Goal: Task Accomplishment & Management: Complete application form

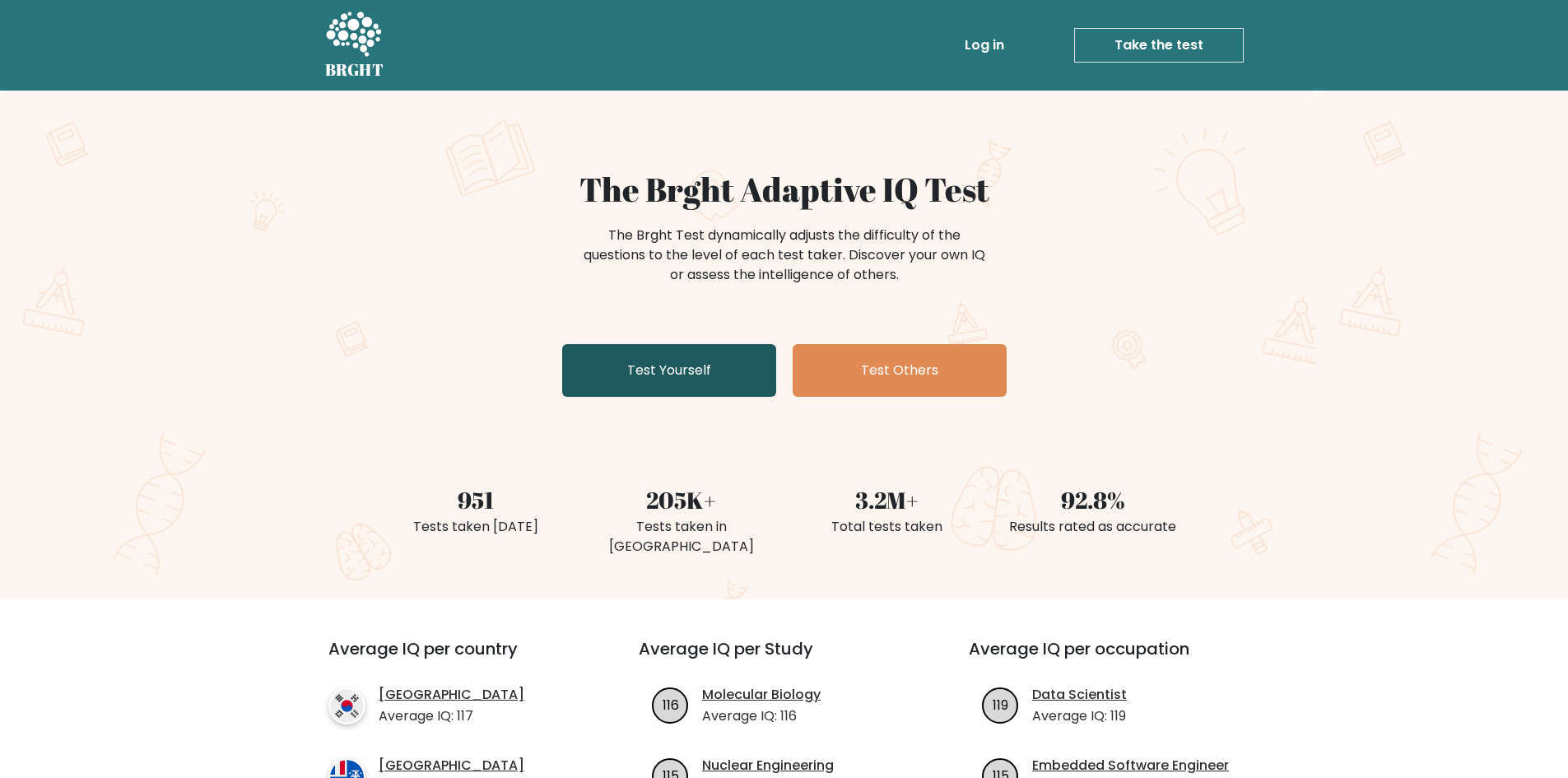
click at [641, 371] on link "Test Yourself" at bounding box center [669, 371] width 214 height 53
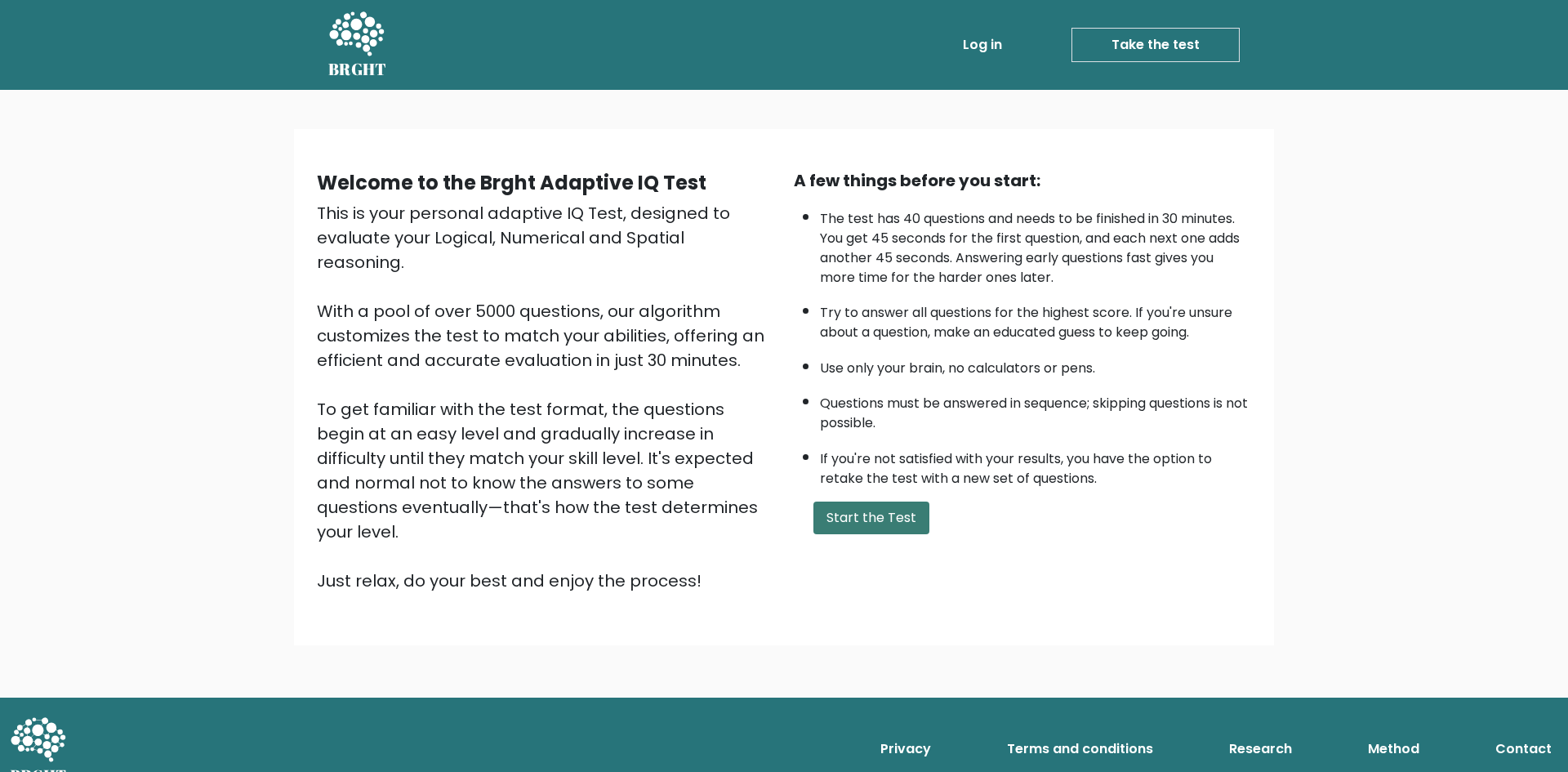
click at [891, 512] on button "Start the Test" at bounding box center [872, 518] width 116 height 33
click at [859, 522] on button "Start the Test" at bounding box center [872, 518] width 116 height 33
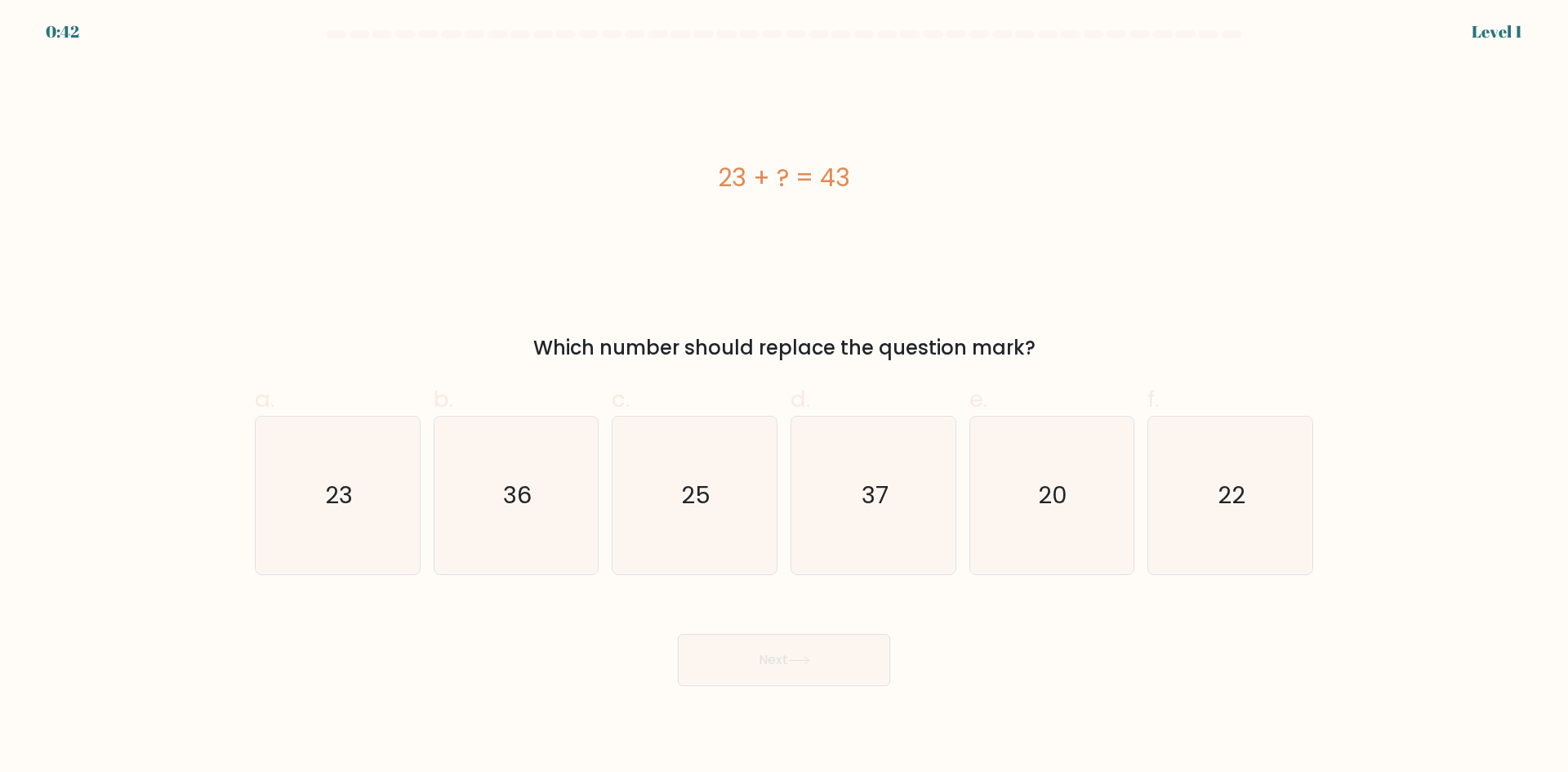
drag, startPoint x: 868, startPoint y: 179, endPoint x: 687, endPoint y: 179, distance: 181.0
click at [687, 179] on div "23 + ? = 43" at bounding box center [784, 177] width 1058 height 37
copy div "23 + ? = 43"
drag, startPoint x: 860, startPoint y: 179, endPoint x: 697, endPoint y: 186, distance: 163.2
click at [697, 186] on div "23 + ? = 43" at bounding box center [784, 177] width 1058 height 37
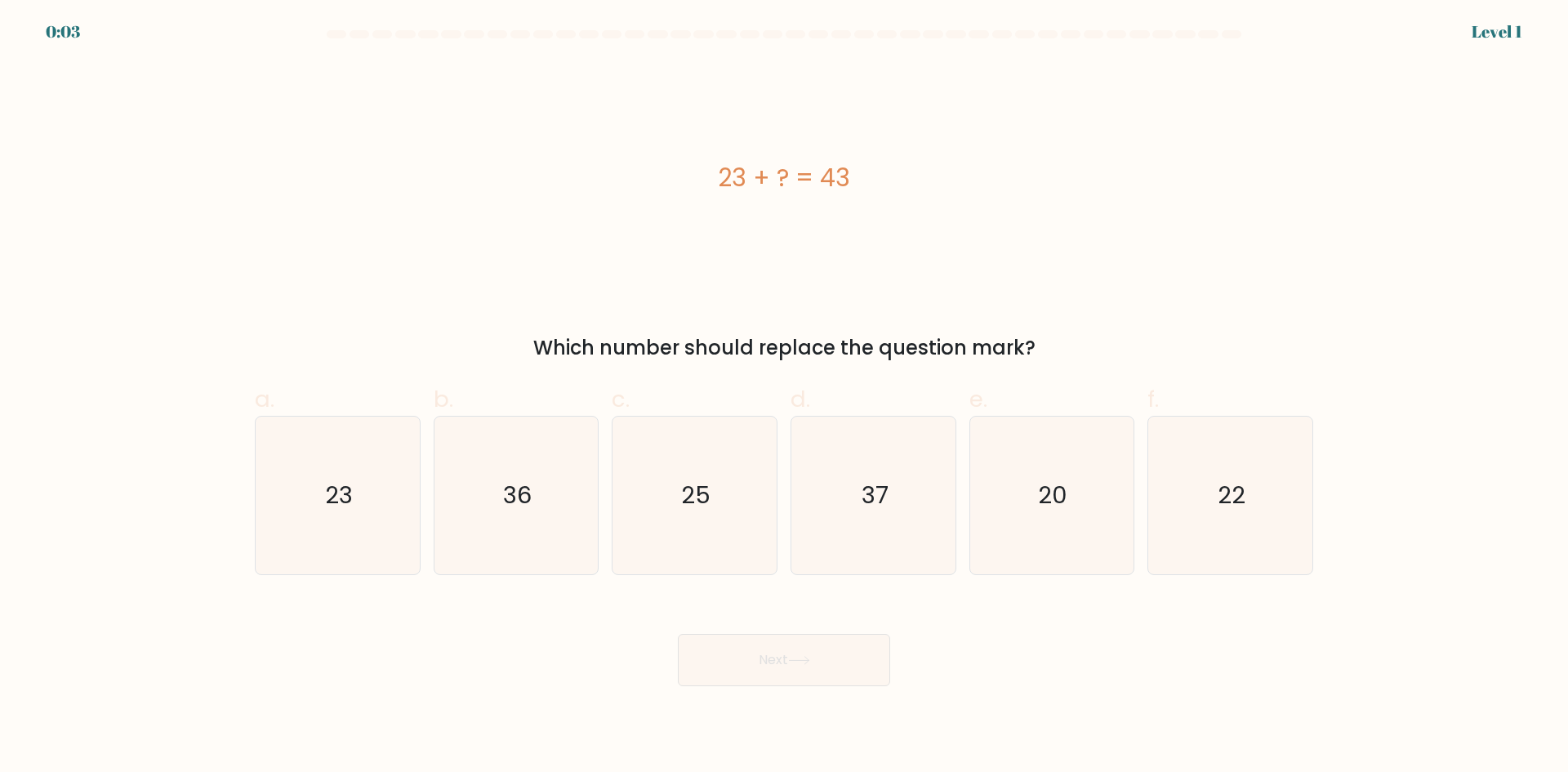
copy div "23 + ? = 43"
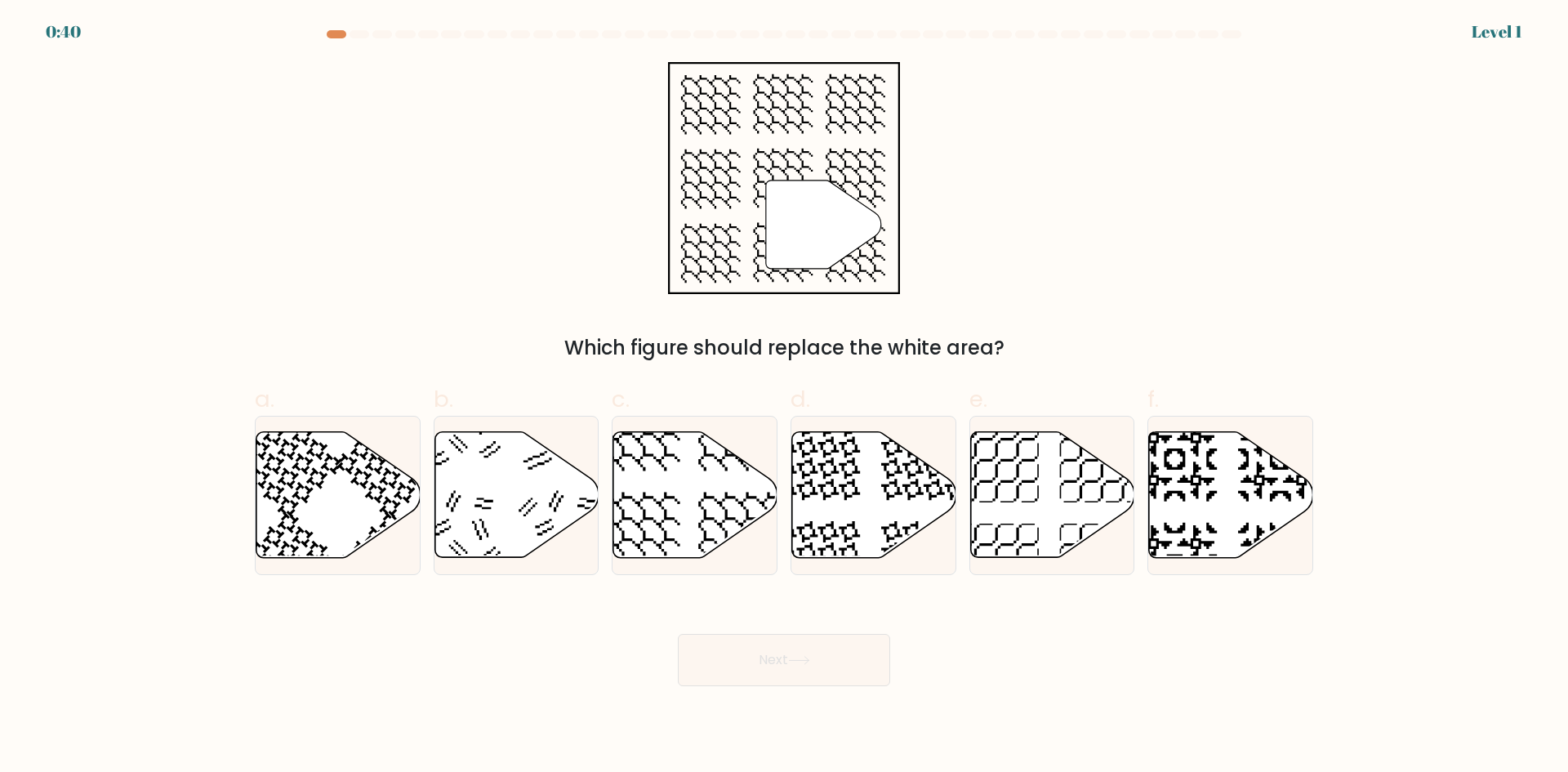
drag, startPoint x: 997, startPoint y: 345, endPoint x: 575, endPoint y: 330, distance: 422.3
click at [575, 330] on div "" Which figure should replace the white area?" at bounding box center [784, 212] width 1078 height 301
copy div "Which figure should replace the white area?"
click at [413, 110] on div "" Which figure should replace the white area?" at bounding box center [784, 212] width 1078 height 301
click at [632, 481] on icon at bounding box center [696, 494] width 164 height 125
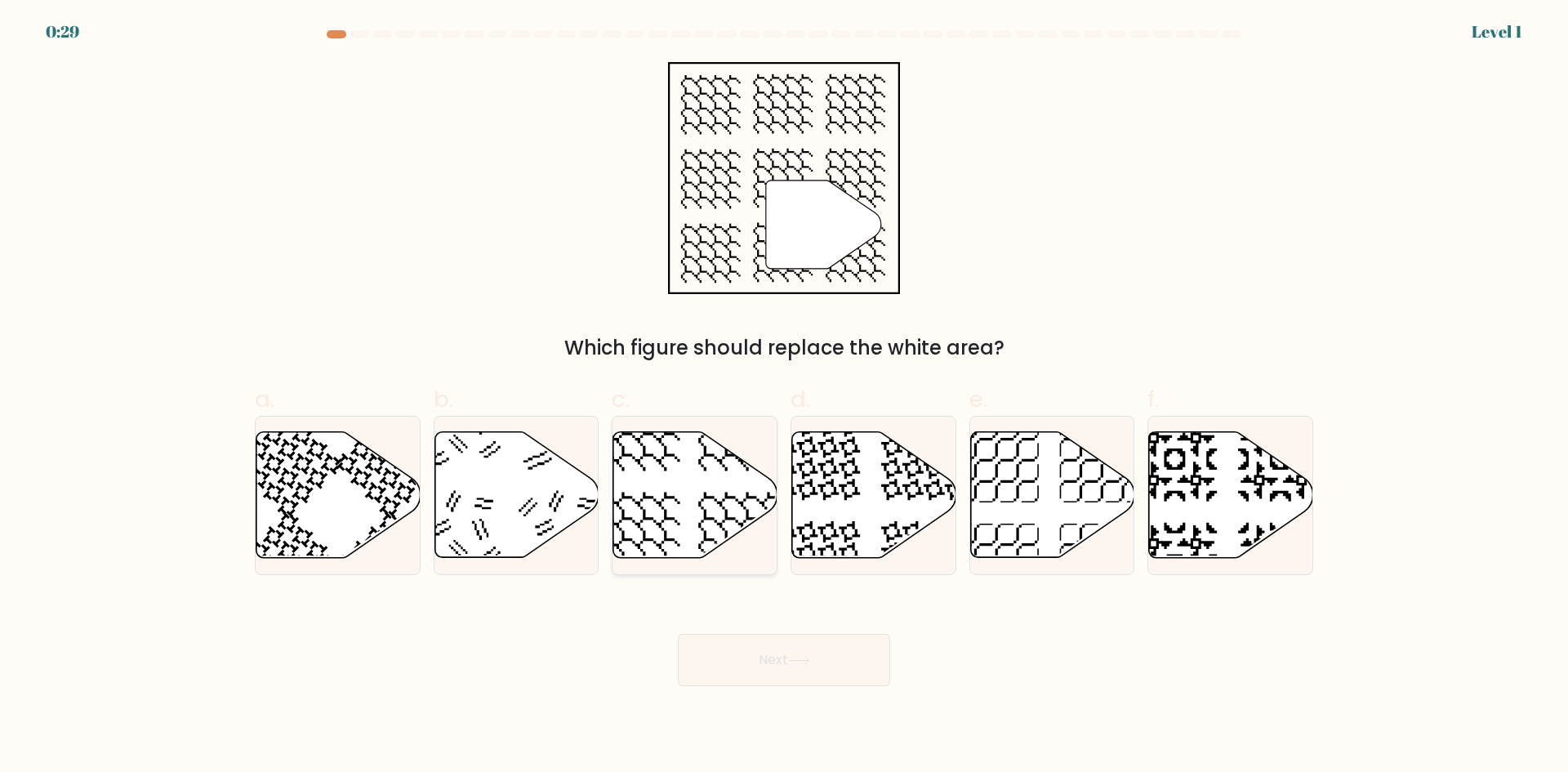
click at [784, 397] on input "c." at bounding box center [784, 391] width 1 height 11
radio input "true"
click at [795, 647] on button "Next" at bounding box center [783, 660] width 212 height 52
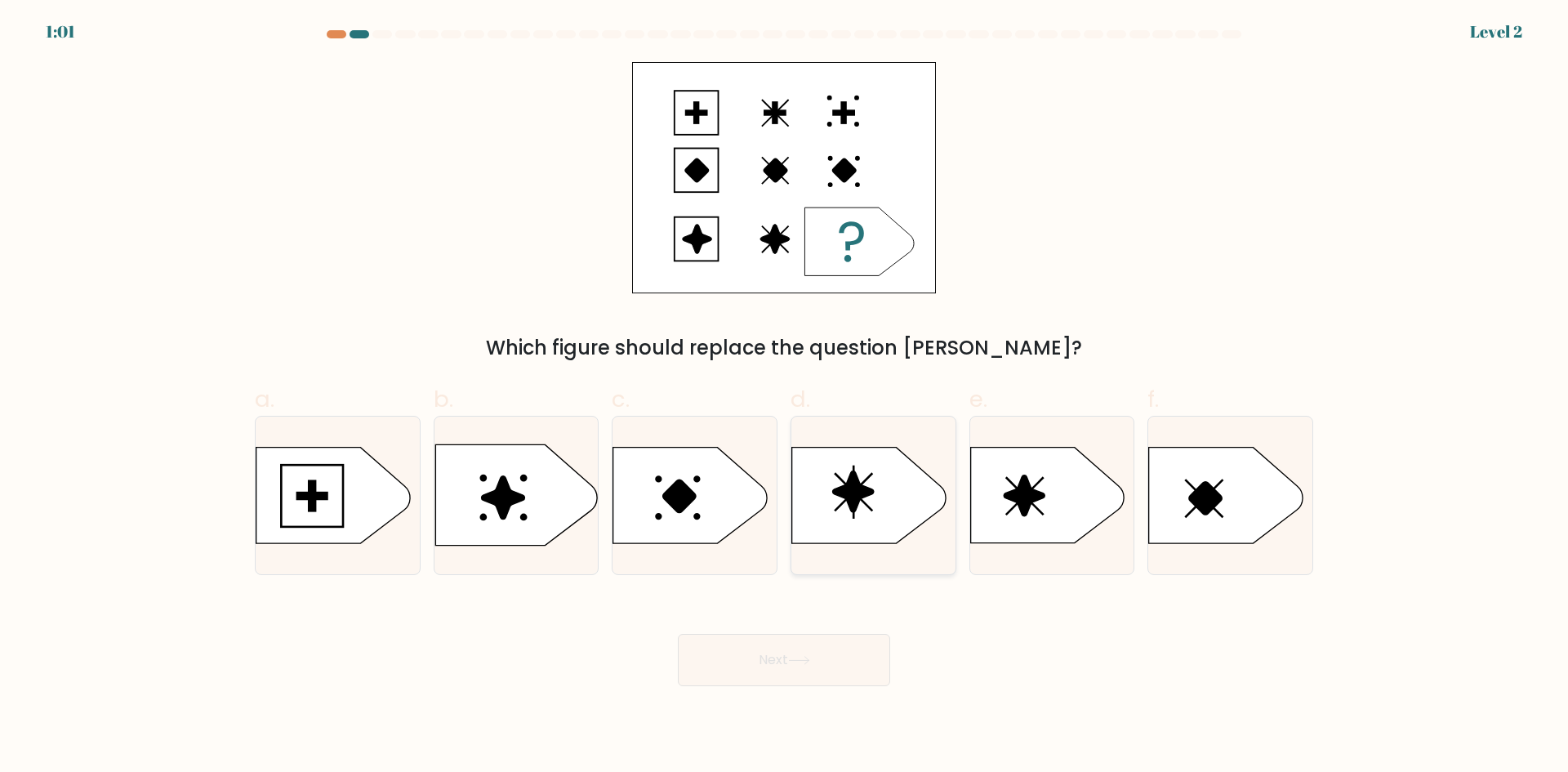
click at [872, 511] on icon at bounding box center [868, 495] width 153 height 96
click at [785, 397] on input "d." at bounding box center [784, 391] width 1 height 11
radio input "true"
click at [665, 510] on icon at bounding box center [690, 495] width 153 height 96
click at [784, 397] on input "c." at bounding box center [784, 391] width 1 height 11
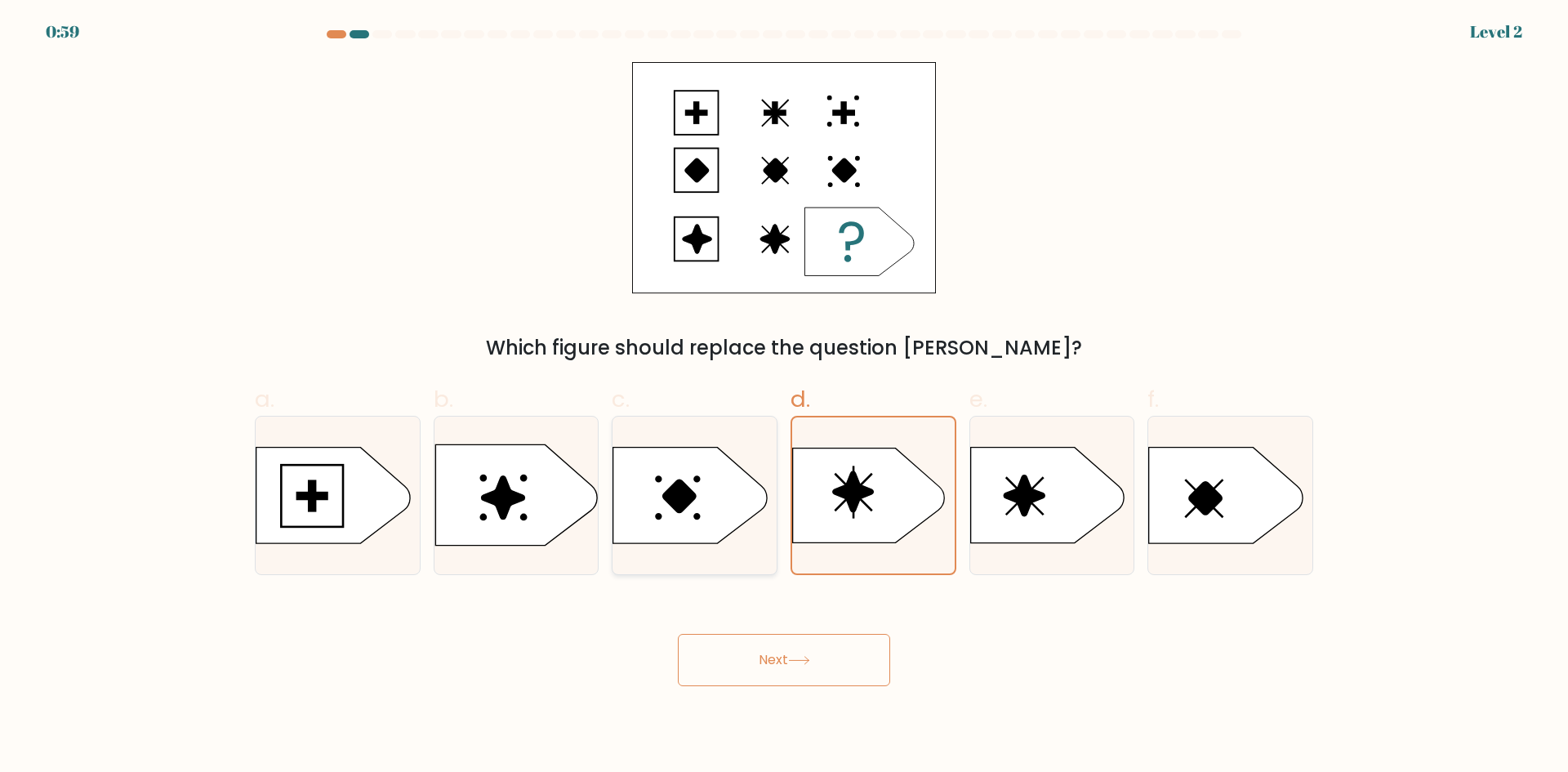
radio input "true"
click at [493, 506] on icon at bounding box center [515, 495] width 161 height 102
click at [784, 397] on input "b." at bounding box center [784, 391] width 1 height 11
radio input "true"
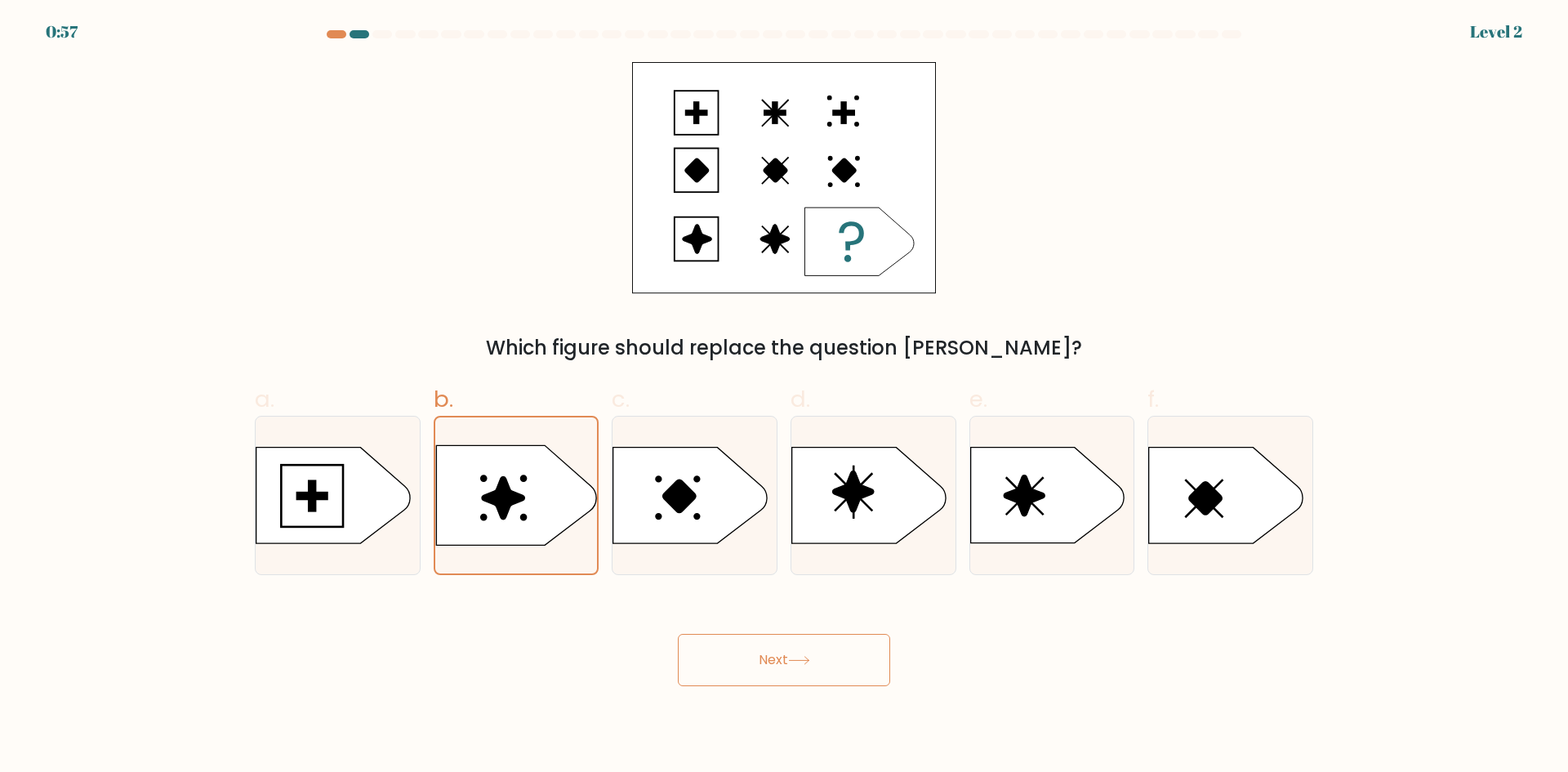
click at [819, 666] on button "Next" at bounding box center [783, 660] width 212 height 52
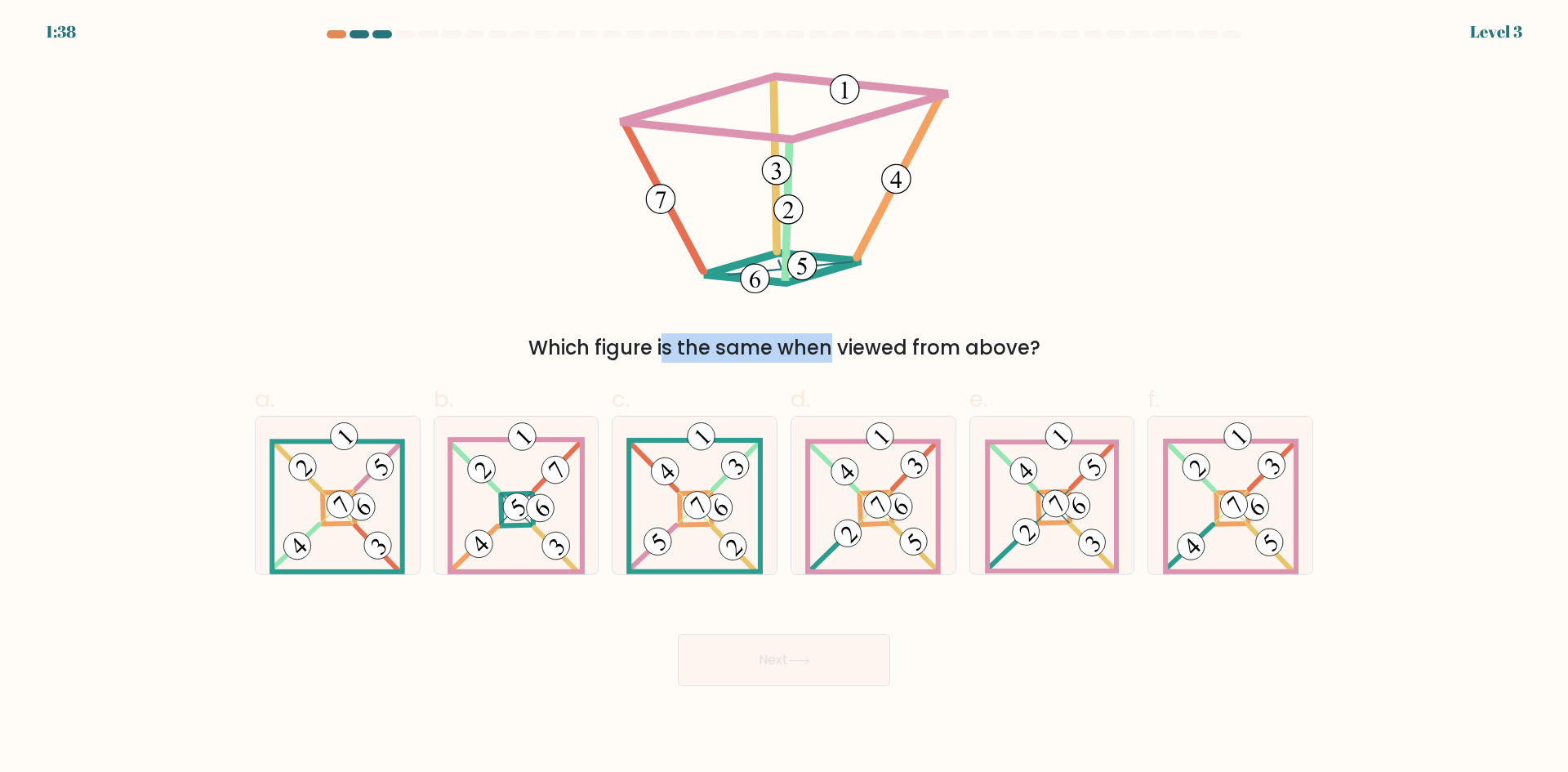
drag, startPoint x: 698, startPoint y: 293, endPoint x: 672, endPoint y: 306, distance: 29.1
click at [672, 306] on div "Which figure is the same when viewed from above?" at bounding box center [784, 212] width 1078 height 301
click at [812, 353] on div "Which figure is the same when viewed from above?" at bounding box center [784, 348] width 1039 height 30
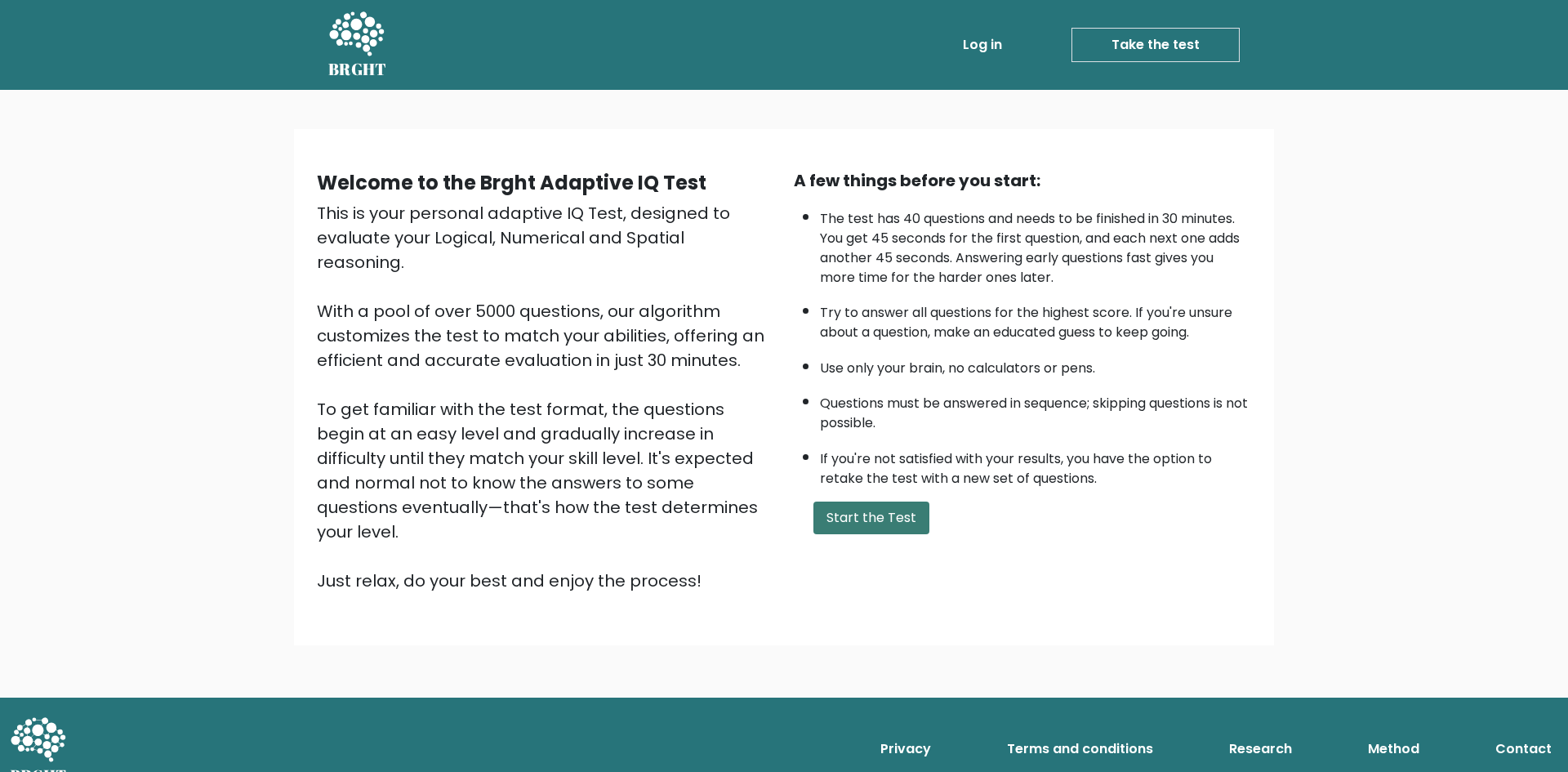
click at [874, 525] on button "Start the Test" at bounding box center [872, 518] width 116 height 33
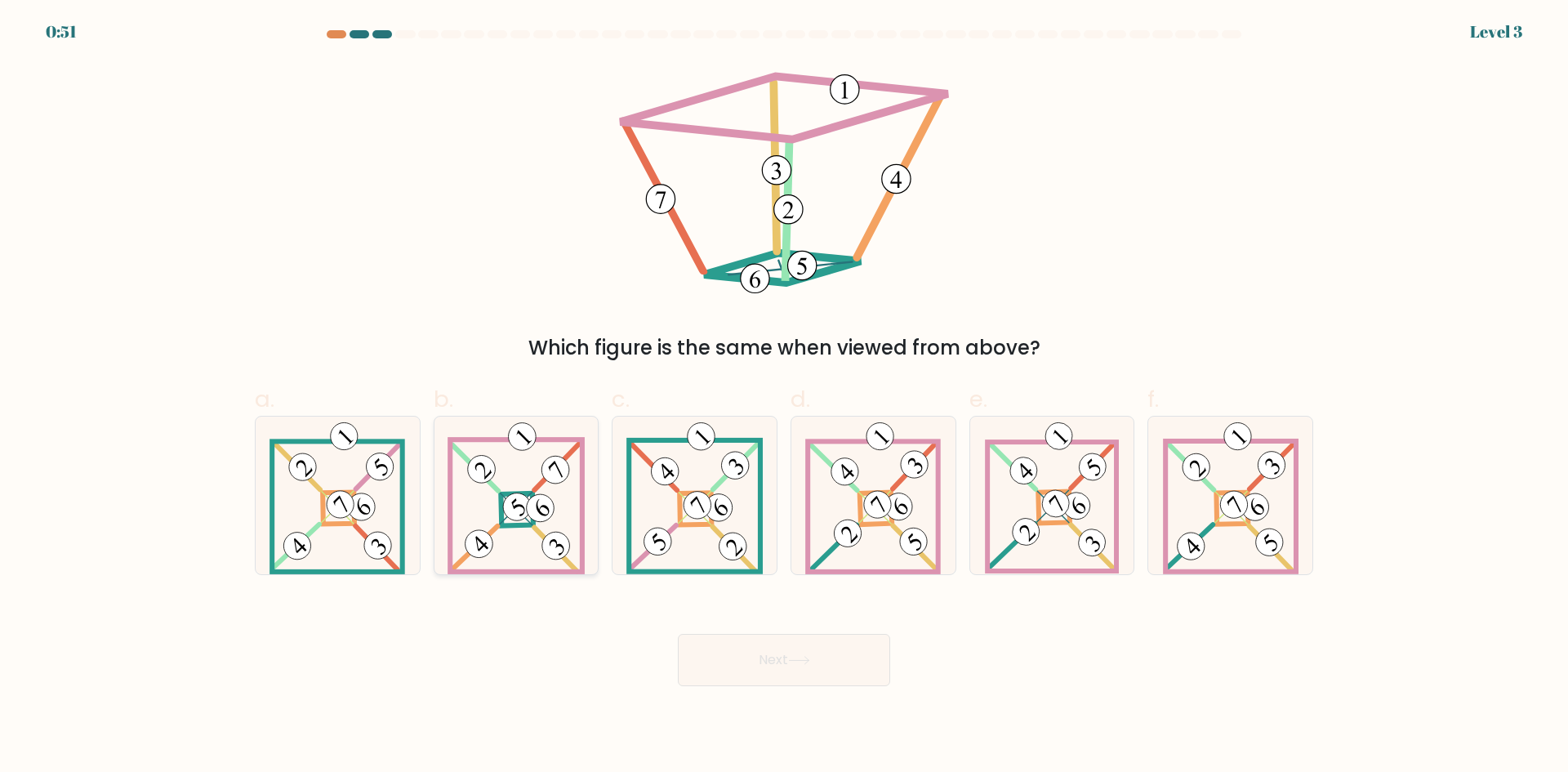
click at [521, 519] on 895 at bounding box center [517, 506] width 39 height 39
click at [784, 397] on input "b." at bounding box center [784, 391] width 1 height 11
radio input "true"
click at [786, 658] on button "Next" at bounding box center [783, 660] width 212 height 52
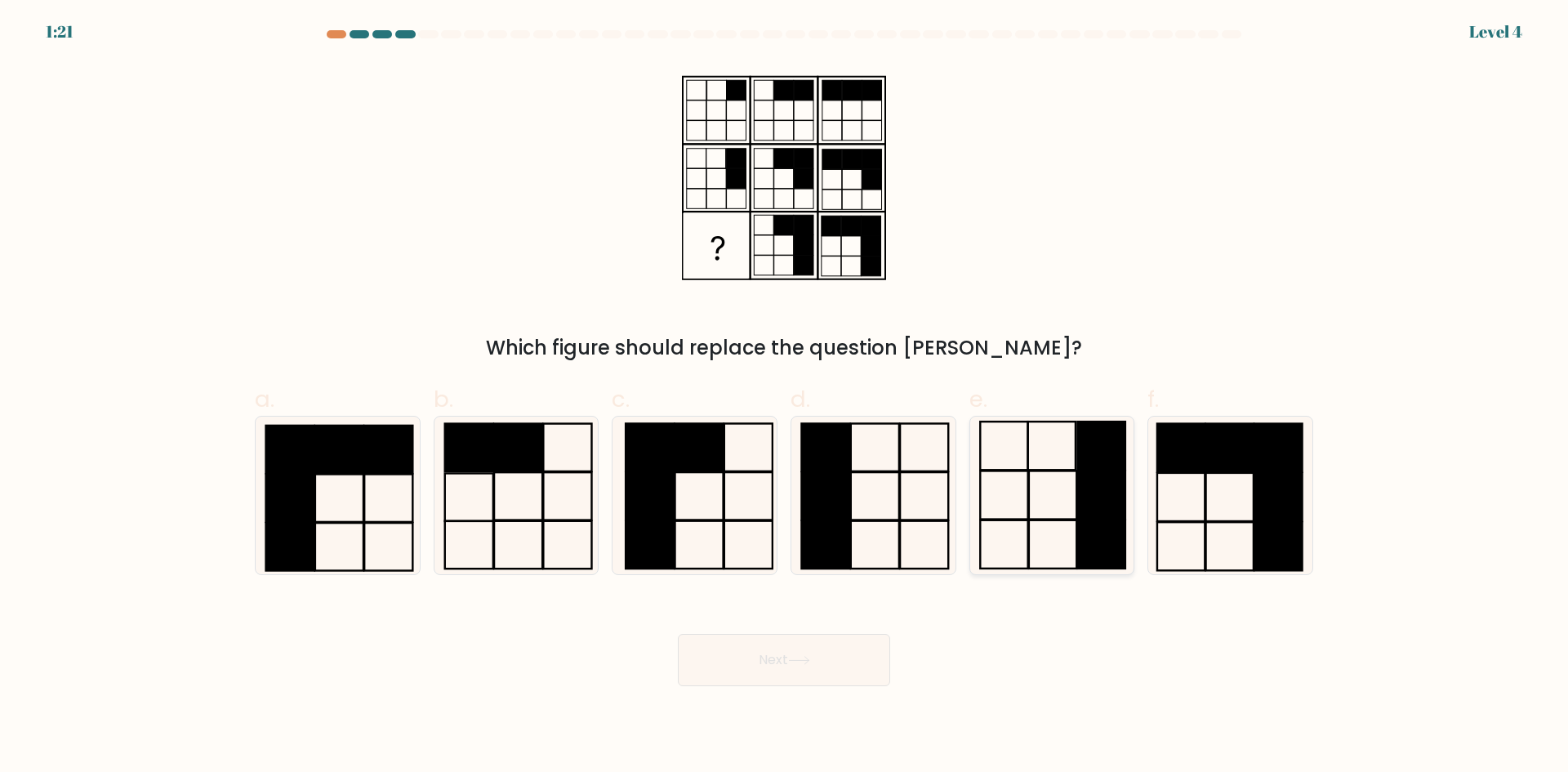
click at [1050, 513] on icon at bounding box center [1051, 495] width 157 height 157
click at [785, 397] on input "e." at bounding box center [784, 391] width 1 height 11
radio input "true"
click at [810, 656] on icon at bounding box center [799, 660] width 22 height 9
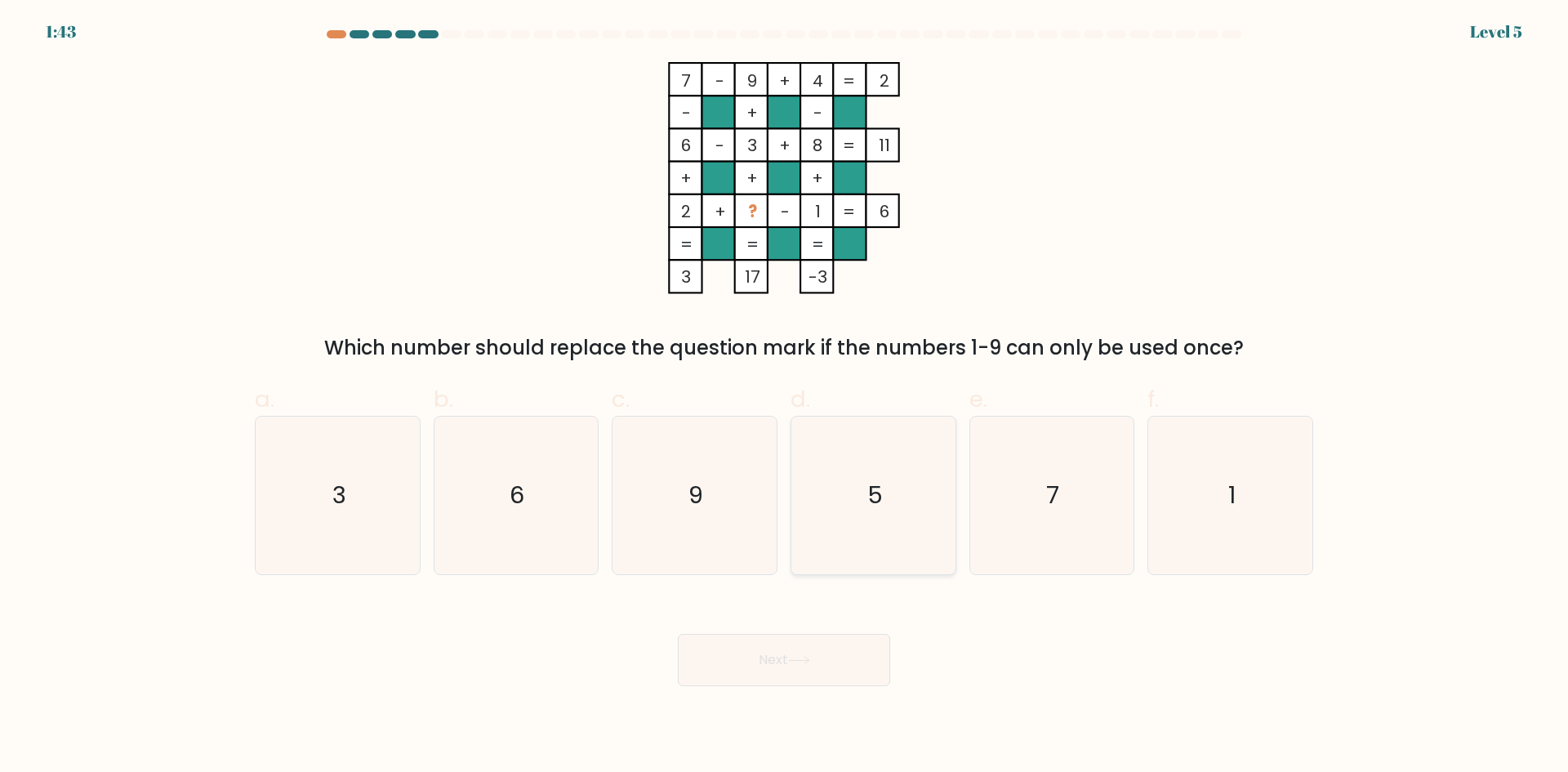
click at [850, 486] on icon "5" at bounding box center [873, 495] width 157 height 157
click at [785, 397] on input "d. 5" at bounding box center [784, 391] width 1 height 11
radio input "true"
click at [795, 664] on icon at bounding box center [799, 660] width 22 height 9
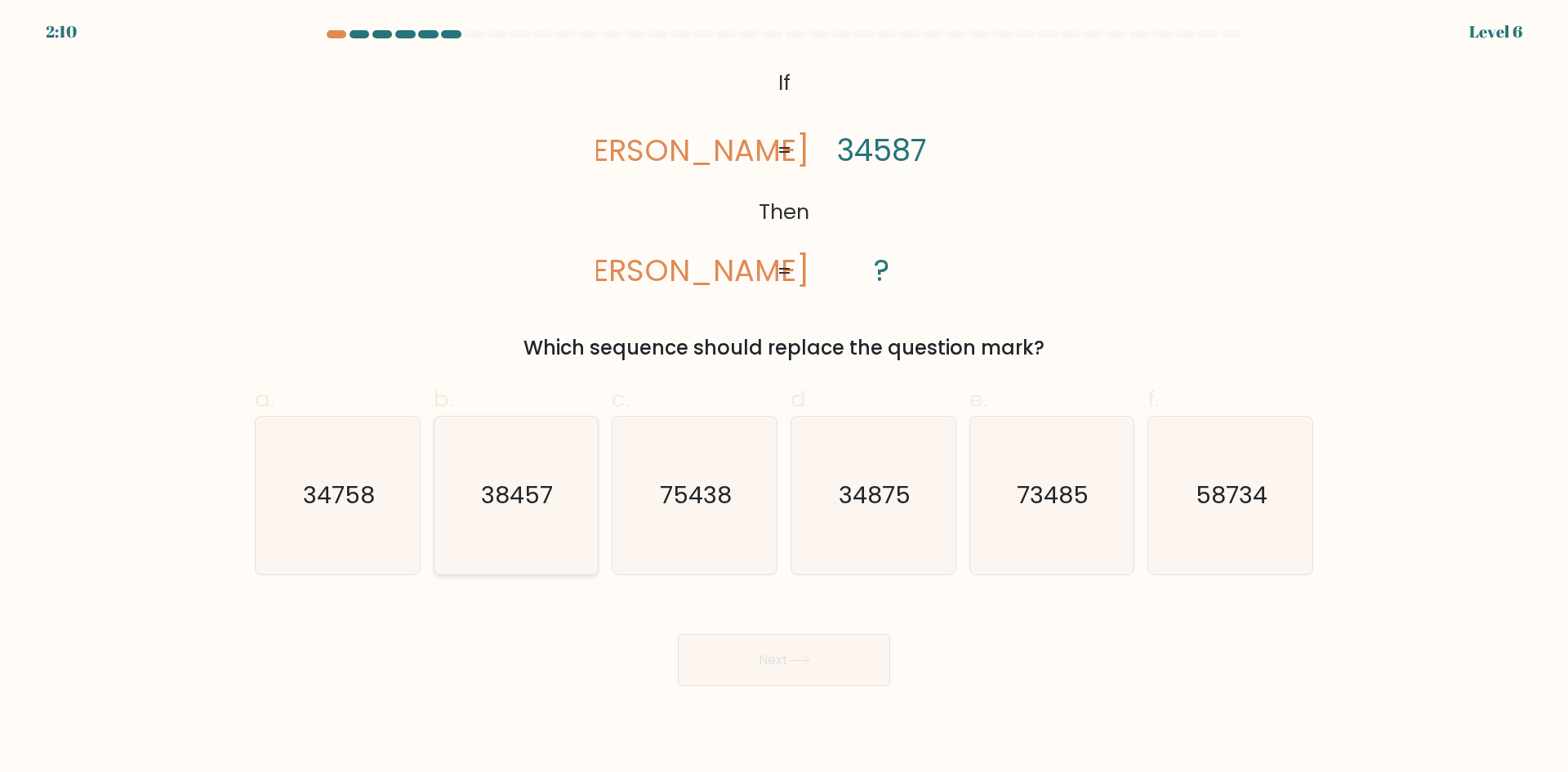
click at [523, 494] on text "38457" at bounding box center [518, 495] width 72 height 33
click at [784, 397] on input "b. 38457" at bounding box center [784, 391] width 1 height 11
radio input "true"
click at [806, 640] on button "Next" at bounding box center [783, 660] width 212 height 52
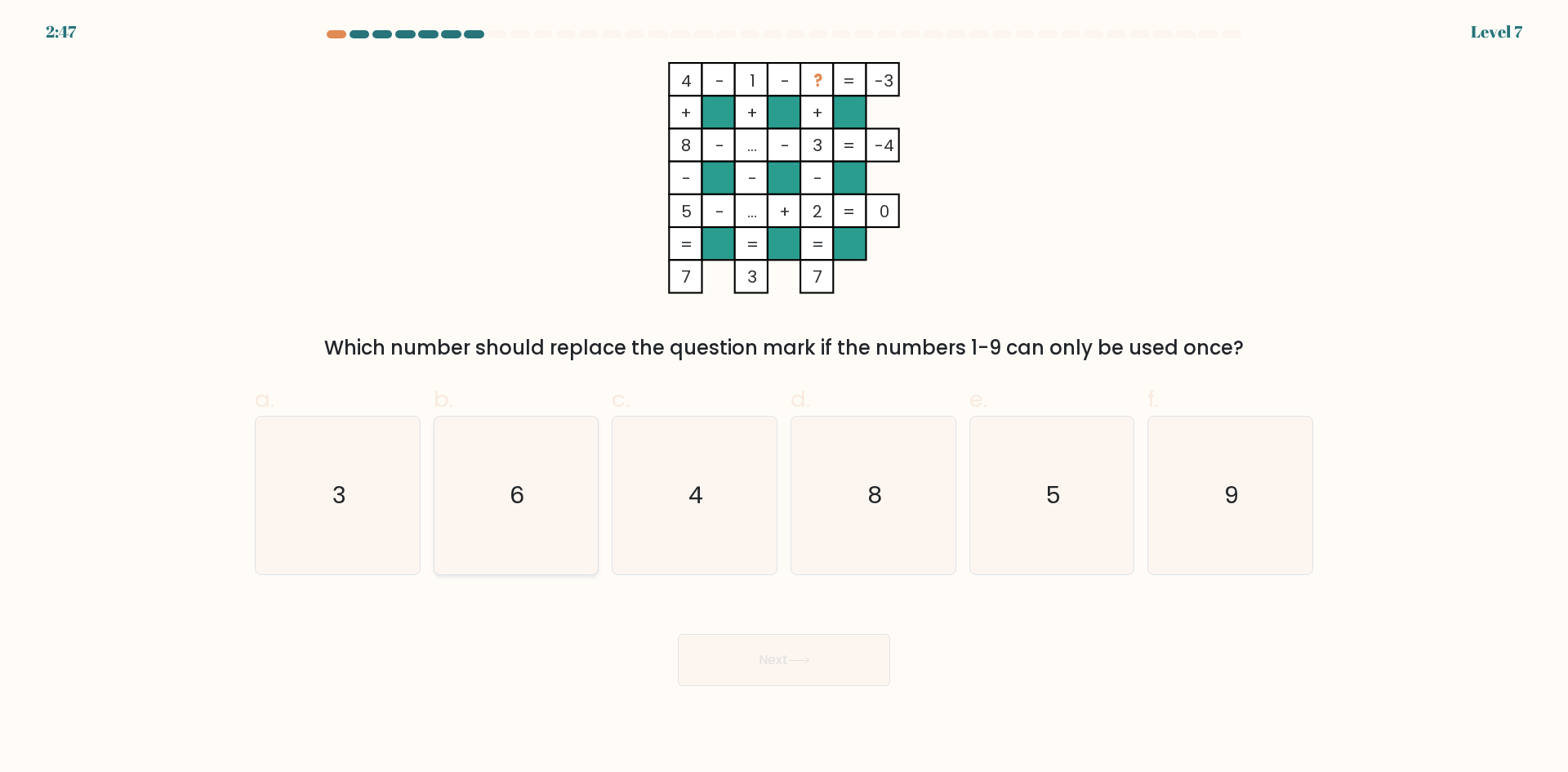
click at [541, 465] on icon "6" at bounding box center [515, 495] width 157 height 157
click at [784, 397] on input "b. 6" at bounding box center [784, 391] width 1 height 11
radio input "true"
click at [802, 663] on icon at bounding box center [799, 660] width 22 height 9
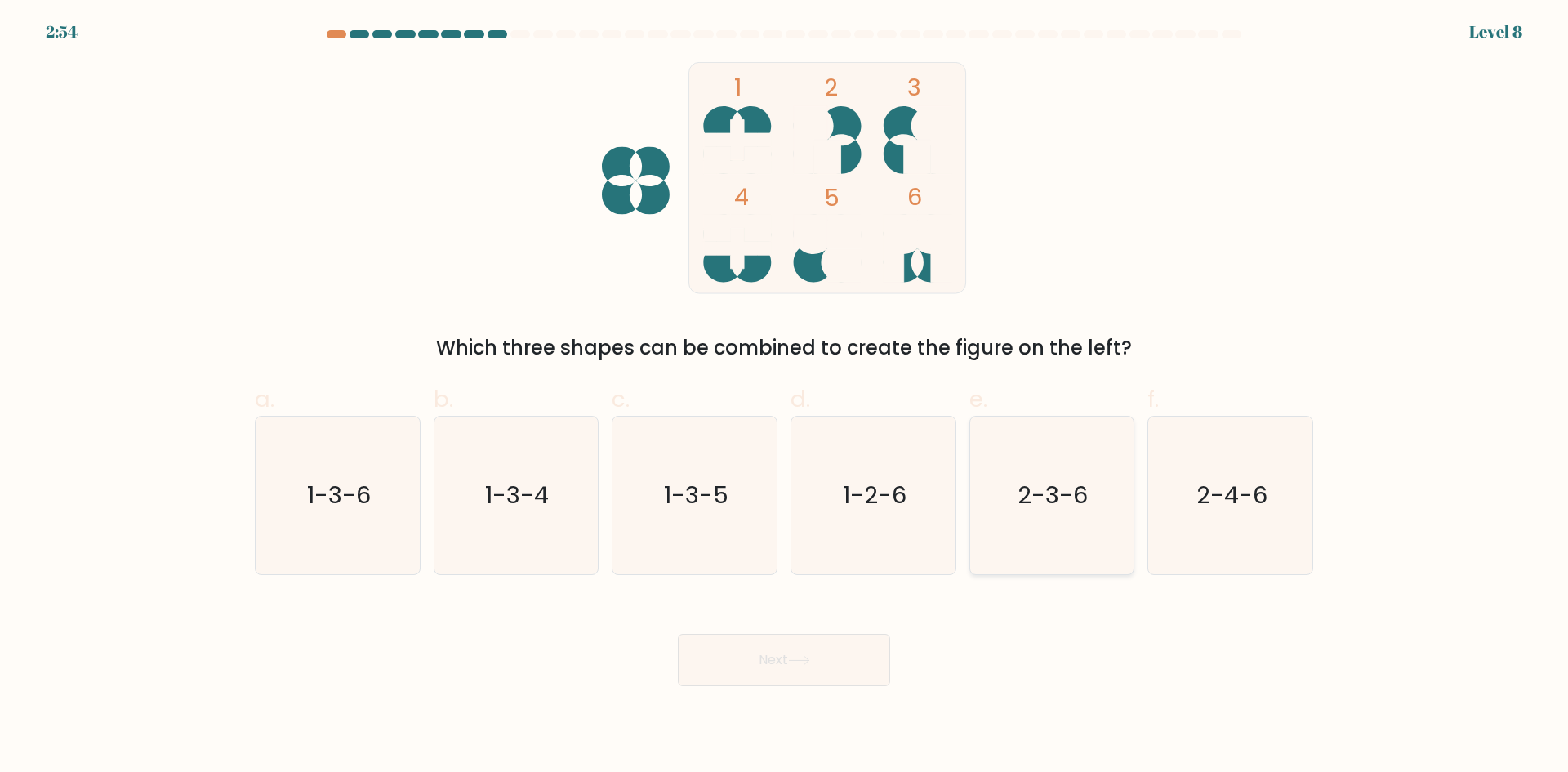
click at [1054, 515] on icon "2-3-6" at bounding box center [1051, 495] width 157 height 157
click at [785, 397] on input "e. 2-3-6" at bounding box center [784, 391] width 1 height 11
radio input "true"
click at [799, 638] on button "Next" at bounding box center [783, 660] width 212 height 52
click at [761, 670] on button "Next" at bounding box center [783, 660] width 212 height 52
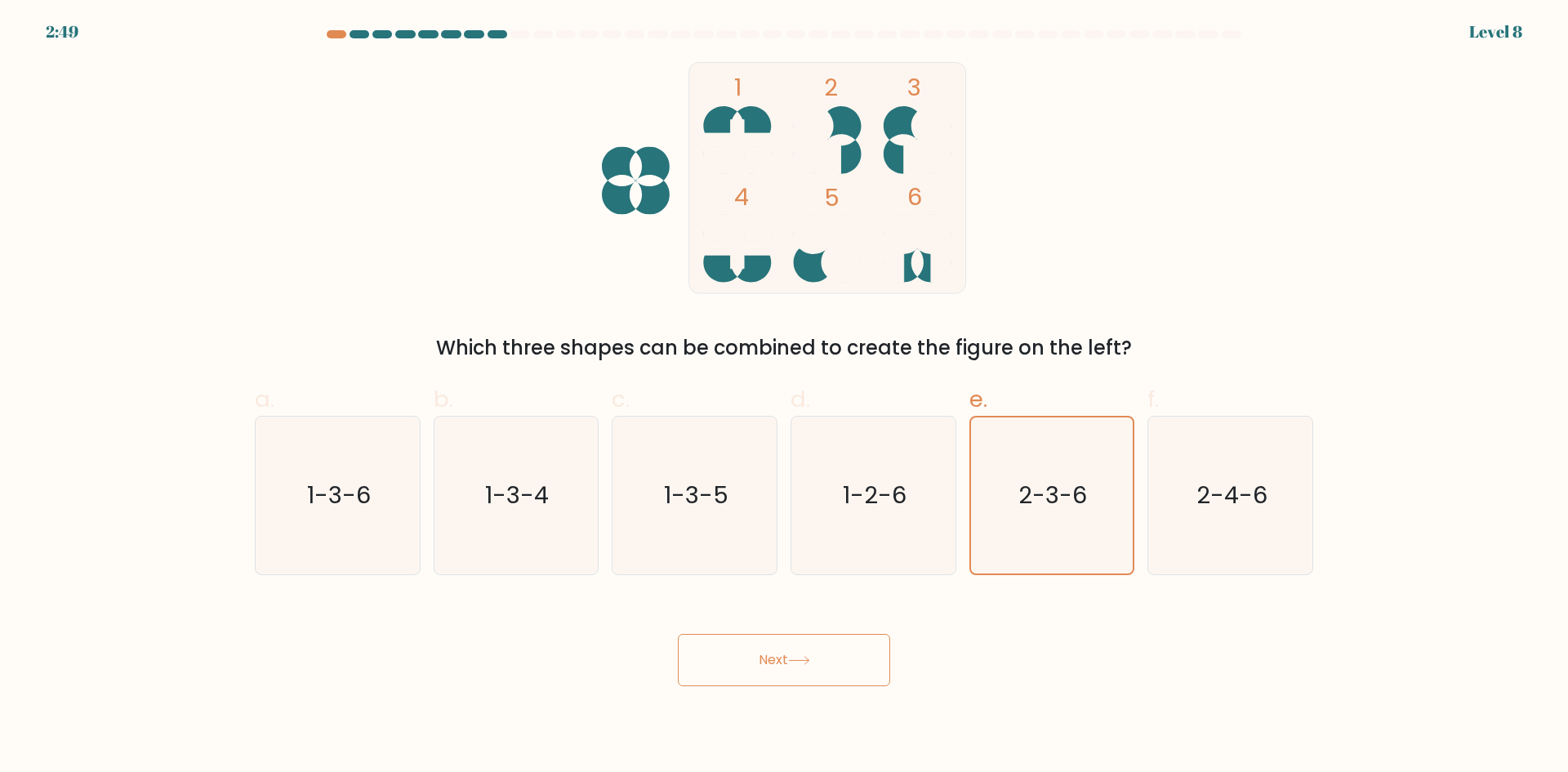
click at [832, 659] on button "Next" at bounding box center [783, 660] width 212 height 52
click at [876, 524] on icon "1-2-6" at bounding box center [873, 495] width 157 height 157
click at [785, 397] on input "d. 1-2-6" at bounding box center [784, 391] width 1 height 11
radio input "true"
click at [1036, 511] on text "2-3-6" at bounding box center [1054, 495] width 70 height 33
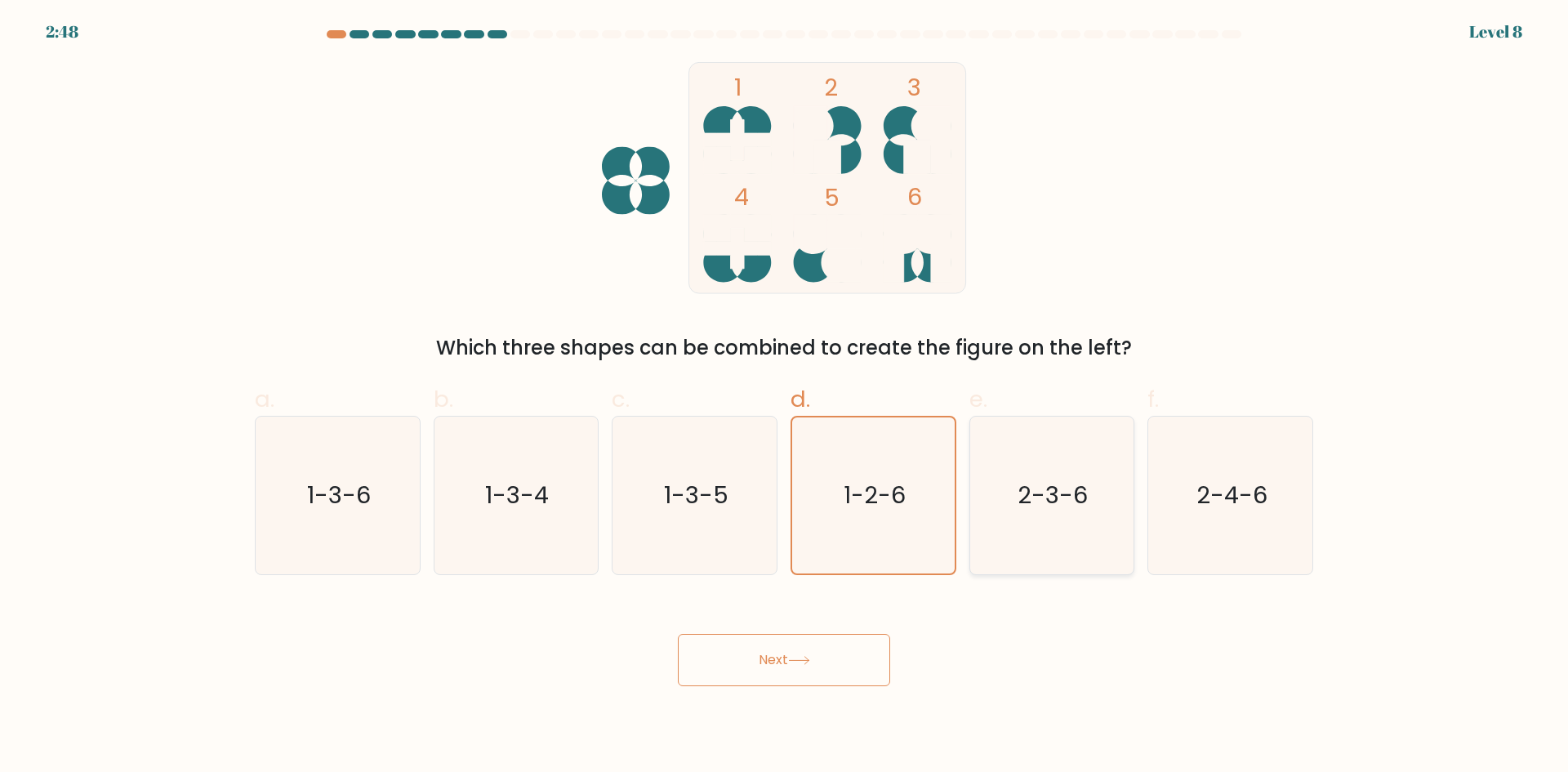
click at [785, 397] on input "e. 2-3-6" at bounding box center [784, 391] width 1 height 11
radio input "true"
click at [841, 649] on button "Next" at bounding box center [783, 660] width 212 height 52
click at [761, 656] on button "Next" at bounding box center [783, 660] width 212 height 52
click at [756, 656] on button "Next" at bounding box center [783, 660] width 212 height 52
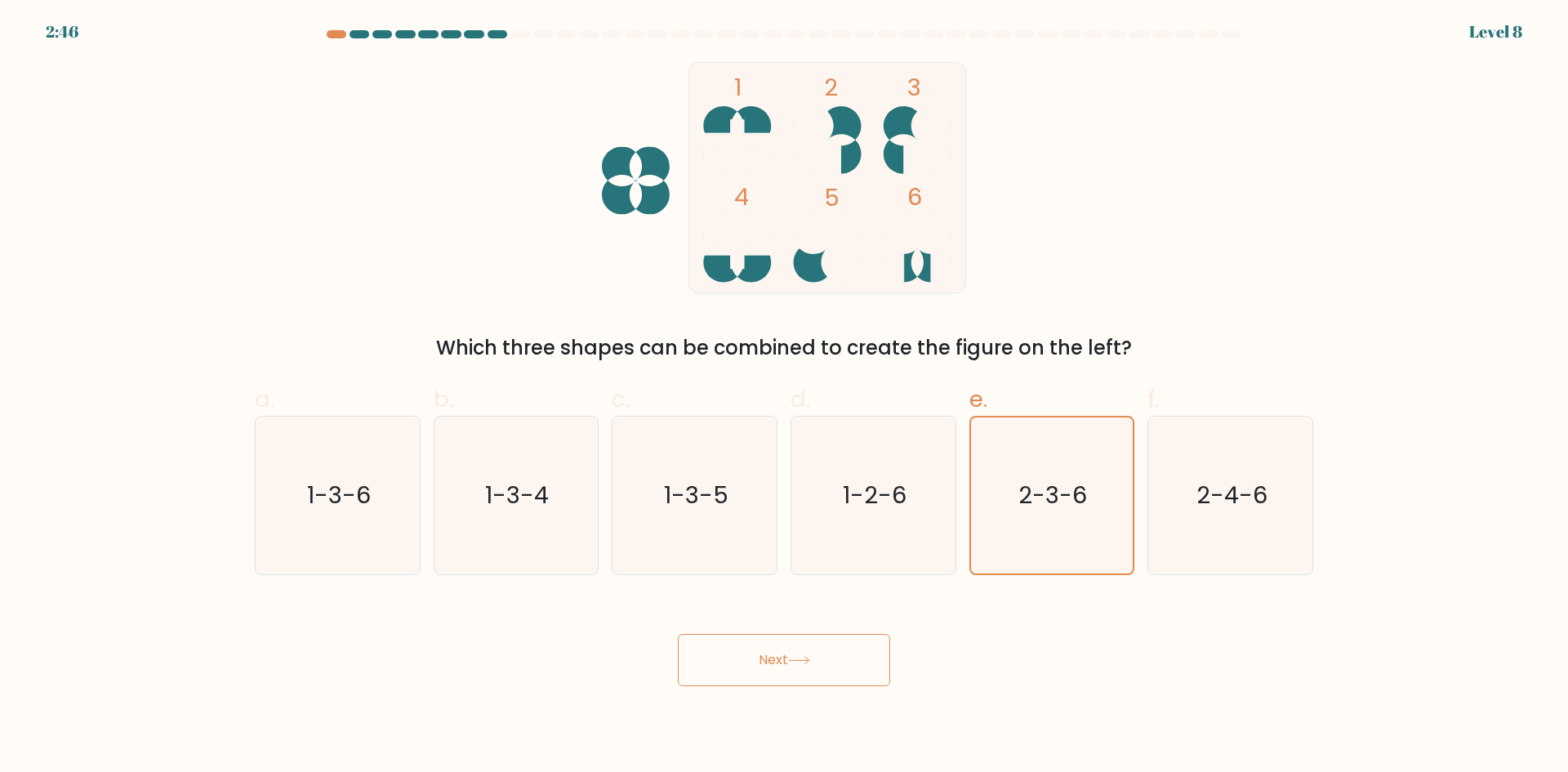
click at [756, 656] on button "Next" at bounding box center [783, 660] width 212 height 52
click at [779, 635] on button "Next" at bounding box center [783, 660] width 212 height 52
click at [801, 644] on button "Next" at bounding box center [783, 660] width 212 height 52
drag, startPoint x: 835, startPoint y: 660, endPoint x: 844, endPoint y: 664, distance: 9.8
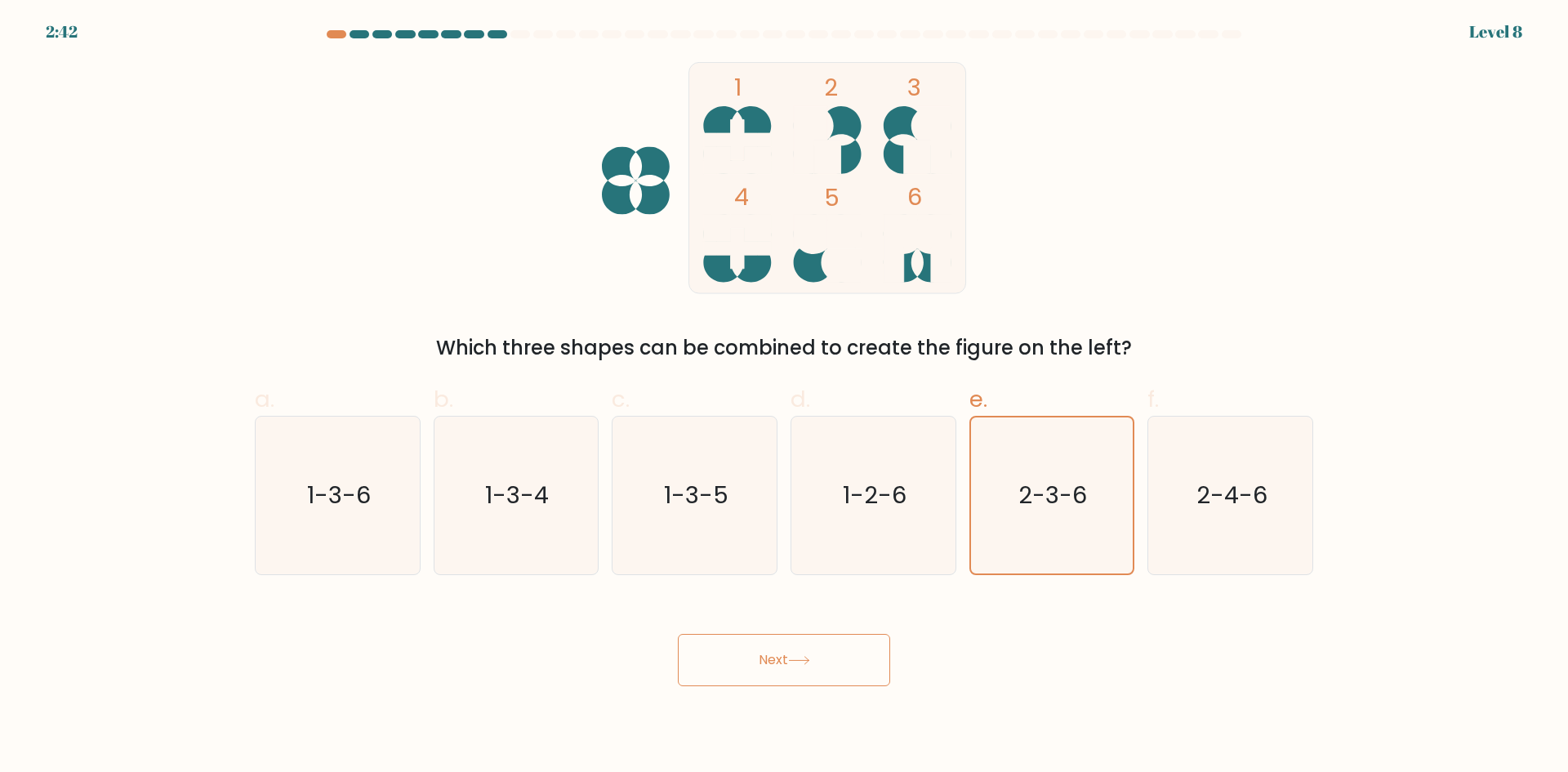
click at [835, 661] on button "Next" at bounding box center [783, 660] width 212 height 52
drag, startPoint x: 845, startPoint y: 664, endPoint x: 948, endPoint y: 674, distance: 103.5
click at [845, 665] on button "Next" at bounding box center [783, 660] width 212 height 52
click at [1028, 679] on div "Next" at bounding box center [784, 641] width 1078 height 92
click at [794, 679] on button "Next" at bounding box center [783, 660] width 212 height 52
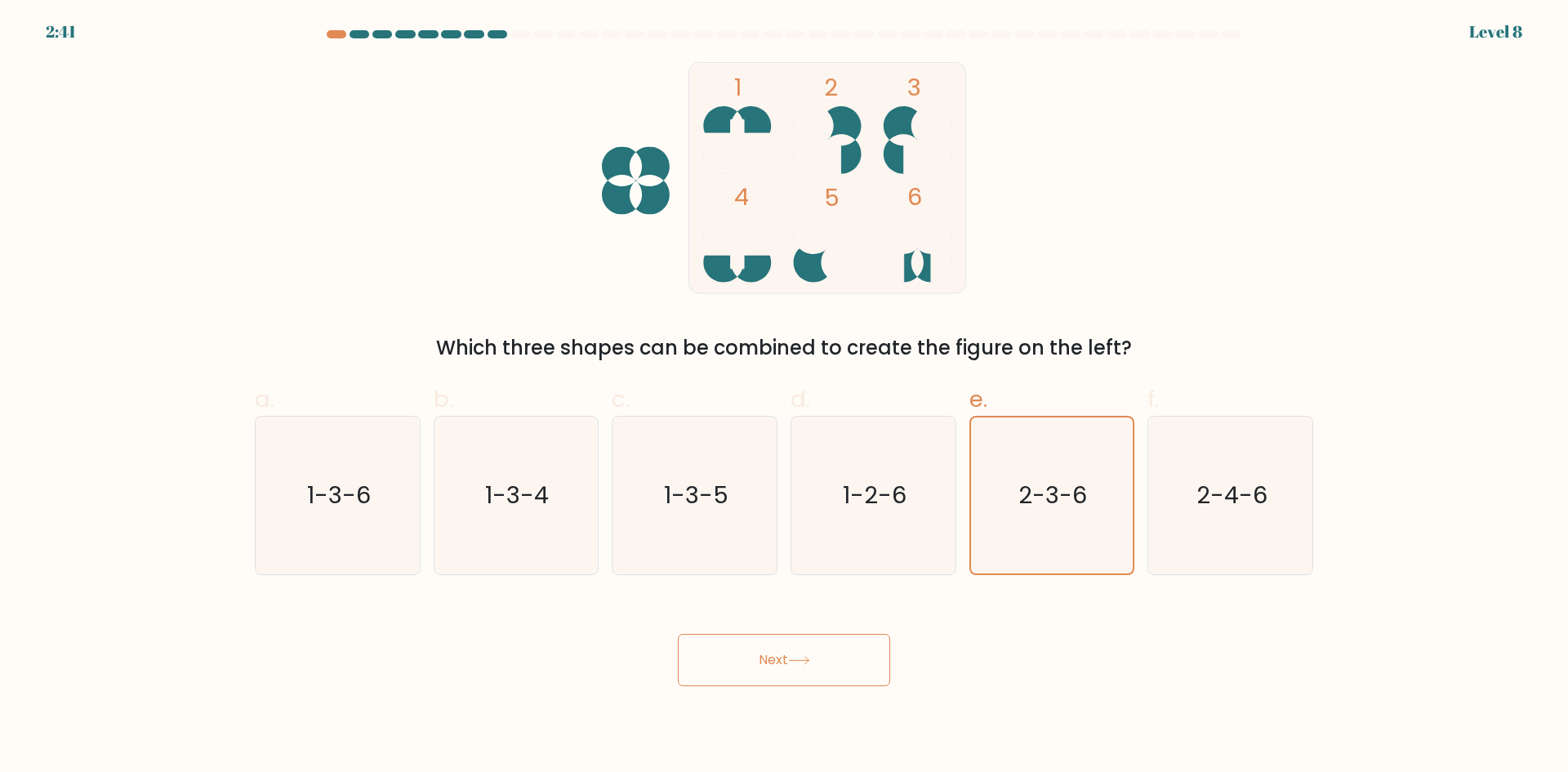
click at [794, 679] on button "Next" at bounding box center [783, 660] width 212 height 52
click at [905, 547] on icon "1-2-6" at bounding box center [873, 495] width 157 height 157
click at [785, 397] on input "d. 1-2-6" at bounding box center [784, 391] width 1 height 11
radio input "true"
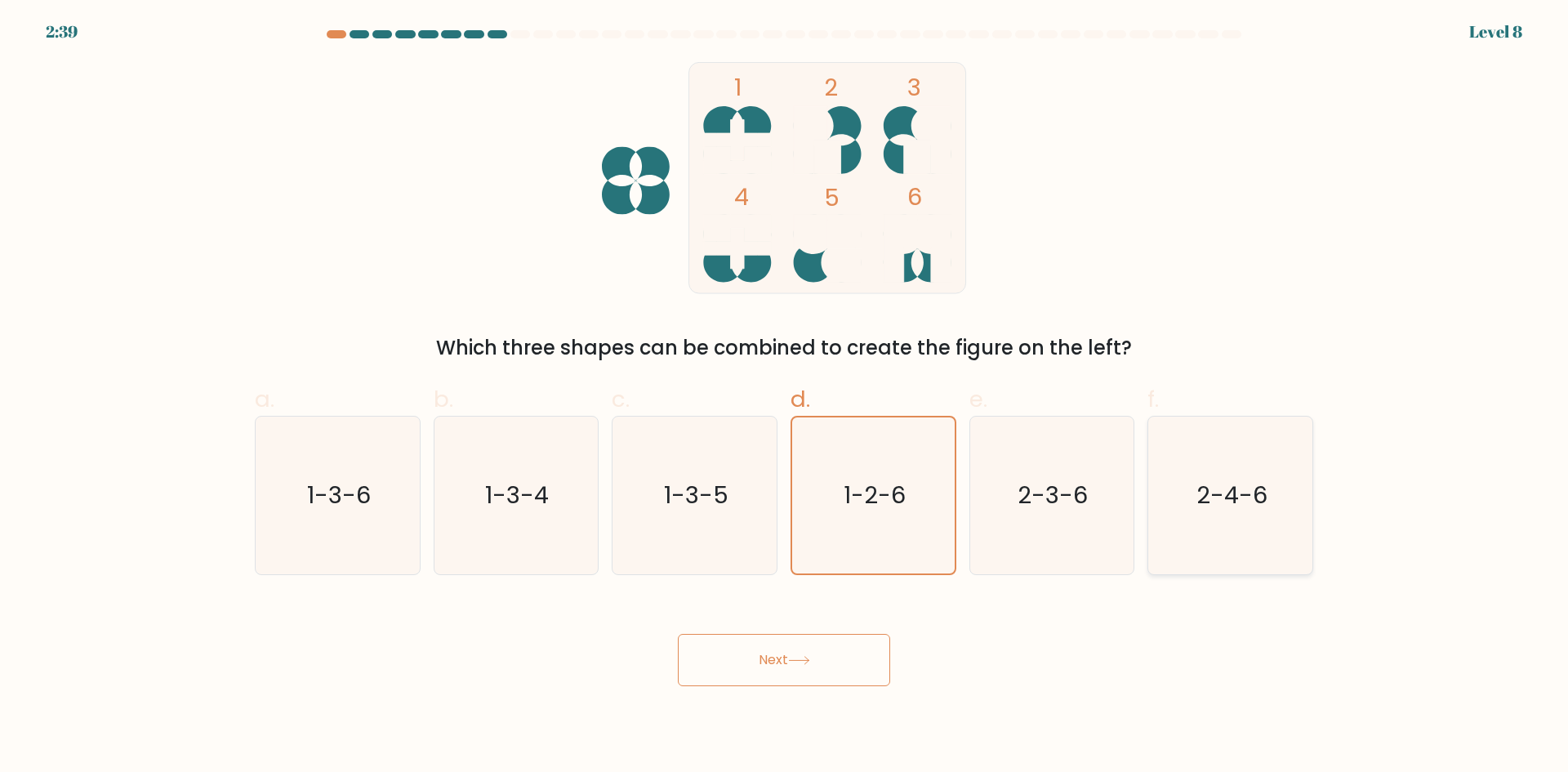
click at [1228, 517] on icon "2-4-6" at bounding box center [1230, 495] width 157 height 157
click at [785, 397] on input "f. 2-4-6" at bounding box center [784, 391] width 1 height 11
radio input "true"
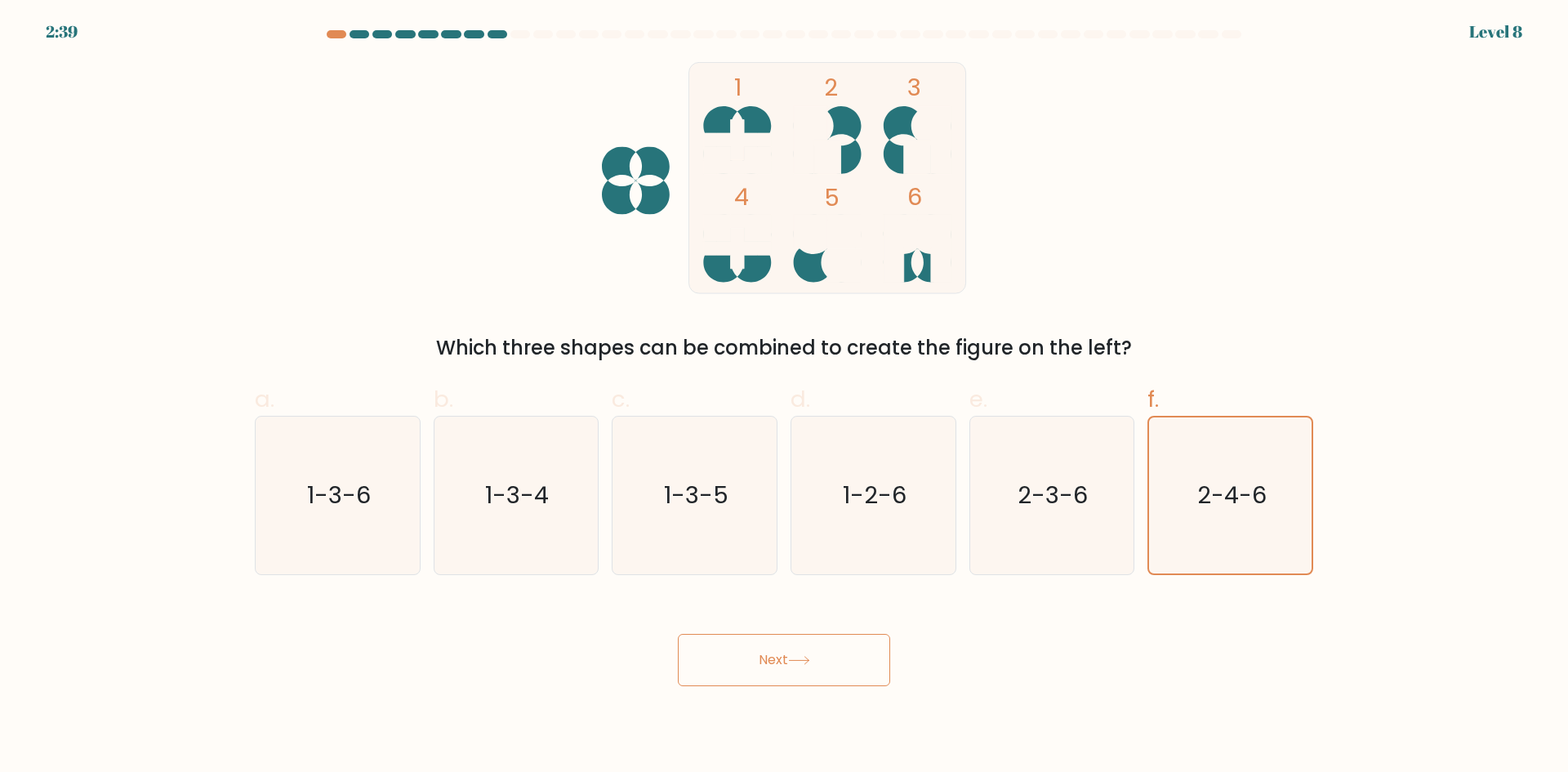
click at [795, 683] on button "Next" at bounding box center [783, 660] width 212 height 52
click at [793, 663] on icon at bounding box center [799, 660] width 22 height 9
click at [1099, 503] on icon "2-3-6" at bounding box center [1051, 495] width 157 height 157
click at [785, 397] on input "e. 2-3-6" at bounding box center [784, 391] width 1 height 11
radio input "true"
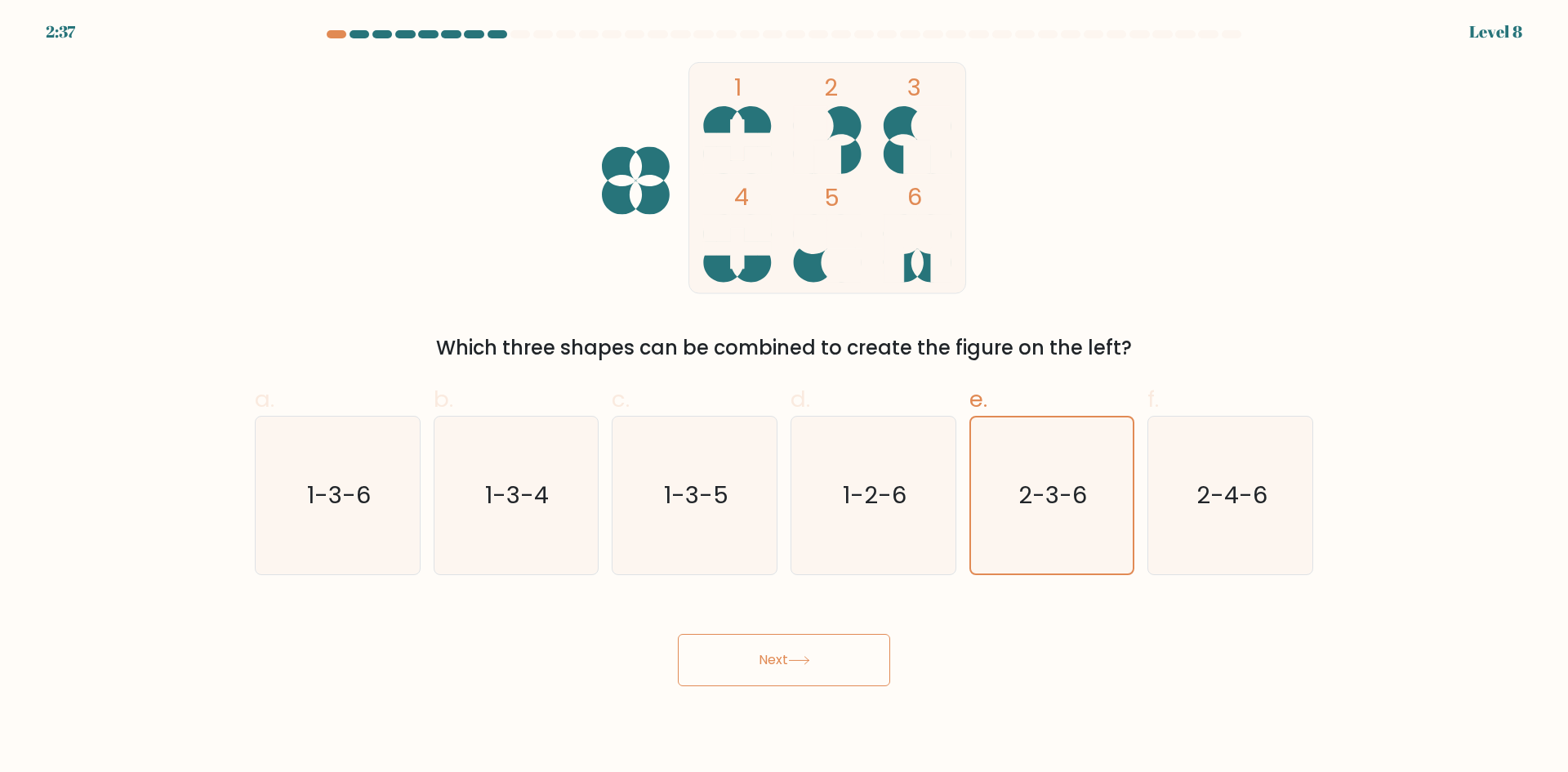
click at [807, 687] on body "2:37 Level 8" at bounding box center [784, 386] width 1568 height 772
click at [802, 671] on button "Next" at bounding box center [783, 660] width 212 height 52
click at [1038, 492] on text "2-3-6" at bounding box center [1054, 495] width 70 height 33
click at [785, 397] on input "e. 2-3-6" at bounding box center [784, 391] width 1 height 11
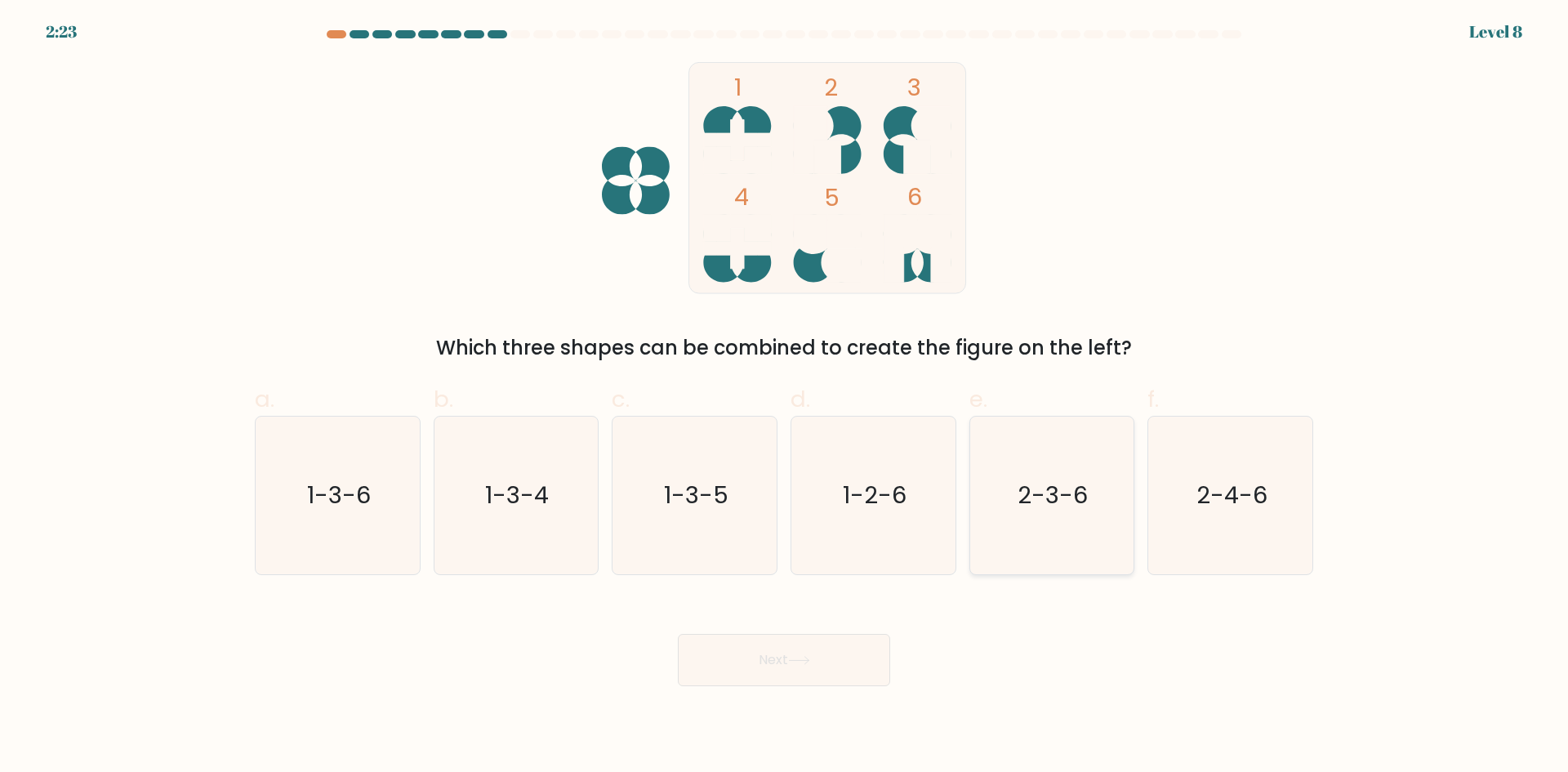
radio input "true"
click at [773, 641] on button "Next" at bounding box center [783, 660] width 212 height 52
click at [776, 665] on button "Next" at bounding box center [783, 660] width 212 height 52
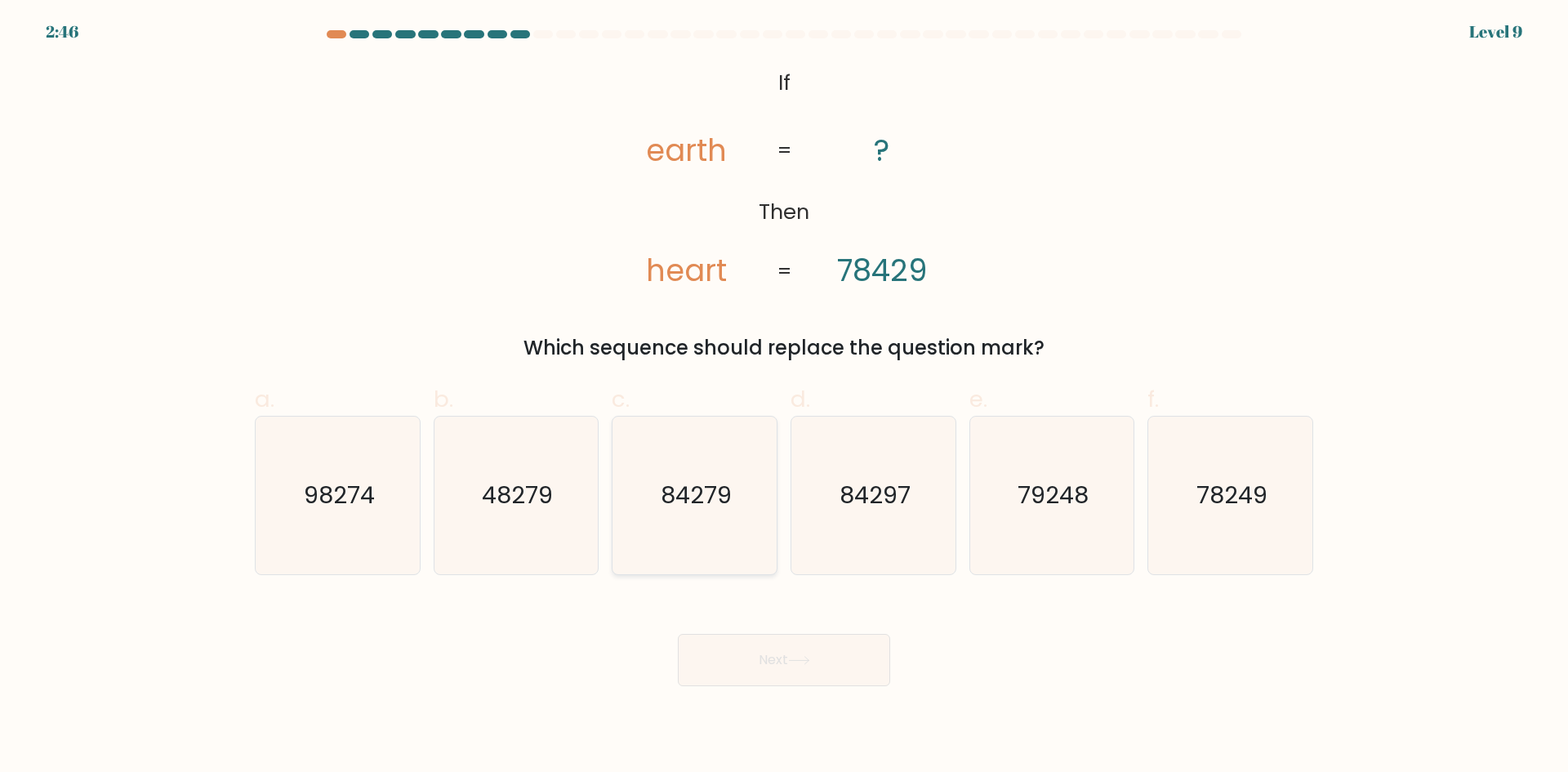
click at [709, 500] on text "84279" at bounding box center [696, 495] width 71 height 33
click at [784, 397] on input "c. 84279" at bounding box center [784, 391] width 1 height 11
radio input "true"
drag, startPoint x: 651, startPoint y: 142, endPoint x: 662, endPoint y: 152, distance: 14.9
click at [662, 149] on tspan "earth" at bounding box center [686, 150] width 81 height 43
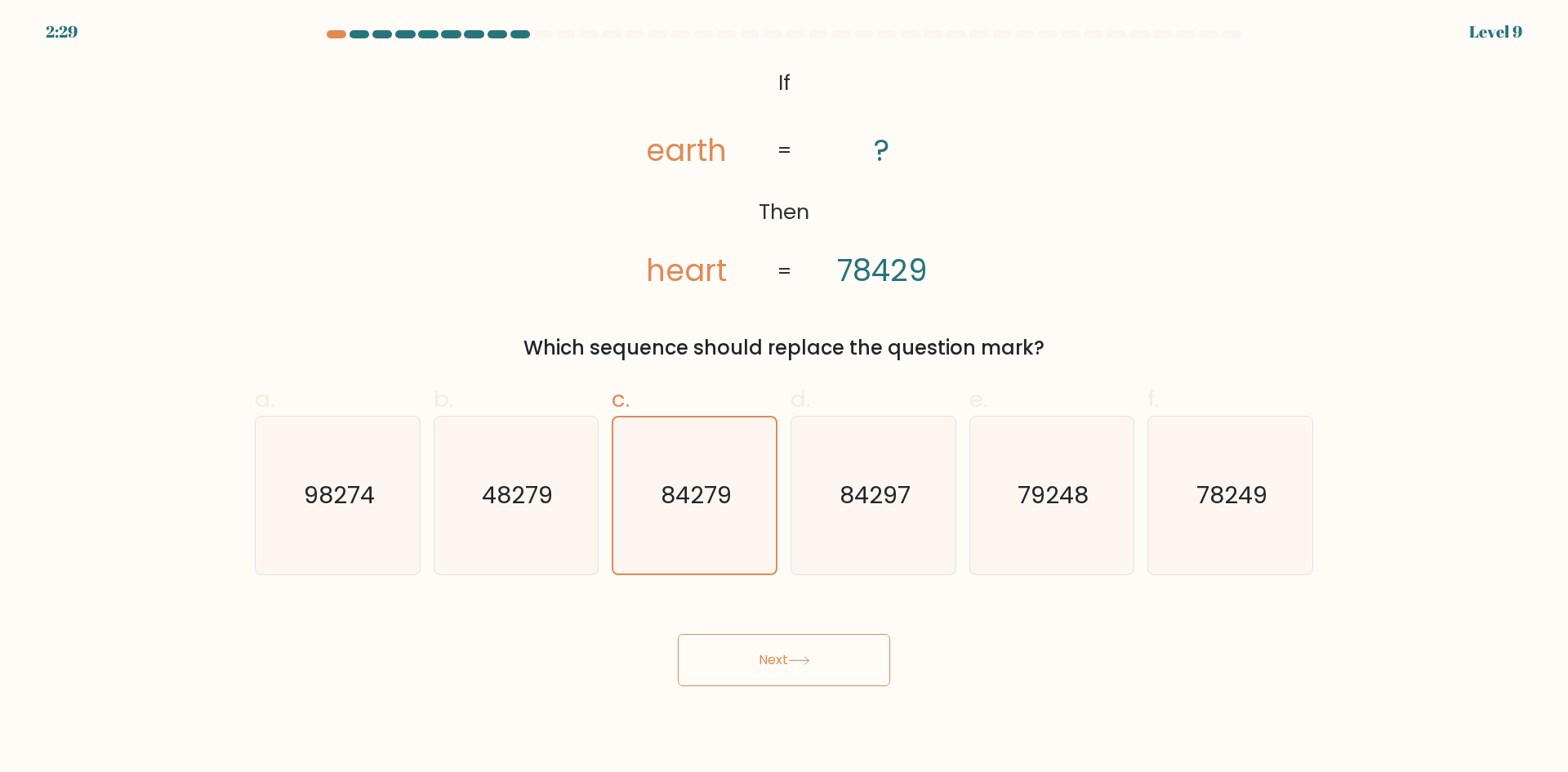
click at [674, 264] on tspan "heart" at bounding box center [686, 270] width 81 height 43
drag, startPoint x: 673, startPoint y: 157, endPoint x: 685, endPoint y: 157, distance: 12.0
click at [685, 157] on tspan "earth" at bounding box center [686, 150] width 81 height 43
click at [693, 275] on tspan "heart" at bounding box center [686, 270] width 81 height 43
drag, startPoint x: 684, startPoint y: 154, endPoint x: 693, endPoint y: 155, distance: 9.1
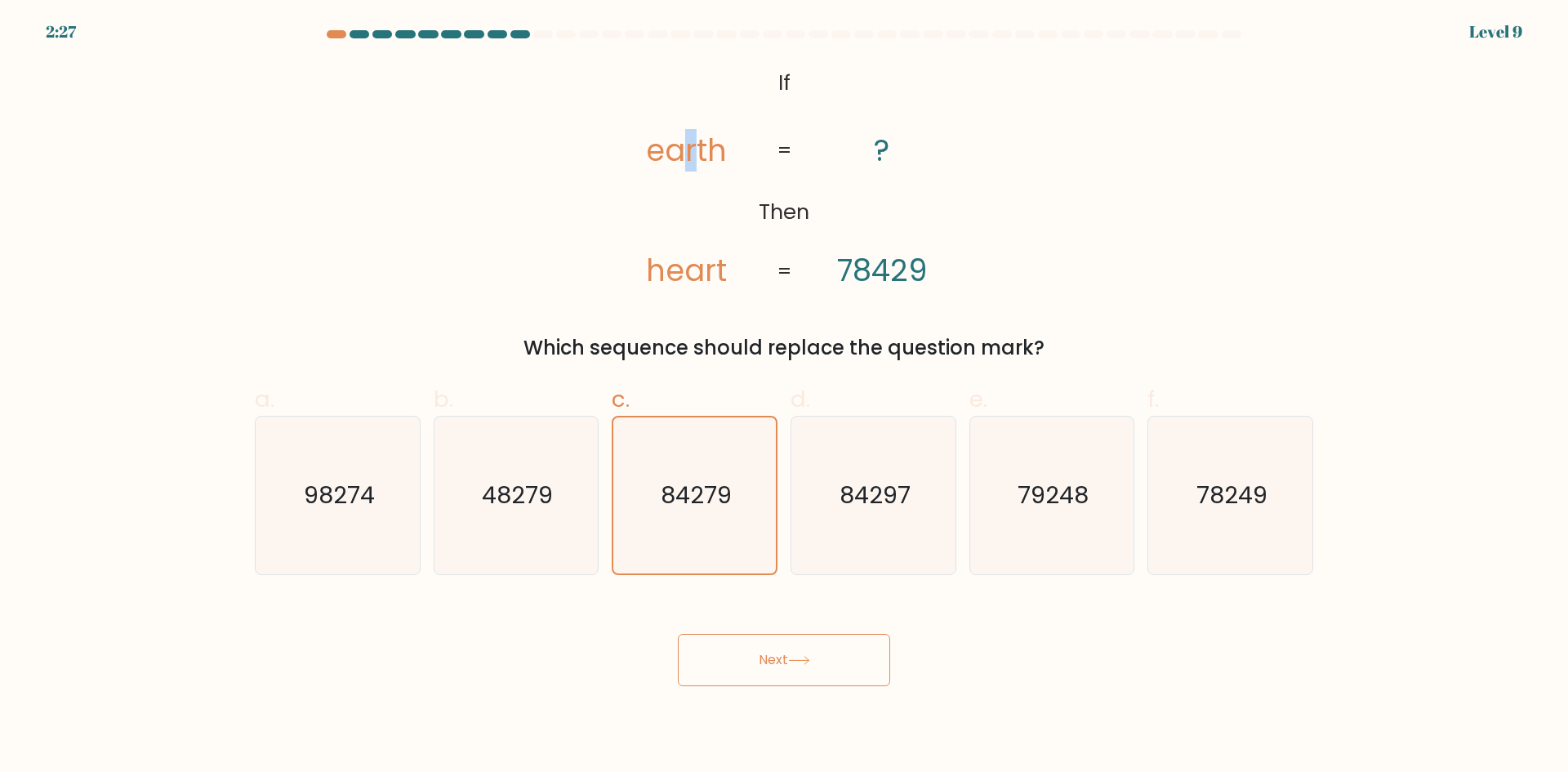
click at [693, 155] on tspan "earth" at bounding box center [686, 150] width 81 height 43
click at [878, 514] on icon "84297" at bounding box center [873, 495] width 157 height 157
click at [785, 397] on input "d. 84297" at bounding box center [784, 391] width 1 height 11
radio input "true"
click at [758, 512] on icon "84279" at bounding box center [694, 495] width 157 height 157
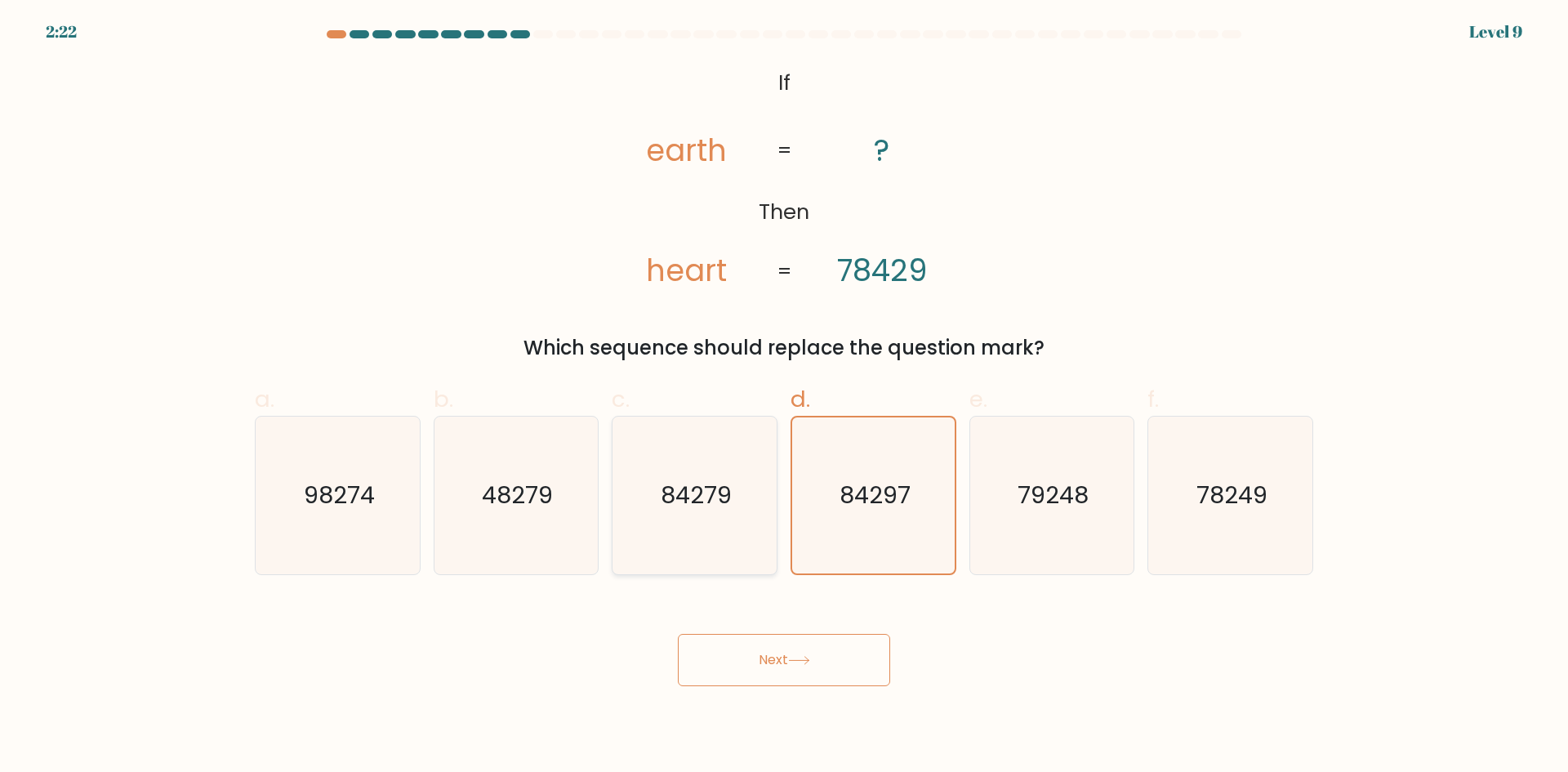
click at [784, 397] on input "c. 84279" at bounding box center [784, 391] width 1 height 11
radio input "true"
click at [705, 148] on tspan "earth" at bounding box center [686, 150] width 81 height 43
click at [840, 524] on icon "84297" at bounding box center [873, 495] width 157 height 157
click at [785, 397] on input "d. 84297" at bounding box center [784, 391] width 1 height 11
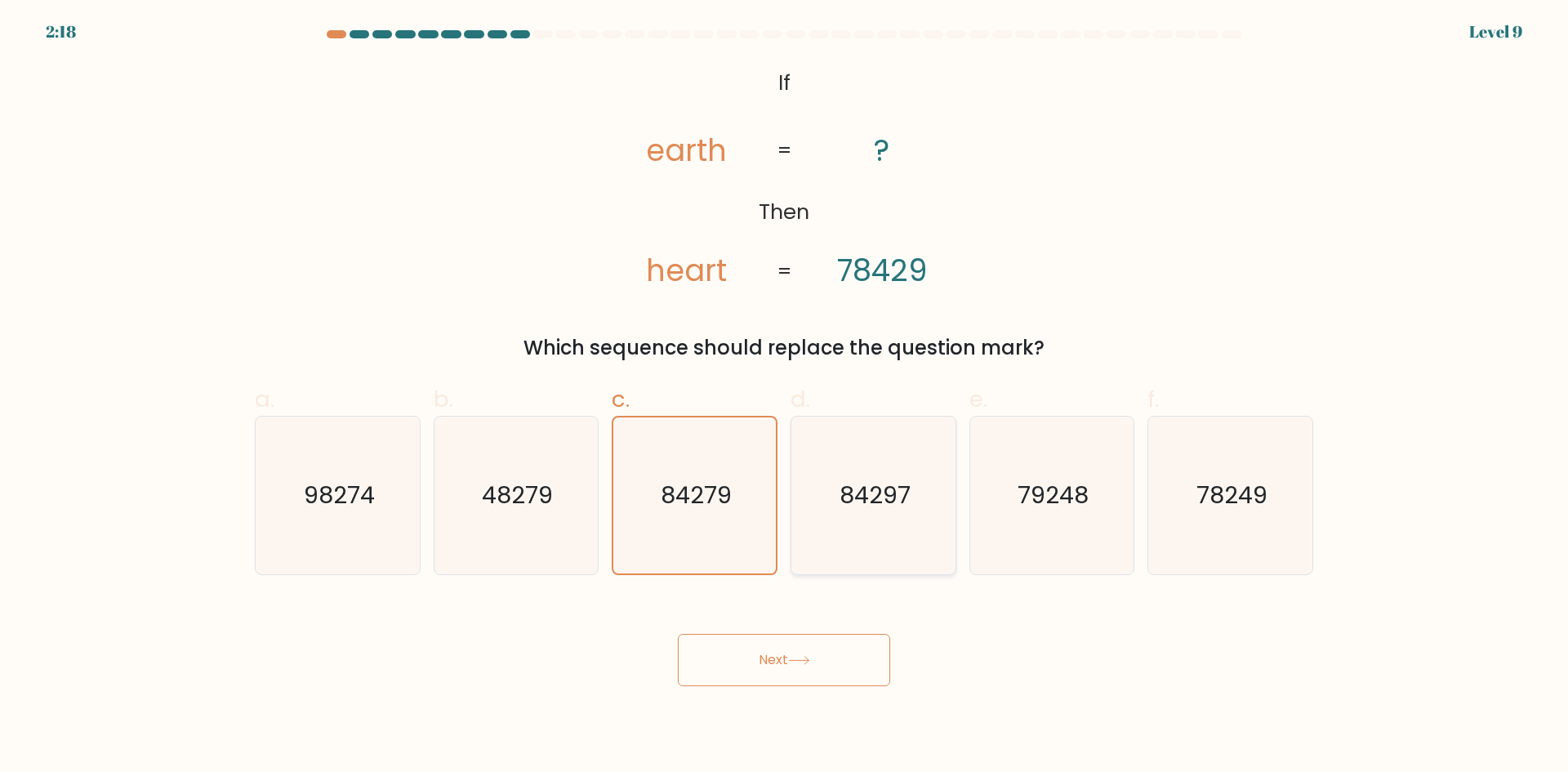
radio input "true"
click at [823, 656] on button "Next" at bounding box center [783, 660] width 212 height 52
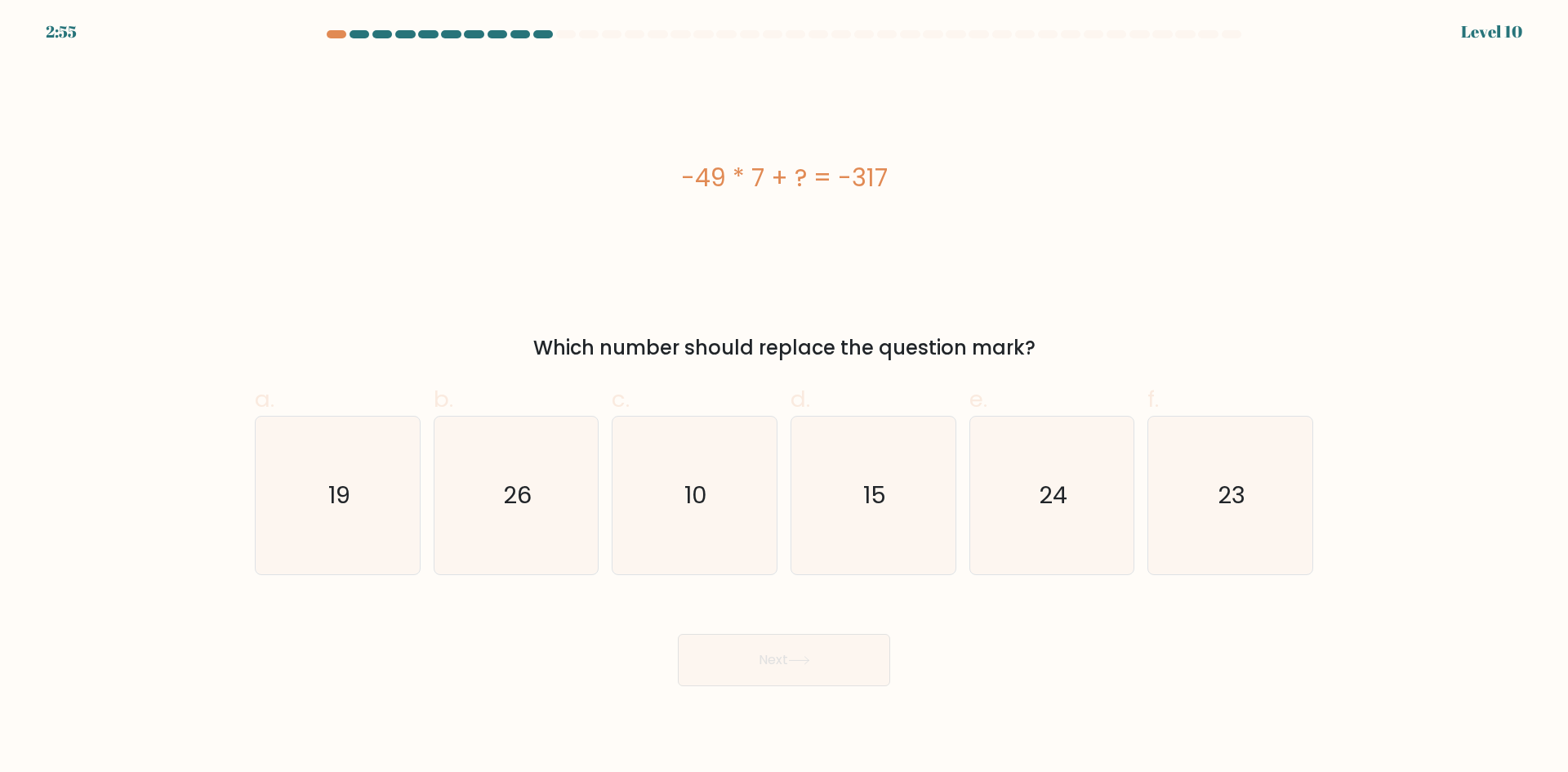
click at [680, 161] on div "-49 * 7 + ? = -317" at bounding box center [784, 177] width 1058 height 37
drag, startPoint x: 691, startPoint y: 170, endPoint x: 933, endPoint y: 177, distance: 242.1
click at [933, 177] on div "-49 * 7 + ? = -317" at bounding box center [784, 177] width 1058 height 37
copy div "-49 * 7 + ? = -317"
click at [500, 489] on icon "26" at bounding box center [515, 495] width 157 height 157
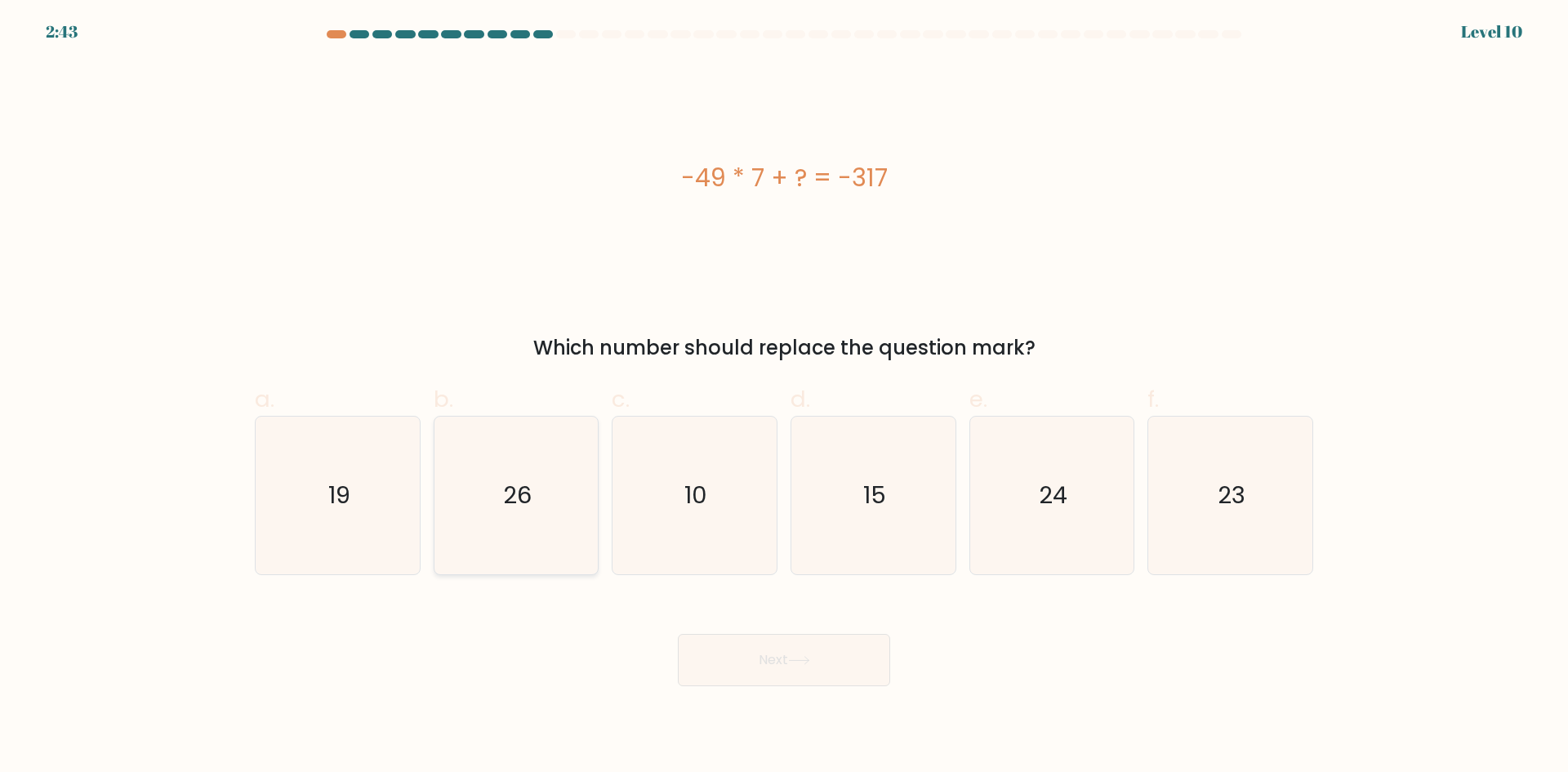
click at [784, 397] on input "b. 26" at bounding box center [784, 391] width 1 height 11
radio input "true"
click at [859, 646] on button "Next" at bounding box center [783, 660] width 212 height 52
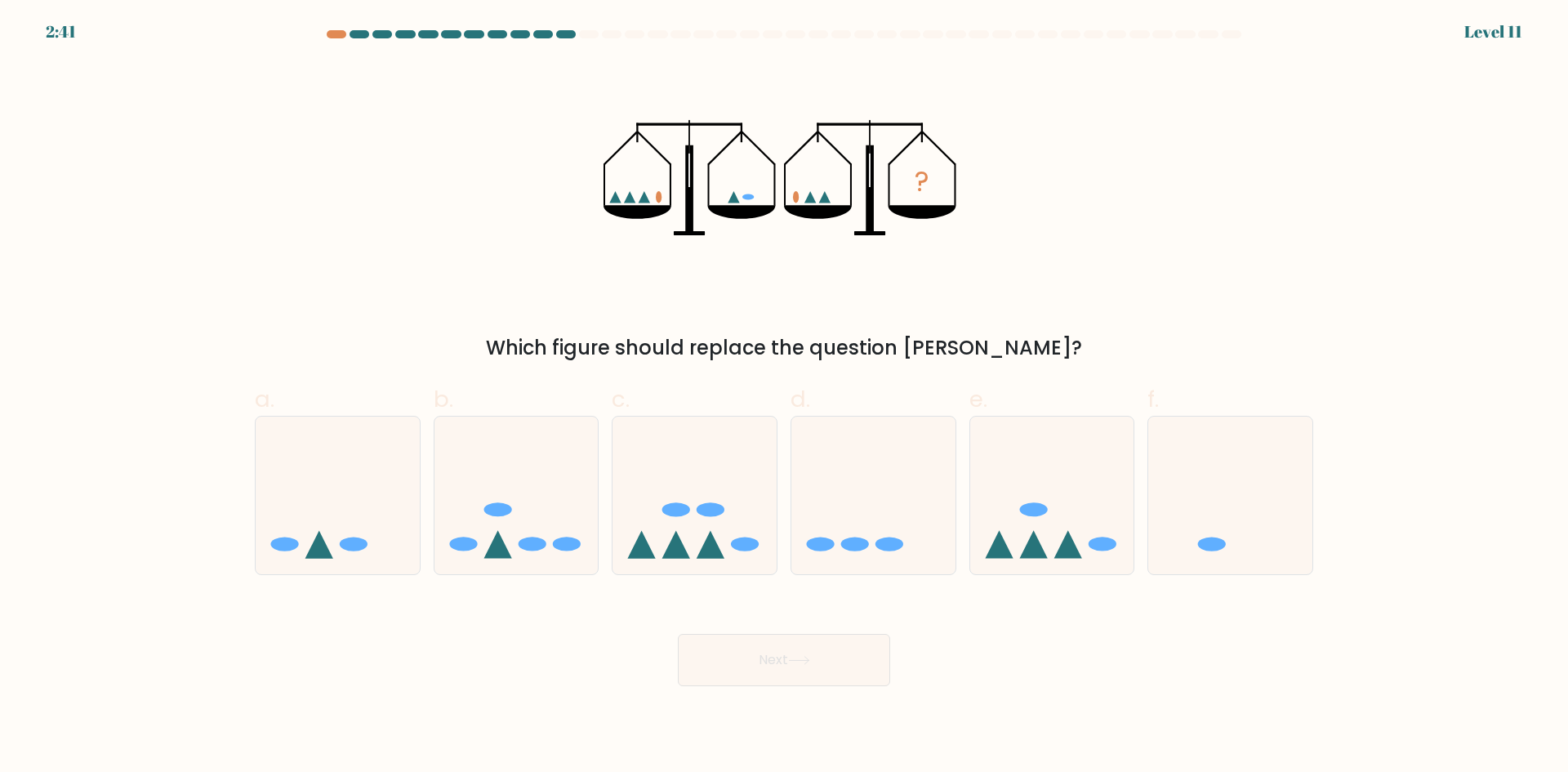
click at [749, 661] on button "Next" at bounding box center [783, 660] width 212 height 52
click at [768, 281] on icon "?" at bounding box center [785, 178] width 362 height 232
click at [360, 542] on ellipse at bounding box center [354, 544] width 28 height 14
click at [784, 397] on input "a." at bounding box center [784, 391] width 1 height 11
radio input "true"
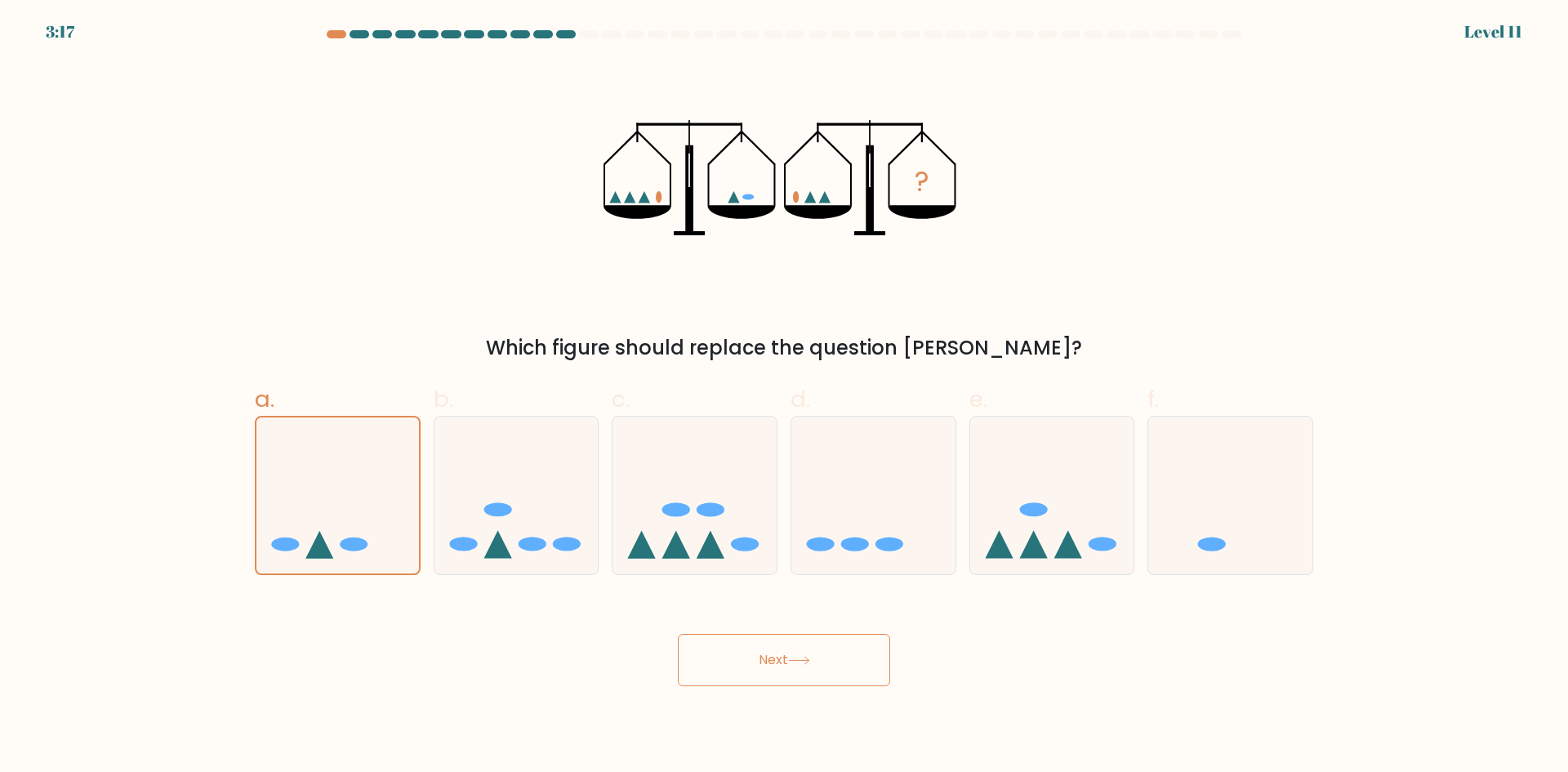
click at [793, 659] on icon at bounding box center [799, 660] width 22 height 9
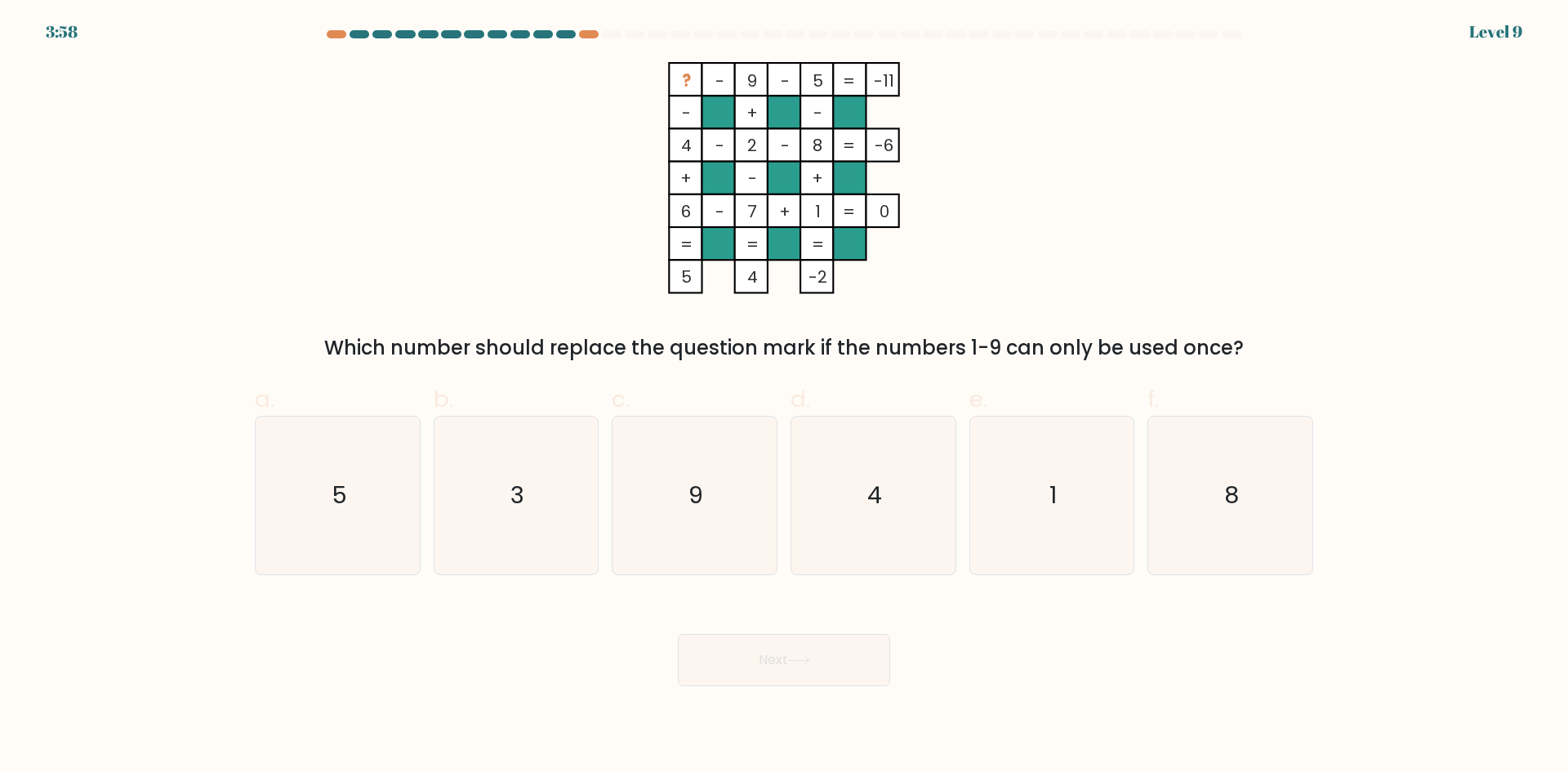
click at [834, 656] on button "Next" at bounding box center [783, 660] width 212 height 52
click at [320, 511] on icon "5" at bounding box center [338, 495] width 157 height 157
click at [784, 397] on input "a. 5" at bounding box center [784, 391] width 1 height 11
radio input "true"
click at [753, 677] on button "Next" at bounding box center [783, 660] width 212 height 52
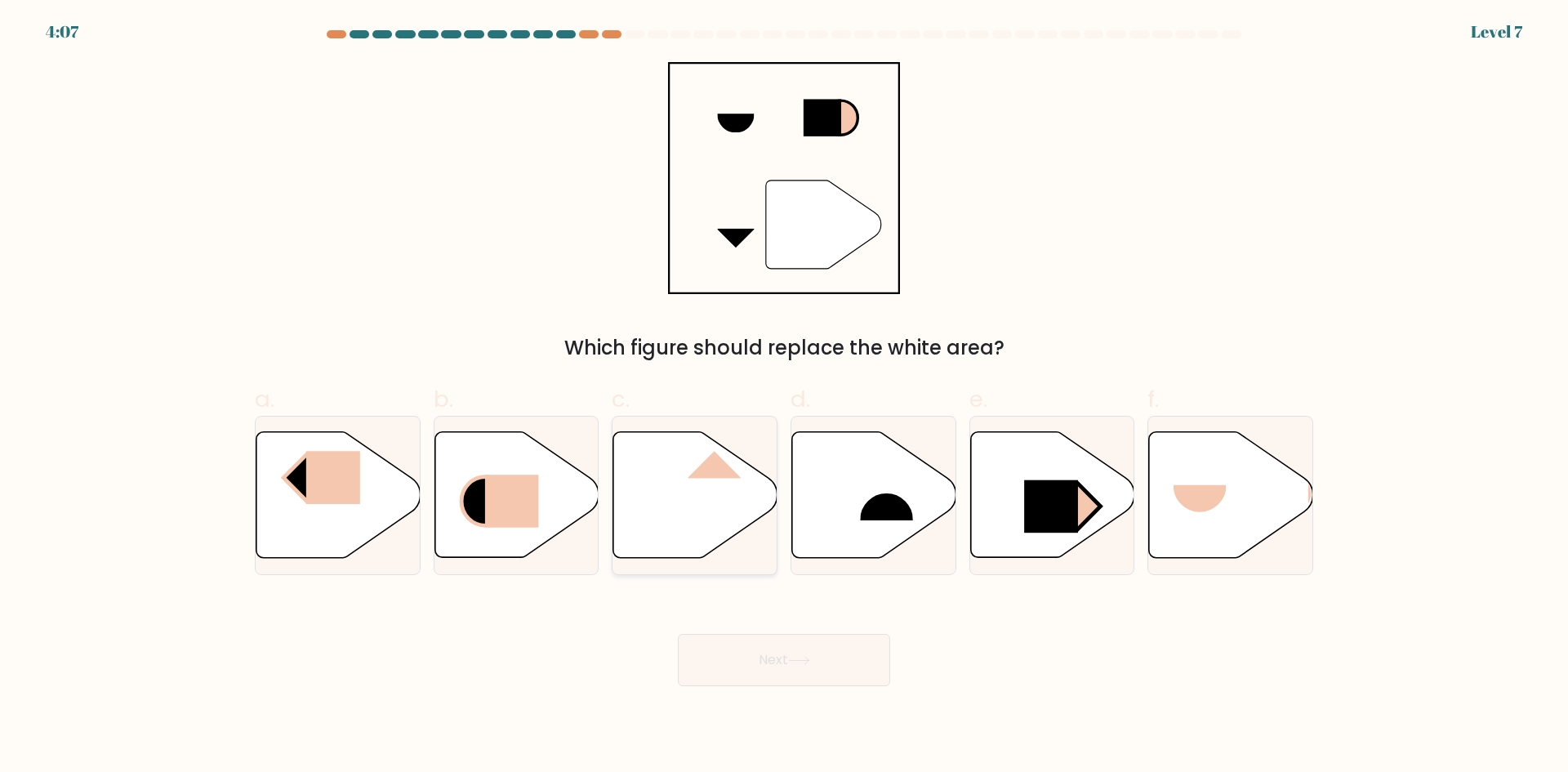
click at [670, 474] on icon at bounding box center [696, 494] width 164 height 125
click at [784, 397] on input "c." at bounding box center [784, 391] width 1 height 11
radio input "true"
click at [539, 492] on icon at bounding box center [516, 494] width 164 height 125
click at [784, 397] on input "b." at bounding box center [784, 391] width 1 height 11
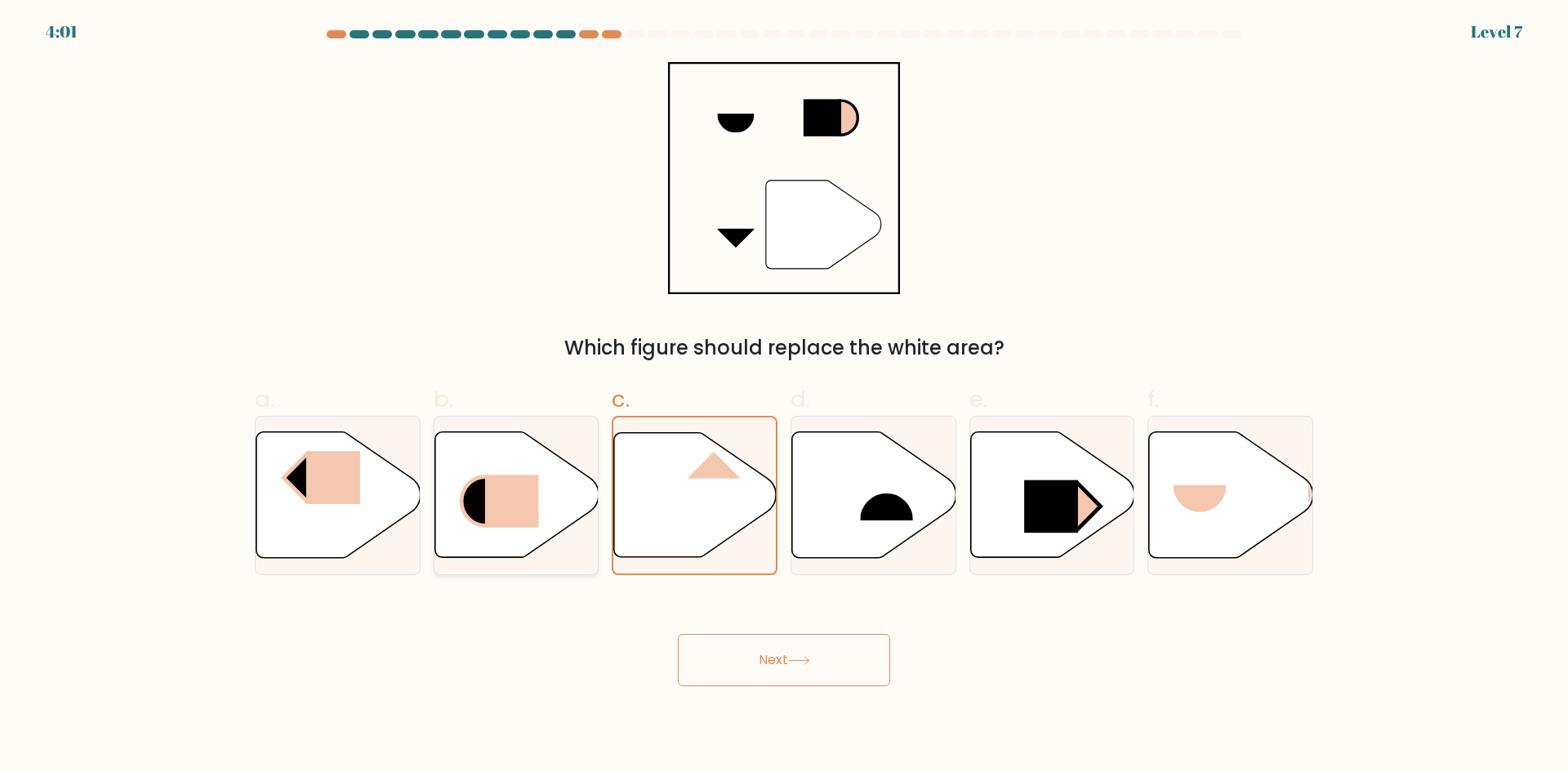
radio input "true"
click at [870, 643] on button "Next" at bounding box center [783, 660] width 212 height 52
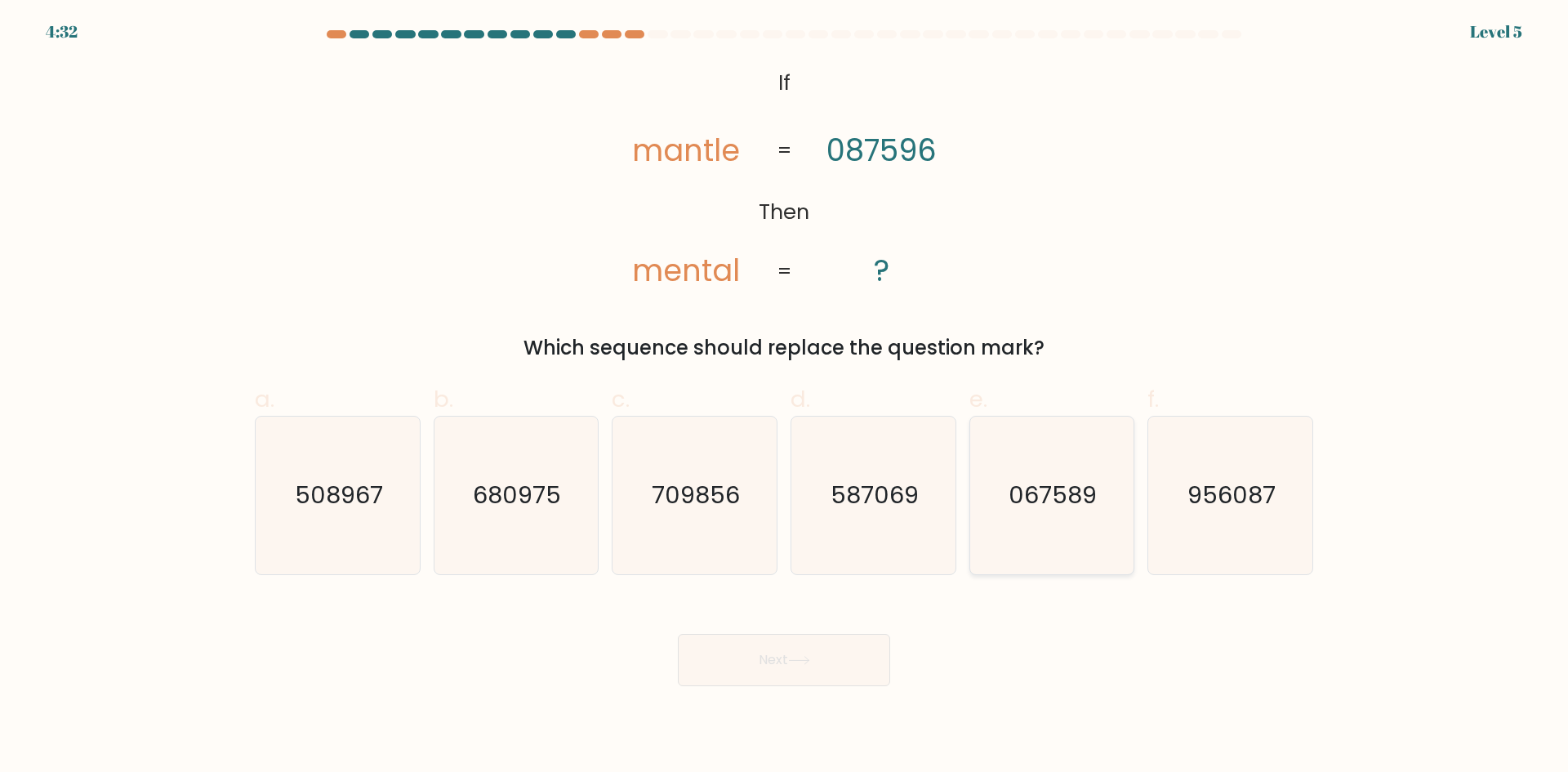
click at [1085, 484] on text "067589" at bounding box center [1054, 495] width 88 height 33
click at [785, 397] on input "e. 067589" at bounding box center [784, 391] width 1 height 11
radio input "true"
click at [799, 653] on button "Next" at bounding box center [783, 660] width 212 height 52
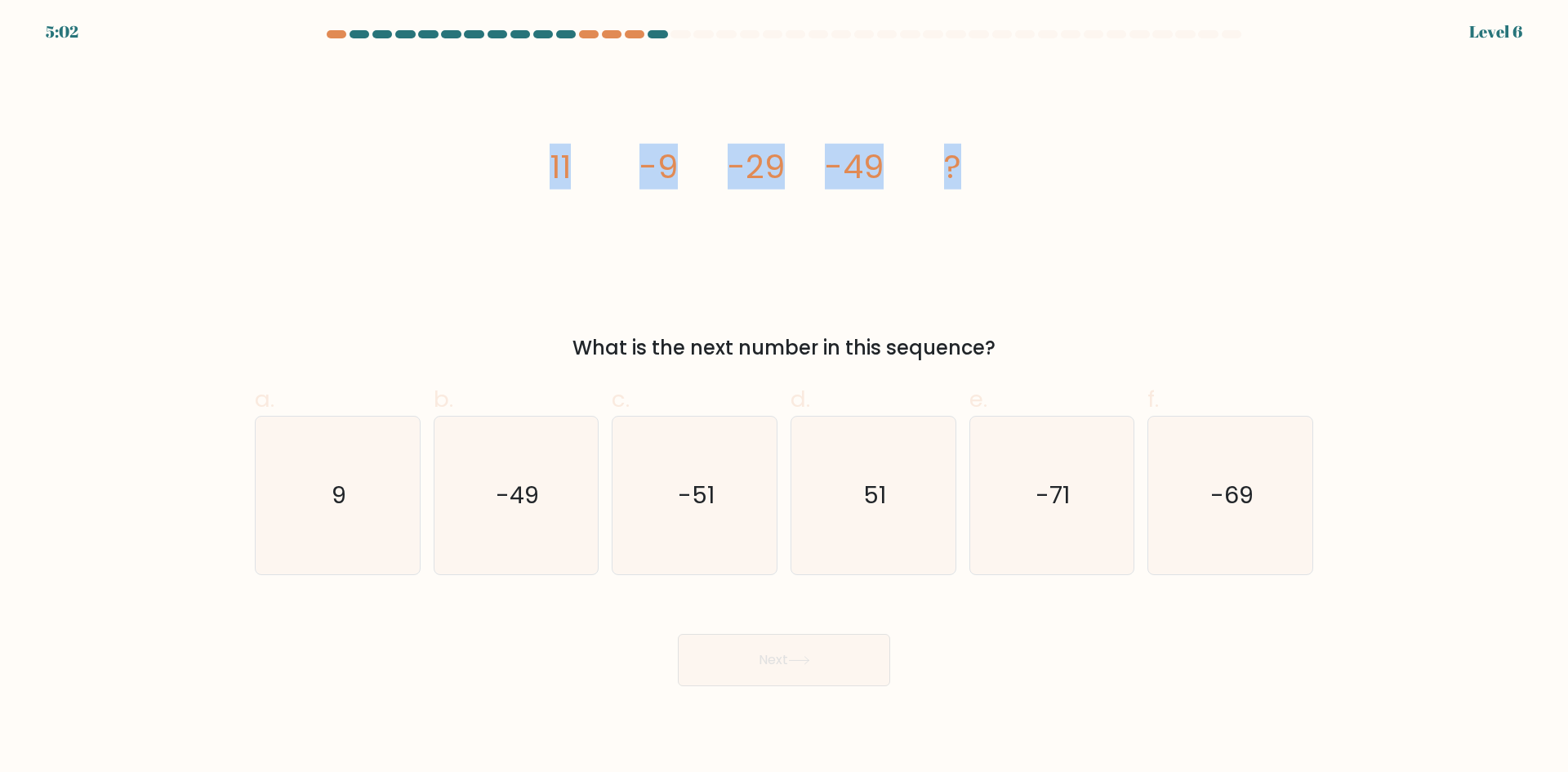
drag, startPoint x: 554, startPoint y: 171, endPoint x: 1140, endPoint y: 174, distance: 586.0
click at [1140, 174] on div "image/svg+xml 11 -9 -29 -49 ? What is the next number in this sequence?" at bounding box center [784, 212] width 1078 height 301
copy g "11 -9 -29 -49 ?"
click at [1220, 507] on text "-69" at bounding box center [1231, 495] width 43 height 33
click at [785, 397] on input "f. -69" at bounding box center [784, 391] width 1 height 11
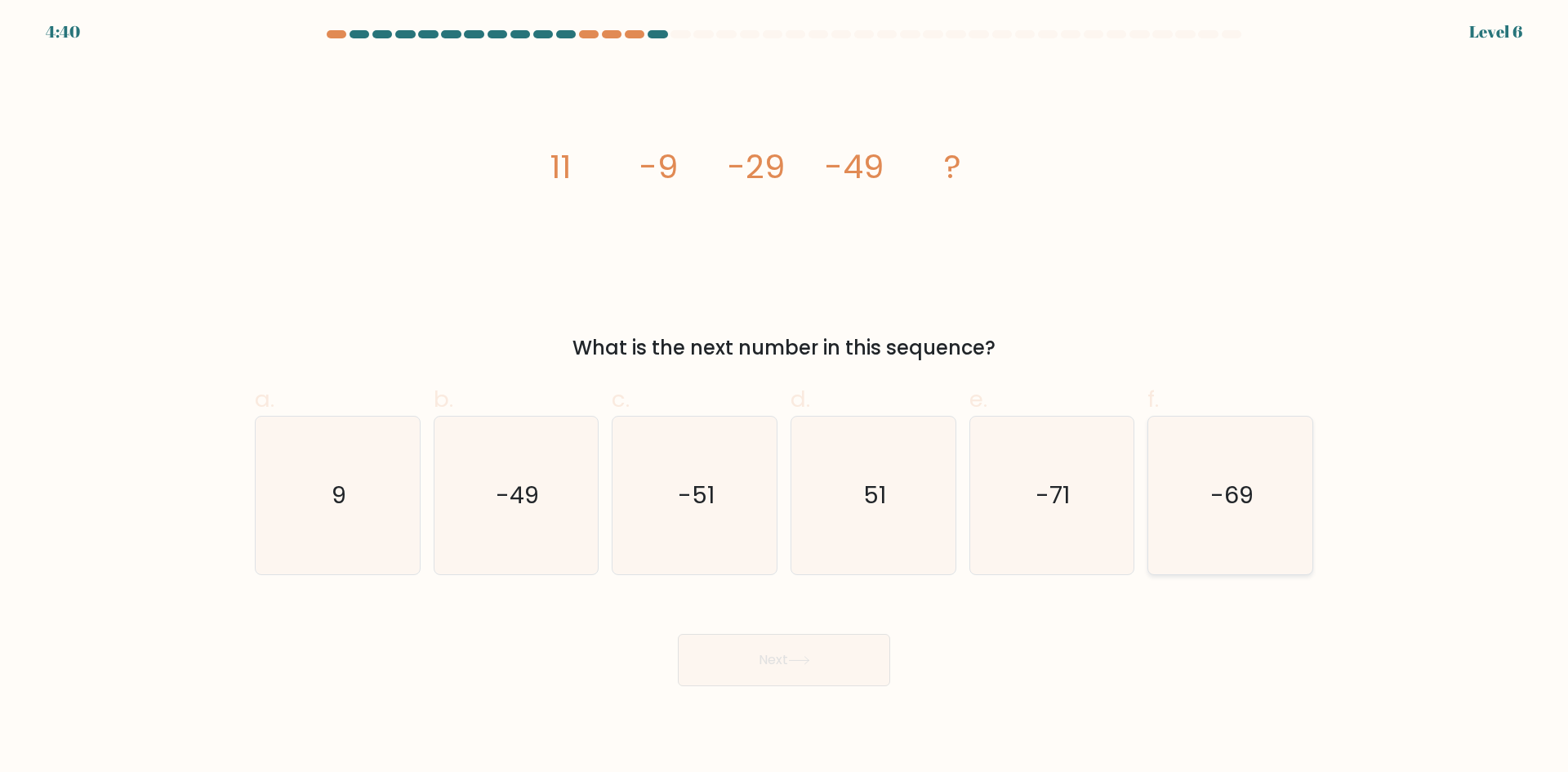
radio input "true"
click at [756, 647] on button "Next" at bounding box center [783, 660] width 212 height 52
click at [810, 659] on icon at bounding box center [799, 660] width 22 height 9
click at [1041, 703] on body "4:31 Level 6" at bounding box center [784, 386] width 1568 height 772
click at [1228, 492] on text "-69" at bounding box center [1232, 495] width 43 height 33
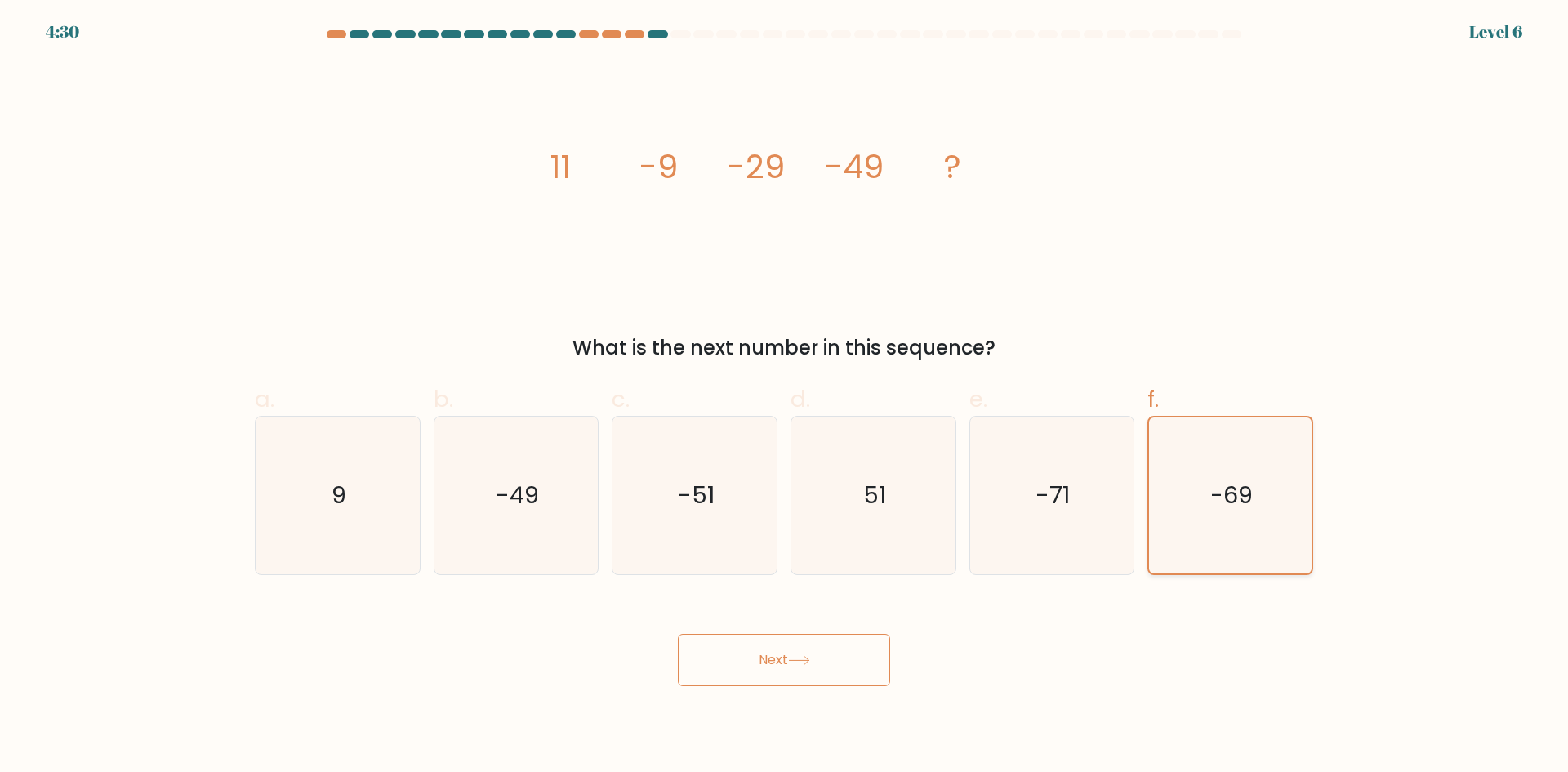
click at [785, 397] on input "f. -69" at bounding box center [784, 391] width 1 height 11
click at [1011, 494] on icon "-71" at bounding box center [1051, 495] width 157 height 157
click at [785, 397] on input "e. -71" at bounding box center [784, 391] width 1 height 11
radio input "true"
click at [1191, 486] on icon "-69" at bounding box center [1230, 495] width 157 height 157
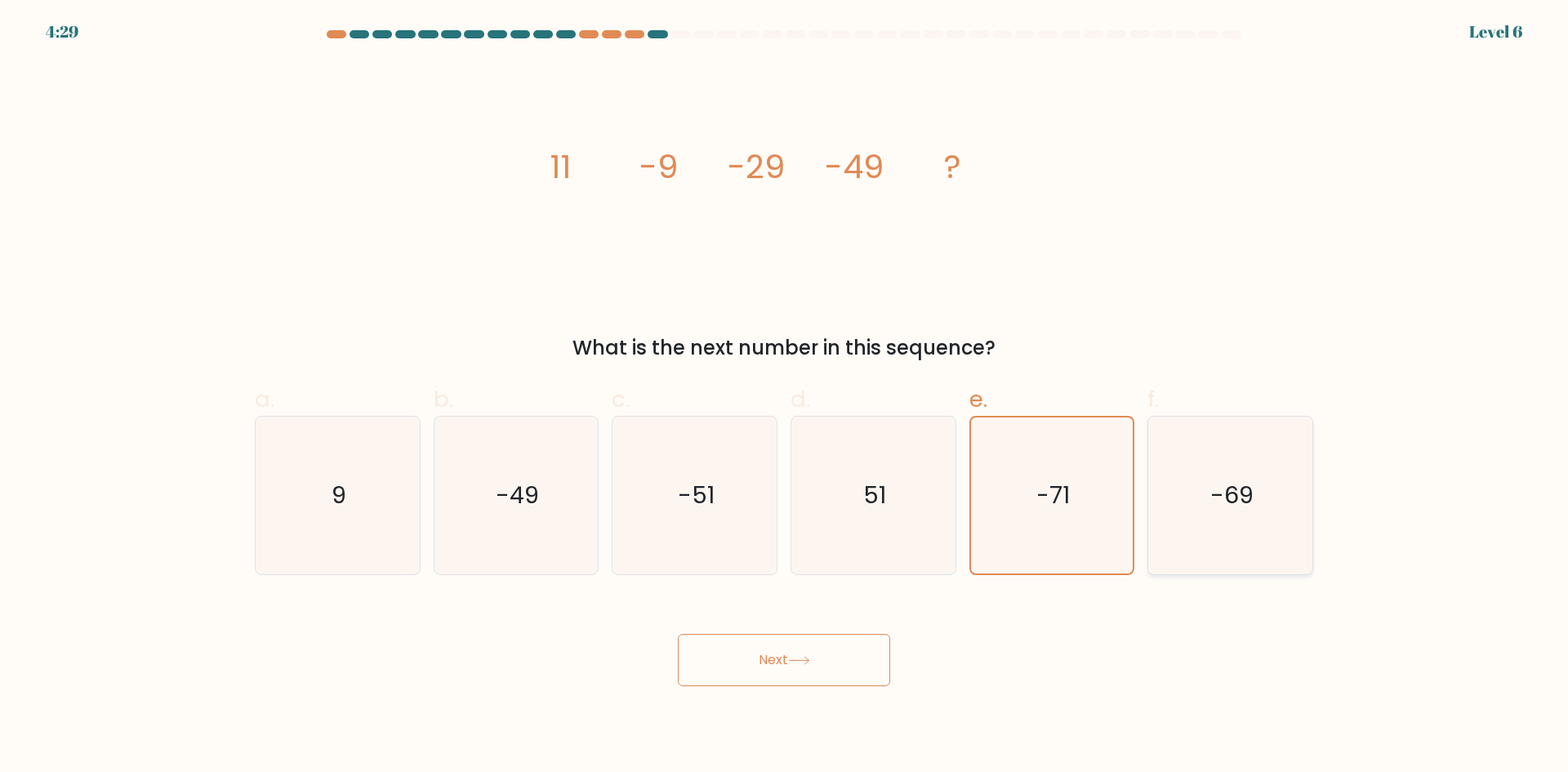
click at [785, 397] on input "f. -69" at bounding box center [784, 391] width 1 height 11
radio input "true"
click at [839, 621] on div "Next" at bounding box center [784, 641] width 1078 height 92
click at [832, 651] on button "Next" at bounding box center [783, 660] width 212 height 52
click at [831, 652] on button "Next" at bounding box center [783, 660] width 212 height 52
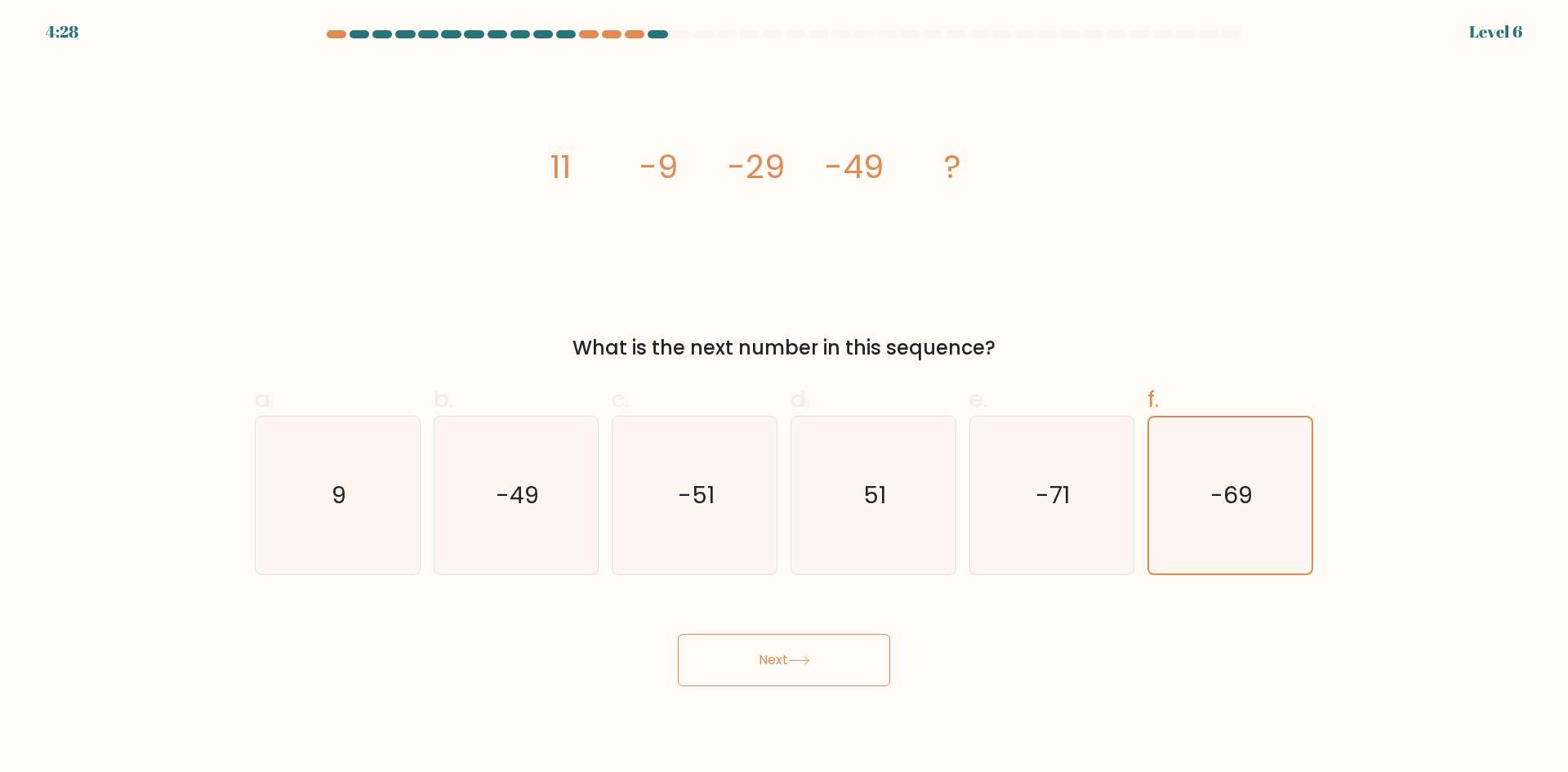
click at [772, 663] on button "Next" at bounding box center [783, 660] width 212 height 52
click at [771, 663] on button "Next" at bounding box center [783, 660] width 212 height 52
click at [723, 623] on div "Next" at bounding box center [784, 641] width 1078 height 92
drag, startPoint x: 736, startPoint y: 646, endPoint x: 739, endPoint y: 654, distance: 8.5
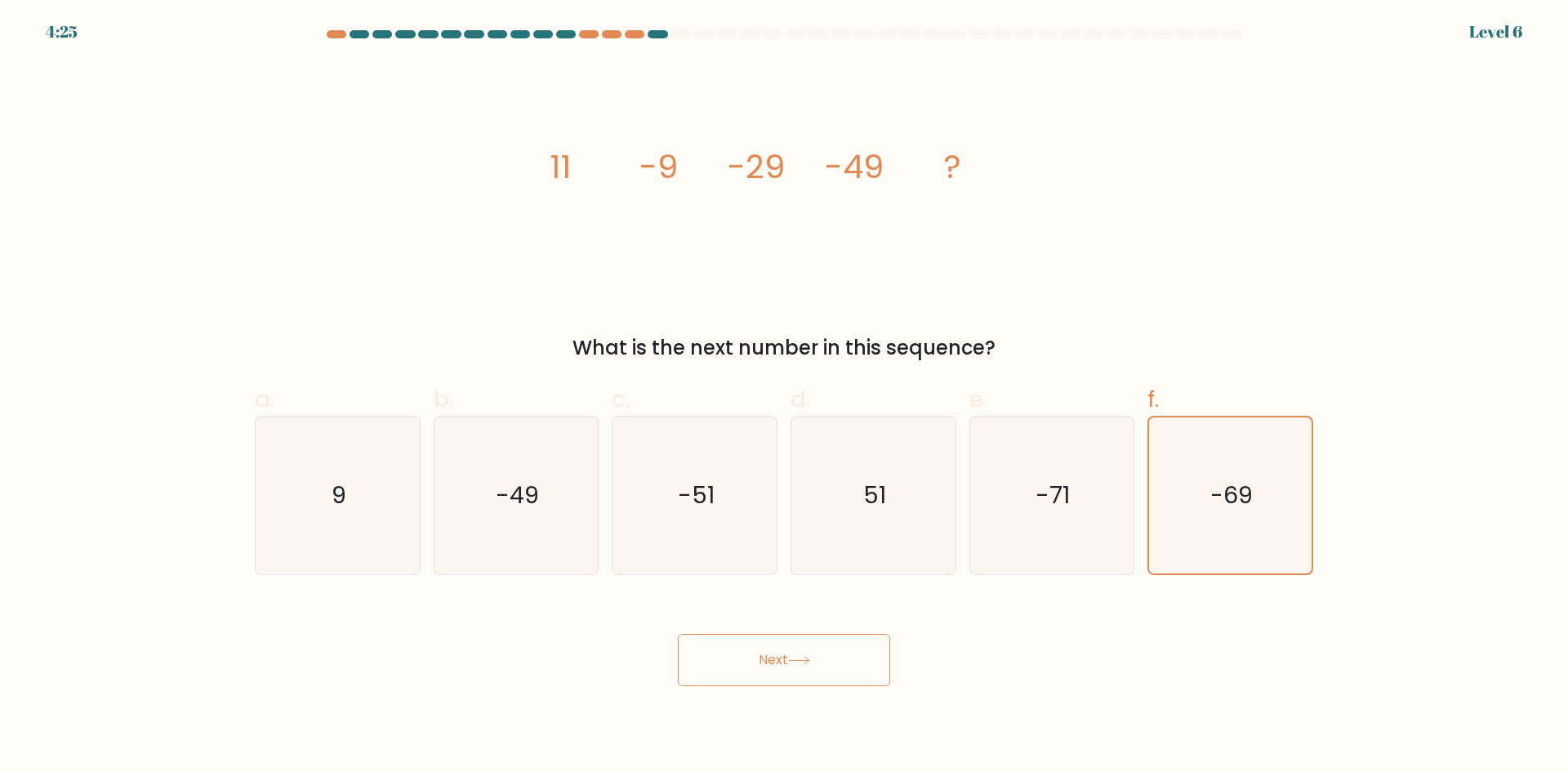
click at [736, 647] on button "Next" at bounding box center [783, 660] width 212 height 52
click at [755, 668] on button "Next" at bounding box center [783, 660] width 212 height 52
click at [783, 670] on button "Next" at bounding box center [783, 660] width 212 height 52
click at [818, 666] on button "Next" at bounding box center [783, 660] width 212 height 52
click at [817, 664] on button "Next" at bounding box center [783, 660] width 212 height 52
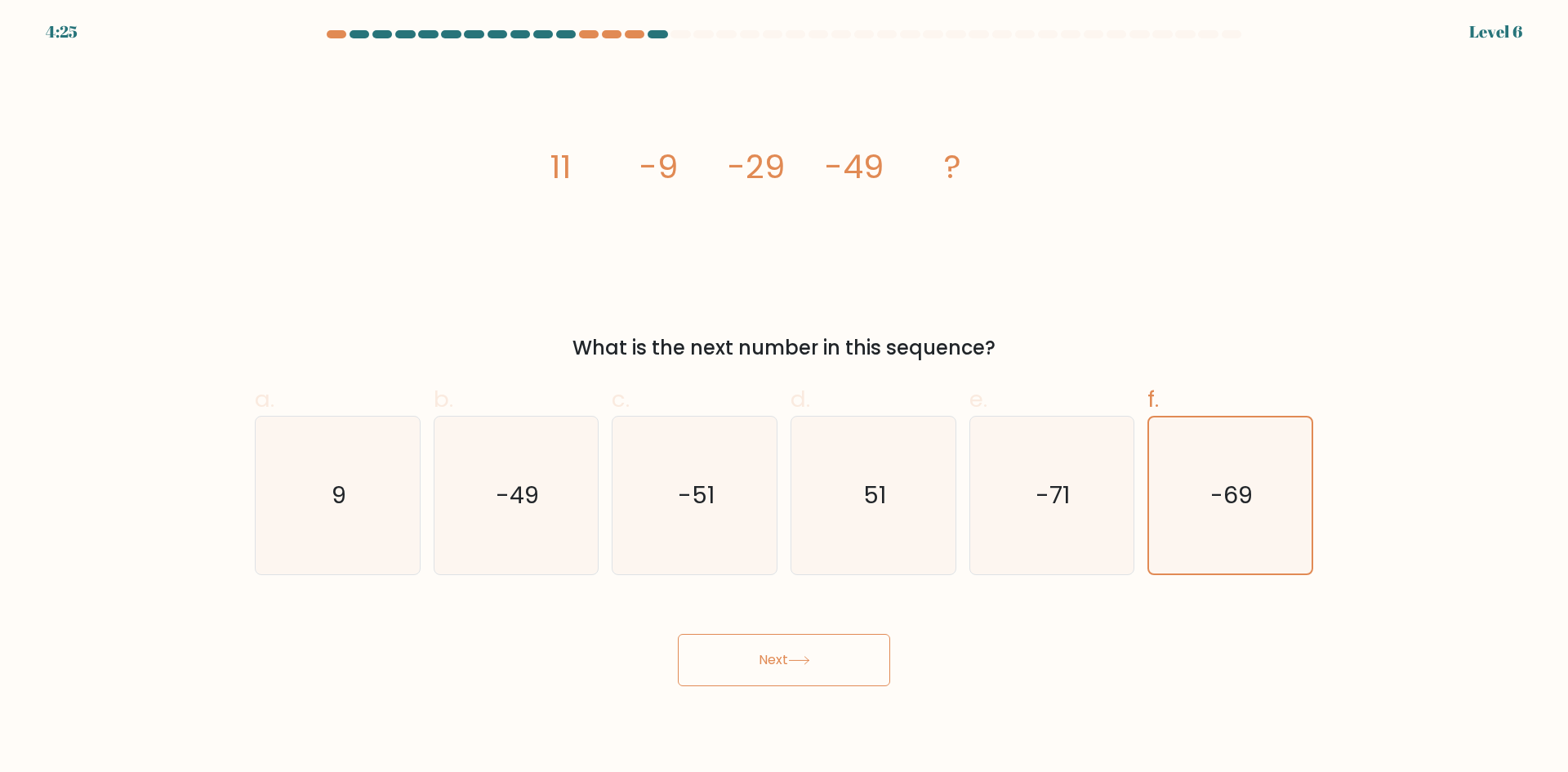
drag, startPoint x: 821, startPoint y: 663, endPoint x: 809, endPoint y: 666, distance: 12.4
click at [820, 663] on button "Next" at bounding box center [783, 660] width 212 height 52
drag, startPoint x: 809, startPoint y: 666, endPoint x: 851, endPoint y: 514, distance: 157.7
click at [809, 665] on button "Next" at bounding box center [783, 660] width 212 height 52
click at [1254, 489] on icon "-69" at bounding box center [1230, 495] width 157 height 157
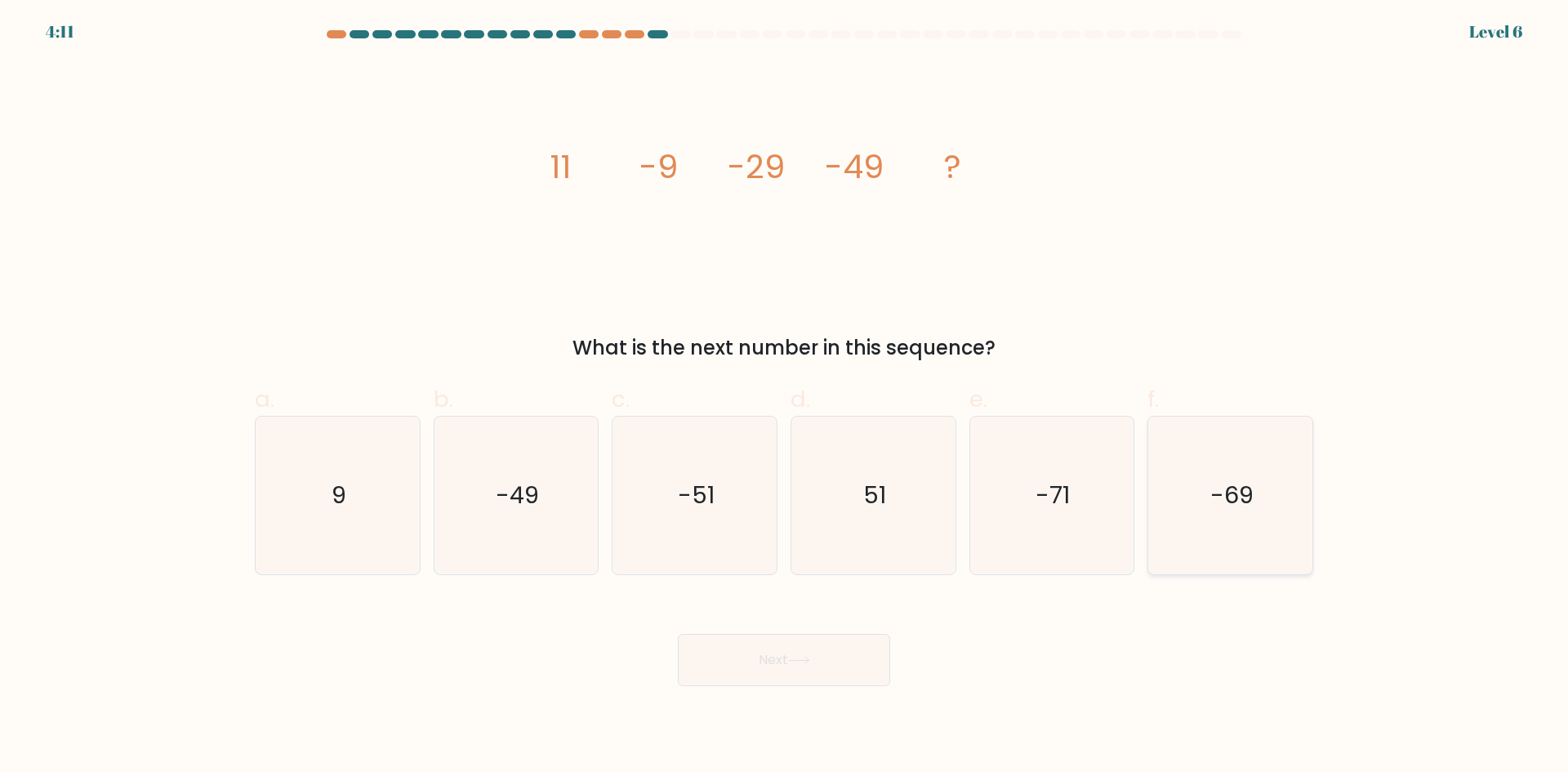
click at [785, 397] on input "f. -69" at bounding box center [784, 391] width 1 height 11
radio input "true"
click at [772, 657] on button "Next" at bounding box center [783, 660] width 212 height 52
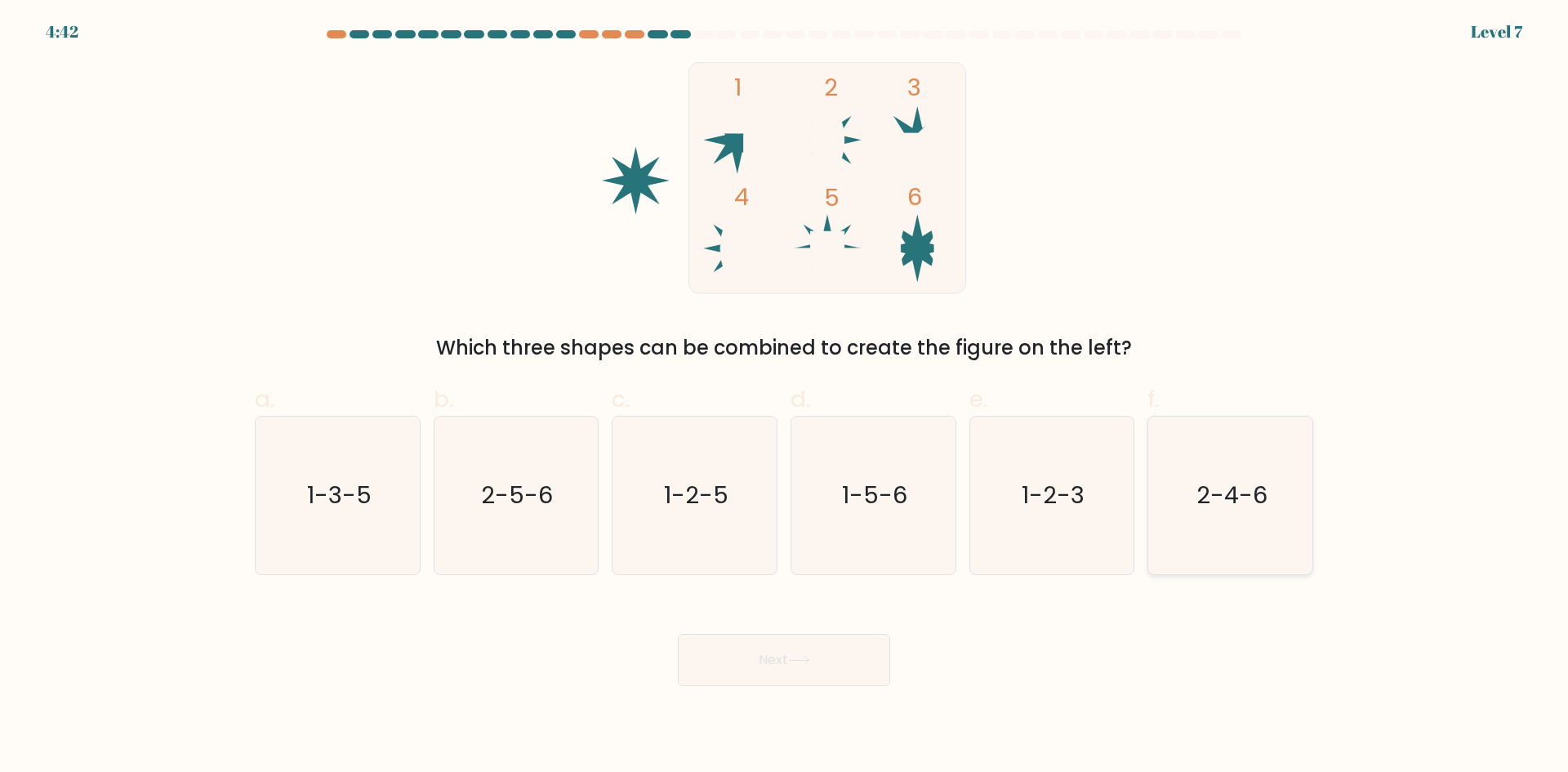
click at [1208, 509] on text "2-4-6" at bounding box center [1231, 495] width 71 height 33
click at [785, 397] on input "f. 2-4-6" at bounding box center [784, 391] width 1 height 11
radio input "true"
click at [773, 657] on button "Next" at bounding box center [783, 660] width 212 height 52
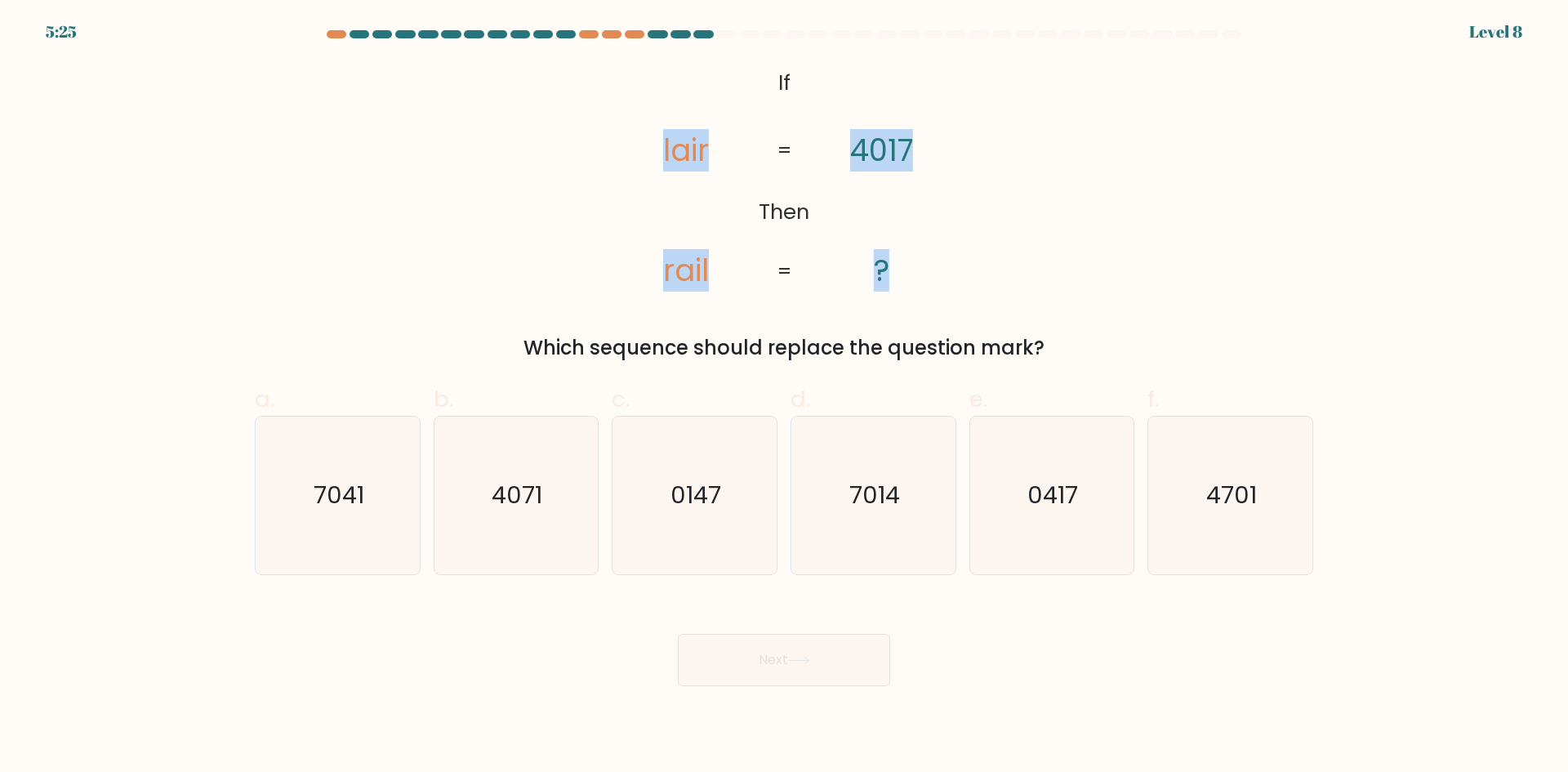
drag, startPoint x: 938, startPoint y: 280, endPoint x: 645, endPoint y: 152, distance: 319.7
click at [645, 152] on icon "@import url('https://fonts.googleapis.com/css?family=Abril+Fatface:400,100,100i…" at bounding box center [784, 178] width 375 height 232
copy icon "lair rail 4017 ?"
click at [812, 200] on icon "@import url('https://fonts.googleapis.com/css?family=Abril+Fatface:400,100,100i…" at bounding box center [784, 178] width 375 height 232
drag, startPoint x: 668, startPoint y: 143, endPoint x: 656, endPoint y: 148, distance: 13.0
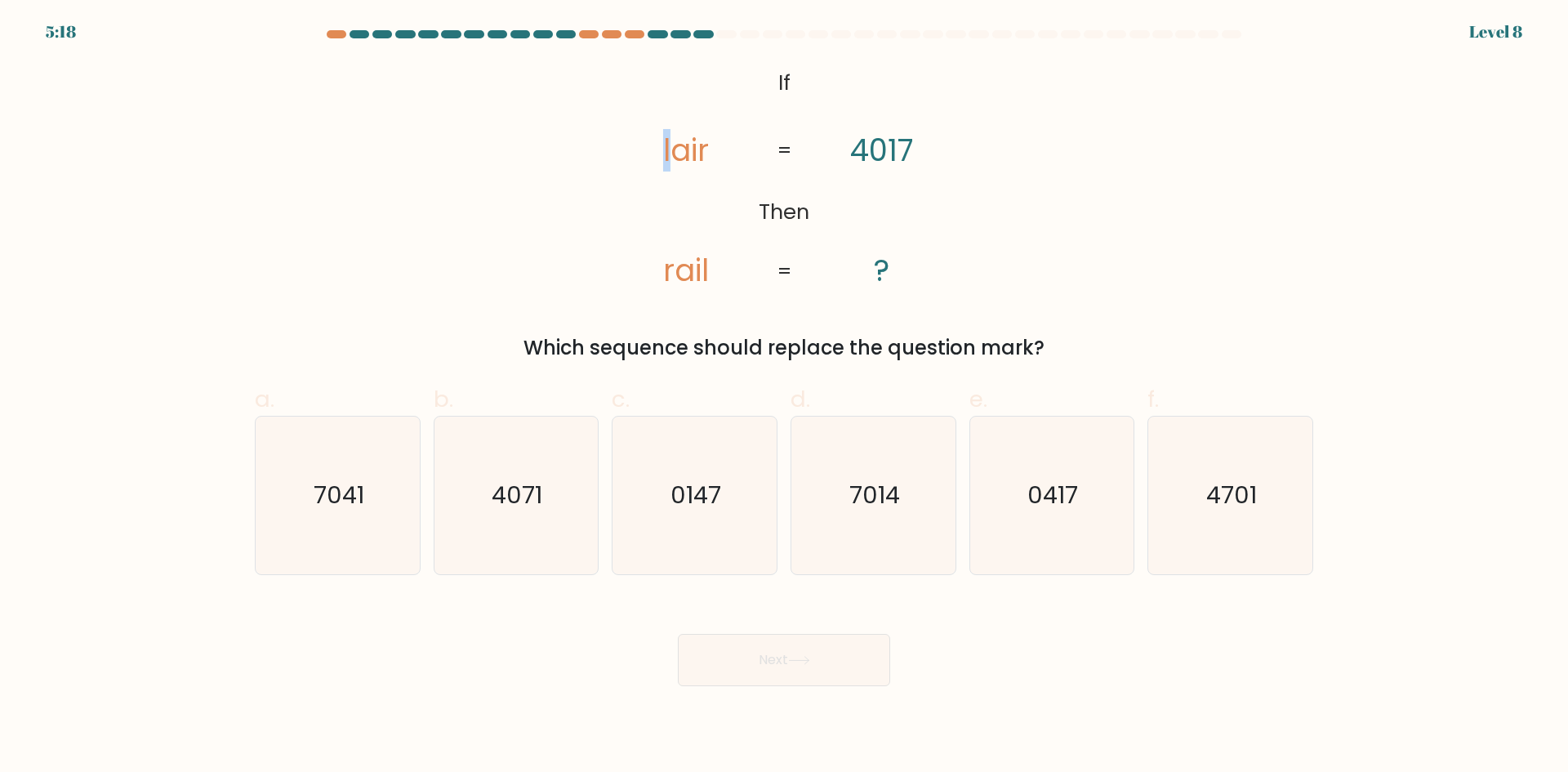
click at [656, 148] on icon "@import url('https://fonts.googleapis.com/css?family=Abril+Fatface:400,100,100i…" at bounding box center [784, 178] width 375 height 232
click at [678, 143] on tspan "lair" at bounding box center [686, 150] width 46 height 43
drag, startPoint x: 697, startPoint y: 155, endPoint x: 706, endPoint y: 157, distance: 9.2
click at [706, 157] on tspan "lair" at bounding box center [686, 150] width 46 height 43
click at [659, 280] on icon "@import url('https://fonts.googleapis.com/css?family=Abril+Fatface:400,100,100i…" at bounding box center [784, 178] width 375 height 232
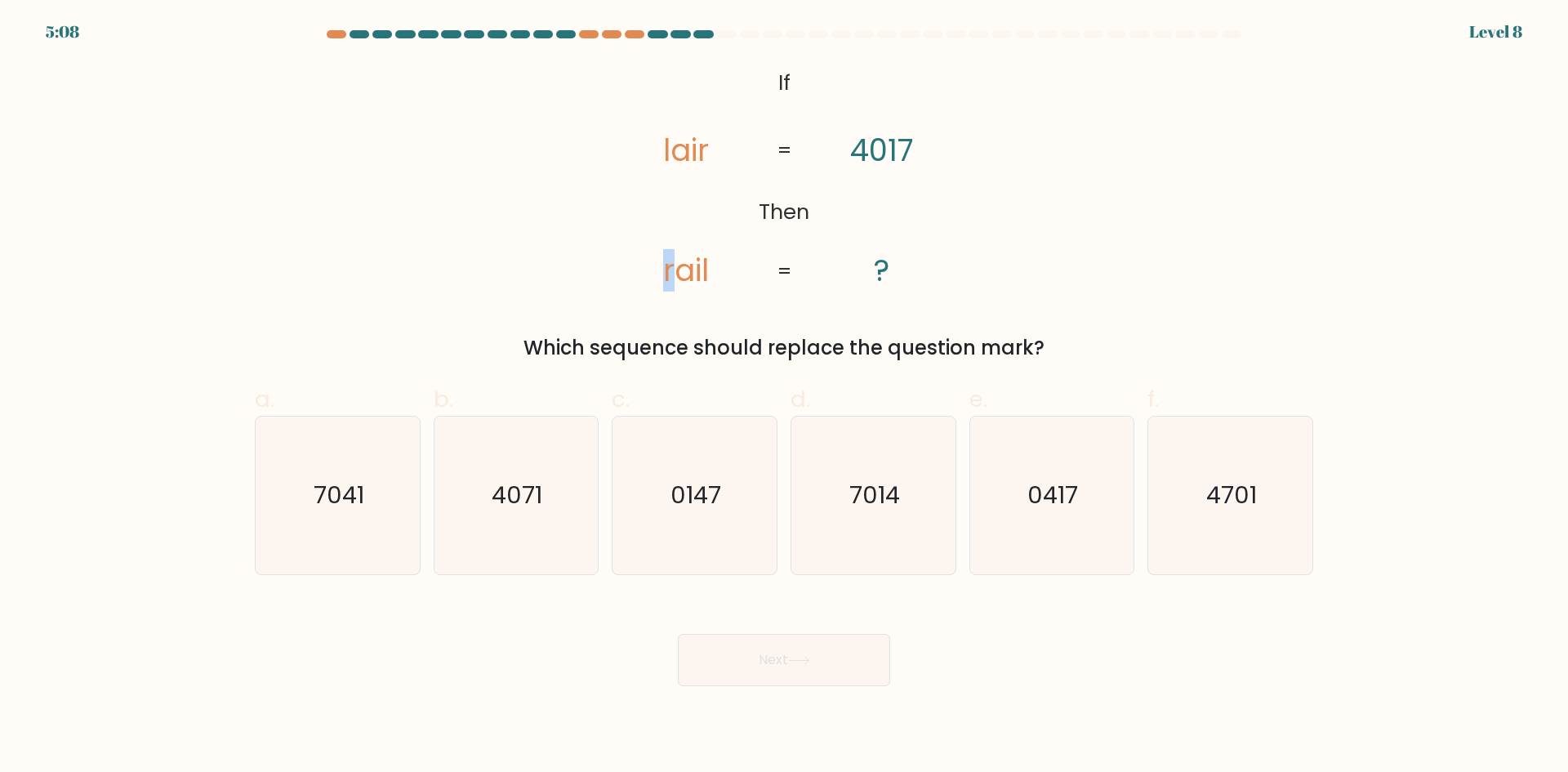
drag, startPoint x: 669, startPoint y: 275, endPoint x: 660, endPoint y: 275, distance: 9.0
click at [660, 275] on icon "@import url('https://fonts.googleapis.com/css?family=Abril+Fatface:400,100,100i…" at bounding box center [784, 178] width 375 height 232
click at [877, 503] on text "7014" at bounding box center [875, 495] width 51 height 33
click at [785, 397] on input "d. 7014" at bounding box center [784, 391] width 1 height 11
radio input "true"
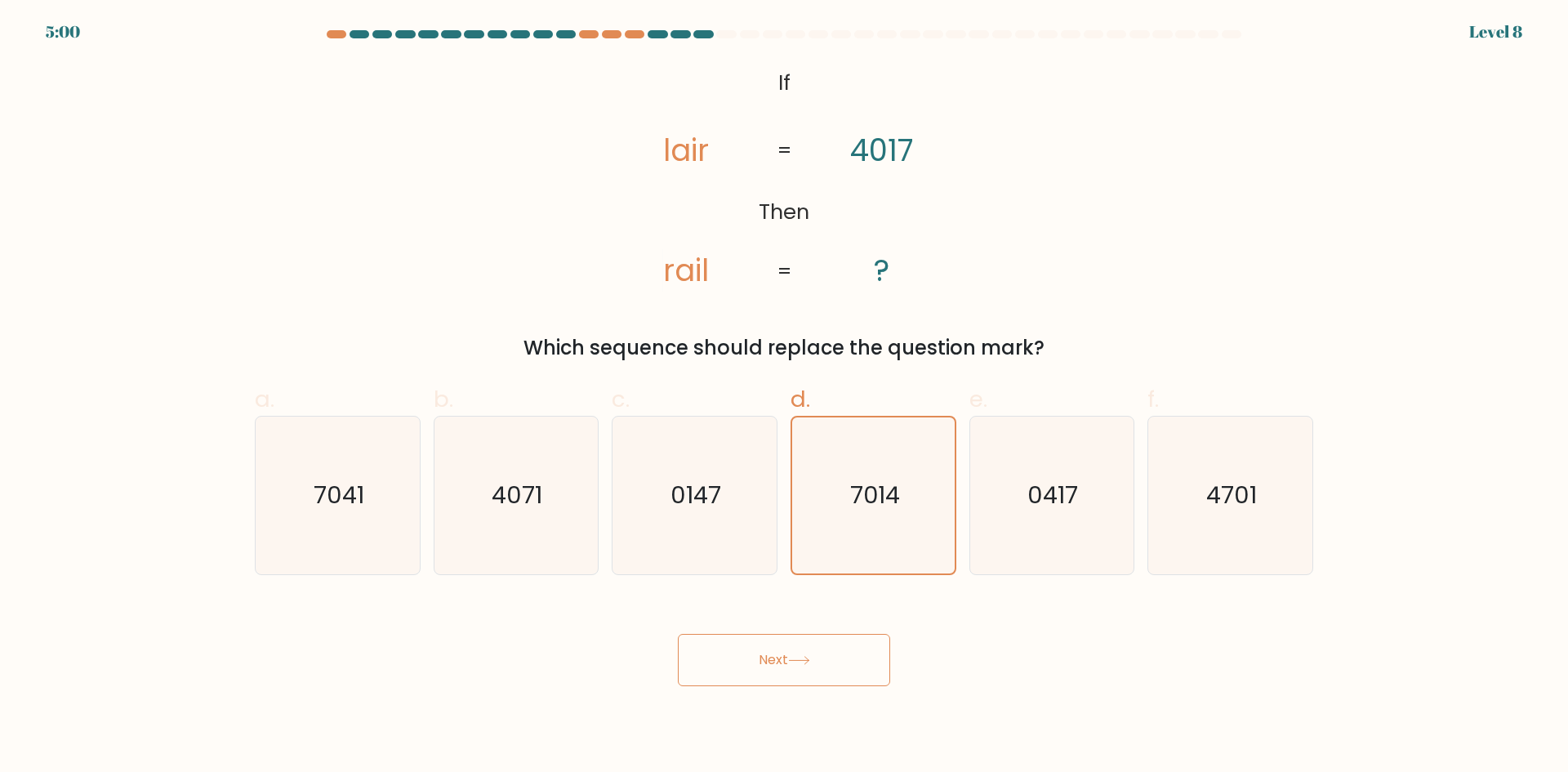
click at [805, 650] on button "Next" at bounding box center [783, 660] width 212 height 52
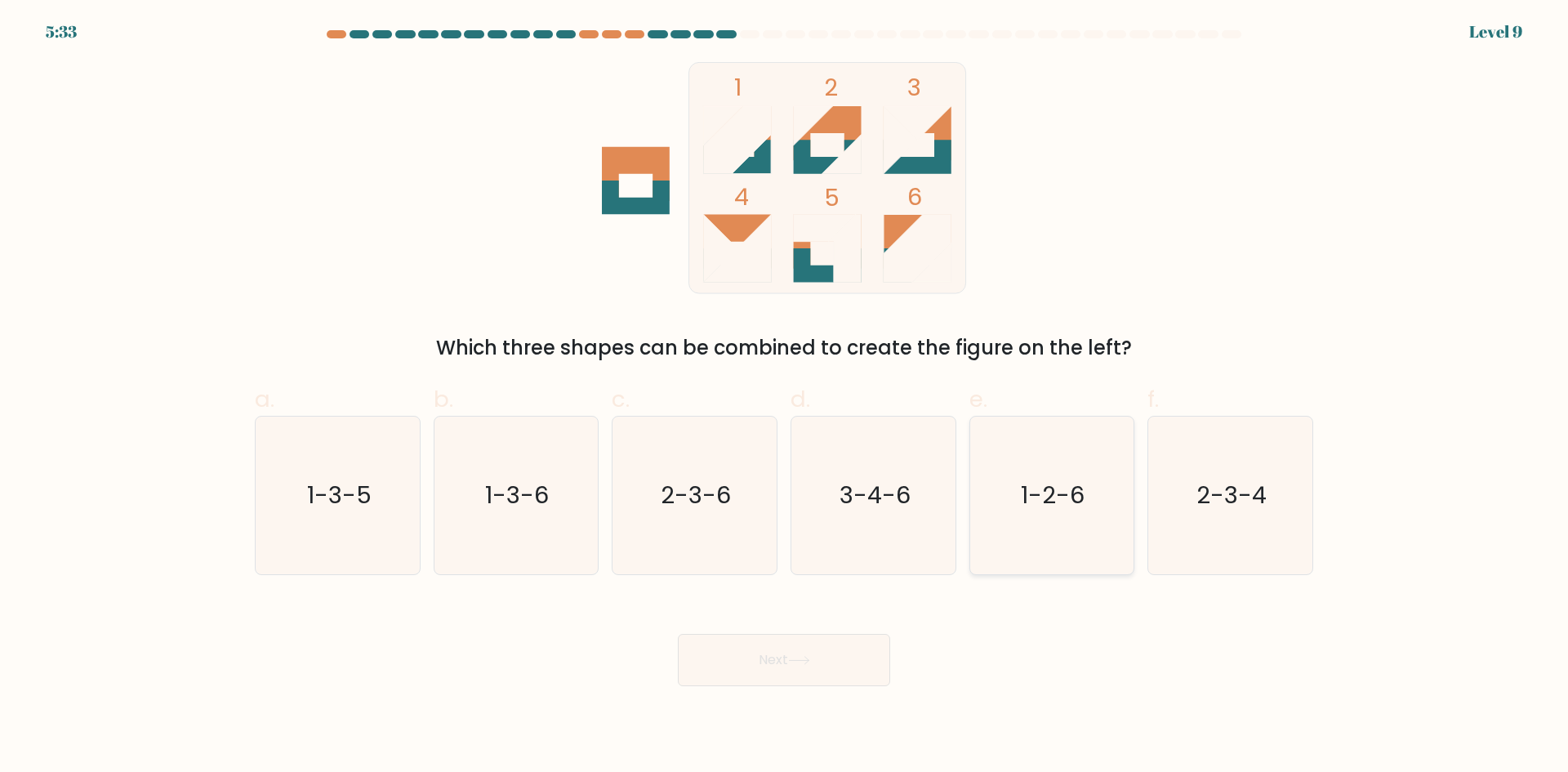
click at [1077, 511] on text "1-2-6" at bounding box center [1054, 495] width 64 height 33
click at [785, 397] on input "e. 1-2-6" at bounding box center [784, 391] width 1 height 11
radio input "true"
click at [791, 661] on button "Next" at bounding box center [783, 660] width 212 height 52
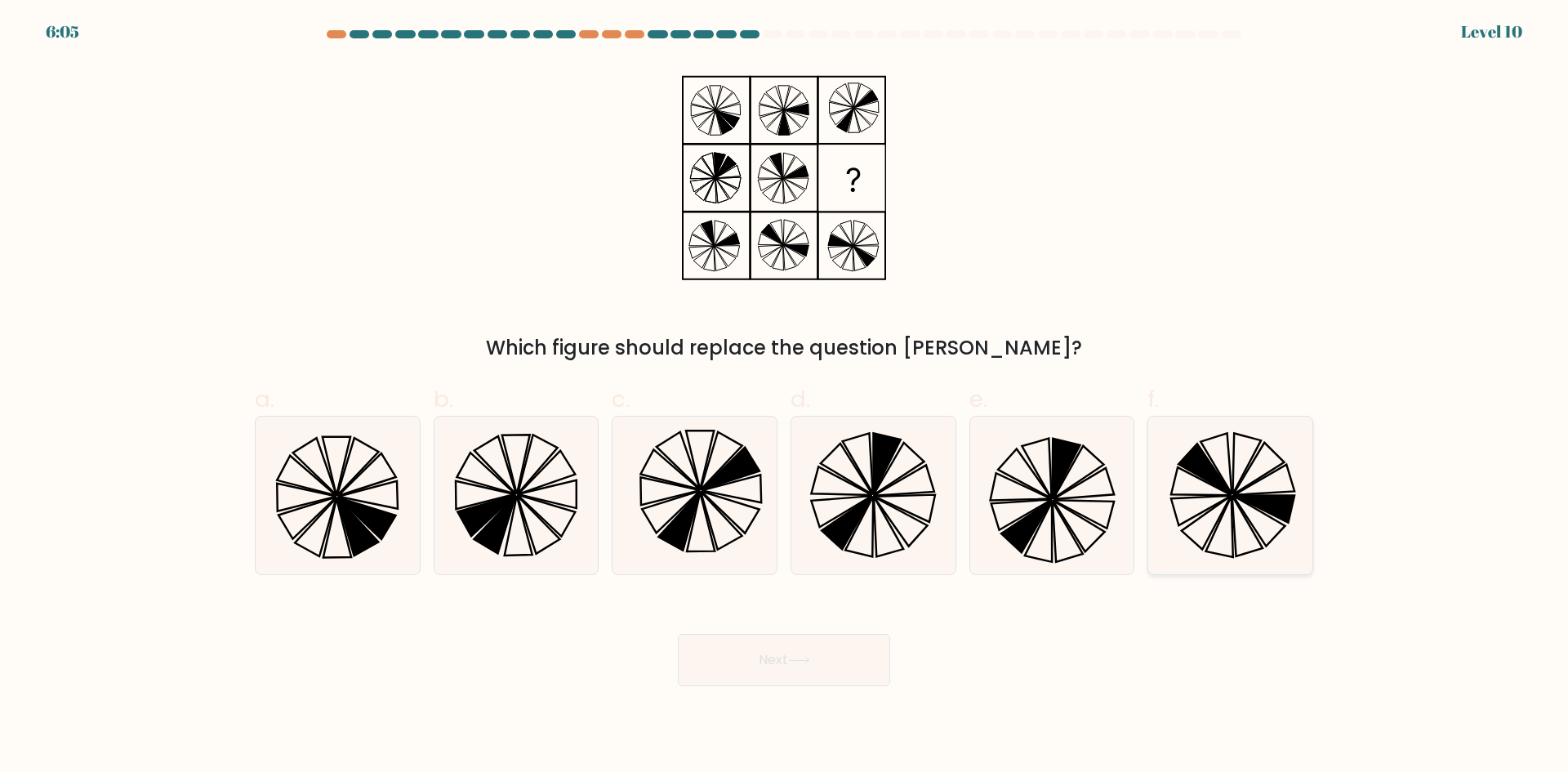
click at [1203, 503] on icon at bounding box center [1230, 495] width 157 height 157
click at [785, 397] on input "f." at bounding box center [784, 391] width 1 height 11
radio input "true"
click at [780, 660] on button "Next" at bounding box center [783, 660] width 212 height 52
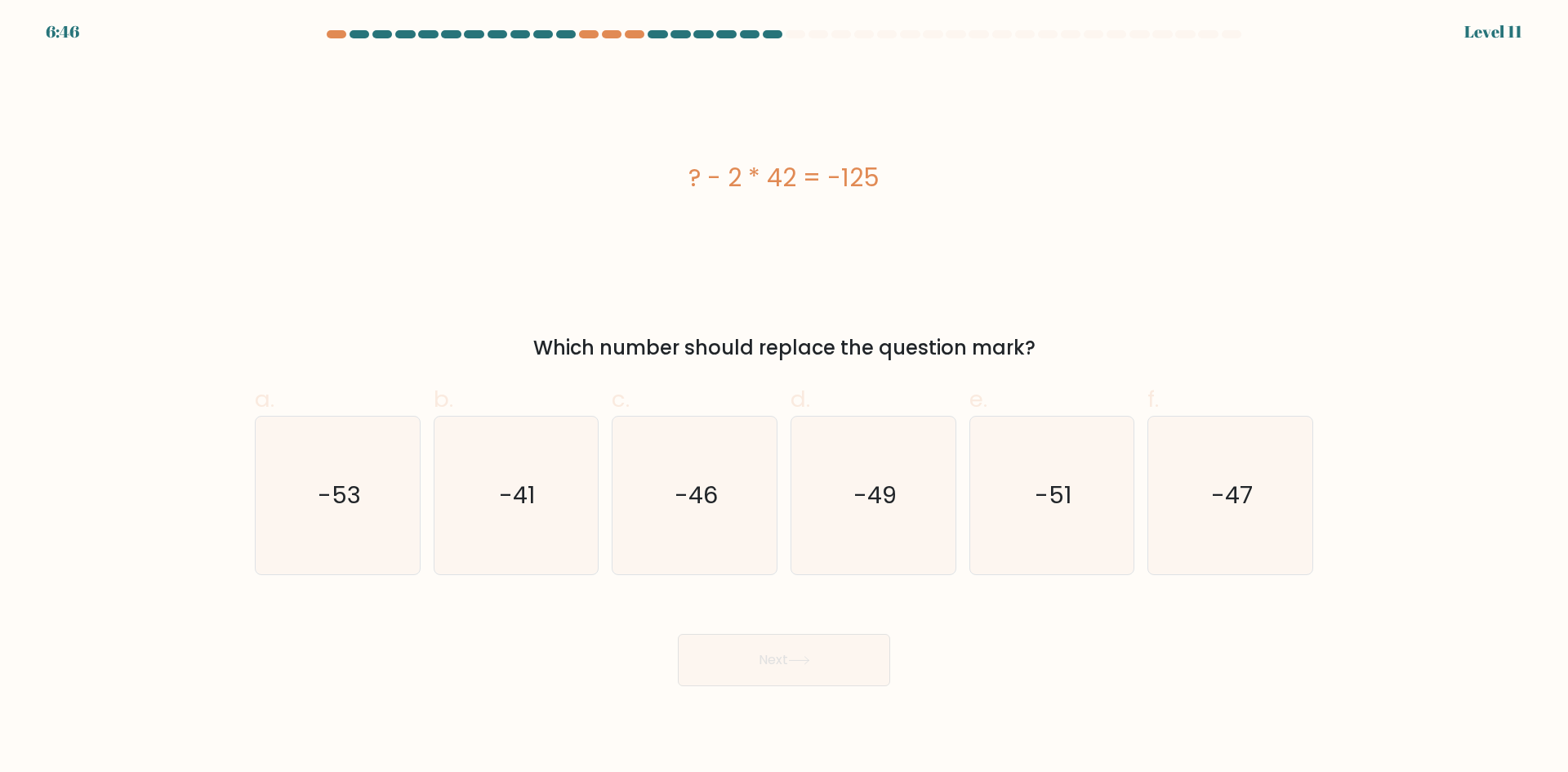
drag, startPoint x: 683, startPoint y: 185, endPoint x: 931, endPoint y: 184, distance: 248.0
click at [931, 184] on div "? - 2 * 42 = -125" at bounding box center [784, 177] width 1058 height 37
copy div "? - 2 * 42 = -125"
click at [496, 513] on icon "-41" at bounding box center [515, 495] width 157 height 157
click at [784, 397] on input "b. -41" at bounding box center [784, 391] width 1 height 11
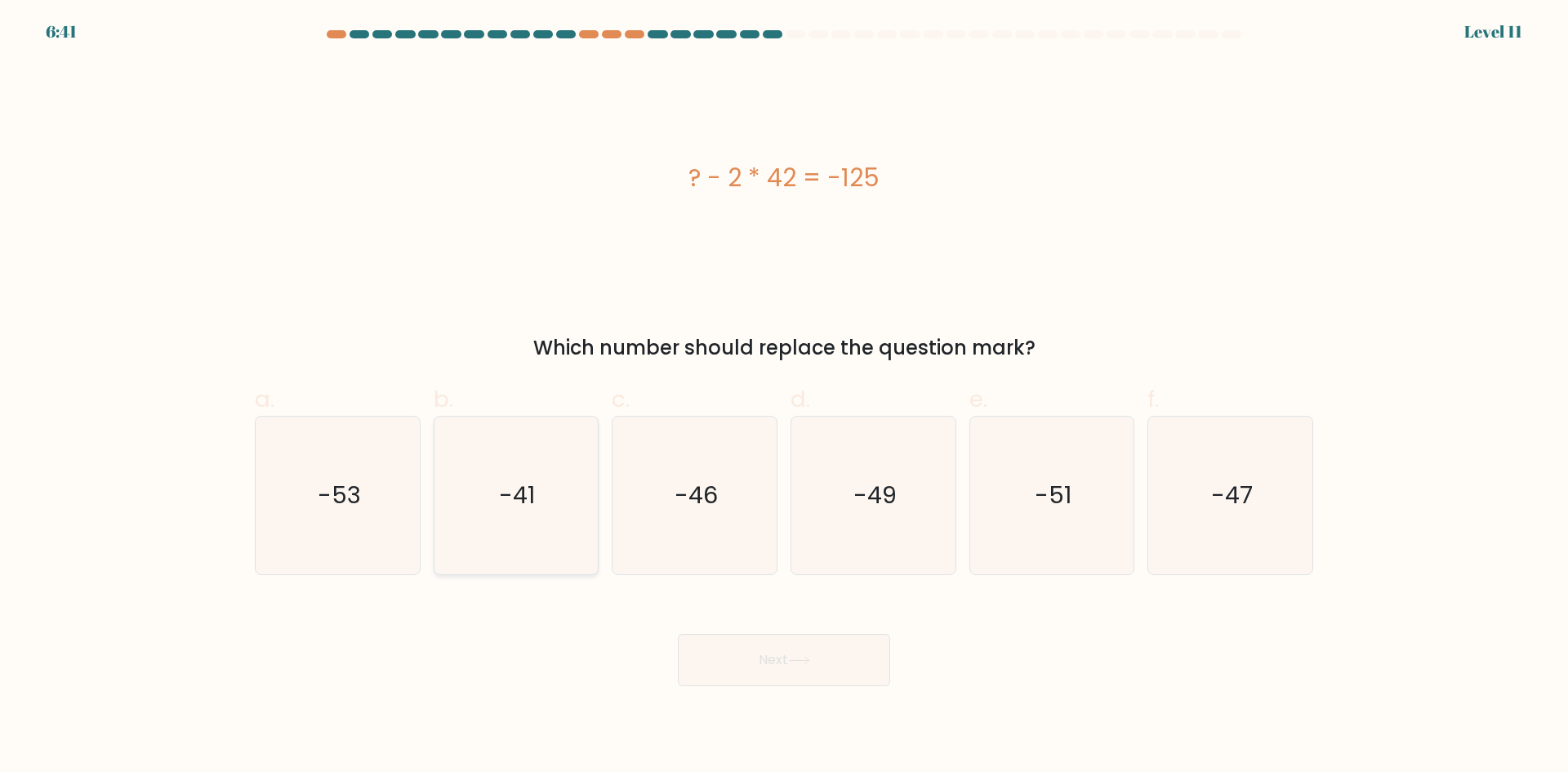
radio input "true"
click at [826, 653] on button "Next" at bounding box center [783, 660] width 212 height 52
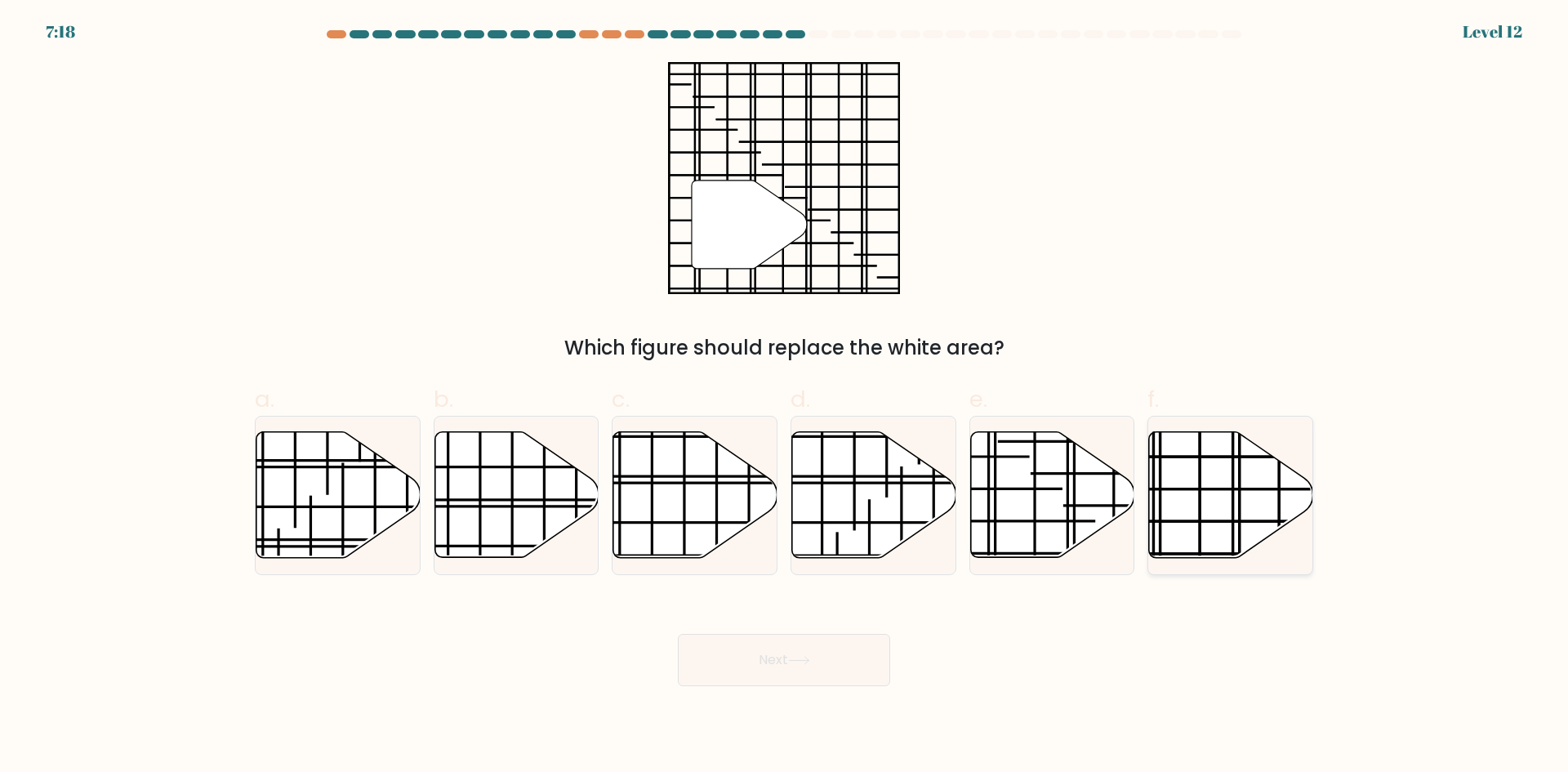
click at [1208, 498] on icon at bounding box center [1230, 494] width 164 height 125
click at [785, 397] on input "f." at bounding box center [784, 391] width 1 height 11
radio input "true"
click at [797, 648] on button "Next" at bounding box center [783, 660] width 212 height 52
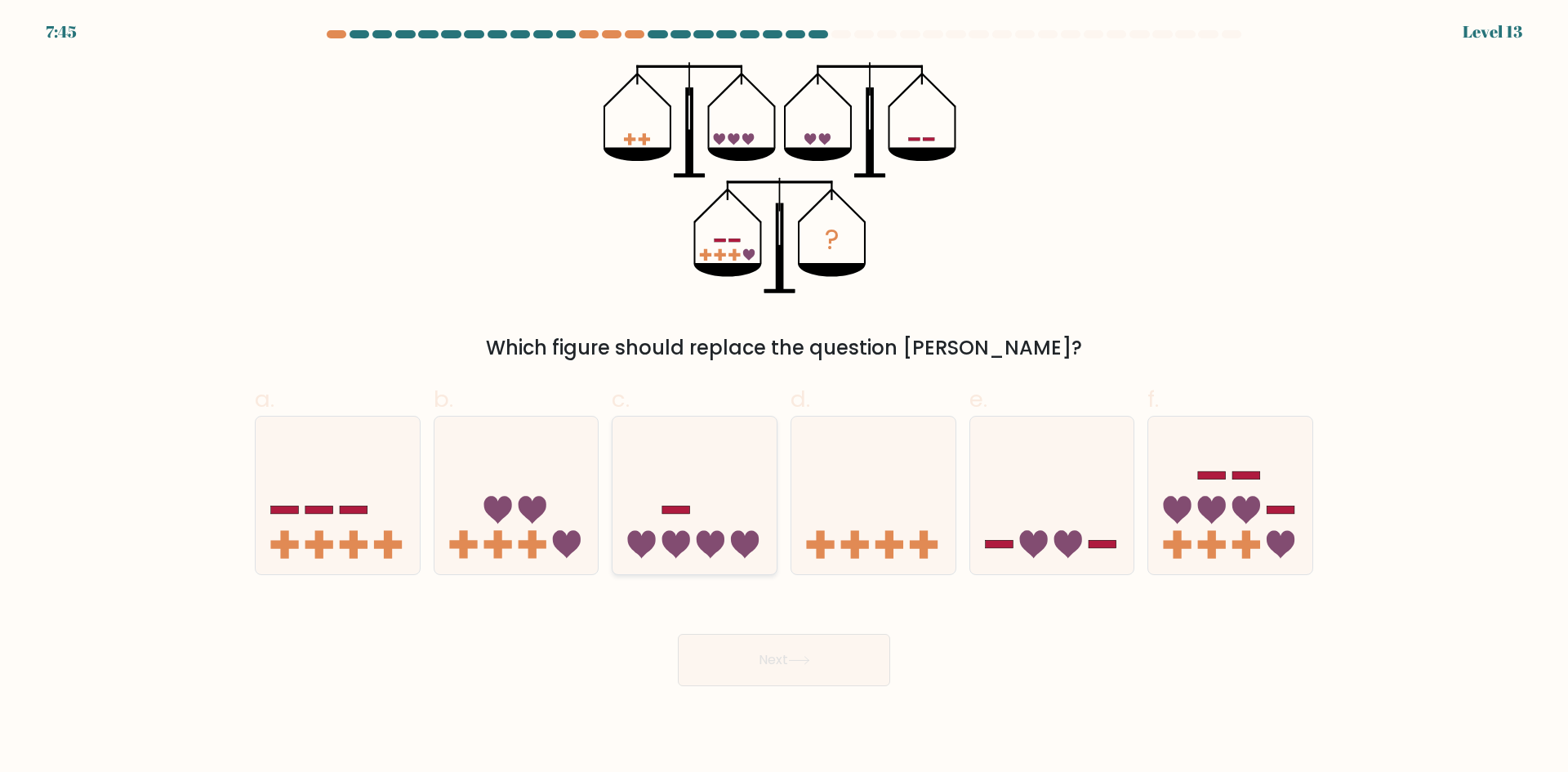
click at [664, 521] on icon at bounding box center [695, 494] width 164 height 135
click at [784, 397] on input "c." at bounding box center [784, 391] width 1 height 11
radio input "true"
click at [809, 656] on icon at bounding box center [799, 660] width 22 height 9
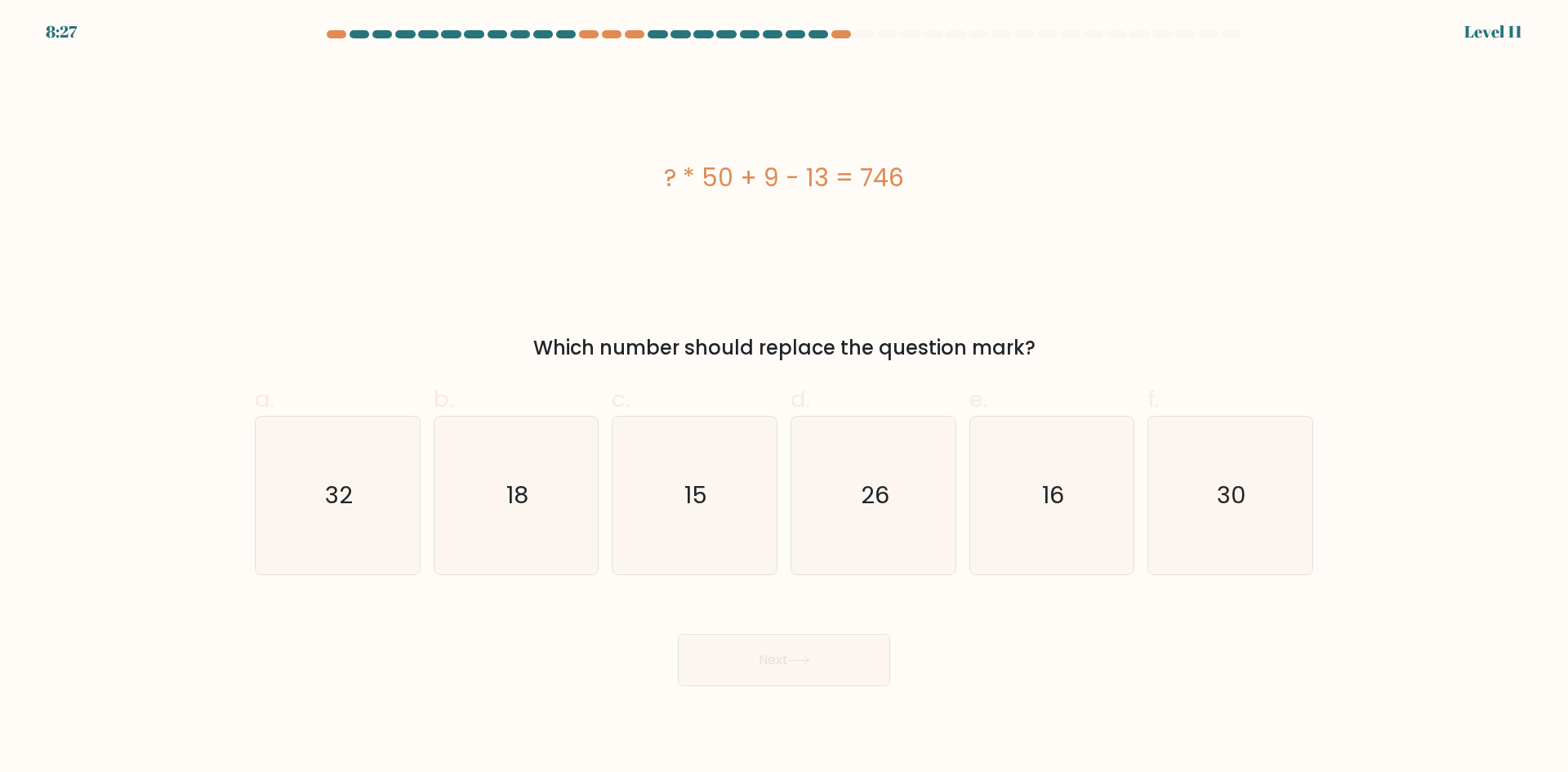
drag, startPoint x: 652, startPoint y: 175, endPoint x: 926, endPoint y: 192, distance: 274.5
click at [926, 192] on div "? * 50 + 9 - 13 = 746" at bounding box center [784, 177] width 1058 height 37
copy div "? * 50 + 9 - 13 = 746"
click at [968, 652] on div "Next" at bounding box center [784, 641] width 1078 height 92
click at [687, 487] on text "15" at bounding box center [696, 495] width 23 height 33
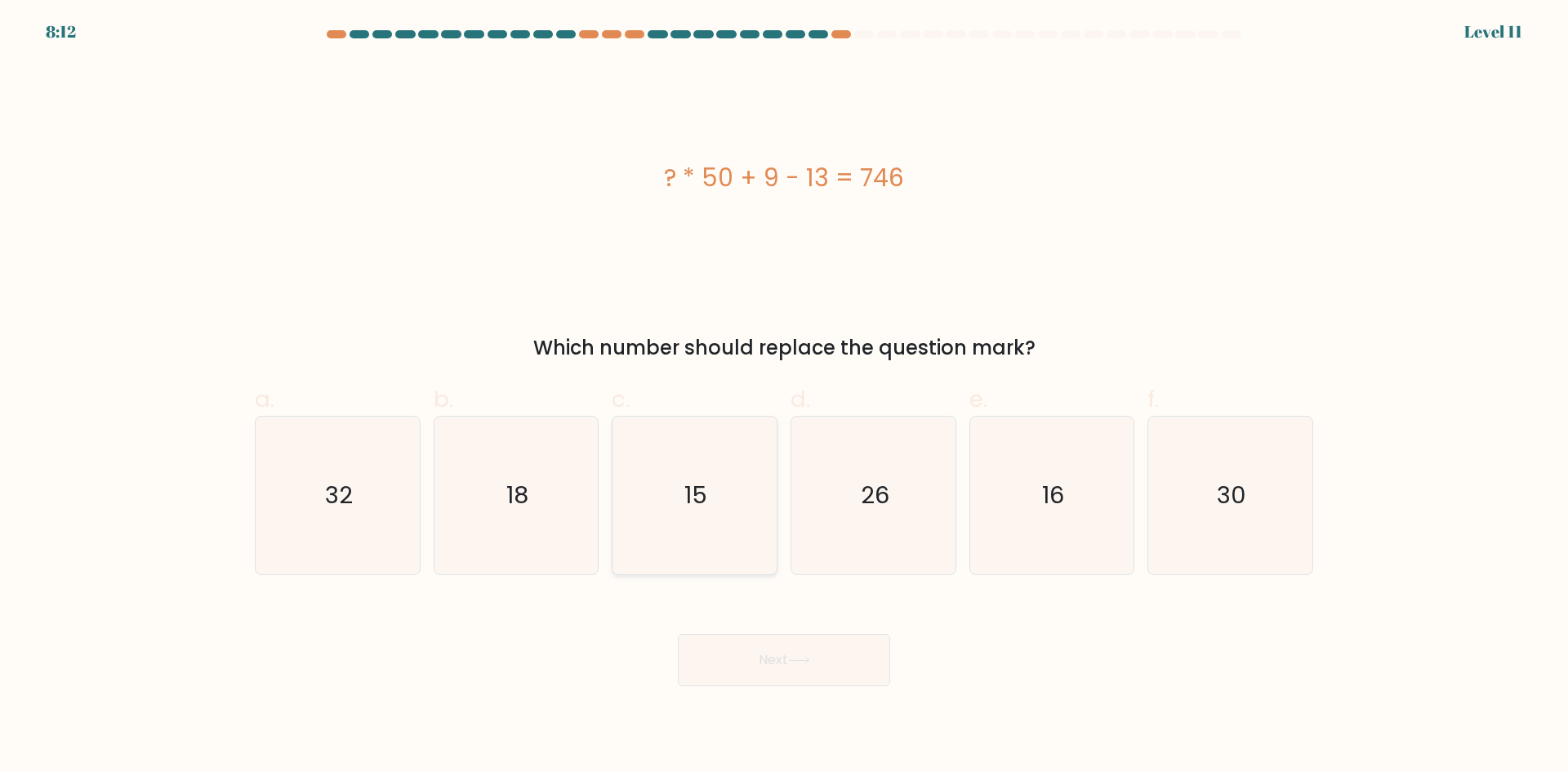
click at [784, 397] on input "c. 15" at bounding box center [784, 391] width 1 height 11
radio input "true"
click at [835, 648] on button "Next" at bounding box center [783, 660] width 212 height 52
click at [775, 665] on button "Next" at bounding box center [783, 660] width 212 height 52
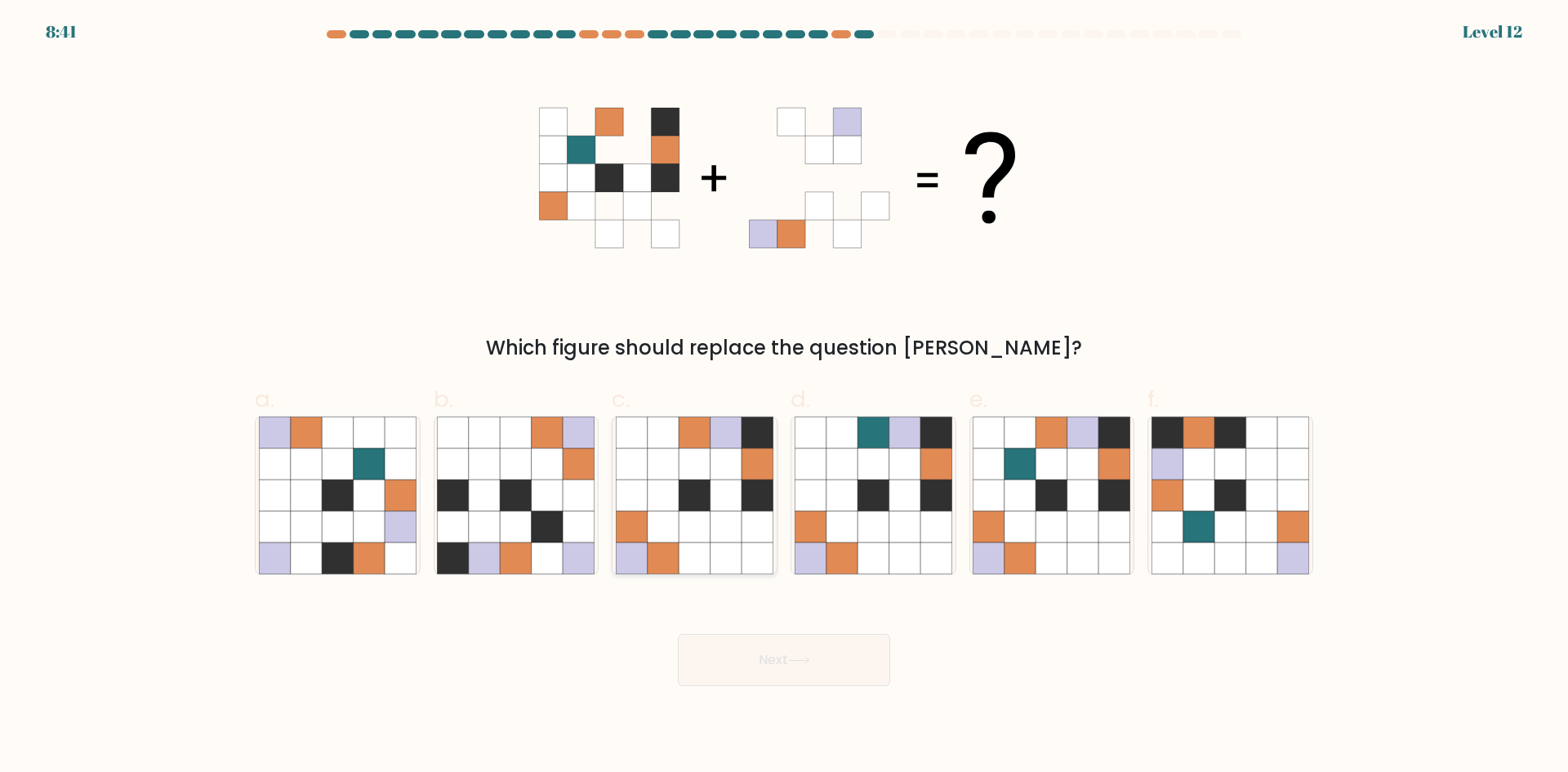
click at [679, 447] on icon at bounding box center [694, 432] width 31 height 31
click at [784, 397] on input "c." at bounding box center [784, 391] width 1 height 11
radio input "true"
click at [791, 649] on button "Next" at bounding box center [783, 660] width 212 height 52
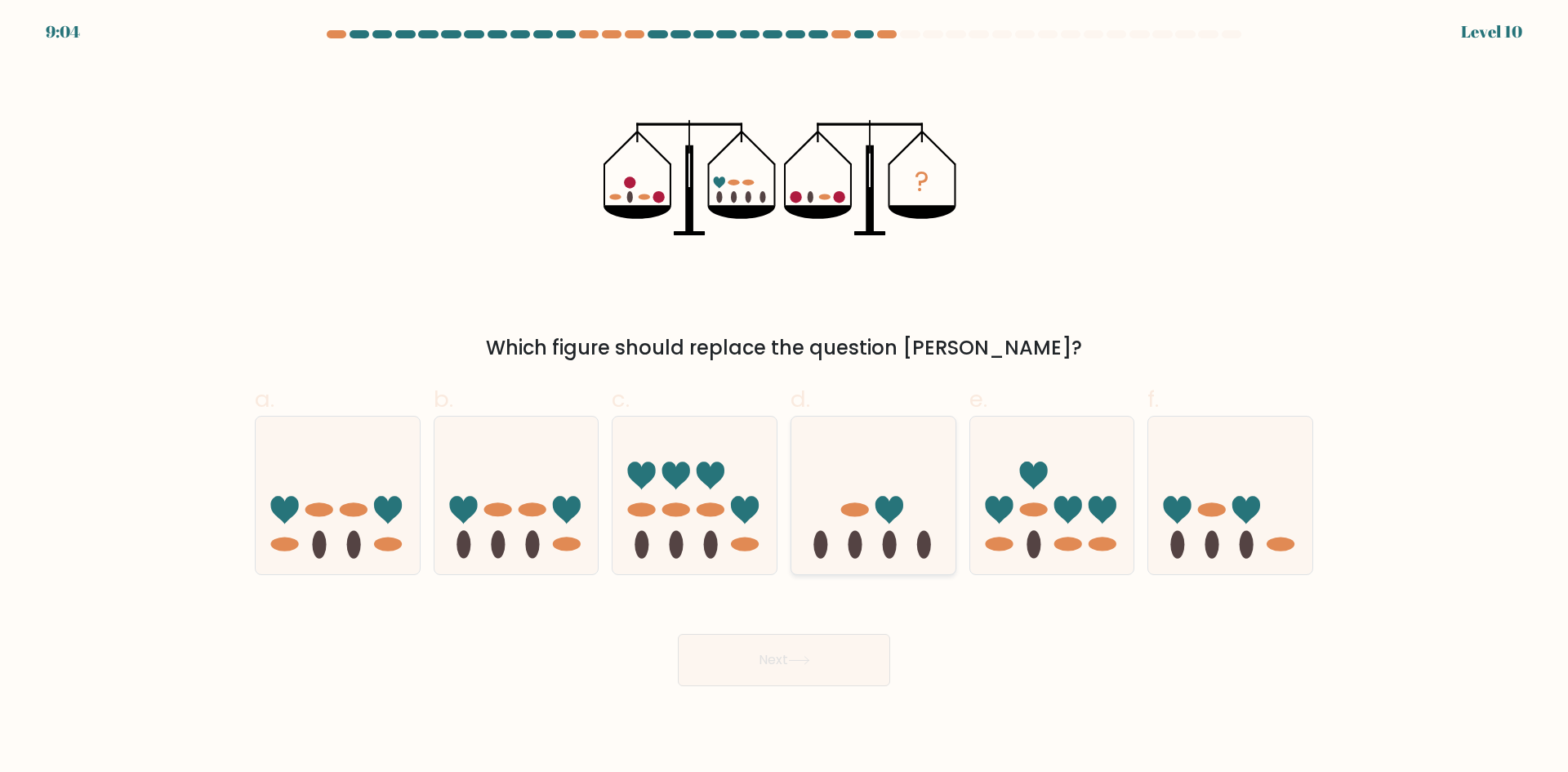
click at [886, 498] on icon at bounding box center [889, 511] width 28 height 28
click at [785, 397] on input "d." at bounding box center [784, 391] width 1 height 11
radio input "true"
click at [866, 654] on button "Next" at bounding box center [783, 660] width 212 height 52
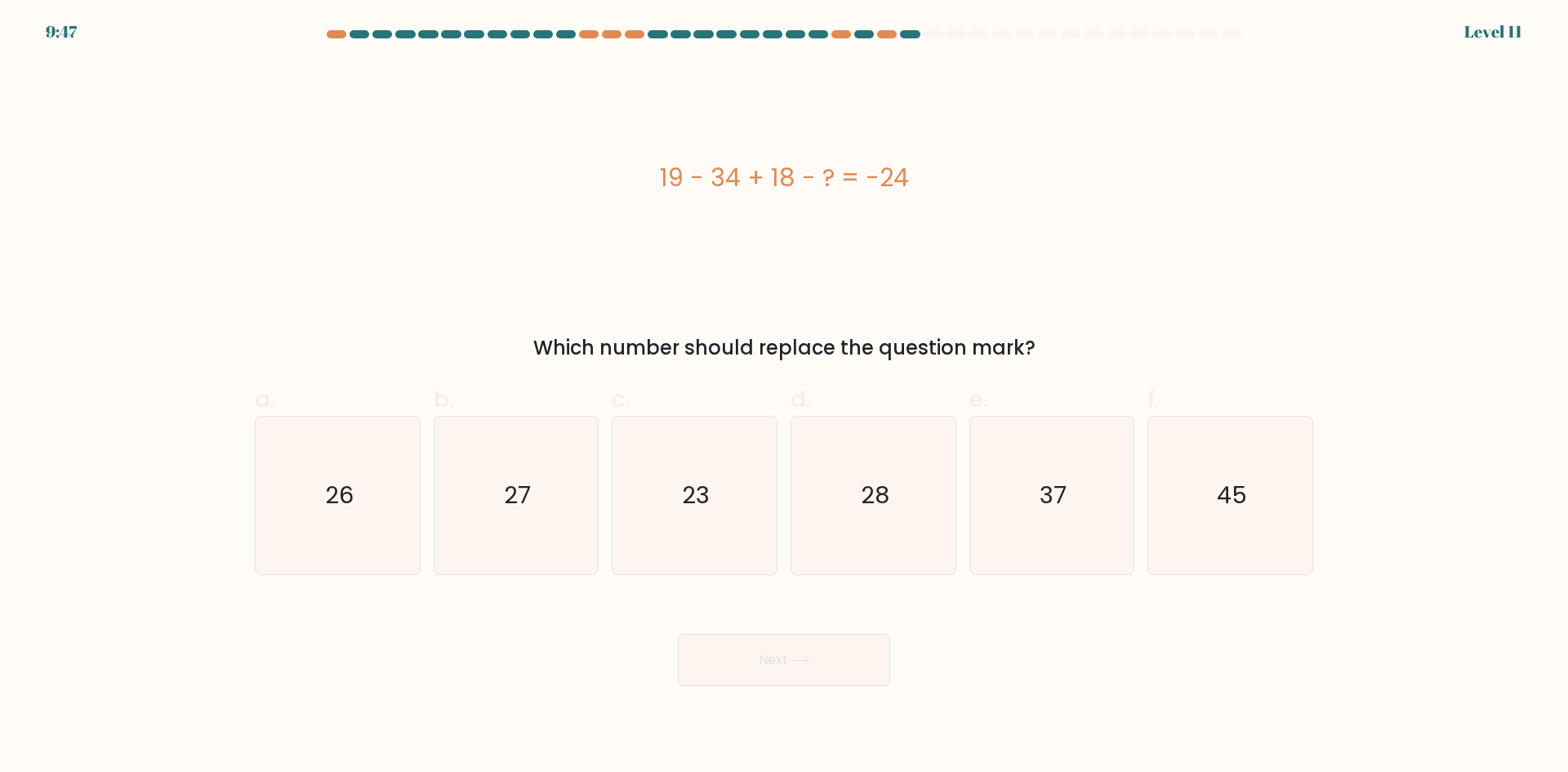
drag, startPoint x: 662, startPoint y: 178, endPoint x: 911, endPoint y: 177, distance: 249.0
click at [911, 177] on div "19 - 34 + 18 - ? = -24" at bounding box center [784, 177] width 1058 height 37
copy div "19 - 34 + 18 - ? = -24"
click at [528, 518] on icon "27" at bounding box center [515, 495] width 157 height 157
click at [784, 397] on input "b. 27" at bounding box center [784, 391] width 1 height 11
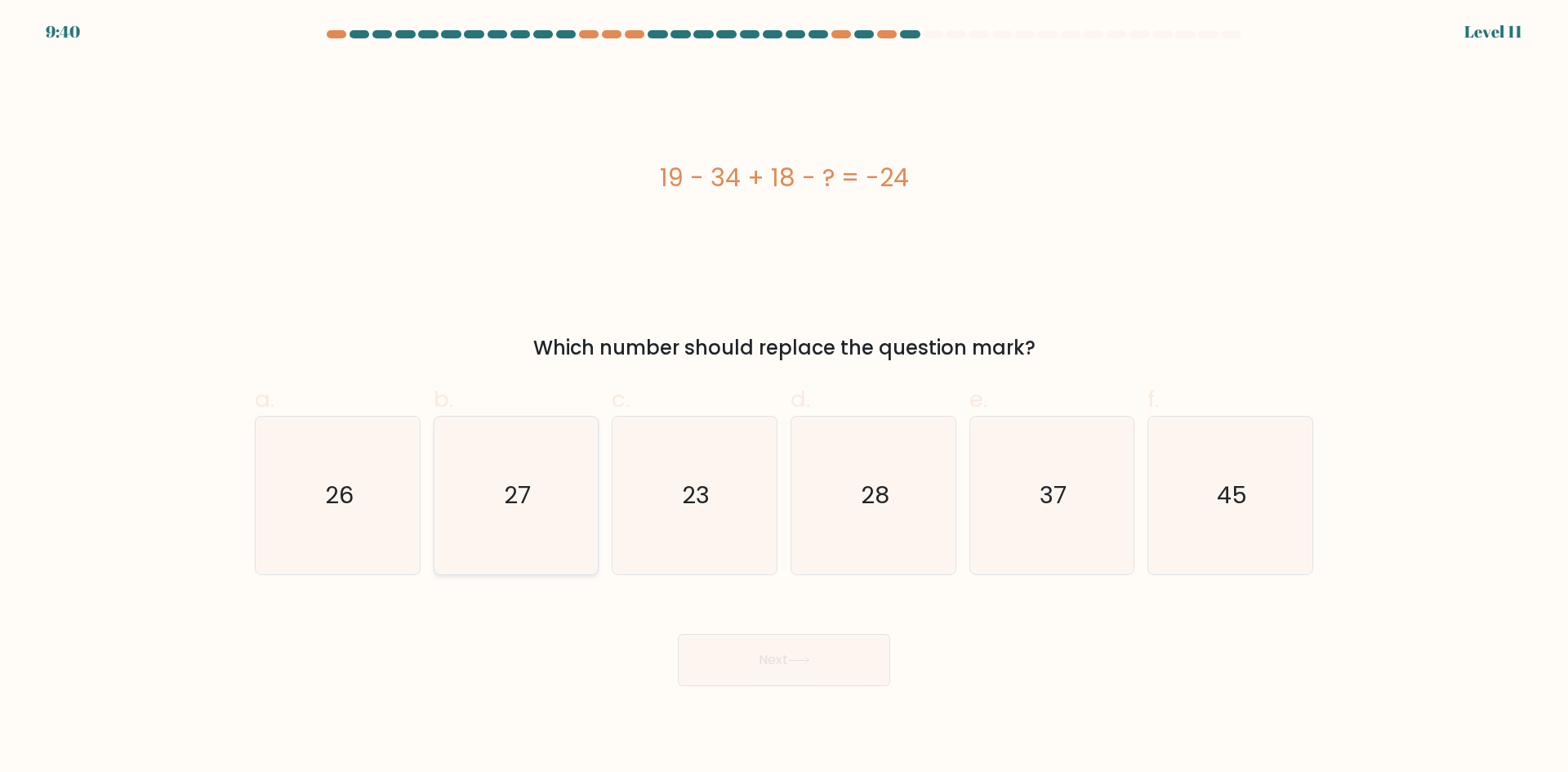
radio input "true"
click at [797, 651] on button "Next" at bounding box center [783, 660] width 212 height 52
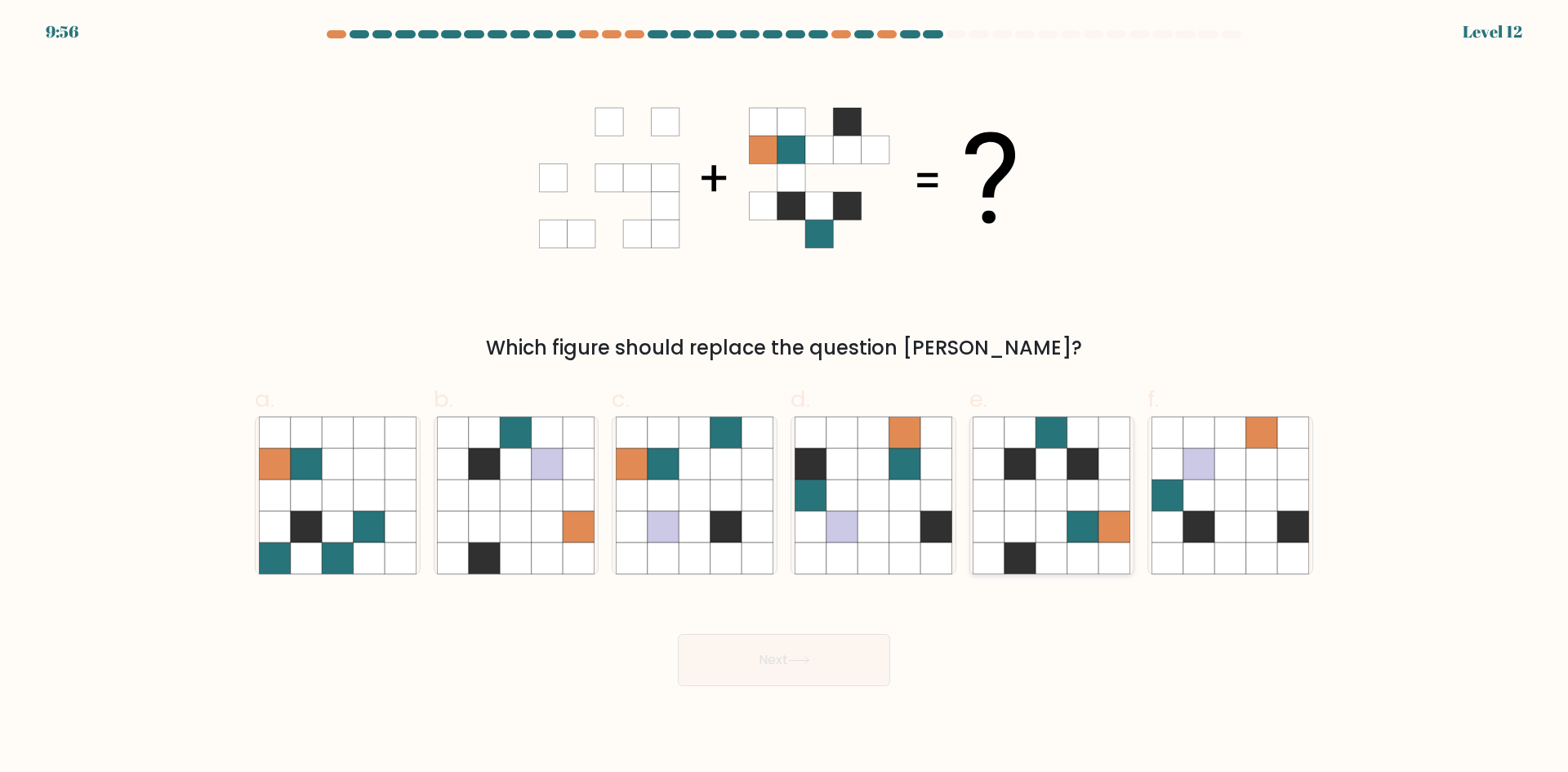
click at [1035, 508] on icon at bounding box center [1020, 495] width 31 height 31
click at [785, 397] on input "e." at bounding box center [784, 391] width 1 height 11
radio input "true"
click at [795, 653] on button "Next" at bounding box center [783, 660] width 212 height 52
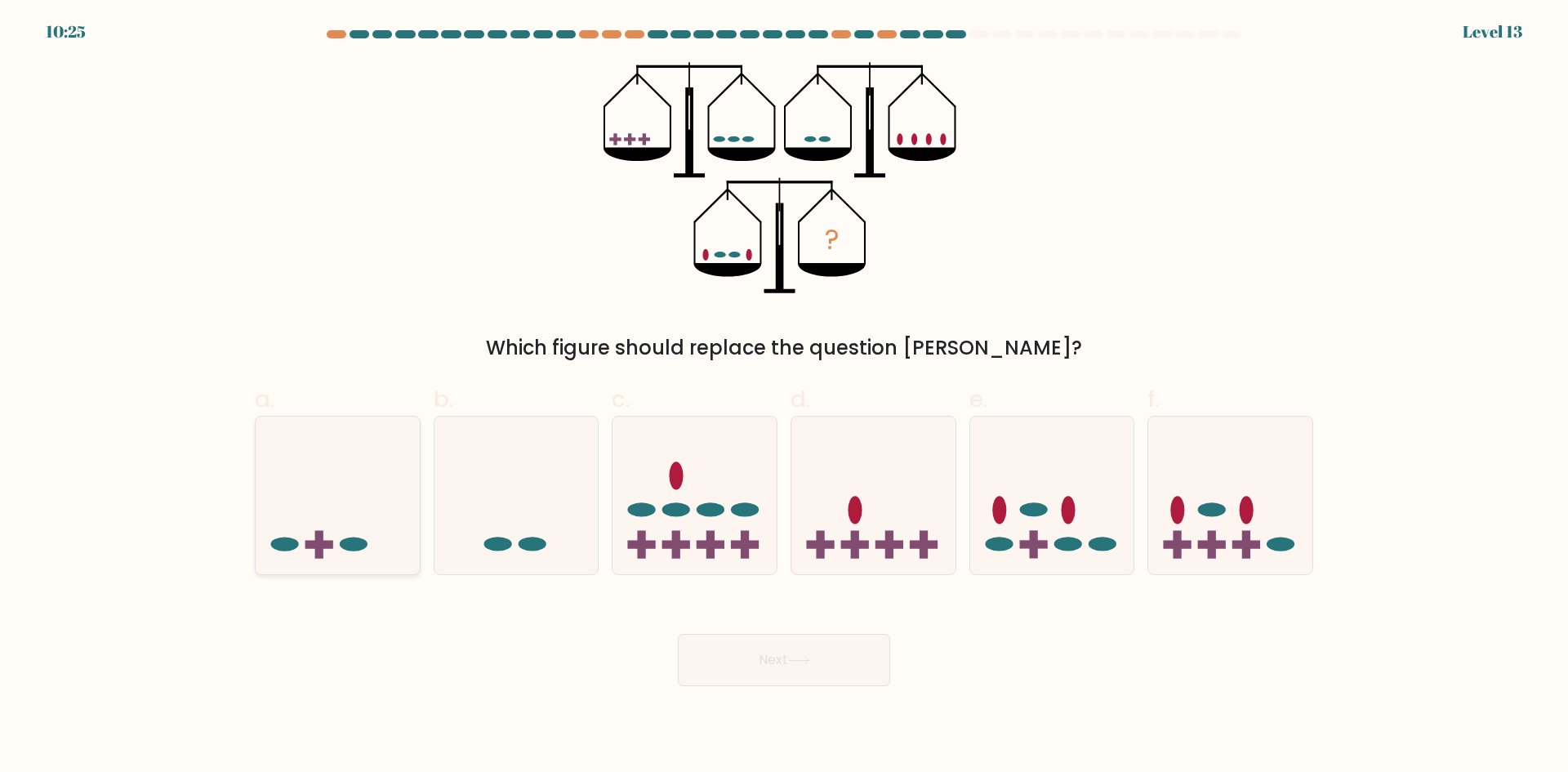
click at [356, 530] on icon at bounding box center [338, 494] width 164 height 135
click at [784, 397] on input "a." at bounding box center [784, 391] width 1 height 11
radio input "true"
click at [820, 672] on button "Next" at bounding box center [783, 660] width 212 height 52
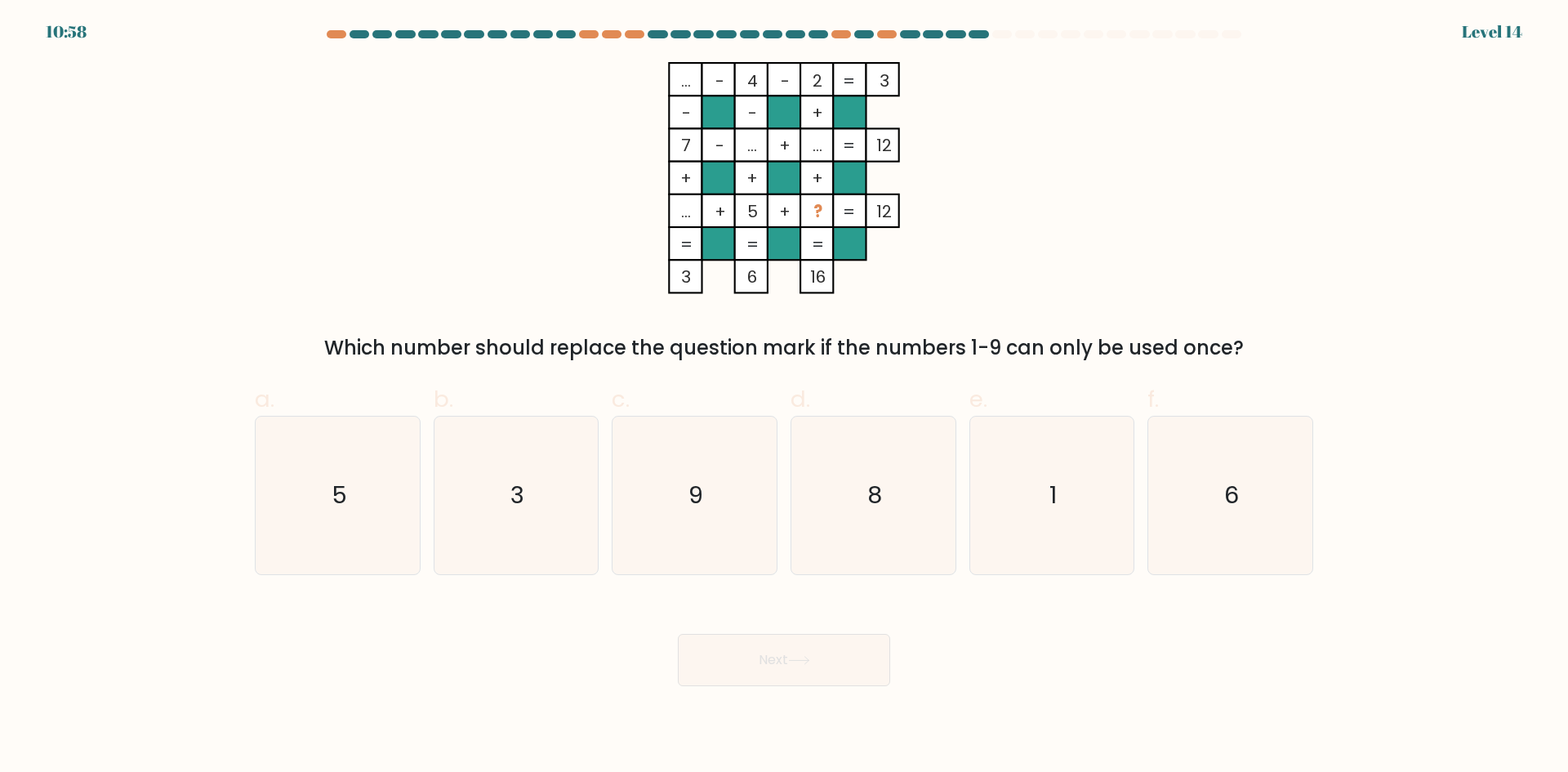
drag, startPoint x: 829, startPoint y: 285, endPoint x: 820, endPoint y: 274, distance: 14.2
click at [819, 264] on rect at bounding box center [817, 276] width 33 height 33
drag, startPoint x: 820, startPoint y: 279, endPoint x: 815, endPoint y: 213, distance: 66.2
click at [815, 213] on icon "... - 4 - 2 3 - - + 7 - ... + ... 12 + + + ... + 5 + ? = 12 = = = = 3 6 16 =" at bounding box center [784, 178] width 490 height 232
click at [795, 285] on icon "... - 4 - 2 3 - - + 7 - ... + ... 12 + + + ... + 5 + ? = 12 = = = = 3 6 16 =" at bounding box center [784, 178] width 490 height 232
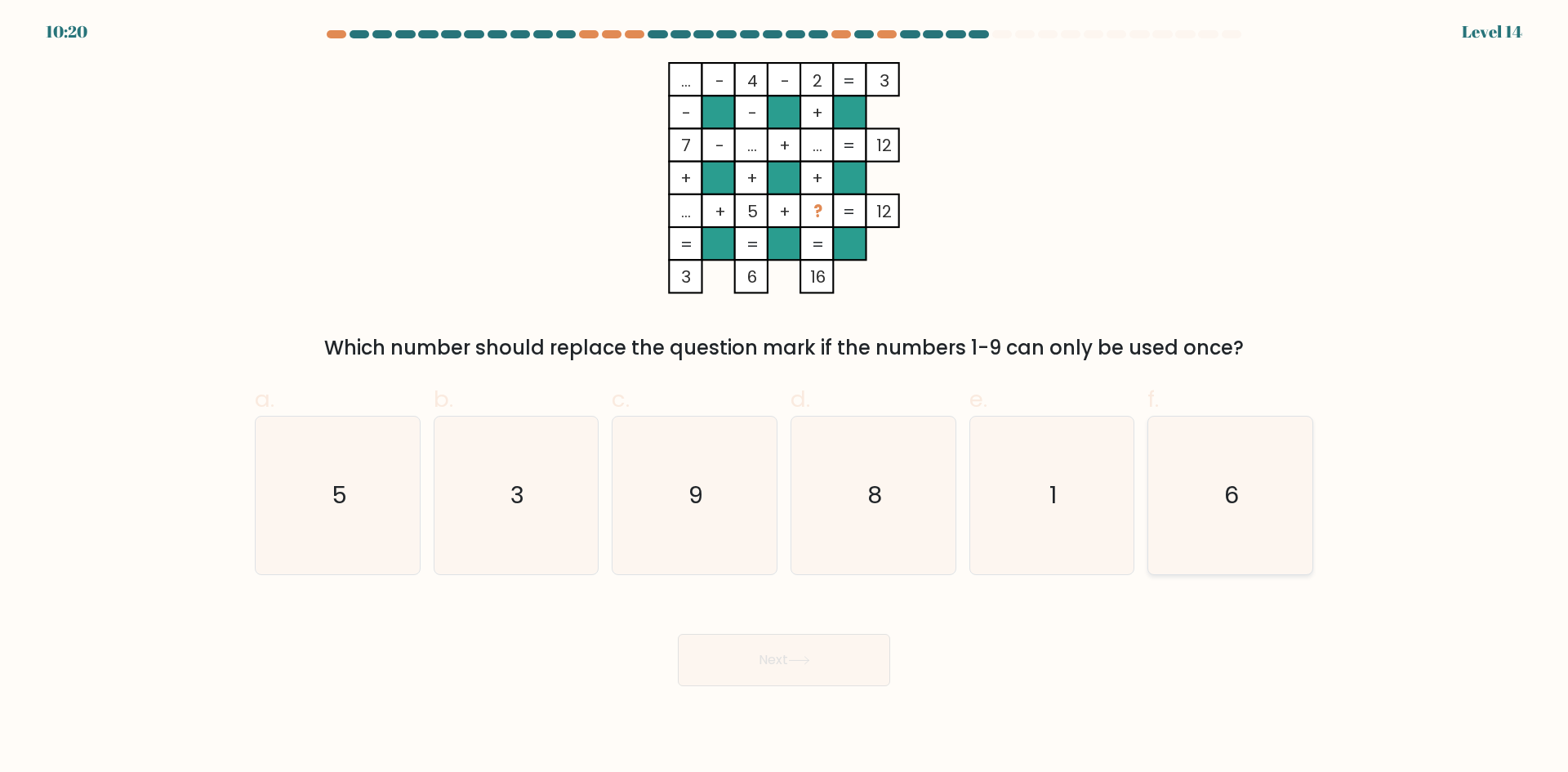
click at [1220, 456] on icon "6" at bounding box center [1230, 495] width 157 height 157
click at [785, 397] on input "f. 6" at bounding box center [784, 391] width 1 height 11
radio input "true"
click at [856, 673] on button "Next" at bounding box center [783, 660] width 212 height 52
click at [790, 669] on button "Next" at bounding box center [783, 660] width 212 height 52
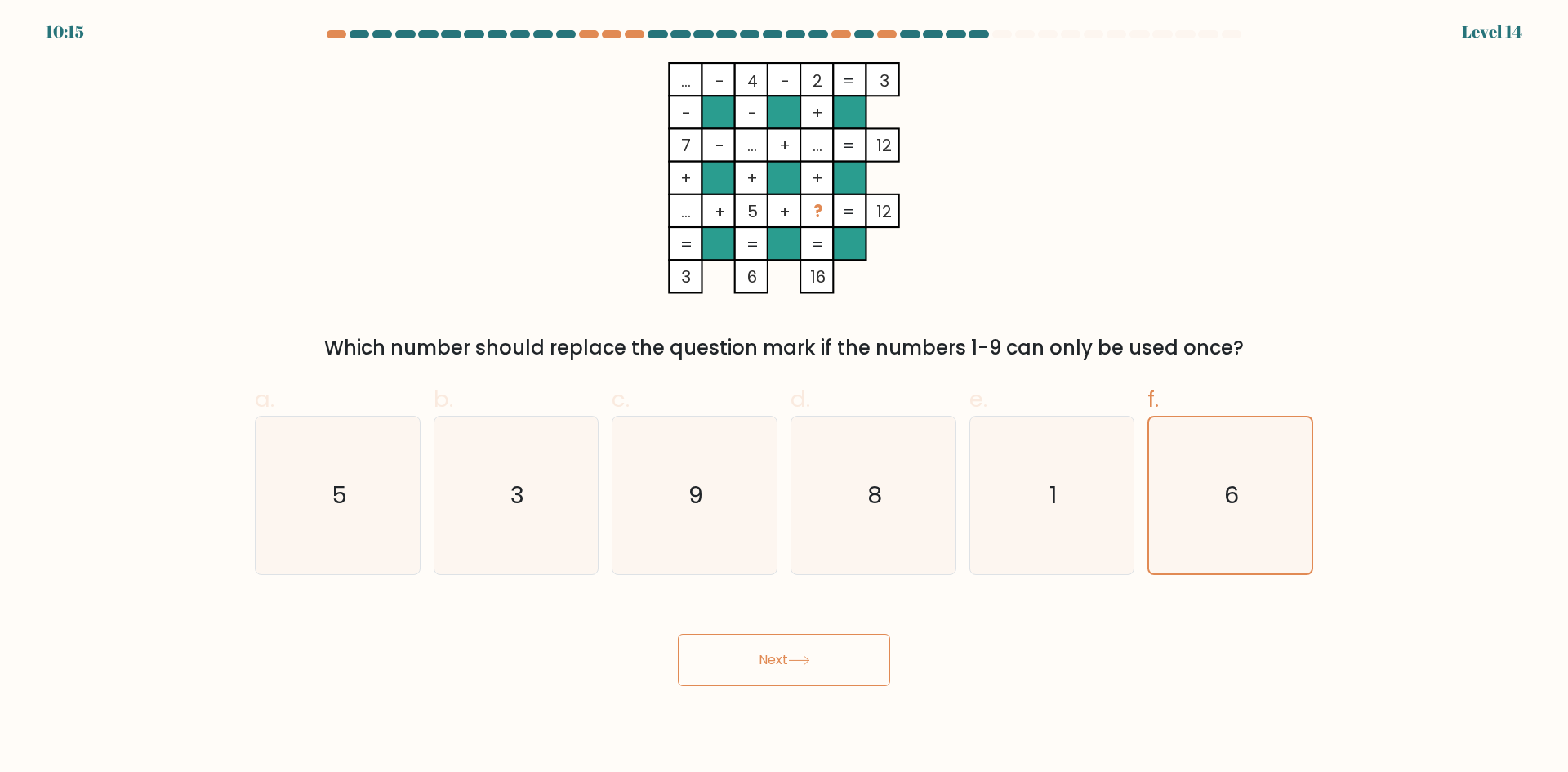
click at [776, 659] on button "Next" at bounding box center [783, 660] width 212 height 52
click at [980, 674] on div "Next" at bounding box center [784, 641] width 1078 height 92
click at [753, 666] on button "Next" at bounding box center [783, 660] width 212 height 52
click at [764, 674] on button "Next" at bounding box center [783, 660] width 212 height 52
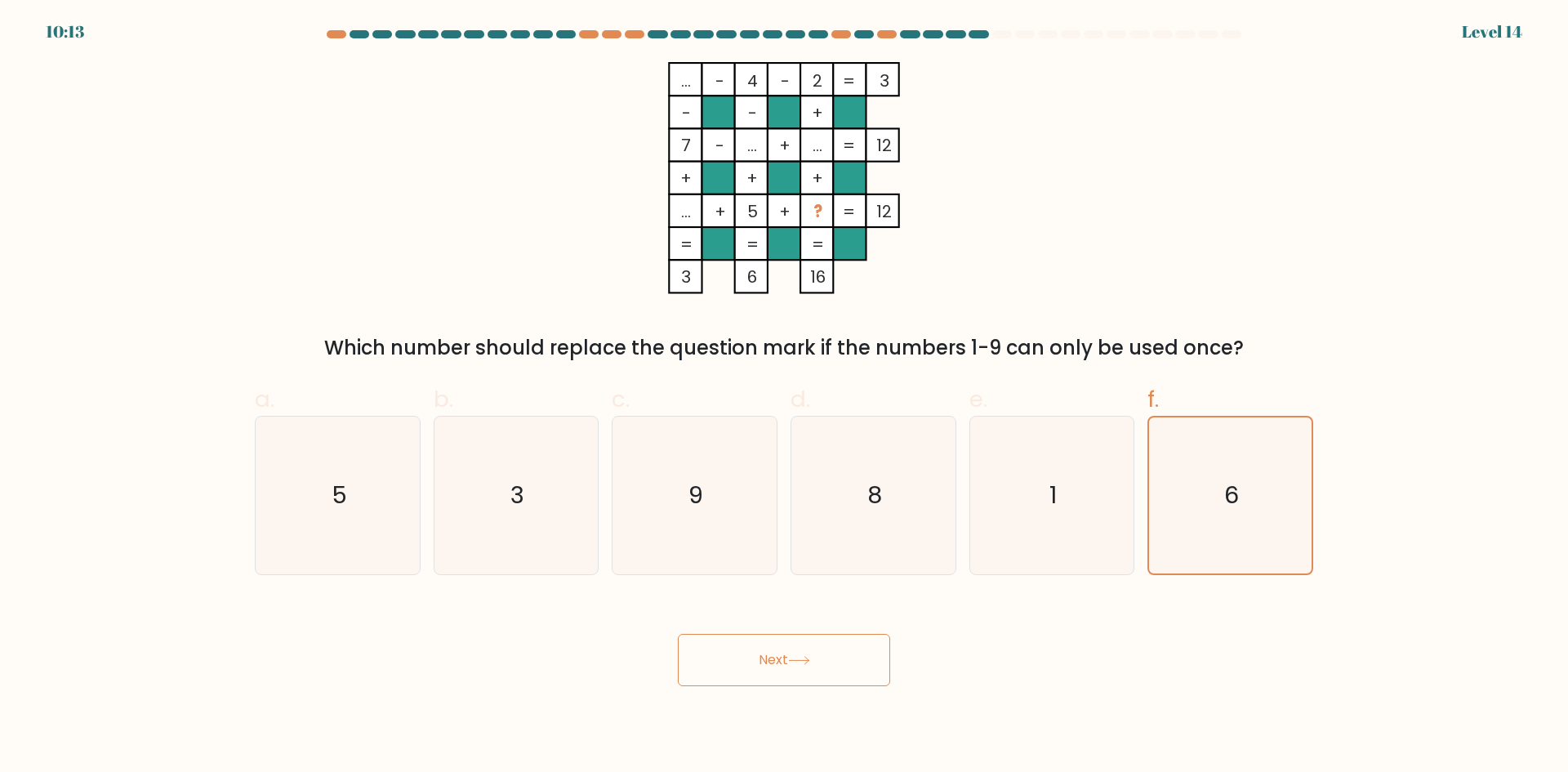
click at [766, 674] on button "Next" at bounding box center [783, 660] width 212 height 52
click at [946, 656] on div "Next" at bounding box center [784, 641] width 1078 height 92
click at [795, 661] on icon at bounding box center [799, 660] width 22 height 9
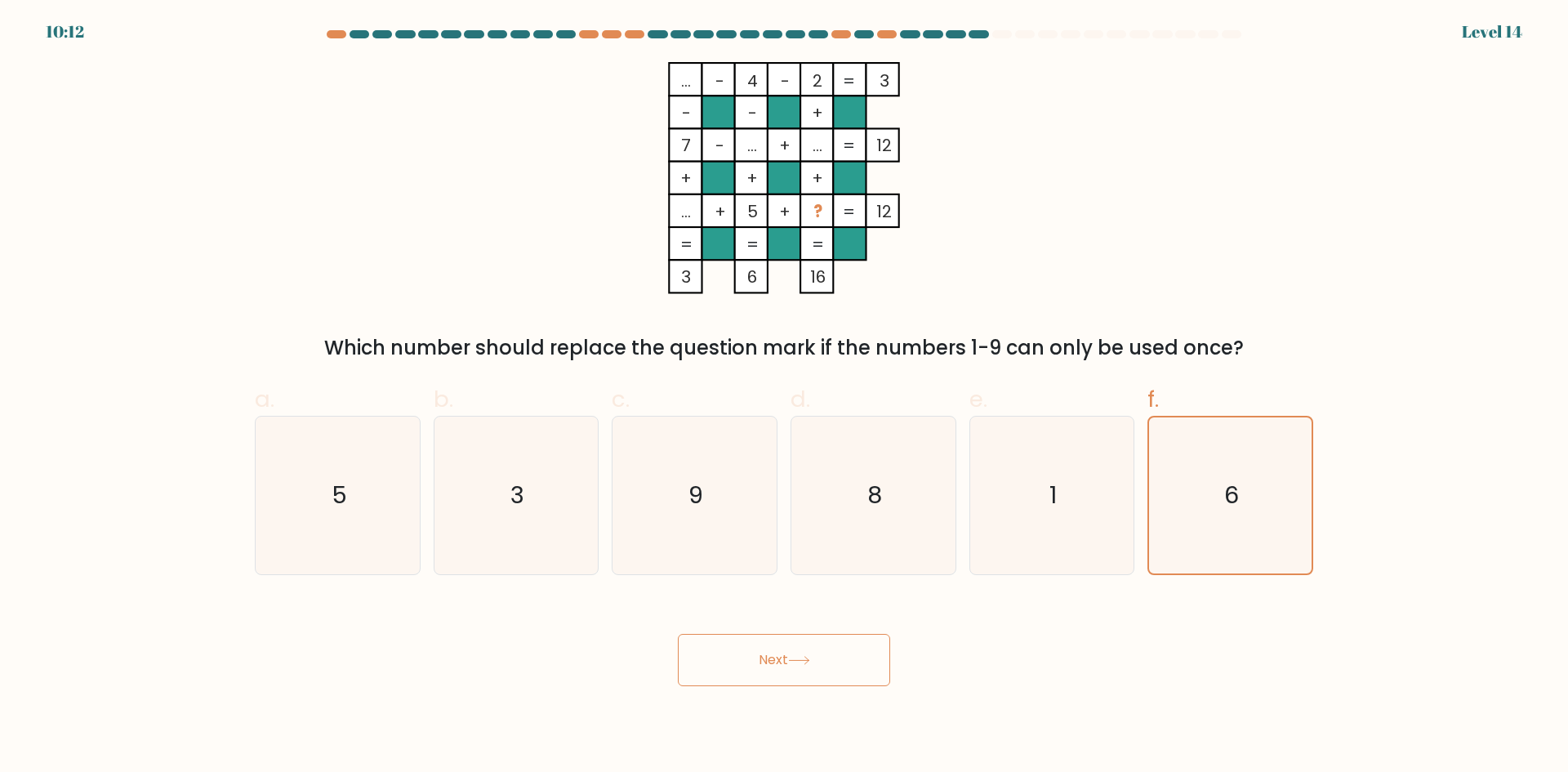
click at [795, 661] on icon at bounding box center [799, 660] width 22 height 9
click at [789, 652] on button "Next" at bounding box center [783, 660] width 212 height 52
click at [1235, 489] on text "6" at bounding box center [1232, 495] width 15 height 33
click at [785, 397] on input "f. 6" at bounding box center [784, 391] width 1 height 11
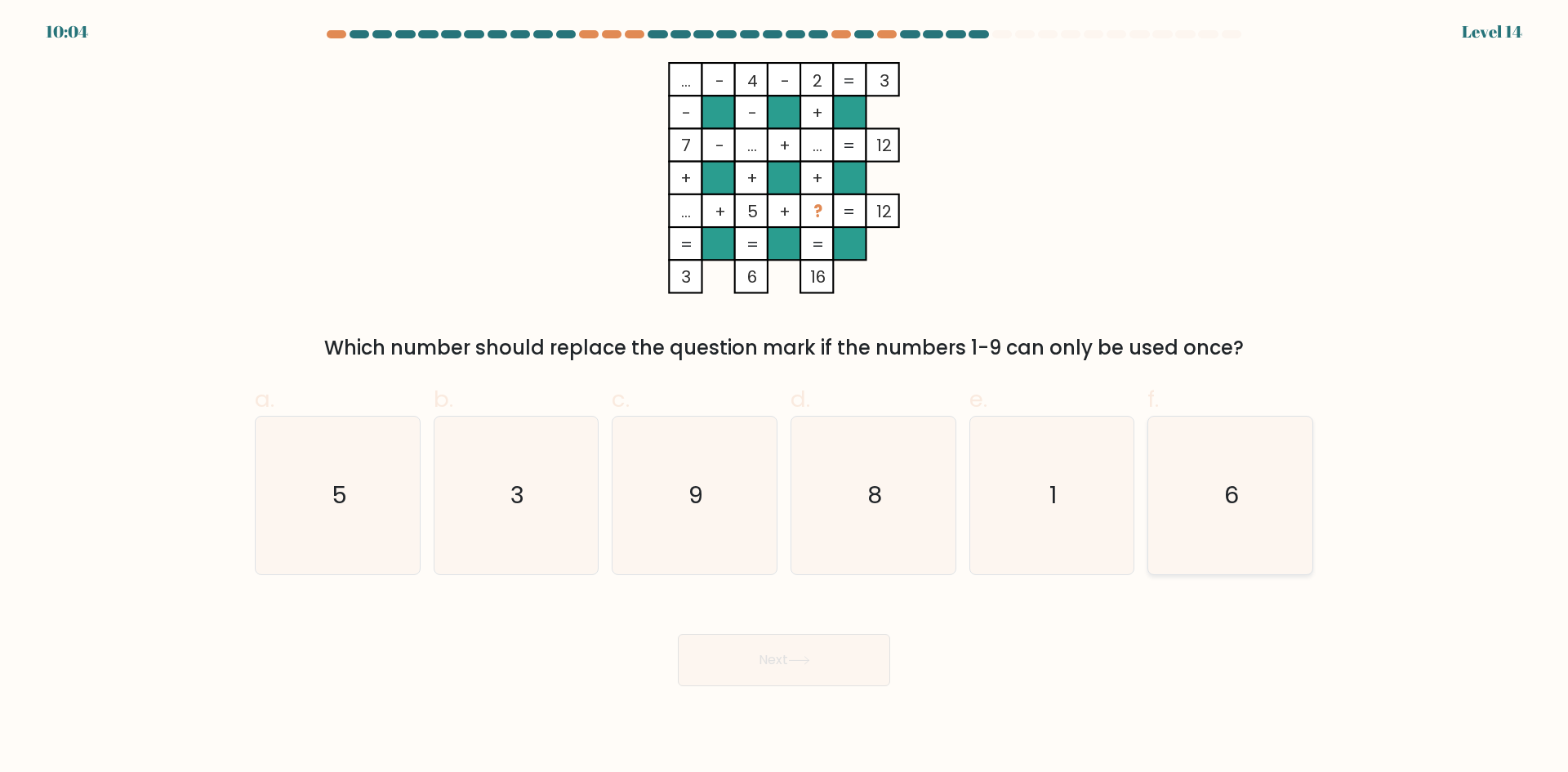
radio input "true"
click at [767, 663] on button "Next" at bounding box center [783, 660] width 212 height 52
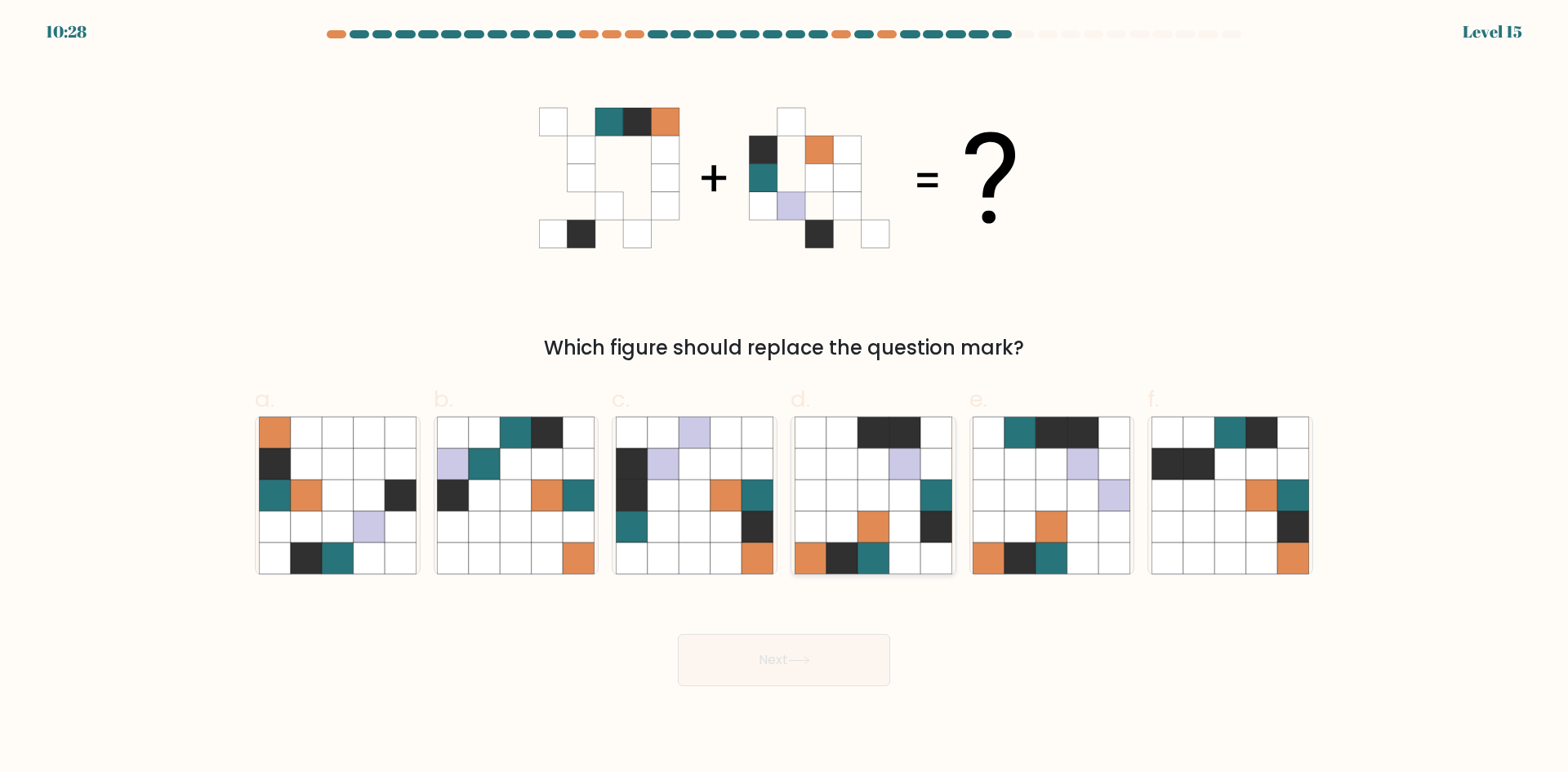
click at [856, 499] on icon at bounding box center [842, 495] width 31 height 31
click at [785, 397] on input "d." at bounding box center [784, 391] width 1 height 11
radio input "true"
click at [781, 658] on button "Next" at bounding box center [783, 660] width 212 height 52
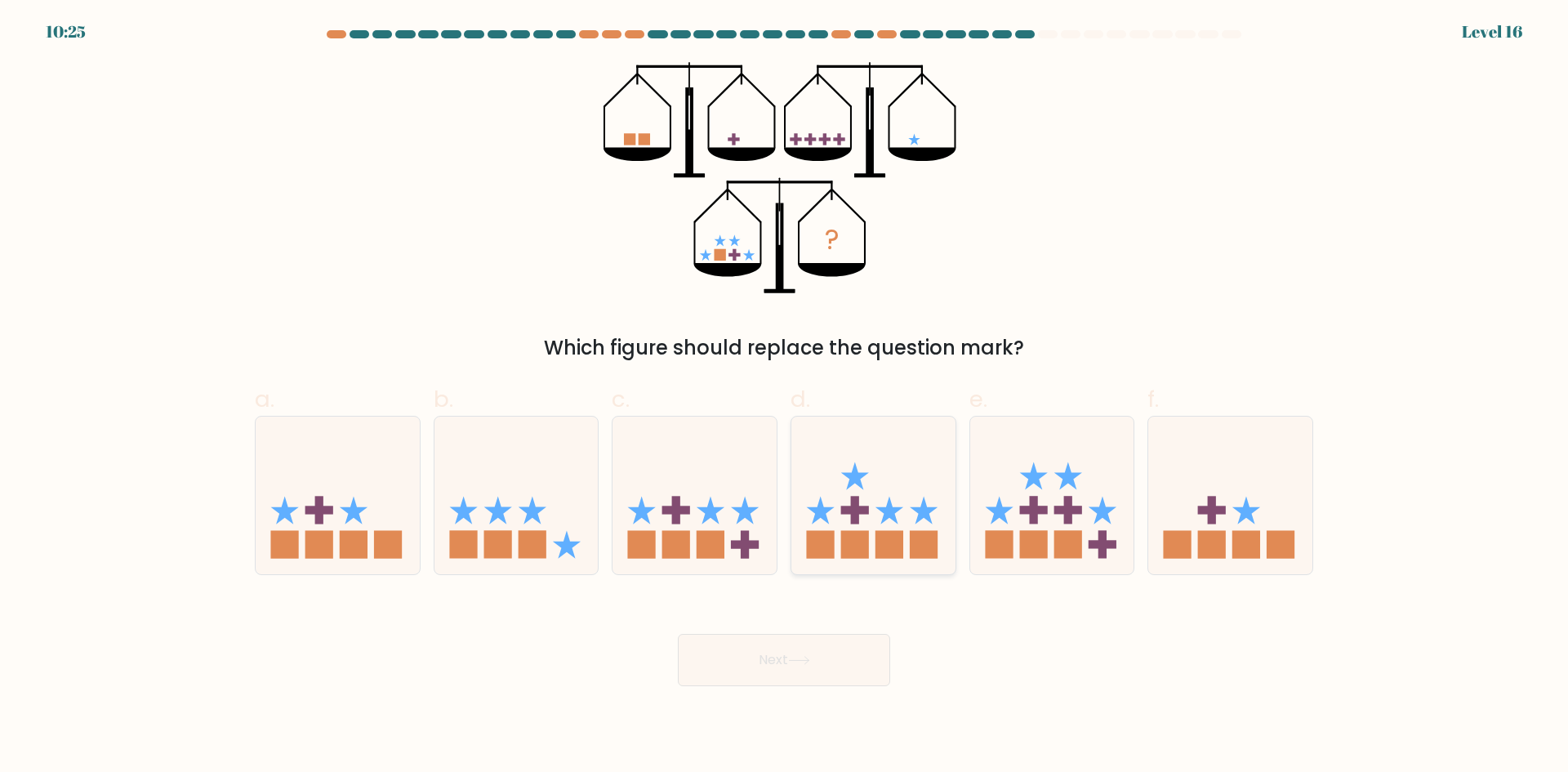
click at [863, 493] on icon at bounding box center [873, 494] width 164 height 135
click at [785, 397] on input "d." at bounding box center [784, 391] width 1 height 11
radio input "true"
click at [819, 647] on button "Next" at bounding box center [783, 660] width 212 height 52
click at [866, 504] on icon at bounding box center [873, 495] width 162 height 134
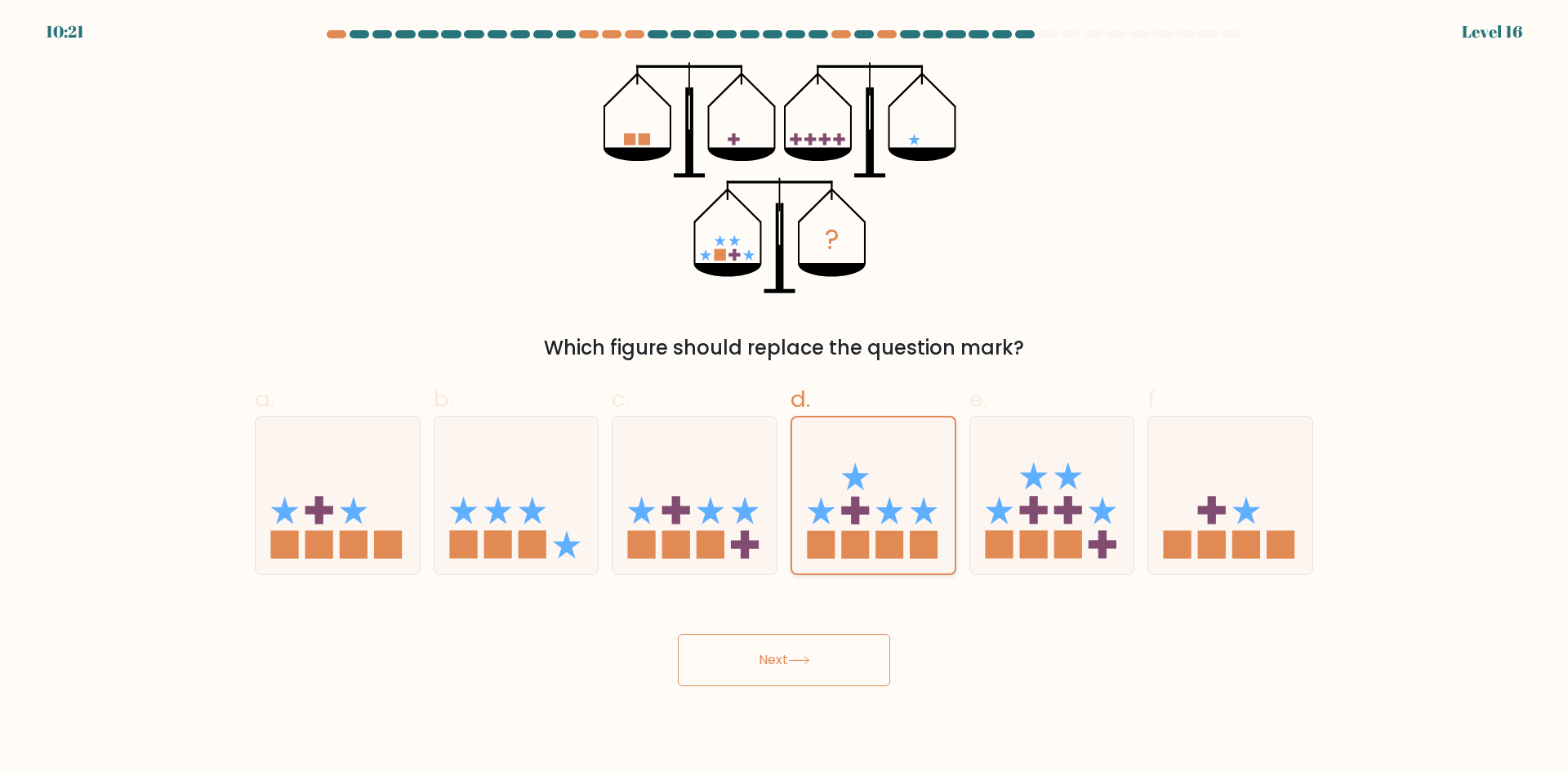
click at [785, 397] on input "d." at bounding box center [784, 391] width 1 height 11
click at [764, 659] on button "Next" at bounding box center [783, 660] width 212 height 52
click at [761, 646] on button "Next" at bounding box center [783, 660] width 212 height 52
click at [926, 524] on icon at bounding box center [873, 495] width 162 height 134
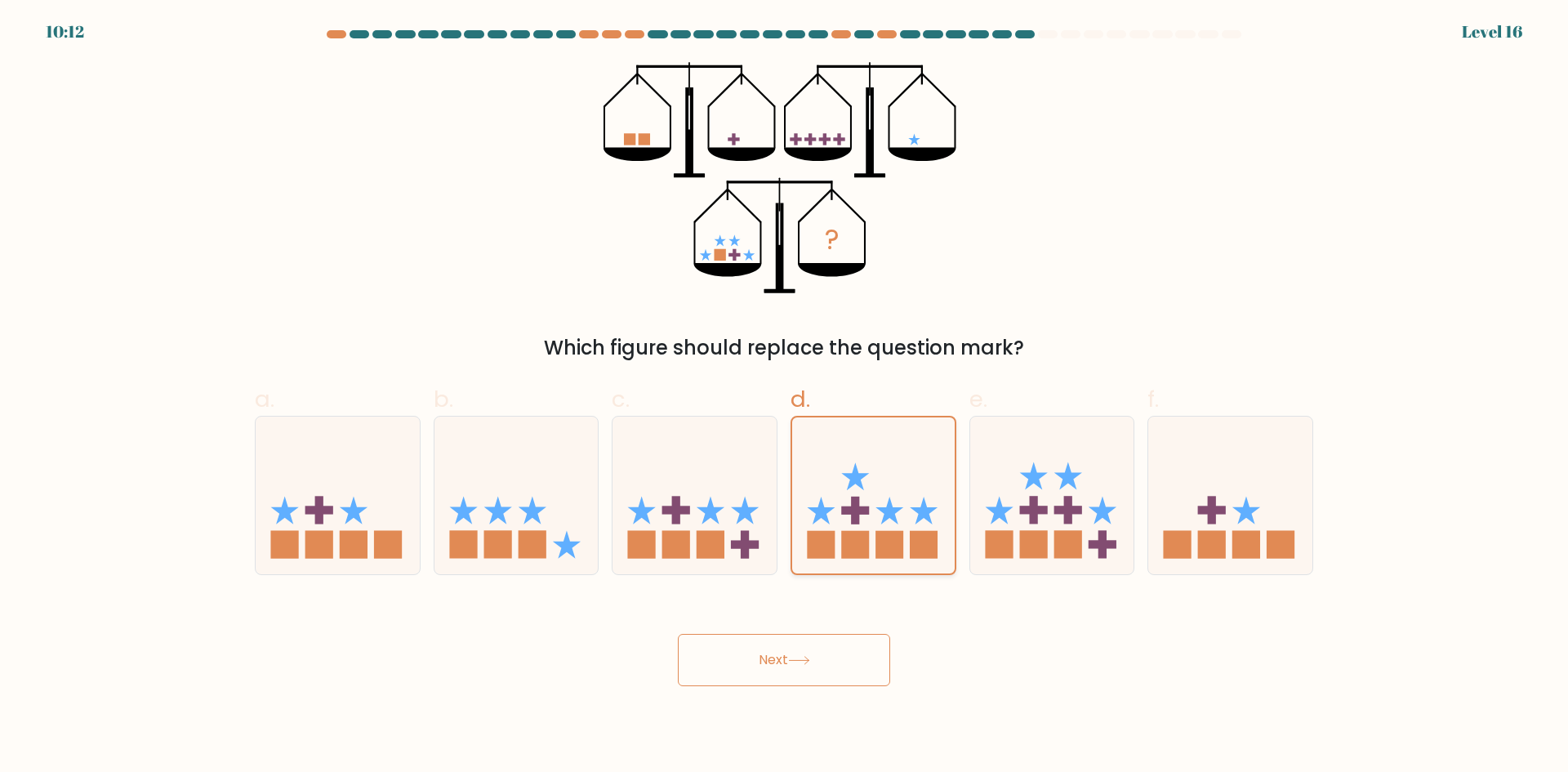
click at [785, 397] on input "d." at bounding box center [784, 391] width 1 height 11
click at [823, 660] on button "Next" at bounding box center [783, 660] width 212 height 52
click at [782, 659] on button "Next" at bounding box center [783, 660] width 212 height 52
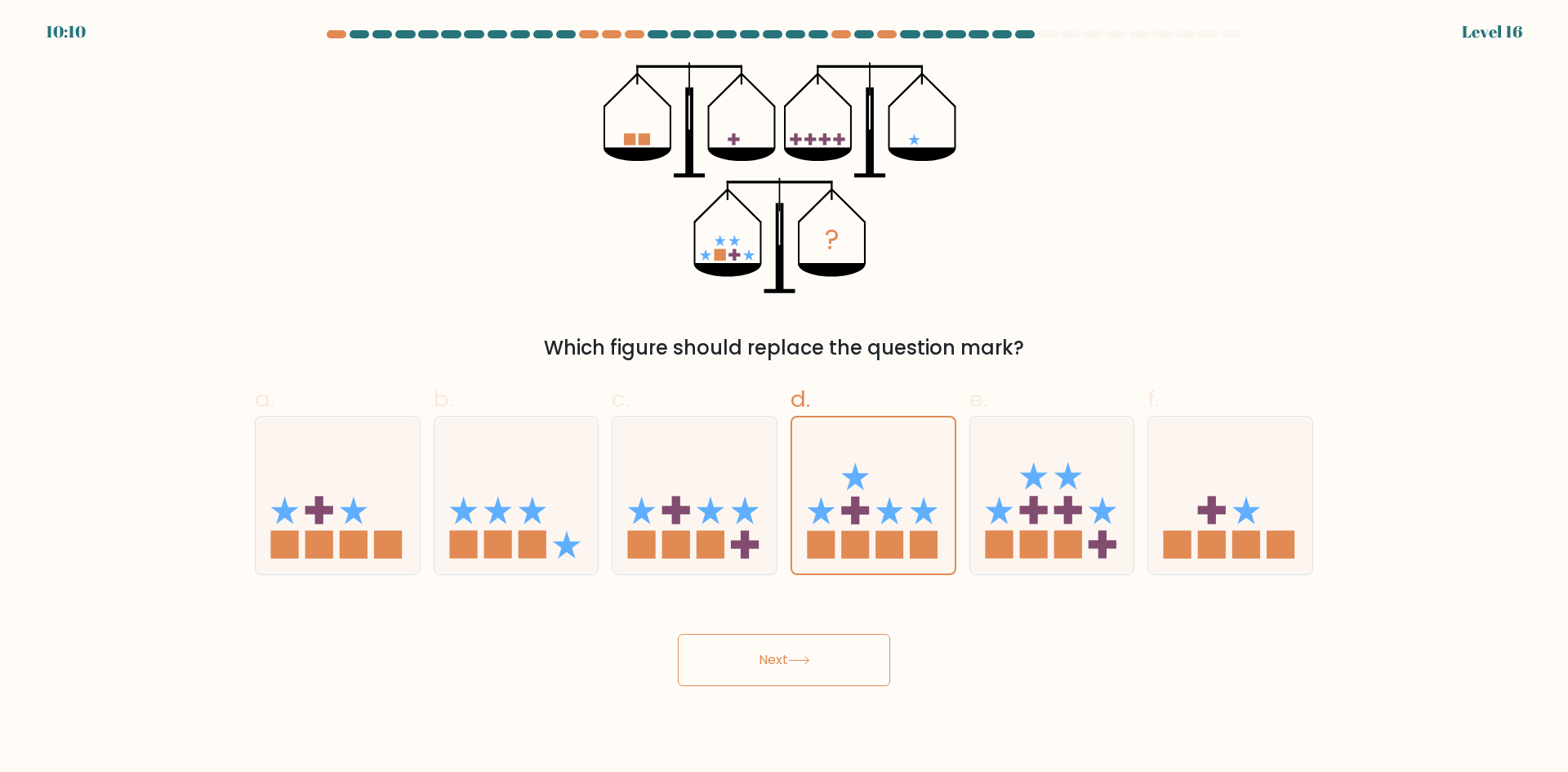
click at [782, 659] on button "Next" at bounding box center [783, 660] width 212 height 52
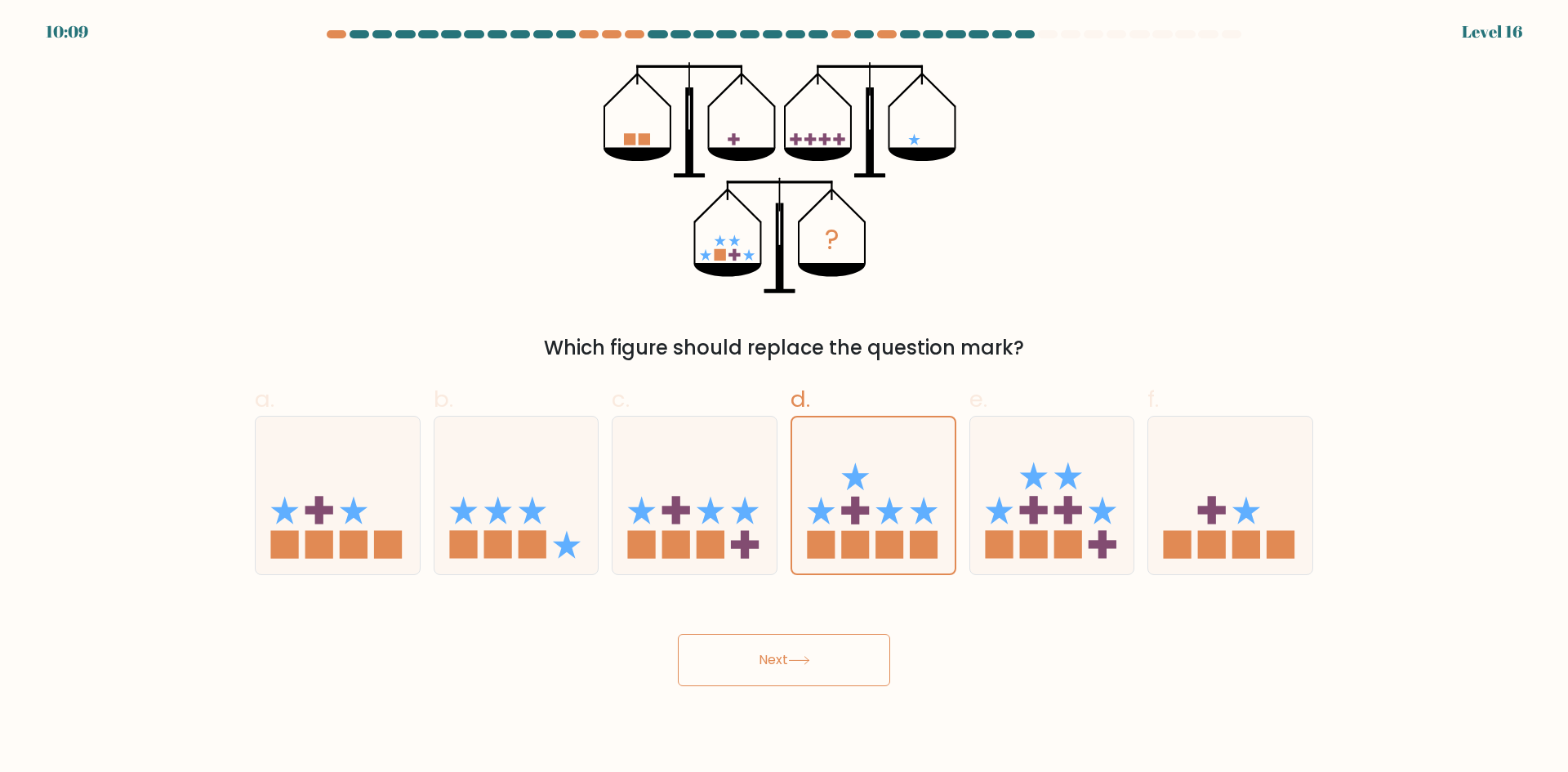
click at [782, 659] on button "Next" at bounding box center [783, 660] width 212 height 52
click at [921, 501] on icon at bounding box center [873, 494] width 164 height 135
click at [785, 397] on input "d." at bounding box center [784, 391] width 1 height 11
radio input "true"
click at [792, 683] on button "Next" at bounding box center [783, 660] width 212 height 52
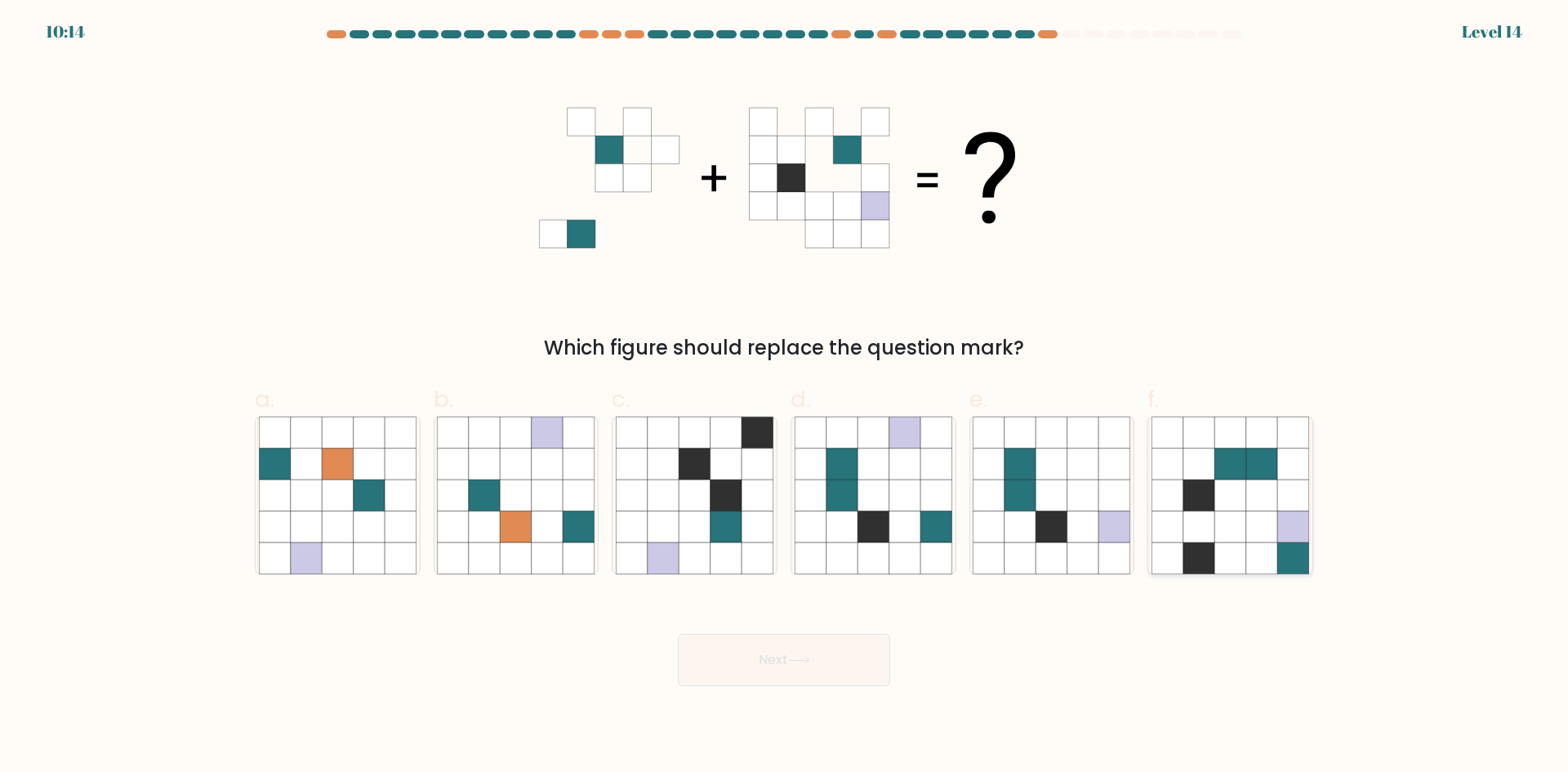
click at [1258, 527] on icon at bounding box center [1262, 527] width 31 height 31
click at [785, 397] on input "f." at bounding box center [784, 391] width 1 height 11
radio input "true"
click at [773, 649] on button "Next" at bounding box center [783, 660] width 212 height 52
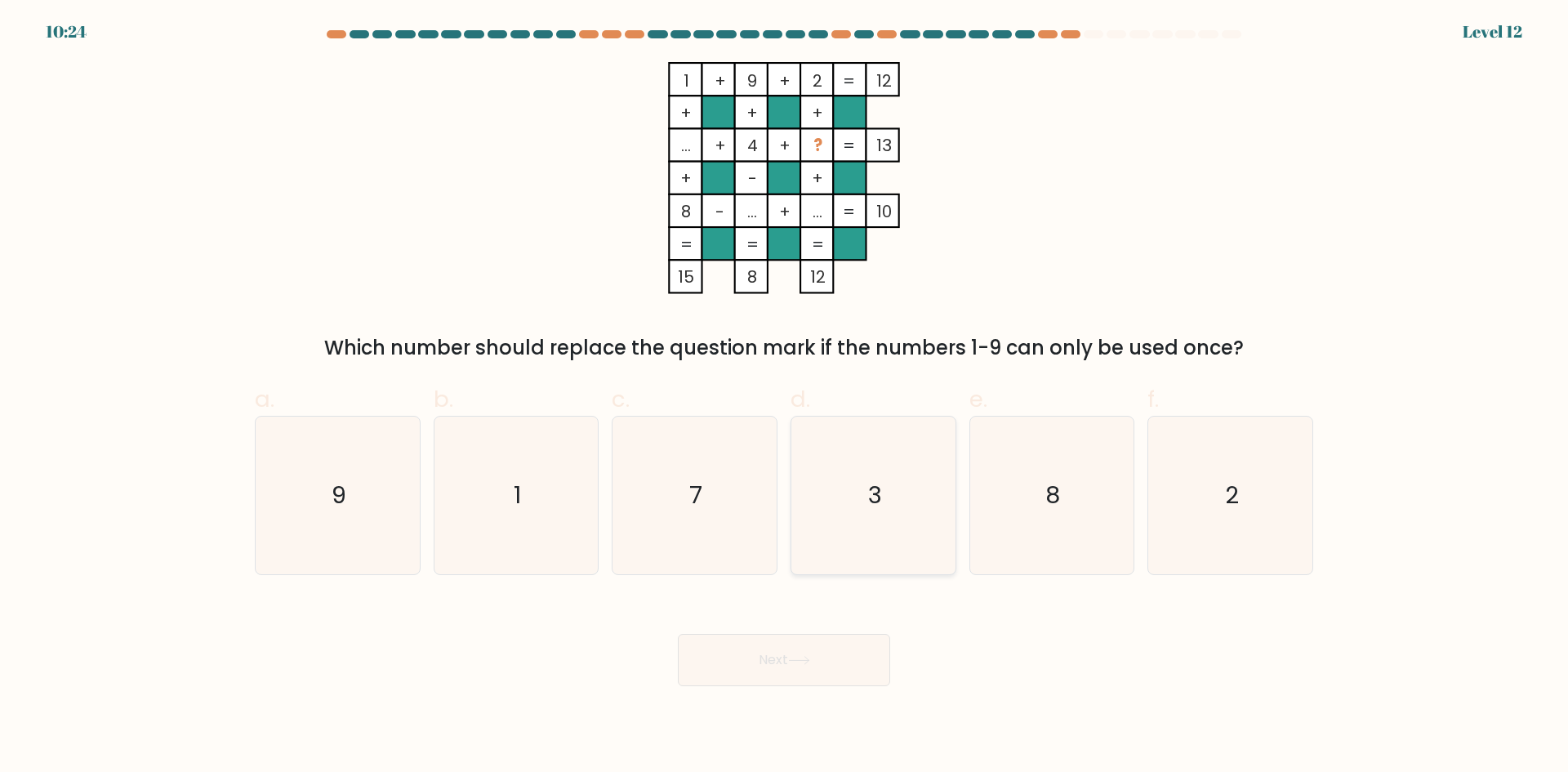
click at [893, 479] on icon "3" at bounding box center [873, 495] width 157 height 157
click at [785, 397] on input "d. 3" at bounding box center [784, 391] width 1 height 11
radio input "true"
click at [785, 653] on button "Next" at bounding box center [783, 660] width 212 height 52
click at [808, 665] on button "Next" at bounding box center [783, 660] width 212 height 52
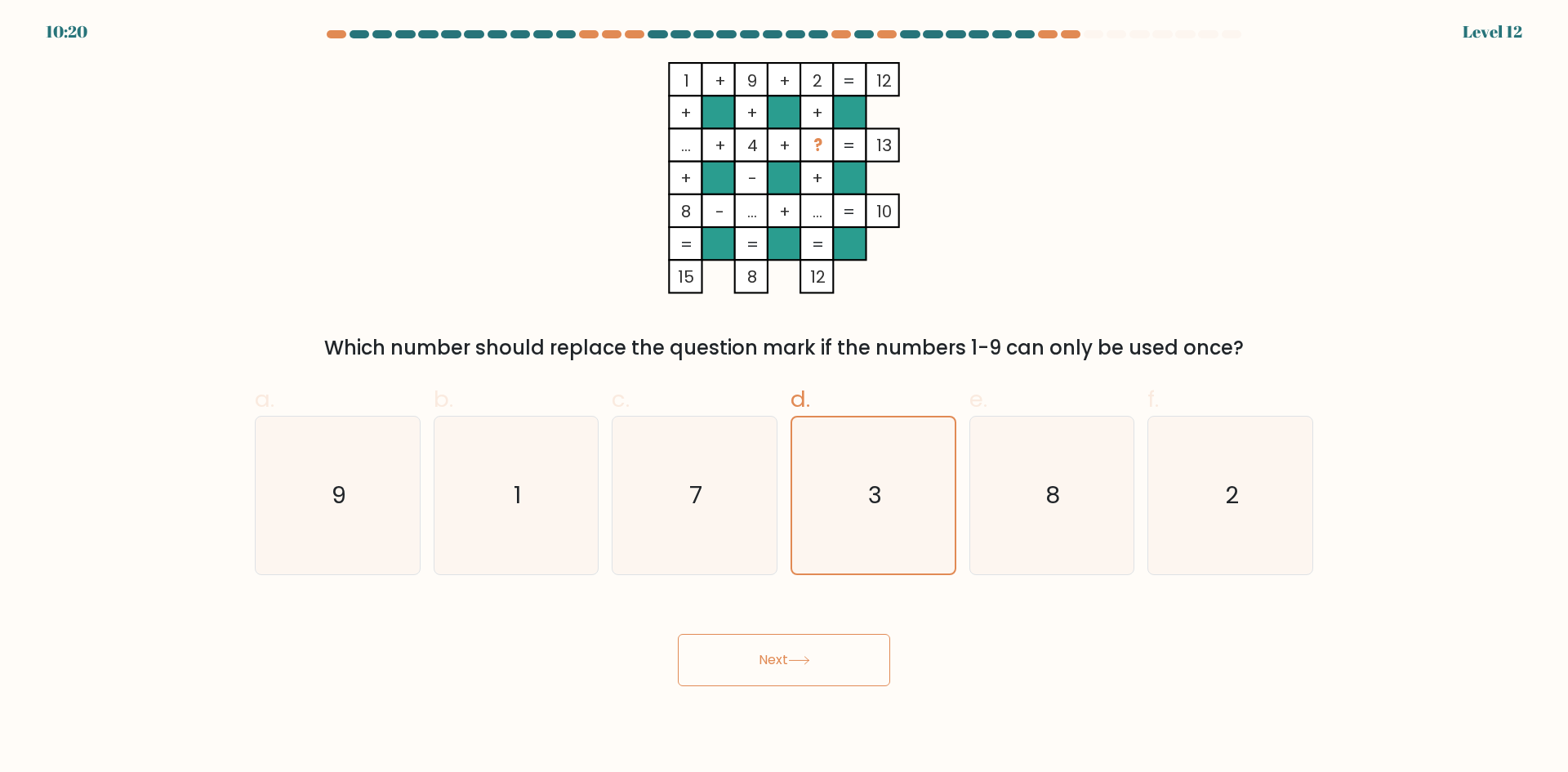
click at [808, 665] on button "Next" at bounding box center [783, 660] width 212 height 52
click at [807, 665] on button "Next" at bounding box center [783, 660] width 212 height 52
click at [806, 664] on icon at bounding box center [799, 660] width 22 height 9
click at [806, 663] on icon at bounding box center [799, 660] width 22 height 9
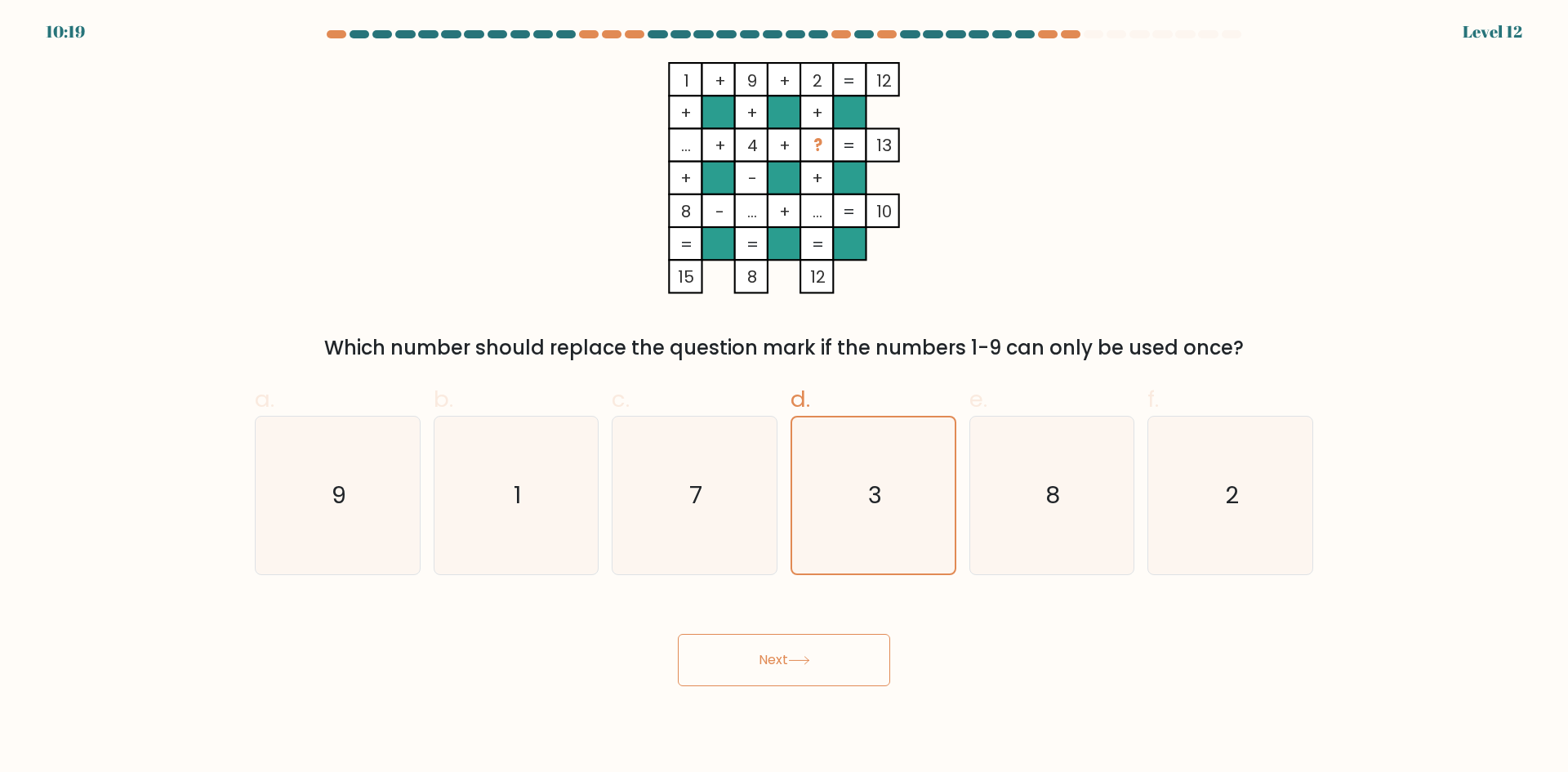
click at [806, 664] on icon at bounding box center [799, 660] width 22 height 9
click at [806, 662] on icon at bounding box center [799, 660] width 22 height 9
click at [804, 658] on icon at bounding box center [799, 660] width 22 height 9
click at [802, 657] on icon at bounding box center [799, 660] width 22 height 9
click at [801, 654] on button "Next" at bounding box center [783, 660] width 212 height 52
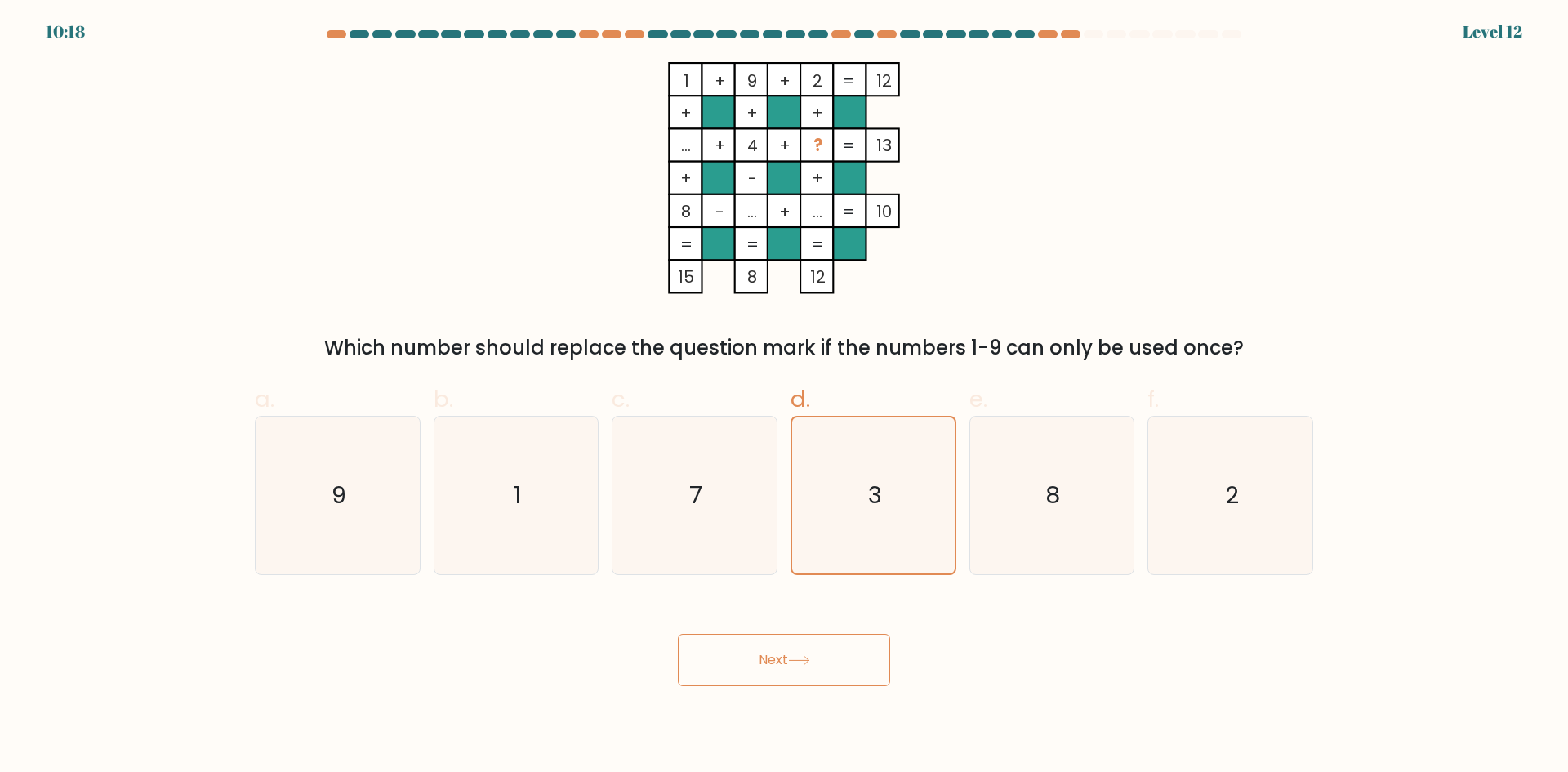
click at [801, 655] on button "Next" at bounding box center [783, 660] width 212 height 52
click at [795, 652] on button "Next" at bounding box center [783, 660] width 212 height 52
click at [795, 650] on button "Next" at bounding box center [783, 660] width 212 height 52
click at [795, 649] on button "Next" at bounding box center [783, 660] width 212 height 52
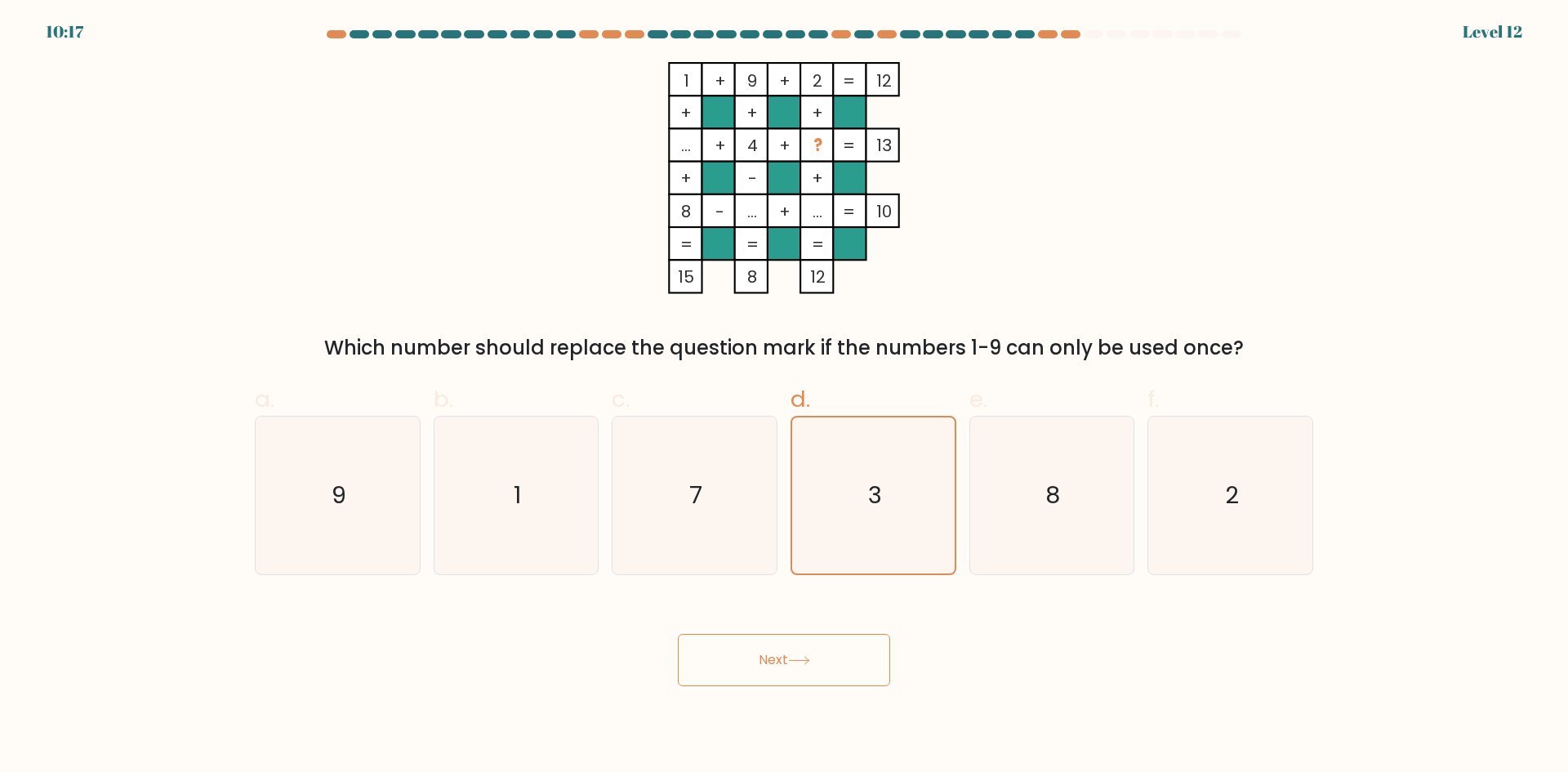
click at [790, 650] on button "Next" at bounding box center [783, 660] width 212 height 52
click at [790, 651] on button "Next" at bounding box center [783, 660] width 212 height 52
click at [811, 135] on rect at bounding box center [817, 144] width 33 height 33
click at [855, 140] on rect at bounding box center [850, 144] width 33 height 33
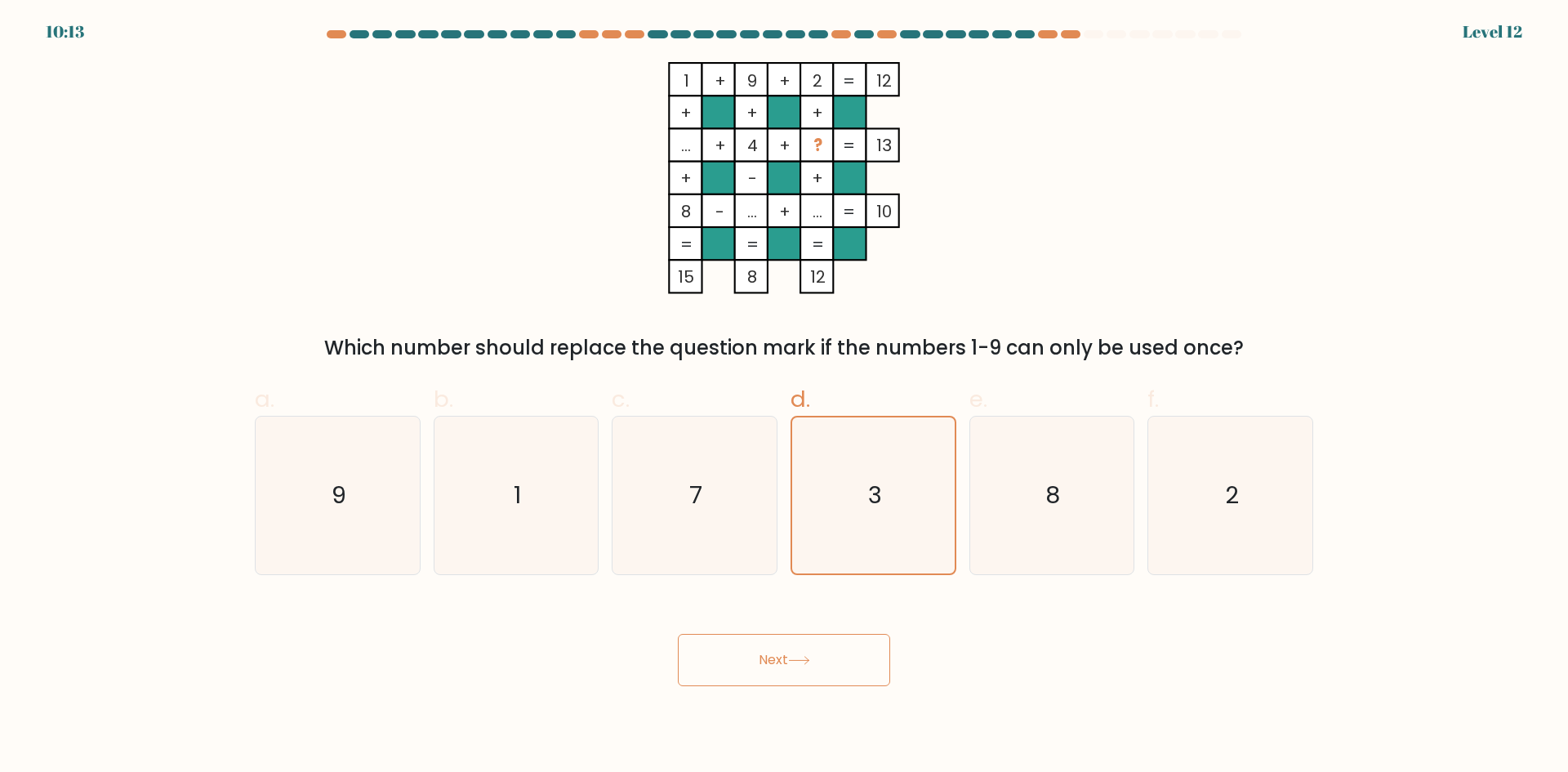
click at [789, 665] on button "Next" at bounding box center [783, 660] width 212 height 52
click at [873, 465] on icon "3" at bounding box center [873, 495] width 157 height 157
click at [785, 397] on input "d. 3" at bounding box center [784, 391] width 1 height 11
radio input "true"
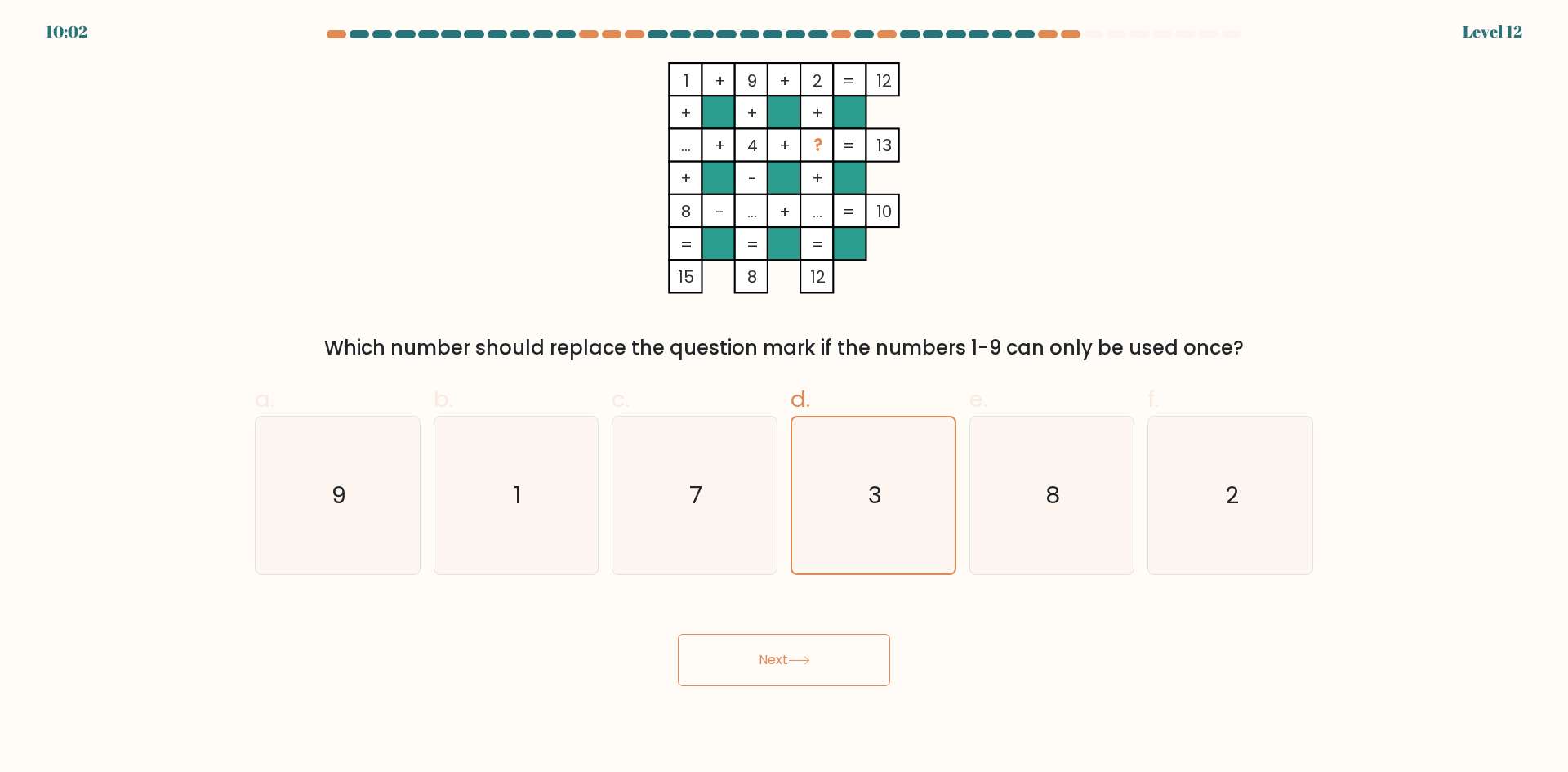
click at [748, 668] on button "Next" at bounding box center [783, 660] width 212 height 52
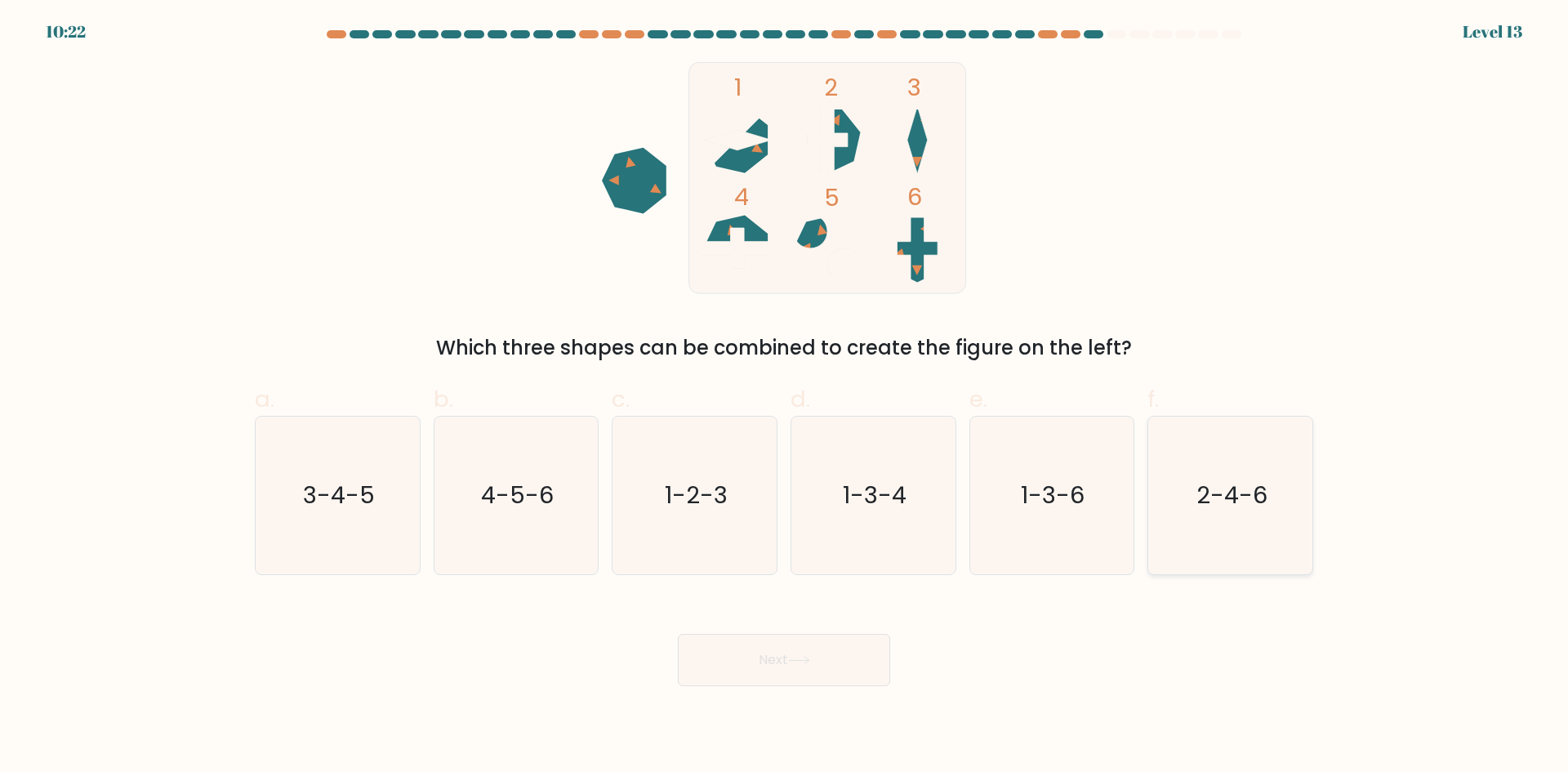
click at [1203, 535] on icon "2-4-6" at bounding box center [1230, 495] width 157 height 157
click at [785, 397] on input "f. 2-4-6" at bounding box center [784, 391] width 1 height 11
radio input "true"
click at [736, 684] on button "Next" at bounding box center [783, 660] width 212 height 52
click at [773, 660] on button "Next" at bounding box center [783, 660] width 212 height 52
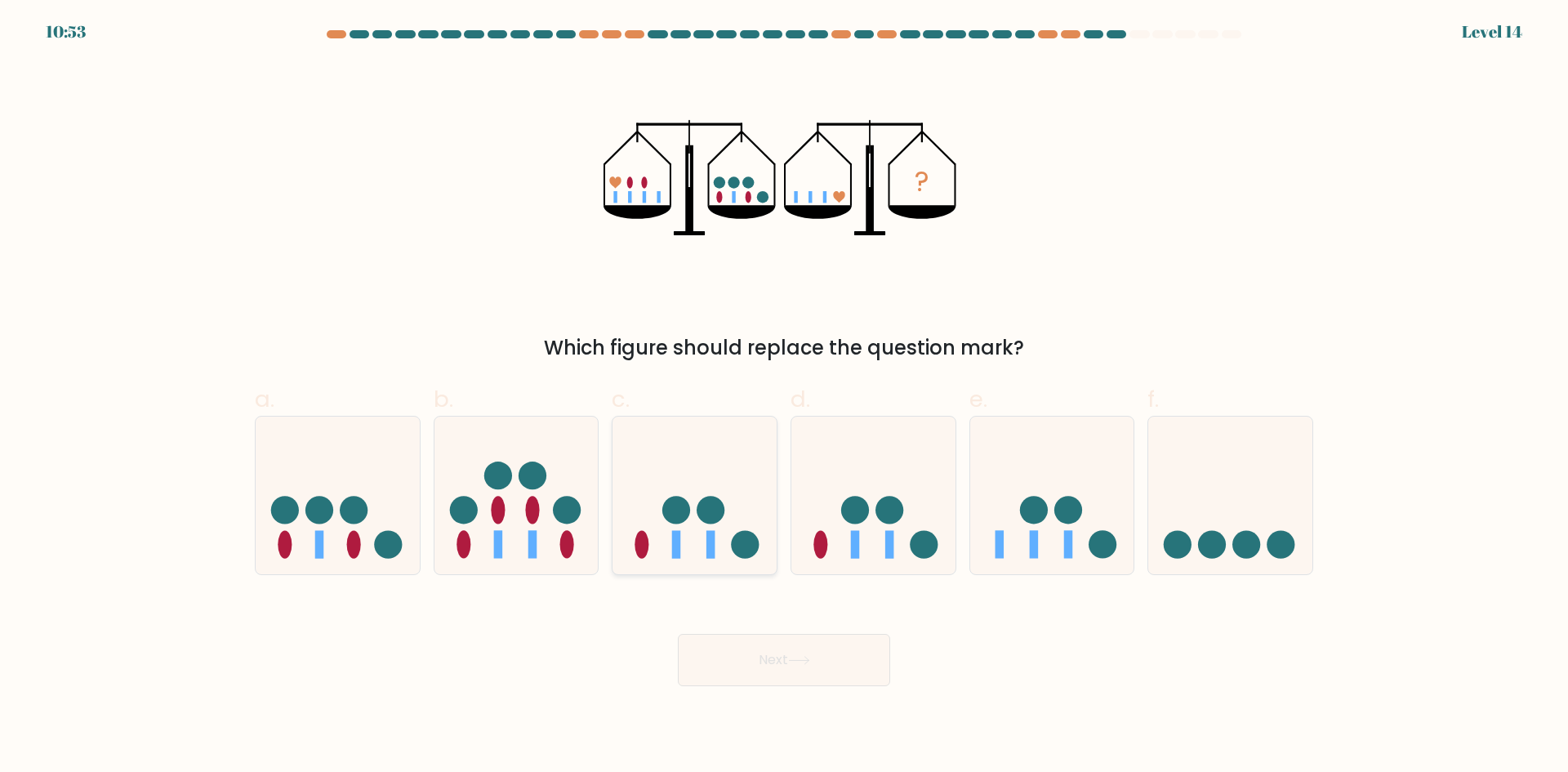
click at [710, 549] on rect at bounding box center [710, 545] width 9 height 28
click at [784, 397] on input "c." at bounding box center [784, 391] width 1 height 11
radio input "true"
click at [815, 651] on button "Next" at bounding box center [783, 660] width 212 height 52
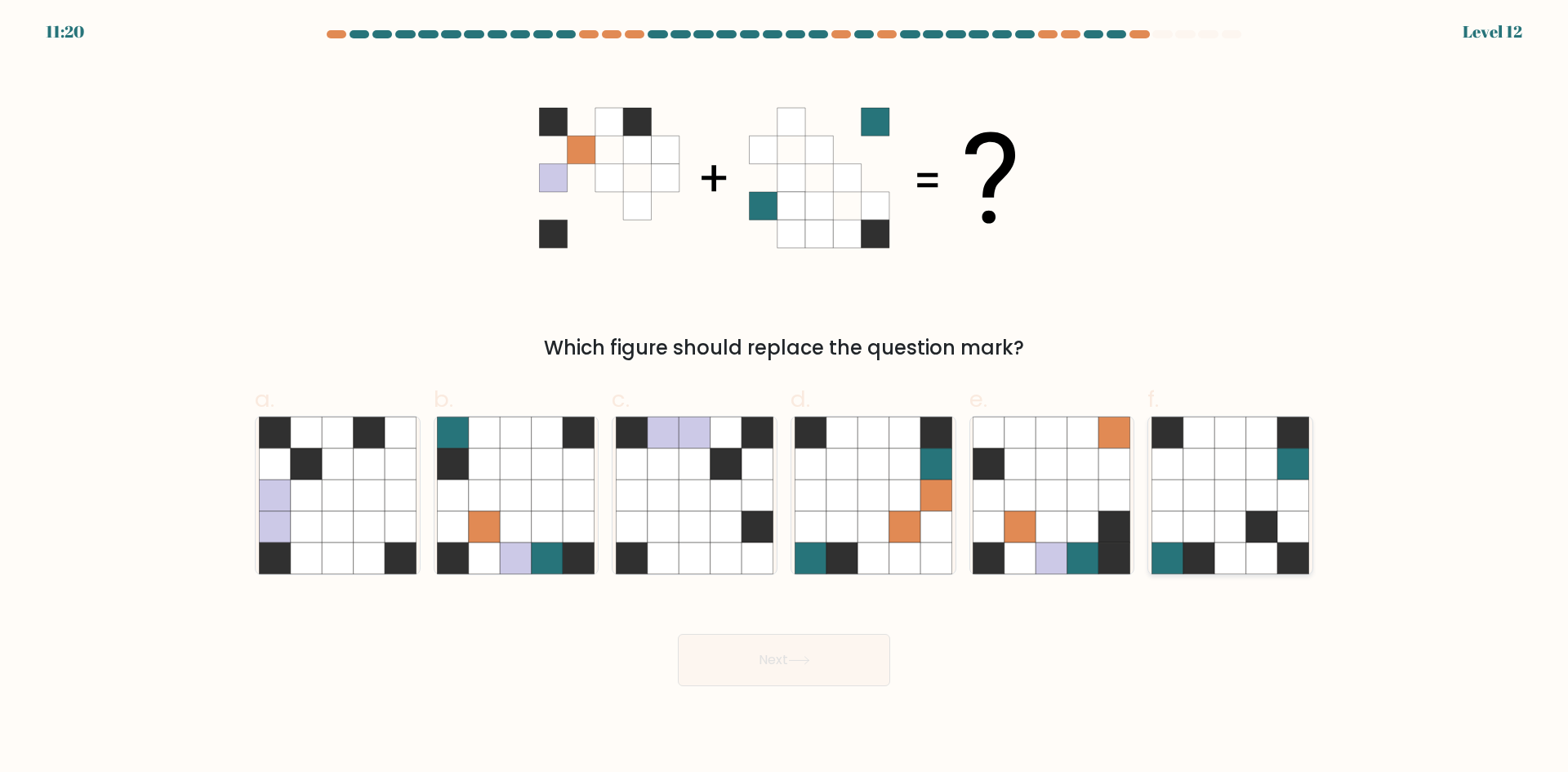
click at [1206, 527] on icon at bounding box center [1199, 527] width 31 height 31
click at [785, 397] on input "f." at bounding box center [784, 391] width 1 height 11
radio input "true"
click at [796, 659] on icon at bounding box center [799, 660] width 22 height 9
click at [736, 679] on button "Next" at bounding box center [783, 660] width 212 height 52
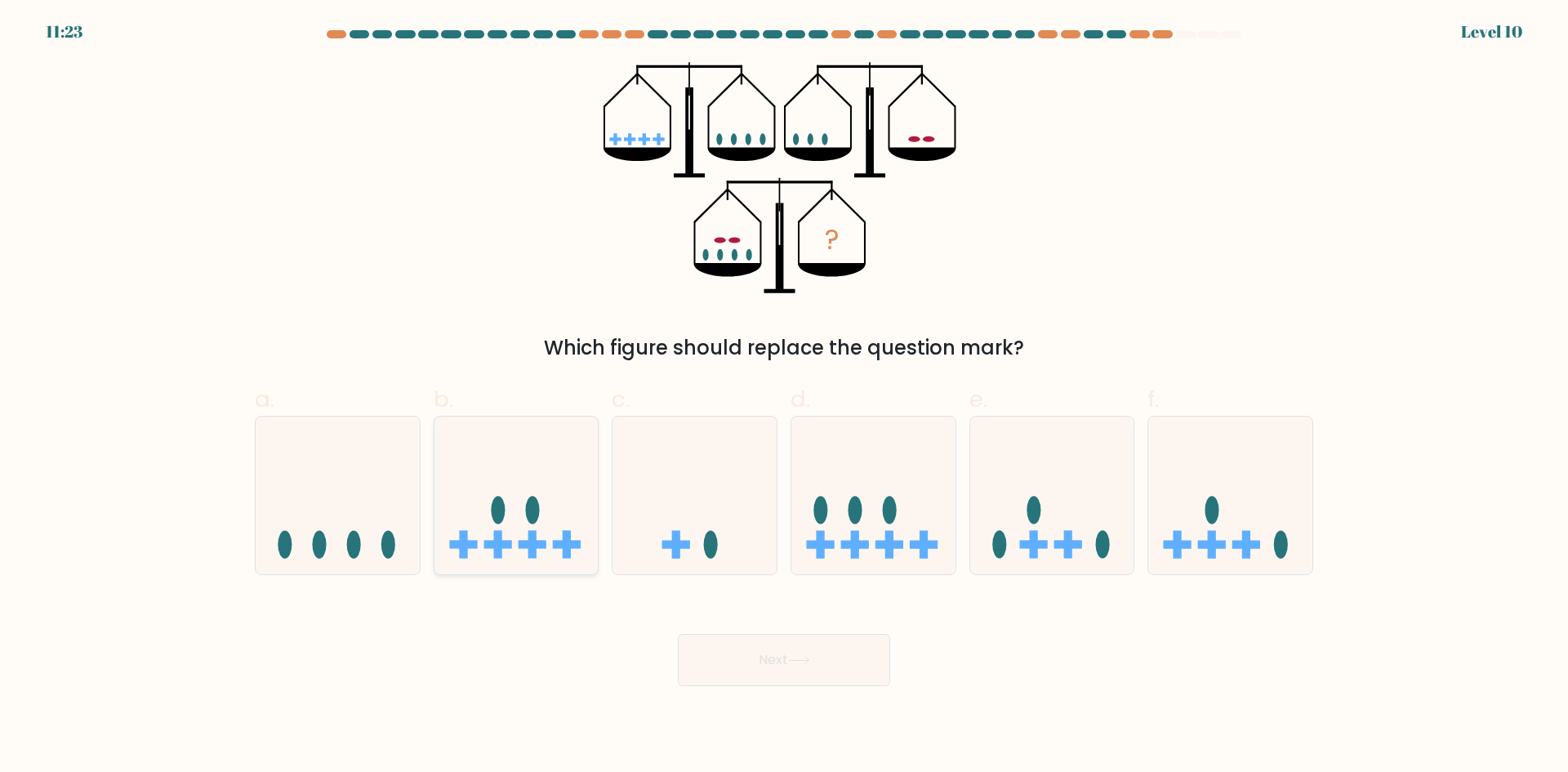
click at [531, 509] on ellipse at bounding box center [532, 511] width 14 height 28
click at [784, 397] on input "b." at bounding box center [784, 391] width 1 height 11
radio input "true"
click at [783, 663] on button "Next" at bounding box center [783, 660] width 212 height 52
click at [804, 656] on icon at bounding box center [799, 660] width 22 height 9
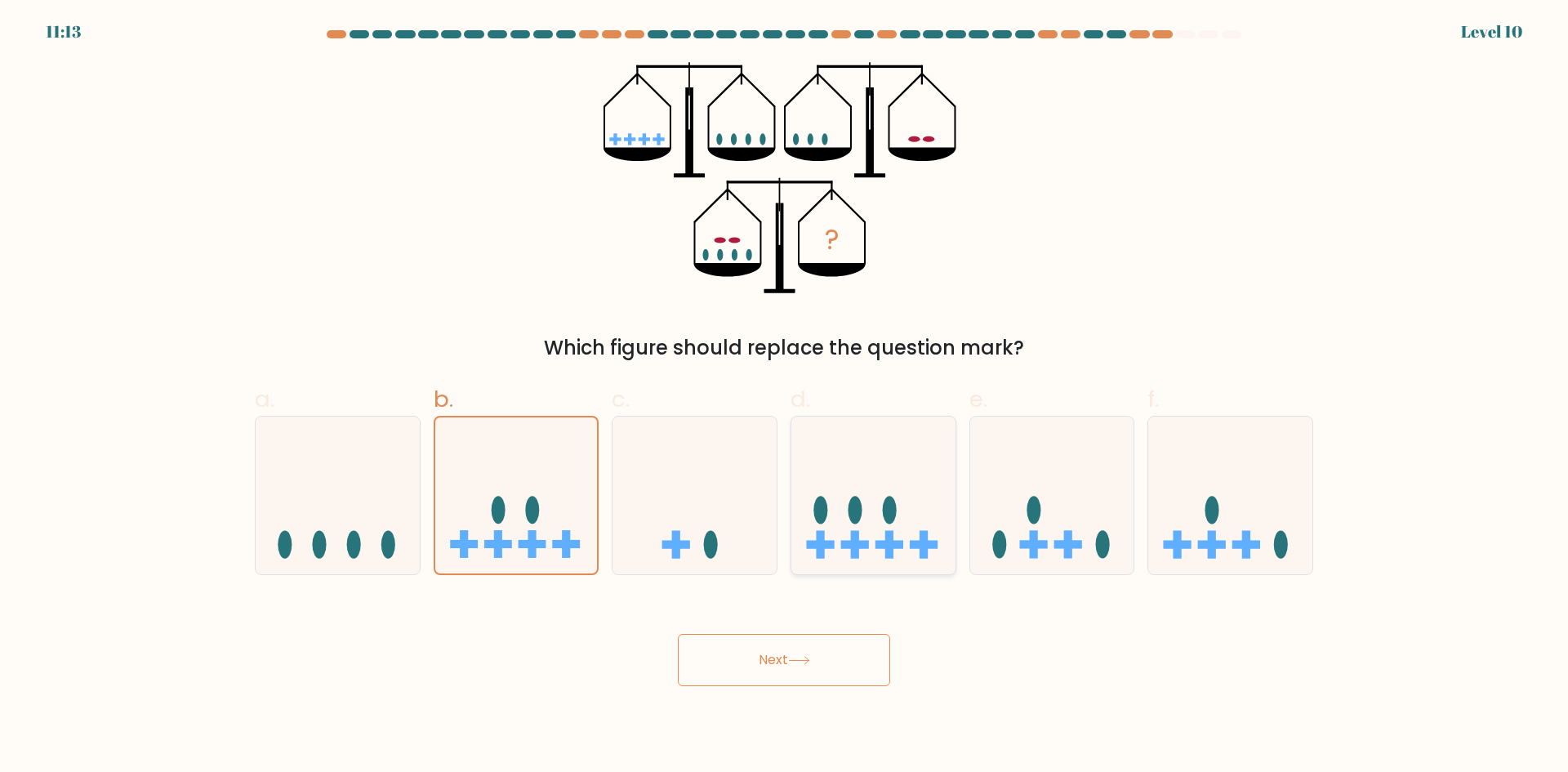
click at [895, 503] on icon at bounding box center [873, 494] width 164 height 135
click at [785, 397] on input "d." at bounding box center [784, 391] width 1 height 11
radio input "true"
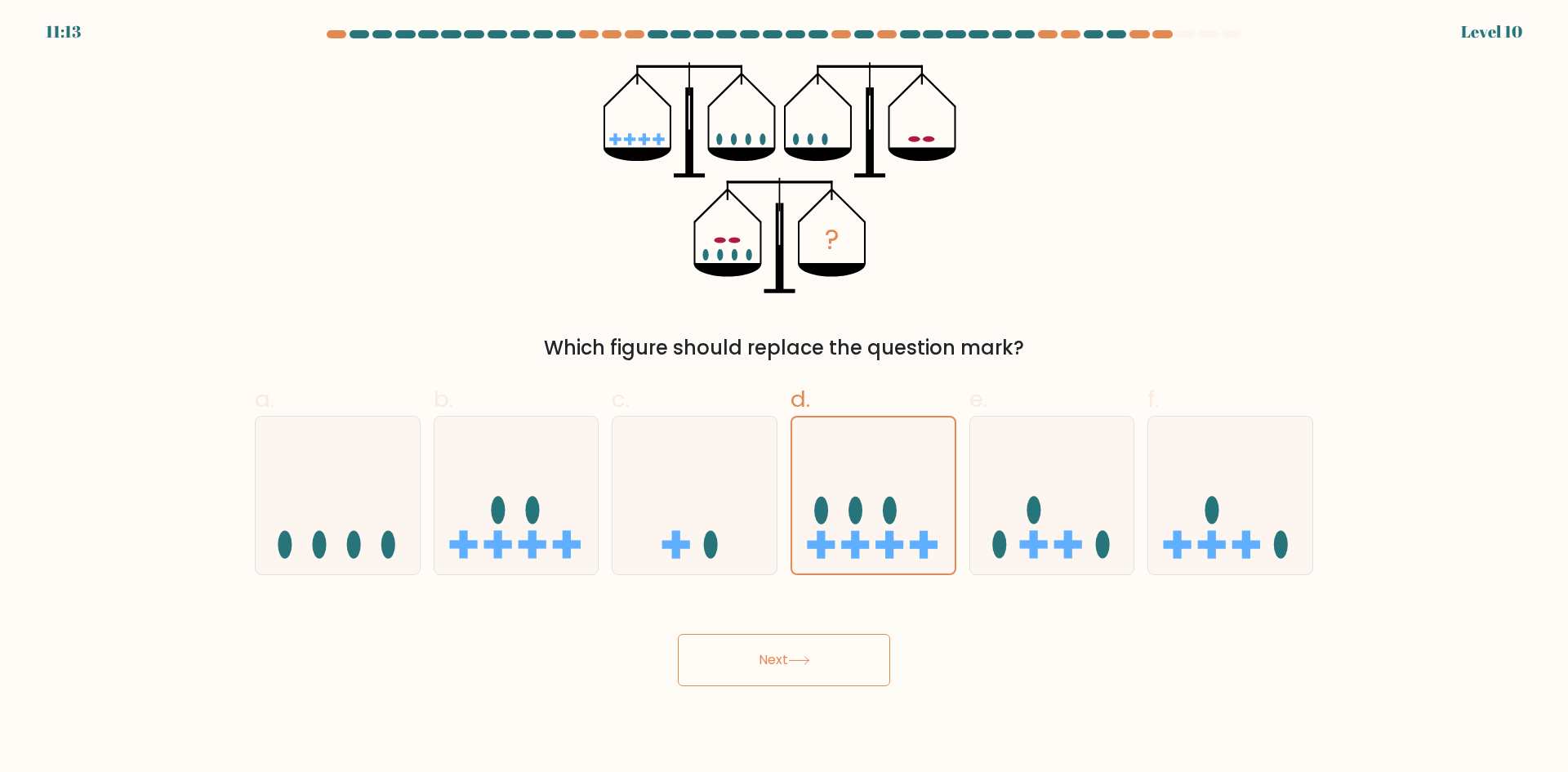
click at [835, 683] on button "Next" at bounding box center [783, 660] width 212 height 52
click at [791, 661] on button "Next" at bounding box center [783, 660] width 212 height 52
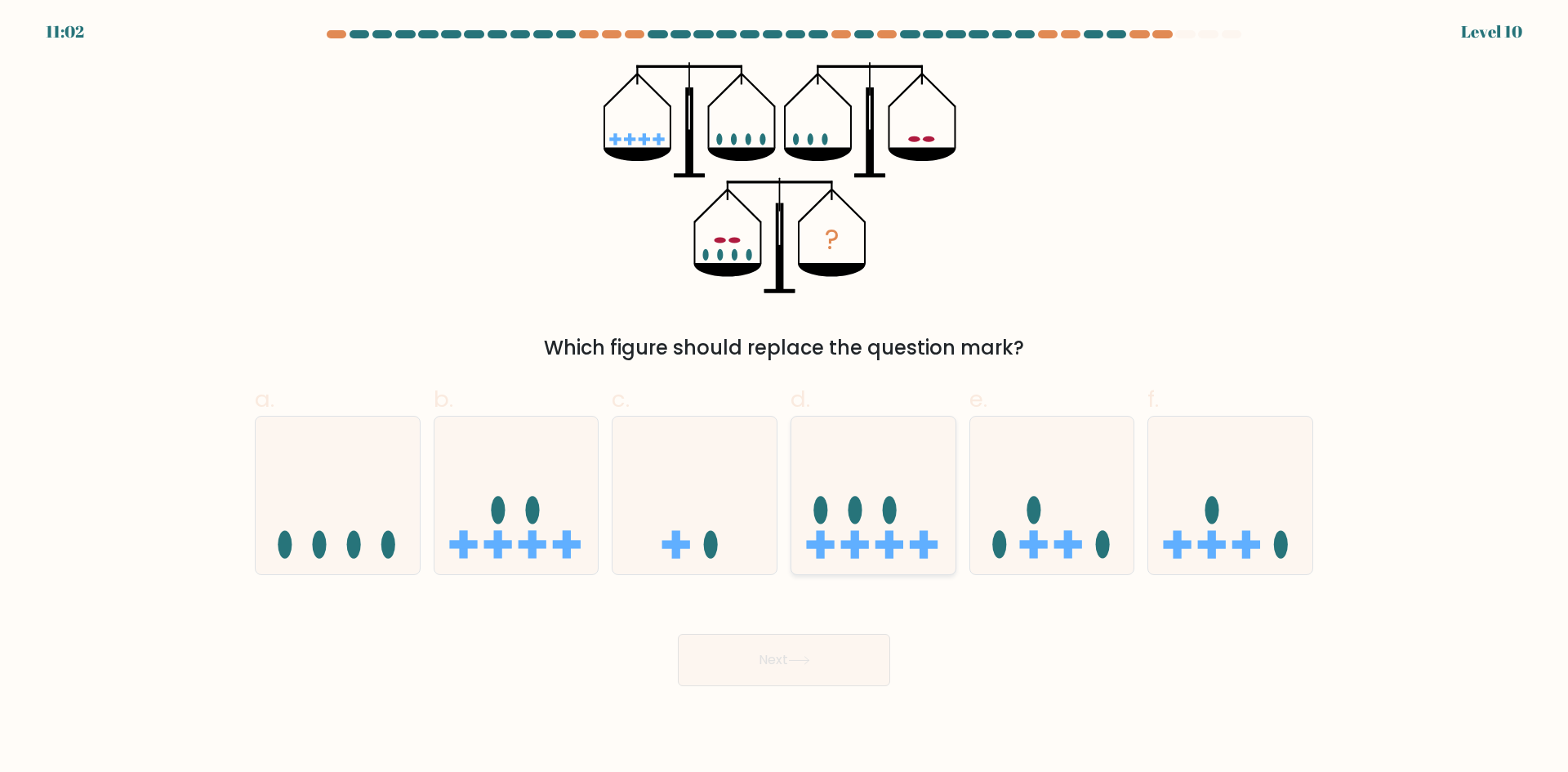
click at [871, 485] on icon at bounding box center [873, 494] width 164 height 135
click at [785, 397] on input "d." at bounding box center [784, 391] width 1 height 11
radio input "true"
click at [801, 674] on button "Next" at bounding box center [783, 660] width 212 height 52
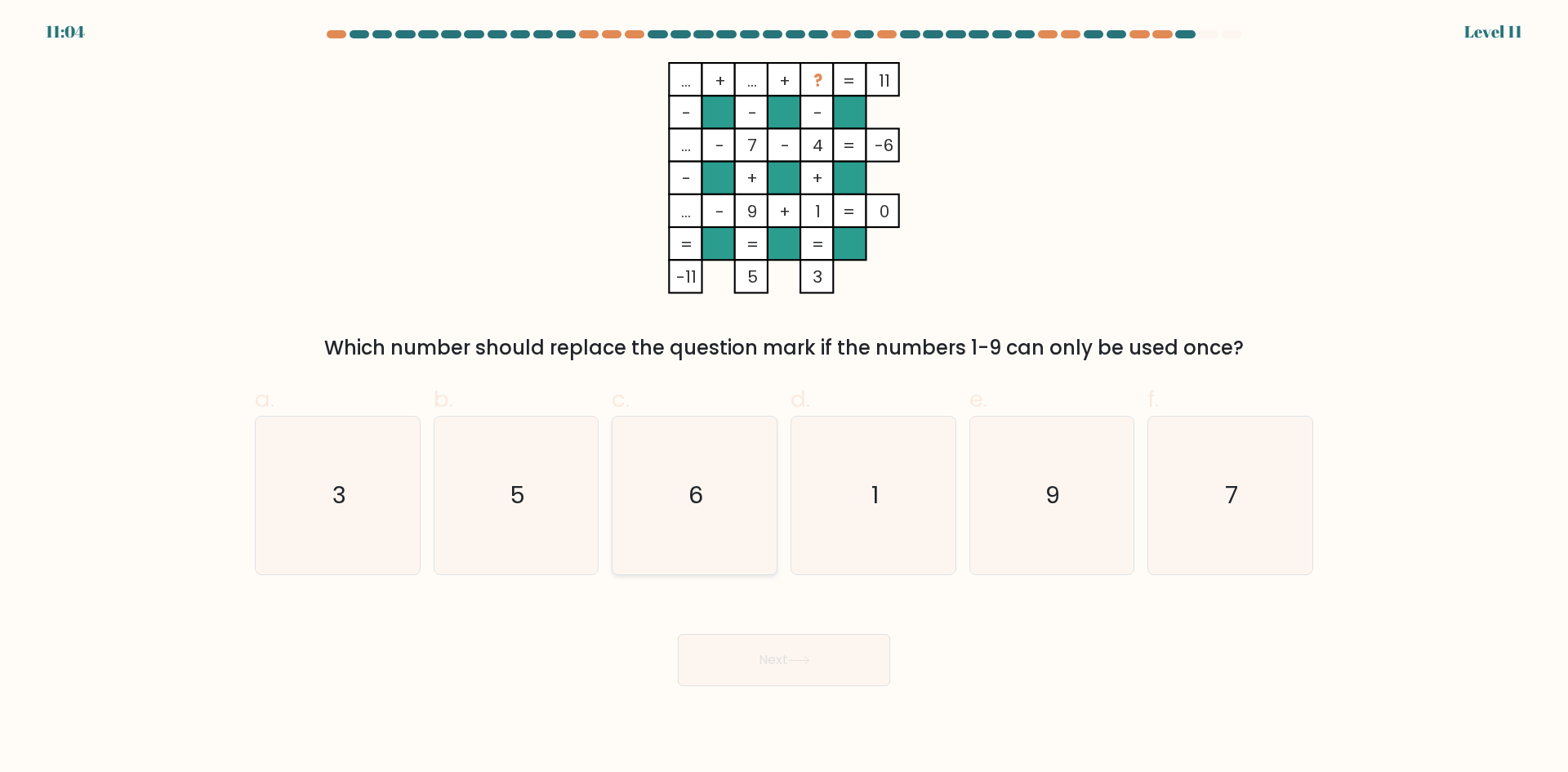
click at [657, 479] on icon "6" at bounding box center [694, 495] width 157 height 157
click at [784, 397] on input "c. 6" at bounding box center [784, 391] width 1 height 11
radio input "true"
click at [789, 641] on button "Next" at bounding box center [783, 660] width 212 height 52
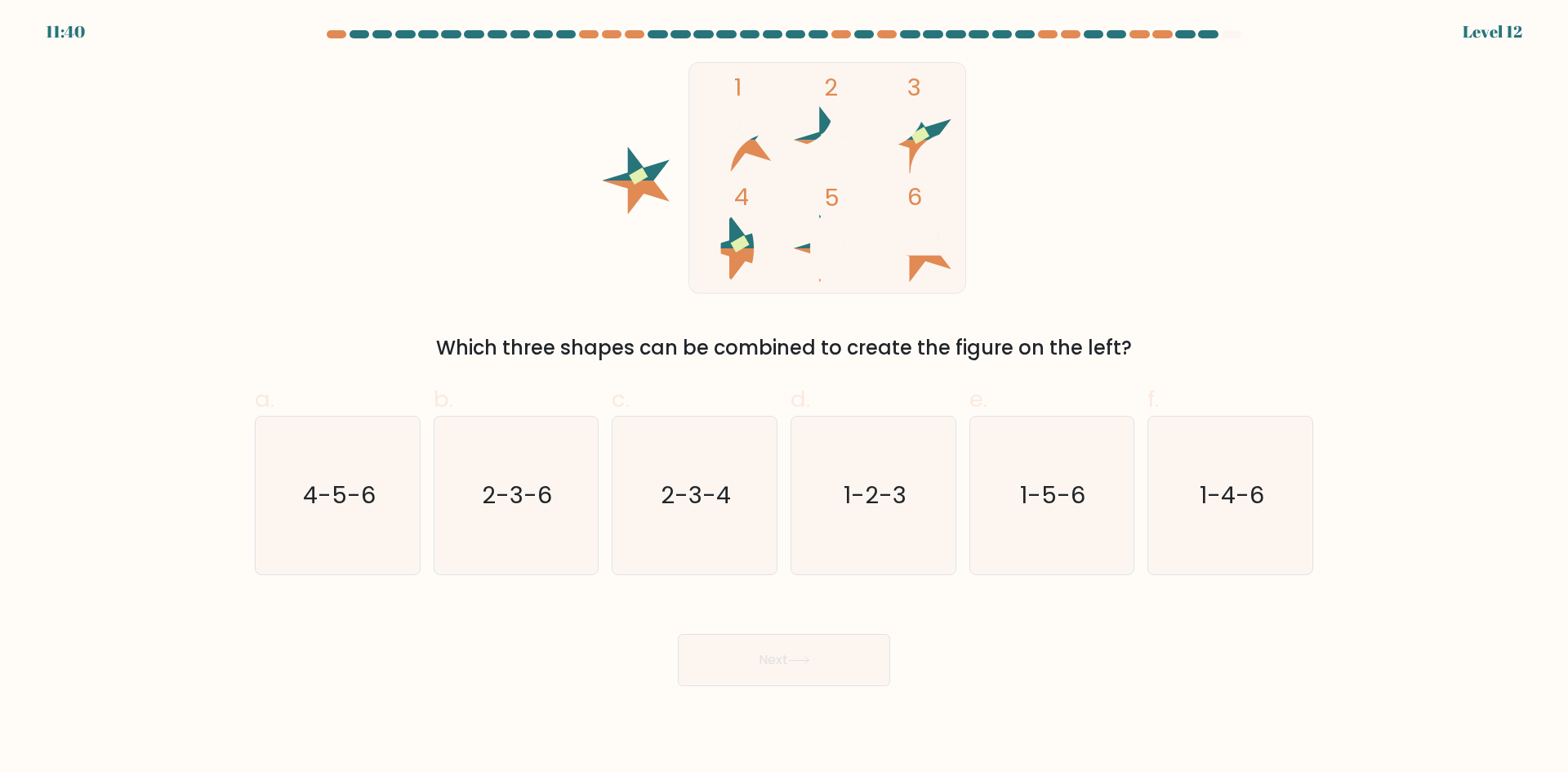
click at [914, 147] on icon at bounding box center [917, 156] width 68 height 34
click at [904, 499] on text "1-2-3" at bounding box center [875, 495] width 63 height 33
click at [785, 397] on input "d. 1-2-3" at bounding box center [784, 391] width 1 height 11
radio input "true"
click at [788, 669] on button "Next" at bounding box center [783, 660] width 212 height 52
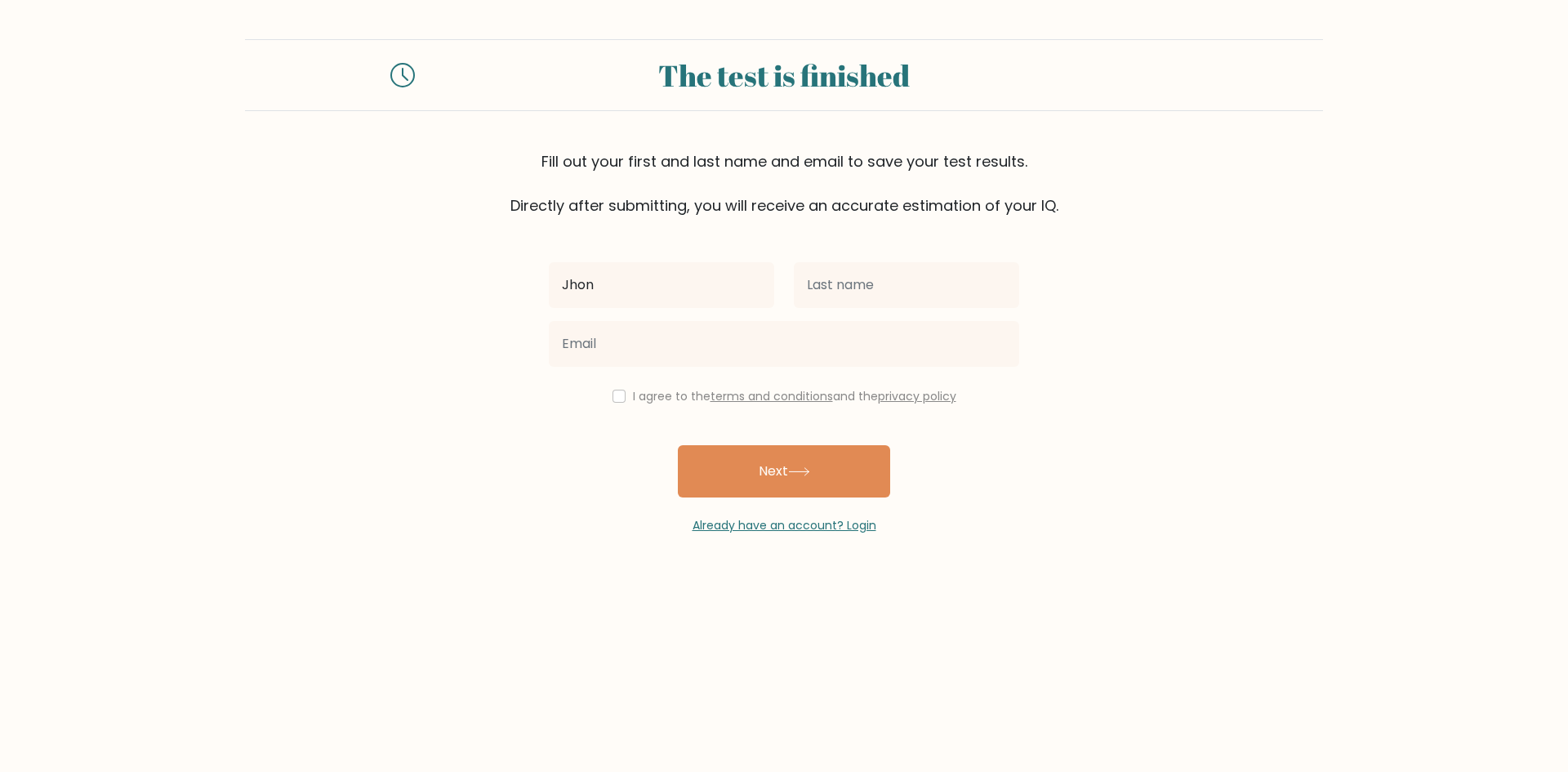
type input "[PERSON_NAME]"
click at [869, 293] on input "text" at bounding box center [906, 285] width 225 height 46
type input "Desamparado"
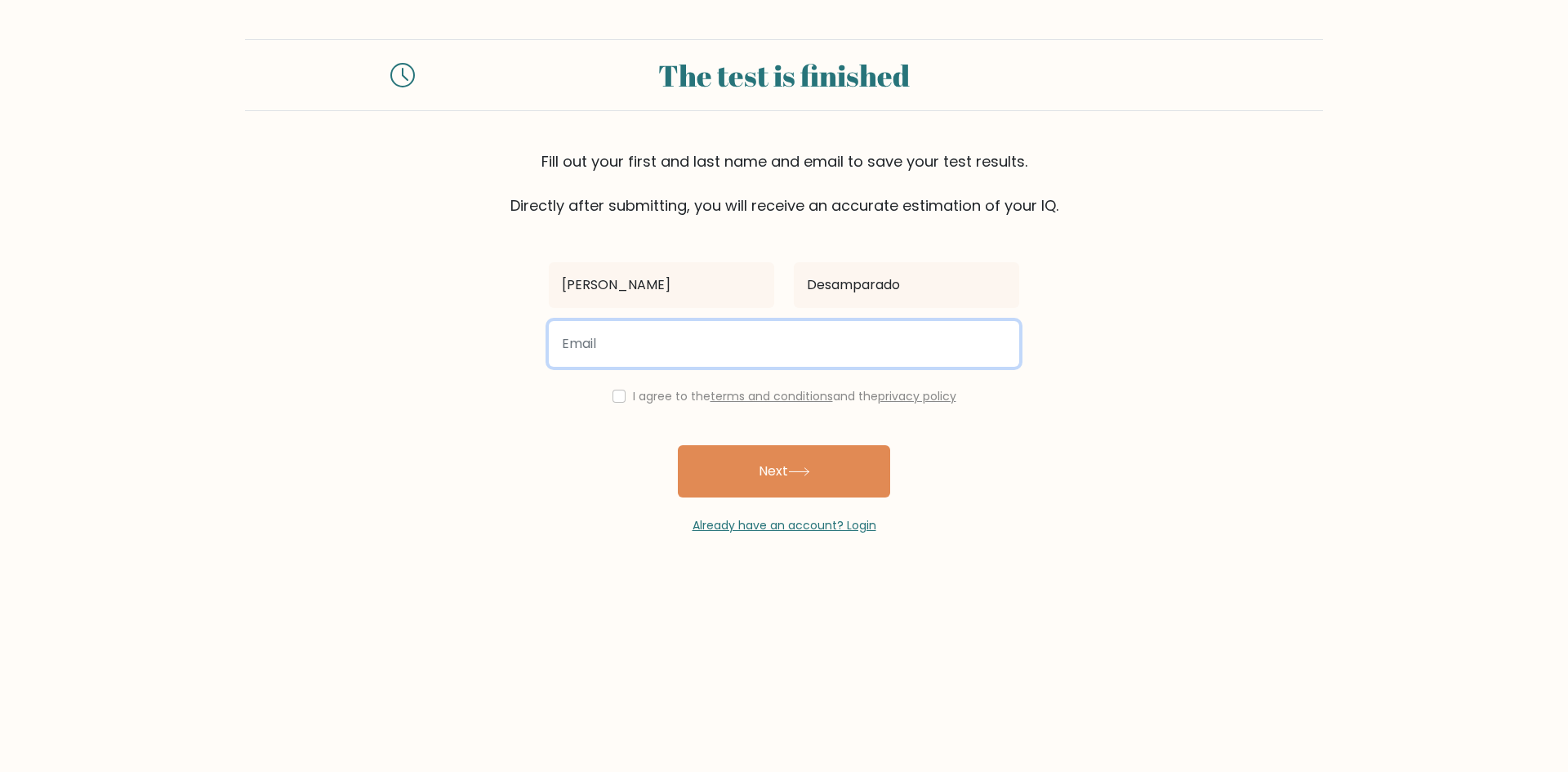
click at [737, 351] on input "email" at bounding box center [784, 344] width 470 height 46
type input "[EMAIL_ADDRESS][DOMAIN_NAME]"
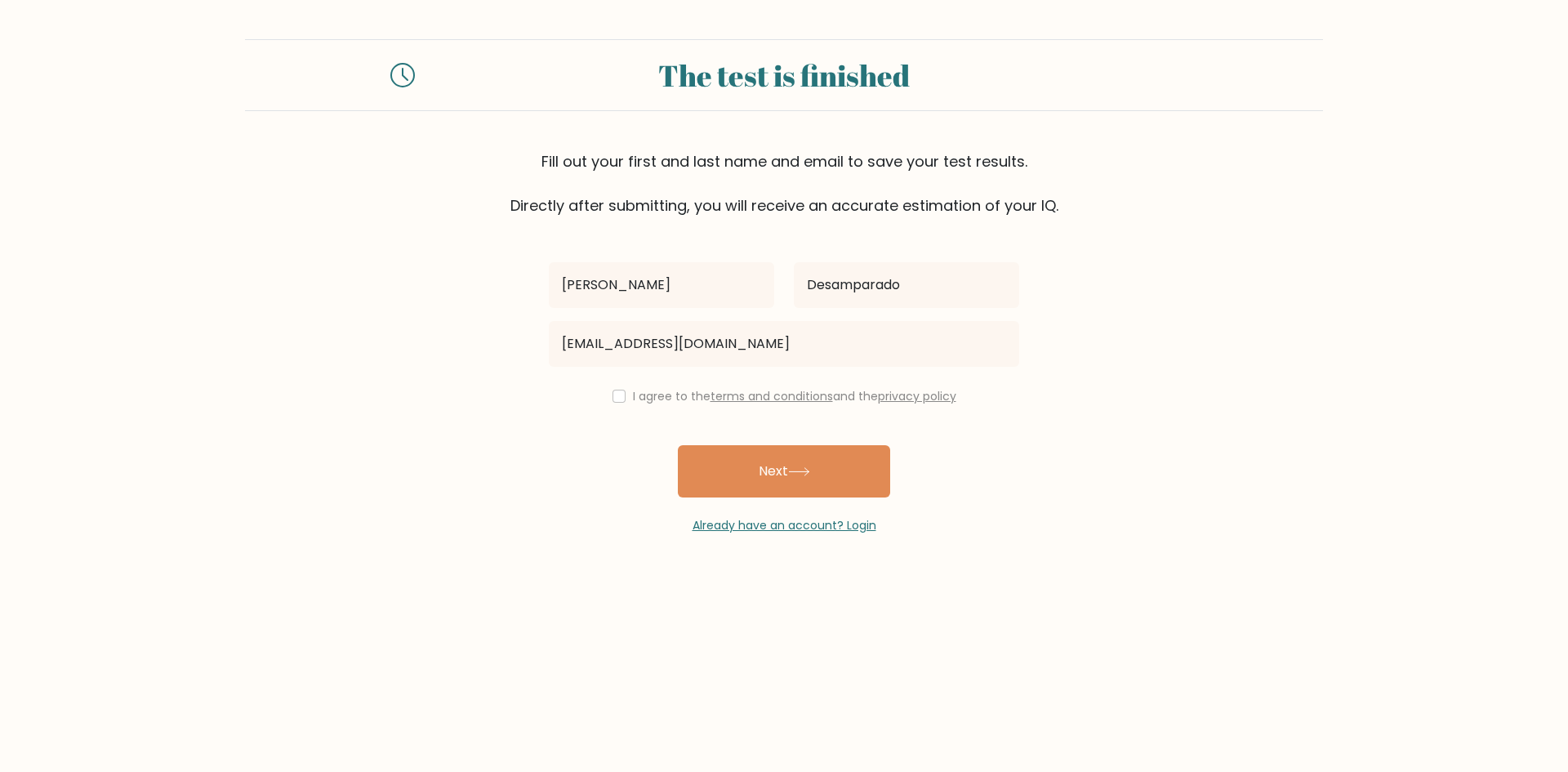
click at [622, 393] on div "I agree to the terms and conditions and the privacy policy" at bounding box center [784, 396] width 490 height 20
click at [608, 388] on div "I agree to the terms and conditions and the privacy policy" at bounding box center [784, 396] width 490 height 20
click at [613, 393] on input "checkbox" at bounding box center [619, 396] width 13 height 13
checkbox input "true"
click at [768, 472] on button "Next" at bounding box center [783, 471] width 212 height 52
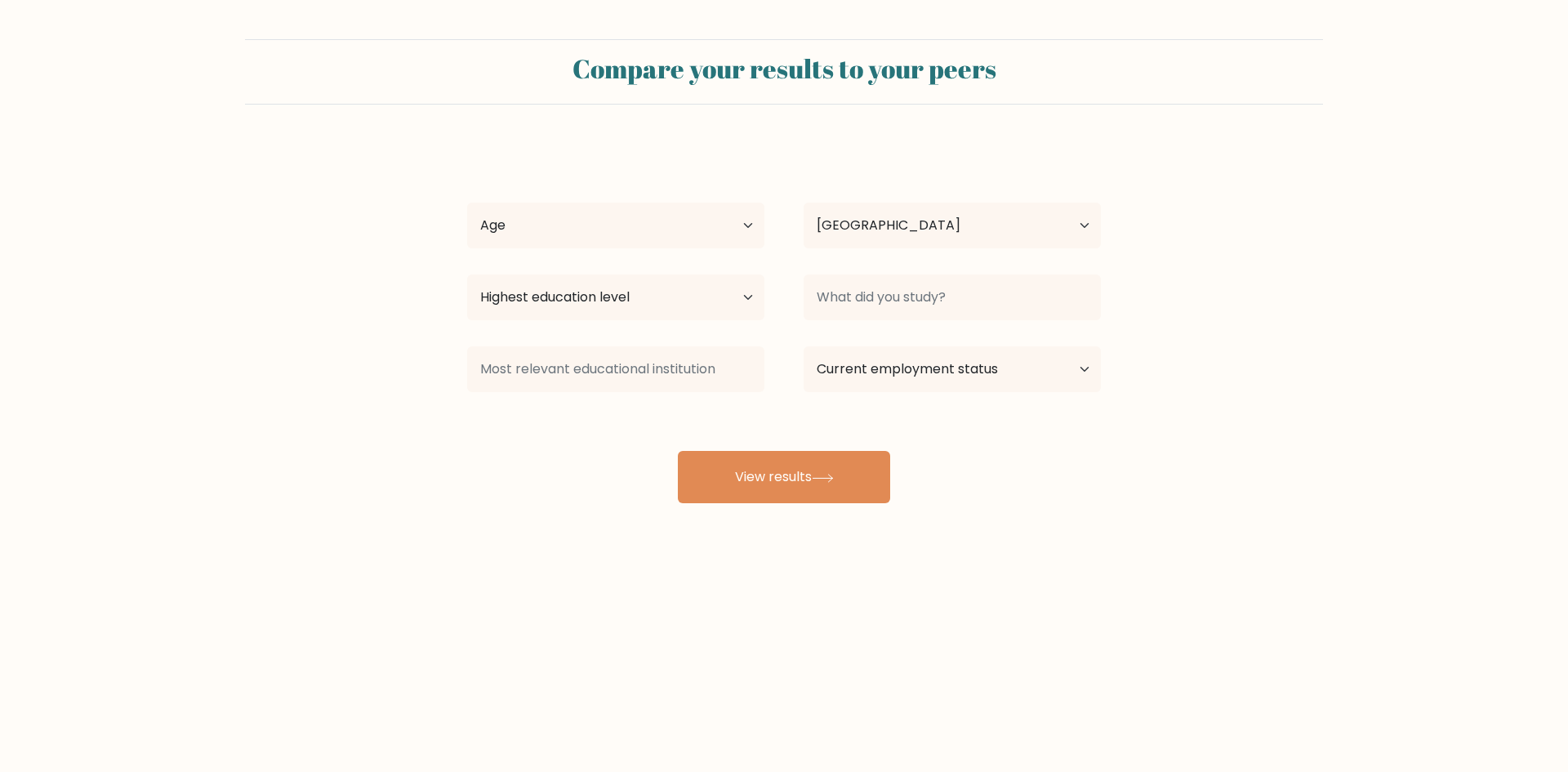
select select "PH"
click at [741, 231] on select "Age Under 18 years old 18-24 years old 25-34 years old 35-44 years old 45-54 ye…" at bounding box center [615, 225] width 297 height 46
select select "25_34"
click at [467, 202] on select "Age Under 18 years old 18-24 years old 25-34 years old 35-44 years old 45-54 ye…" at bounding box center [615, 225] width 297 height 46
click at [738, 311] on select "Highest education level No schooling Primary Lower Secondary Upper Secondary Oc…" at bounding box center [615, 297] width 297 height 46
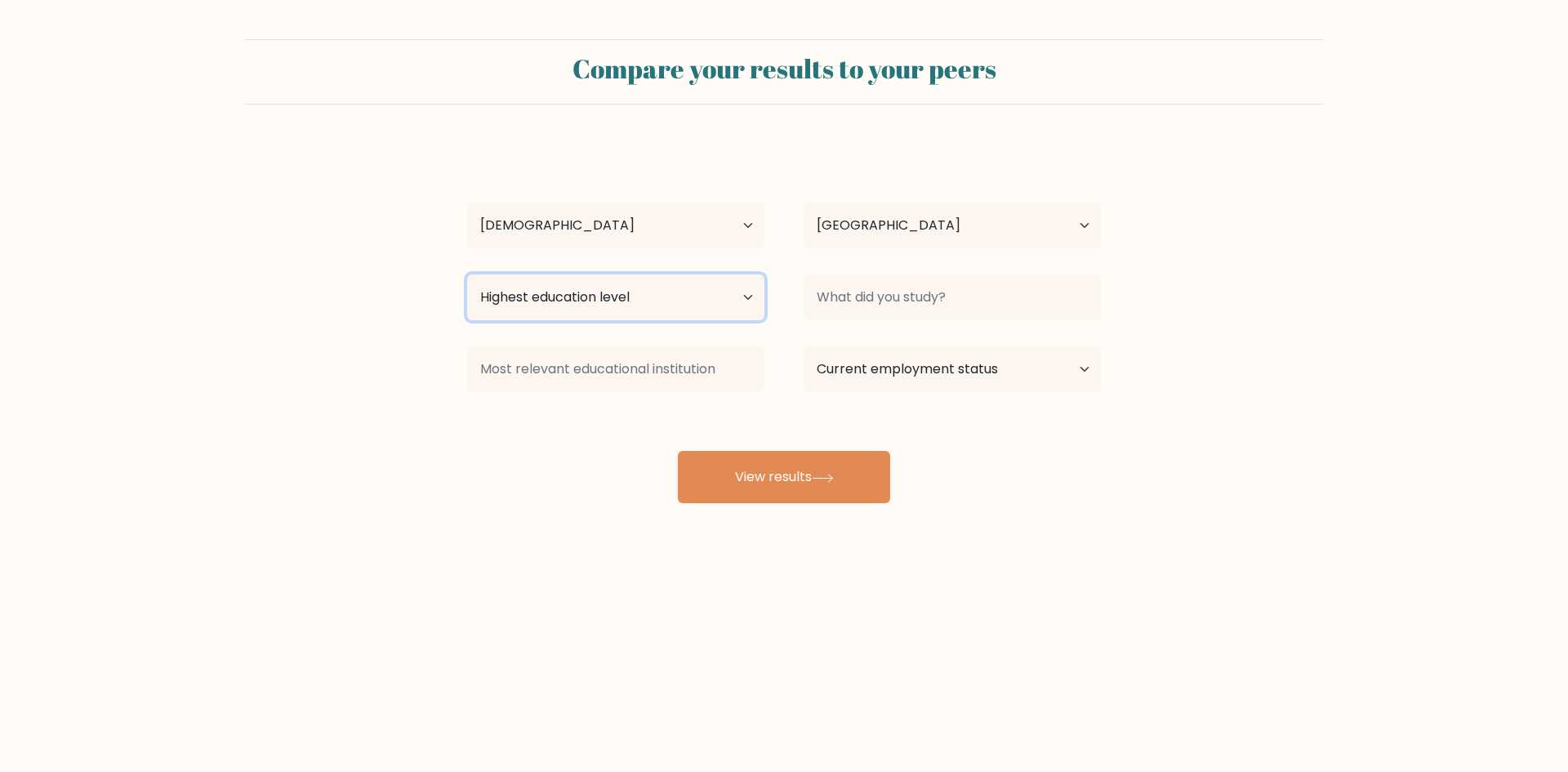
click at [738, 311] on select "Highest education level No schooling Primary Lower Secondary Upper Secondary Oc…" at bounding box center [615, 297] width 297 height 46
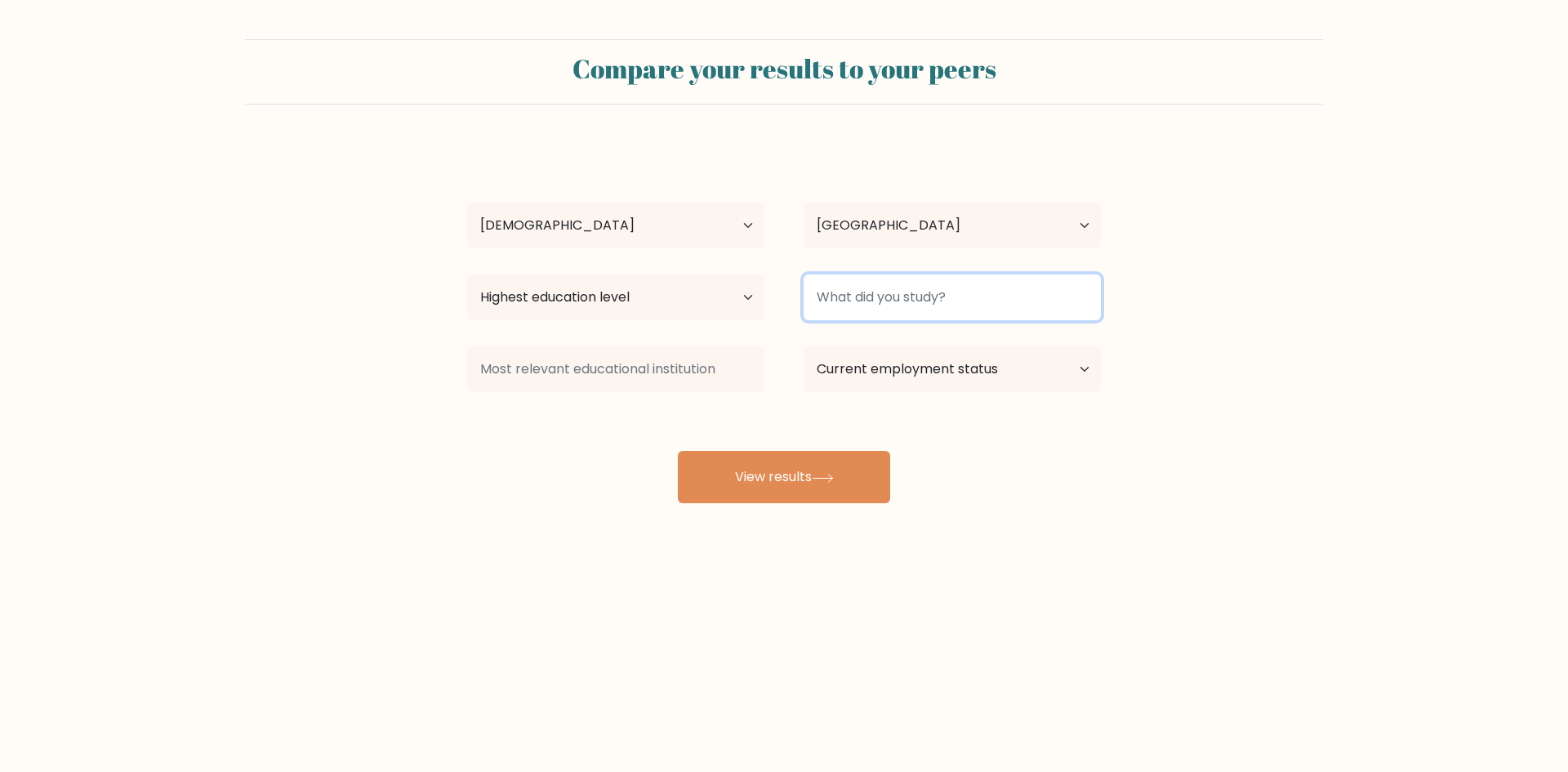
click at [943, 312] on input at bounding box center [952, 297] width 297 height 46
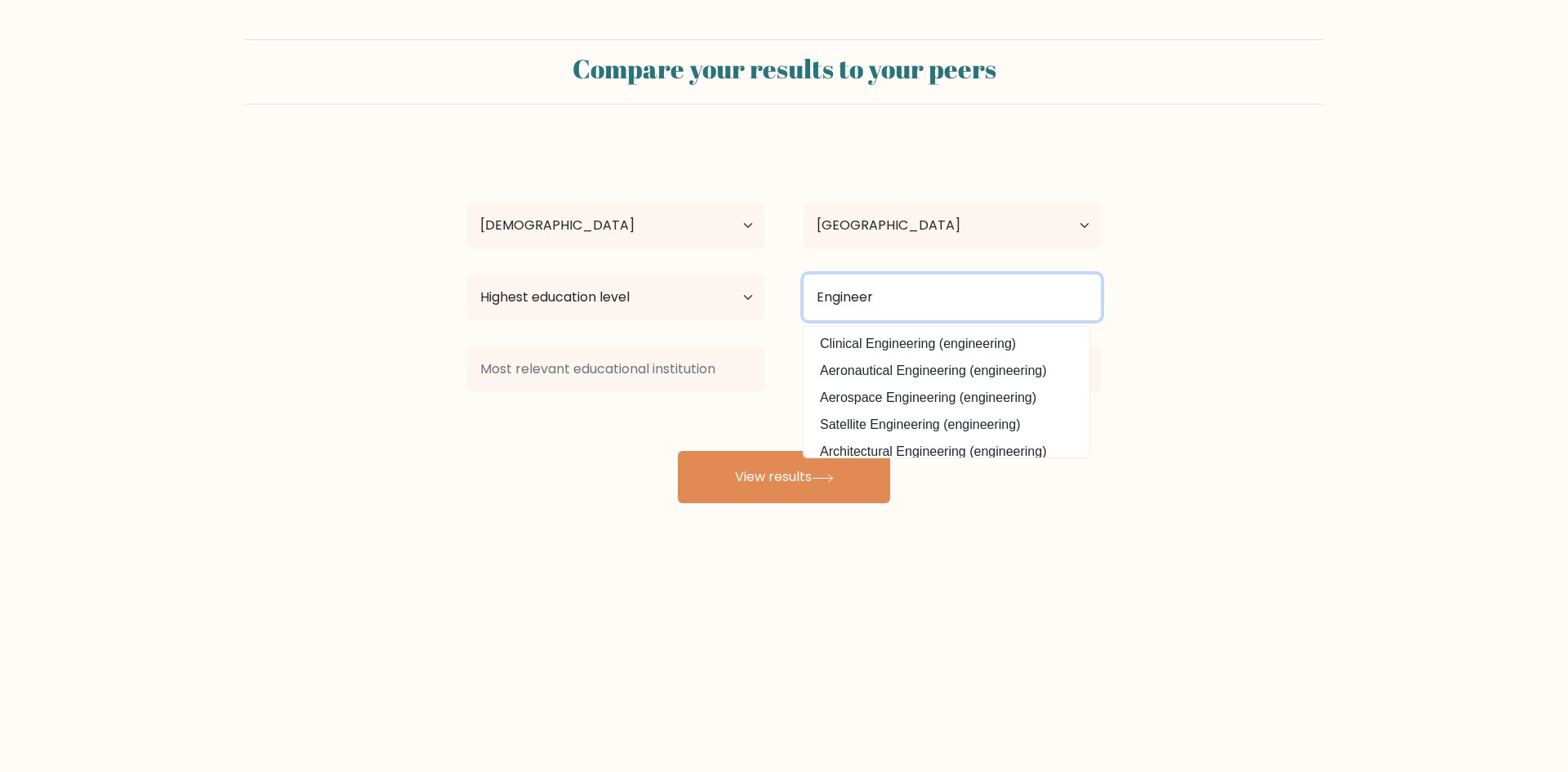
type input "Engineer"
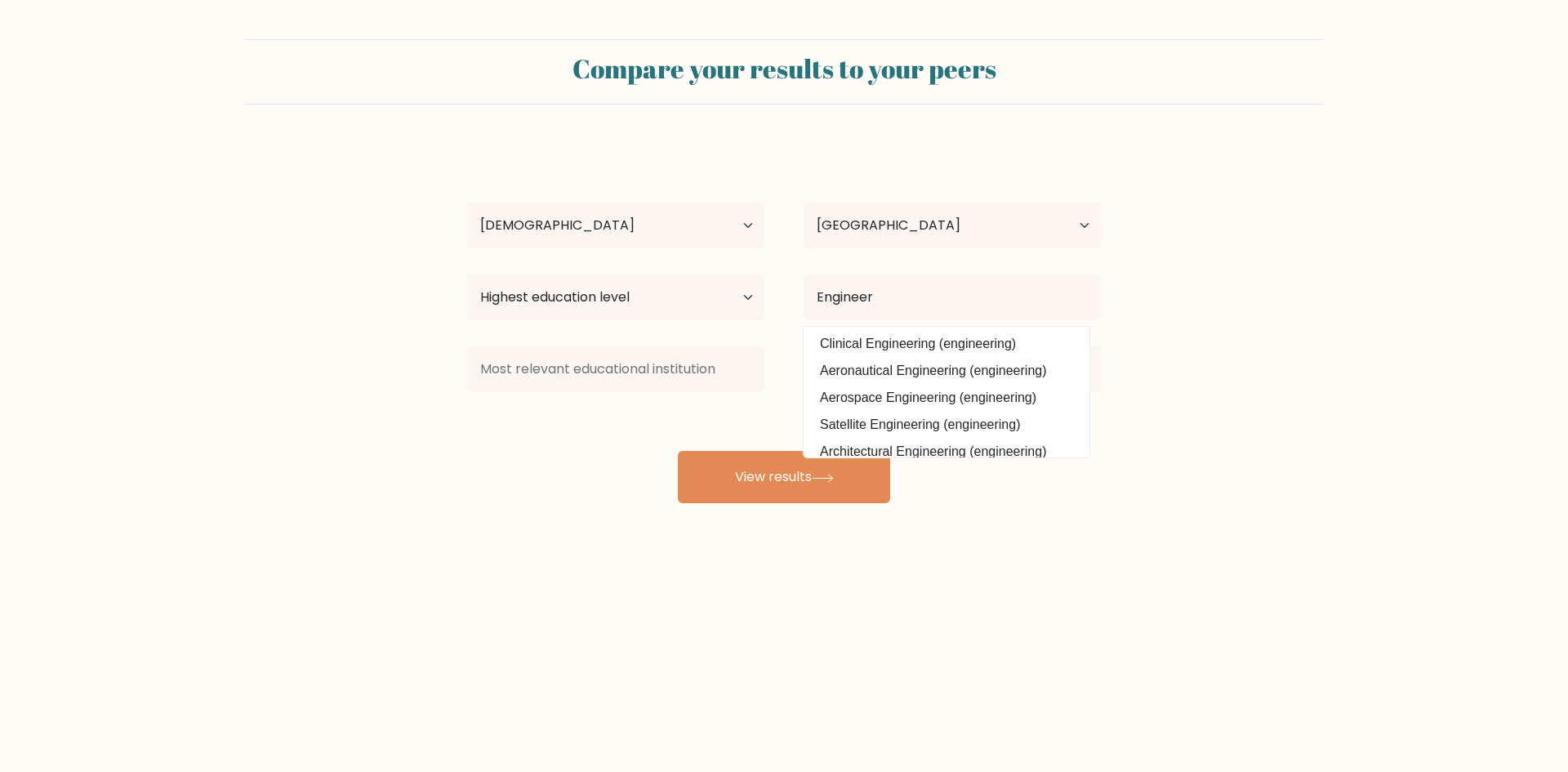
click at [1226, 407] on form "Compare your results to your peers Jhon Phillip Desamparado Age Under 18 years …" at bounding box center [784, 271] width 1568 height 464
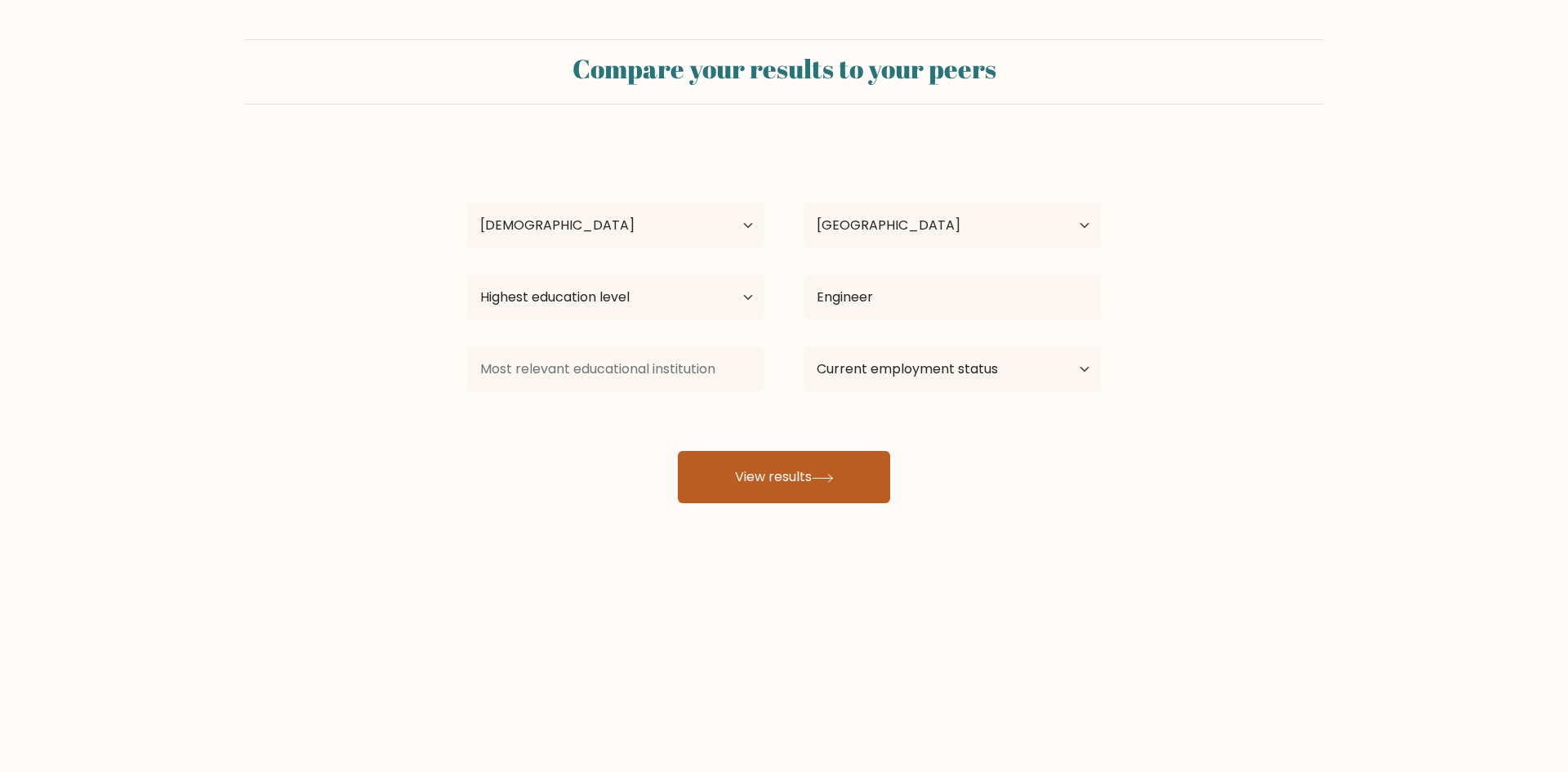
click at [851, 475] on button "View results" at bounding box center [783, 477] width 212 height 52
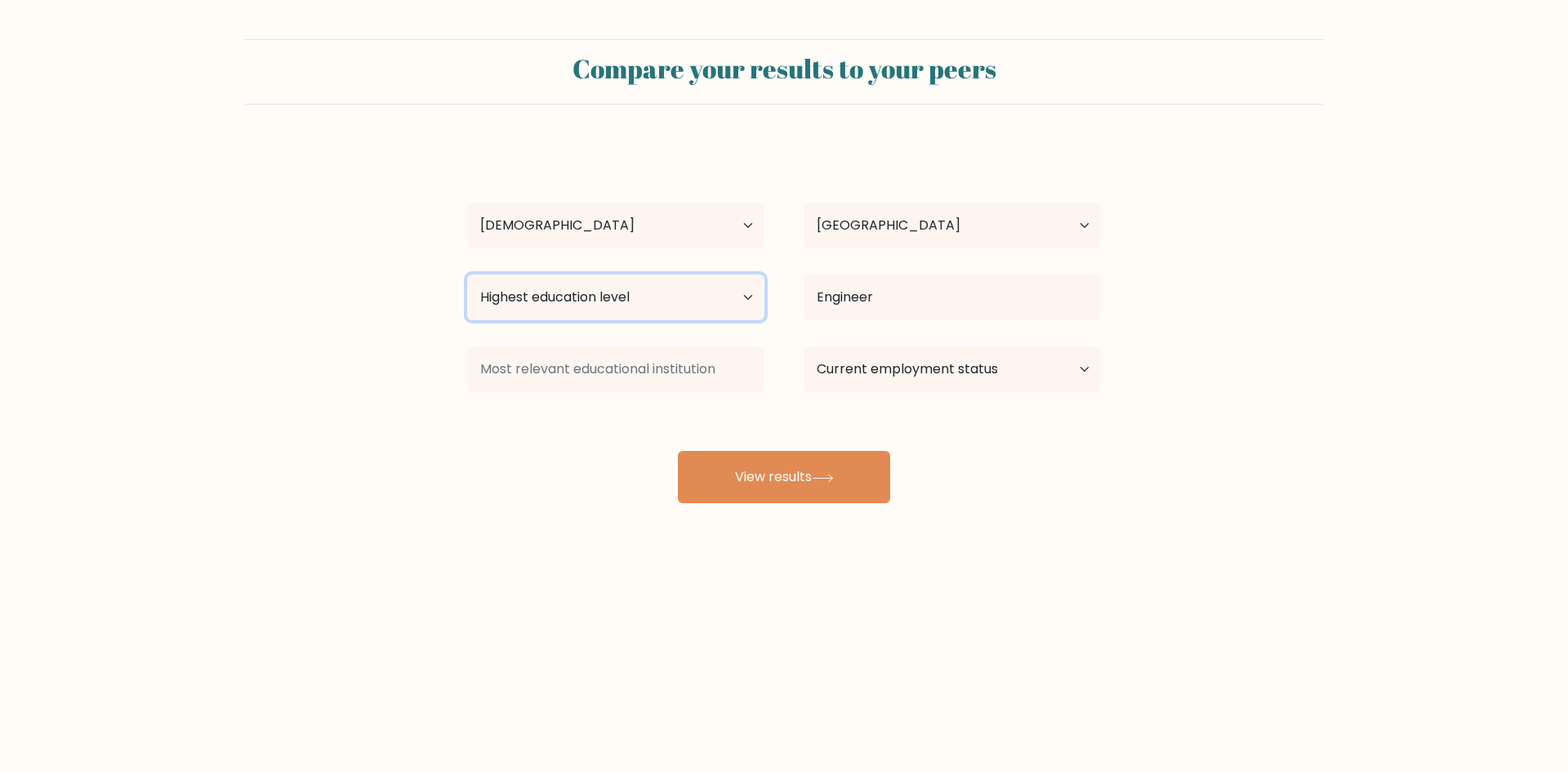
click at [693, 307] on select "Highest education level No schooling Primary Lower Secondary Upper Secondary Oc…" at bounding box center [615, 297] width 297 height 46
click at [1229, 552] on div "Compare your results to your peers Jhon Phillip Desamparado Age Under 18 years …" at bounding box center [784, 309] width 1568 height 619
click at [750, 439] on div "Jhon Phillip Desamparado Age Under 18 years old 18-24 years old 25-34 years old…" at bounding box center [783, 323] width 653 height 360
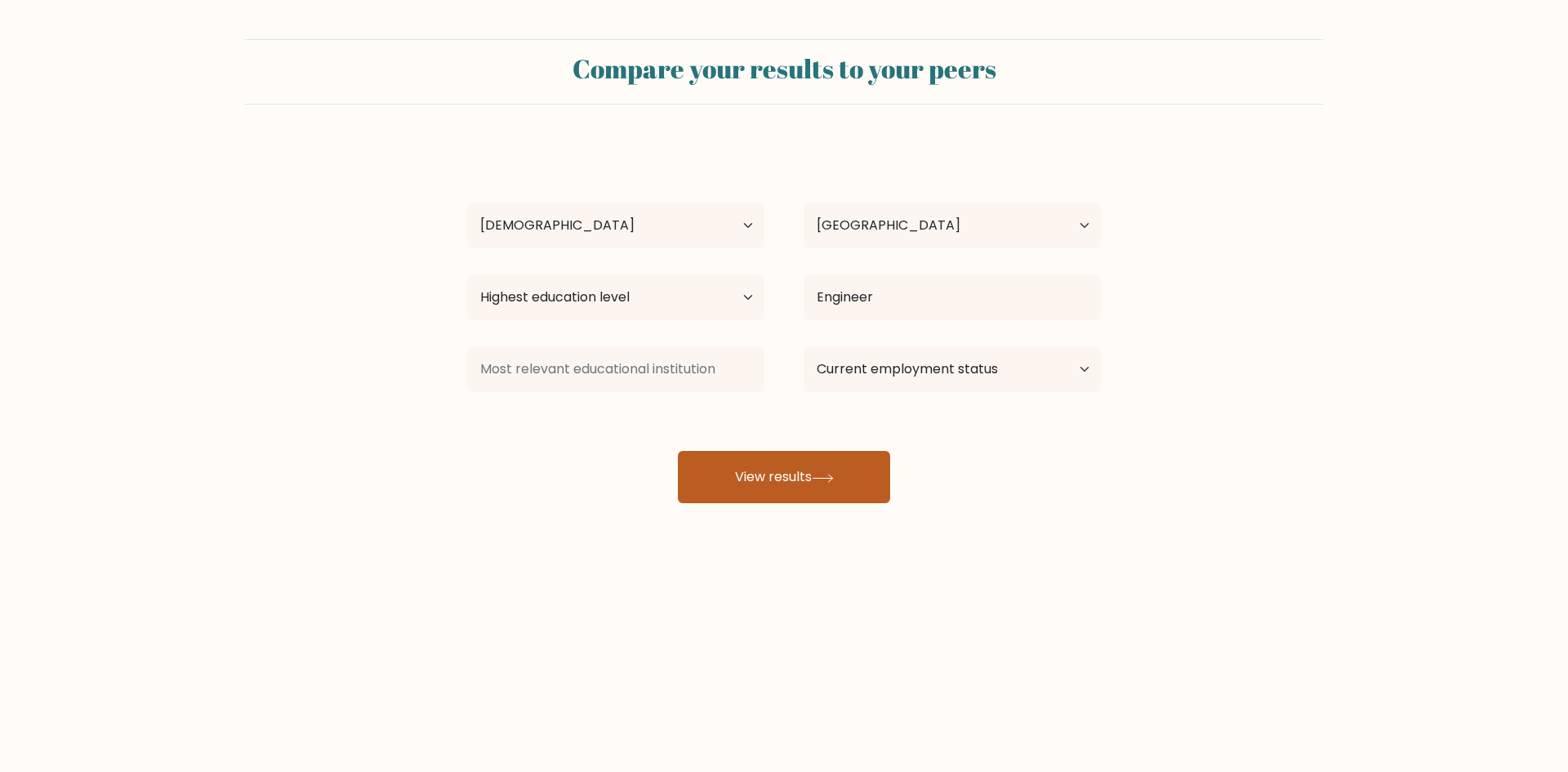
click at [771, 475] on button "View results" at bounding box center [783, 477] width 212 height 52
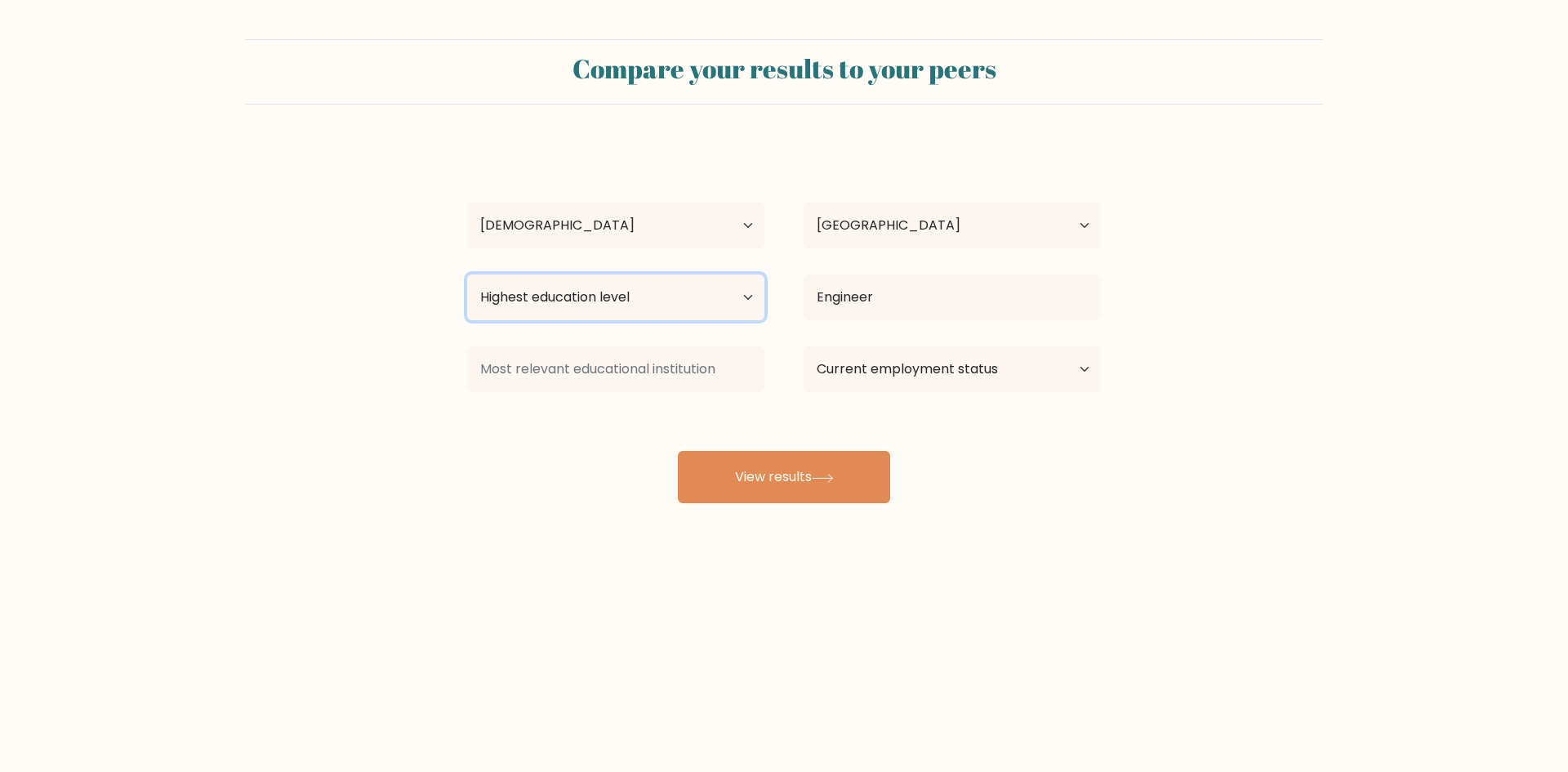
click at [718, 291] on select "Highest education level No schooling Primary Lower Secondary Upper Secondary Oc…" at bounding box center [615, 297] width 297 height 46
select select "bachelors_degree"
click at [467, 275] on select "Highest education level No schooling Primary Lower Secondary Upper Secondary Oc…" at bounding box center [615, 297] width 297 height 46
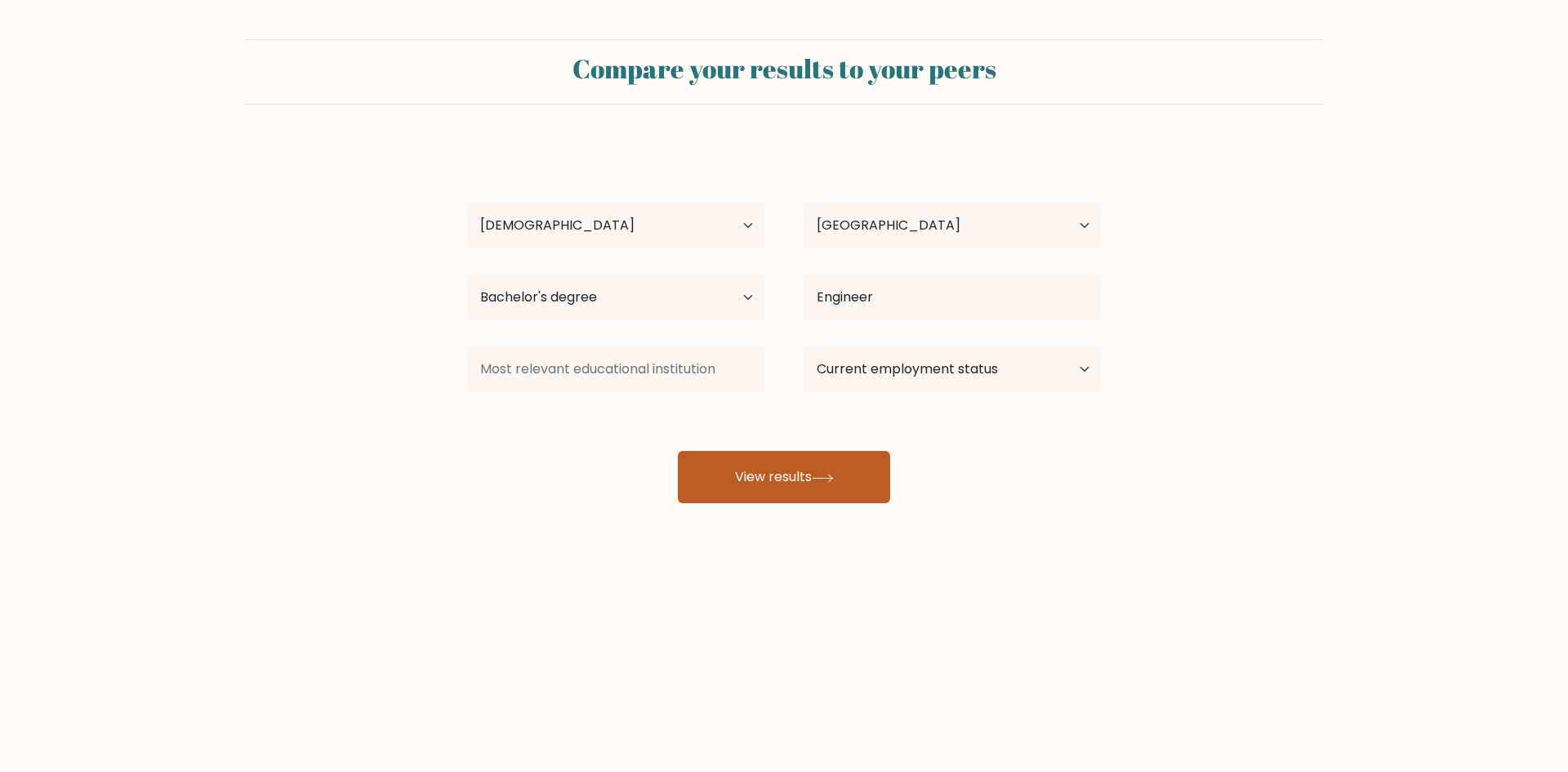
click at [795, 474] on button "View results" at bounding box center [783, 477] width 212 height 52
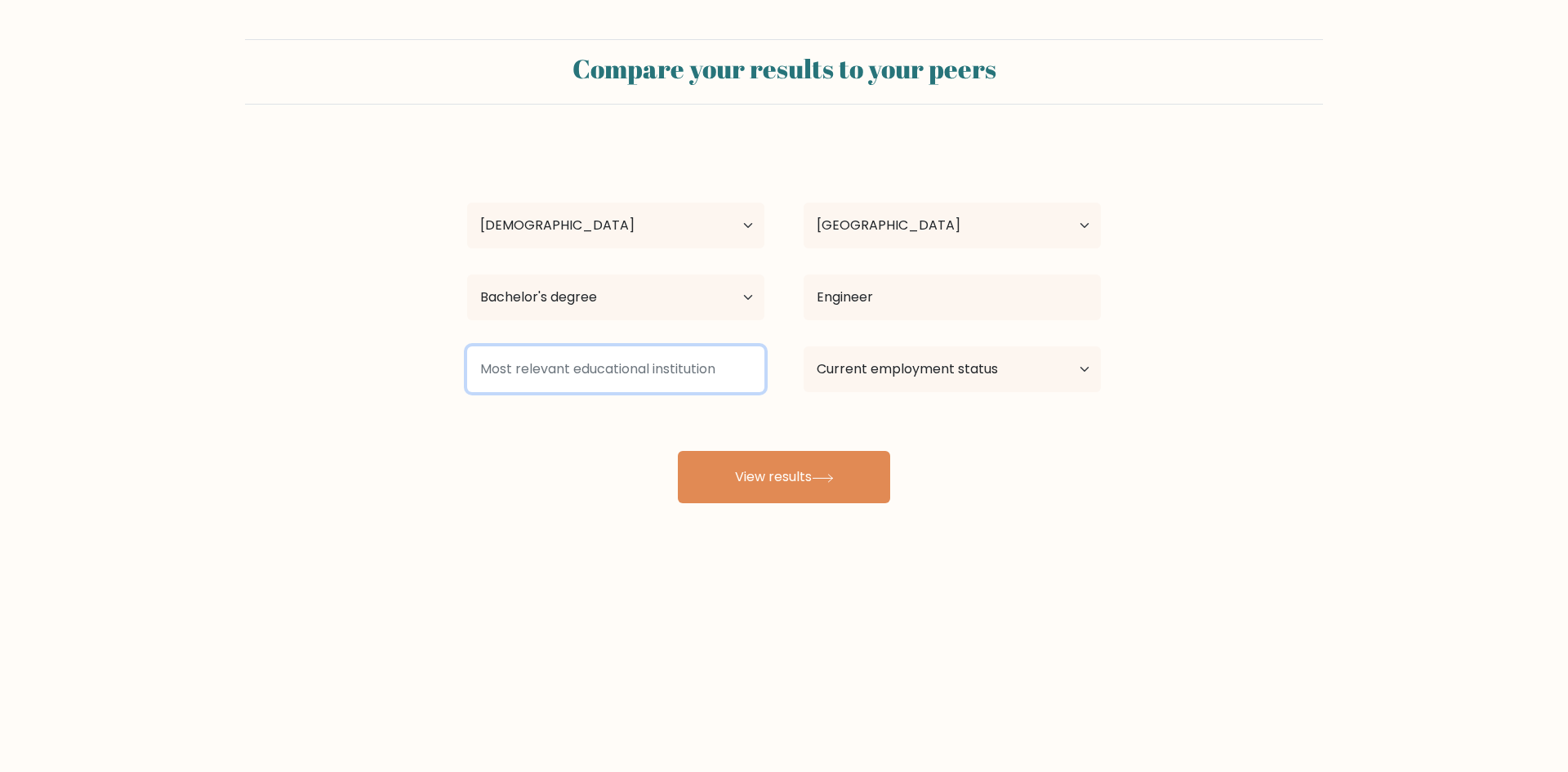
click at [729, 381] on input at bounding box center [615, 370] width 297 height 46
click at [713, 369] on input at bounding box center [615, 370] width 297 height 46
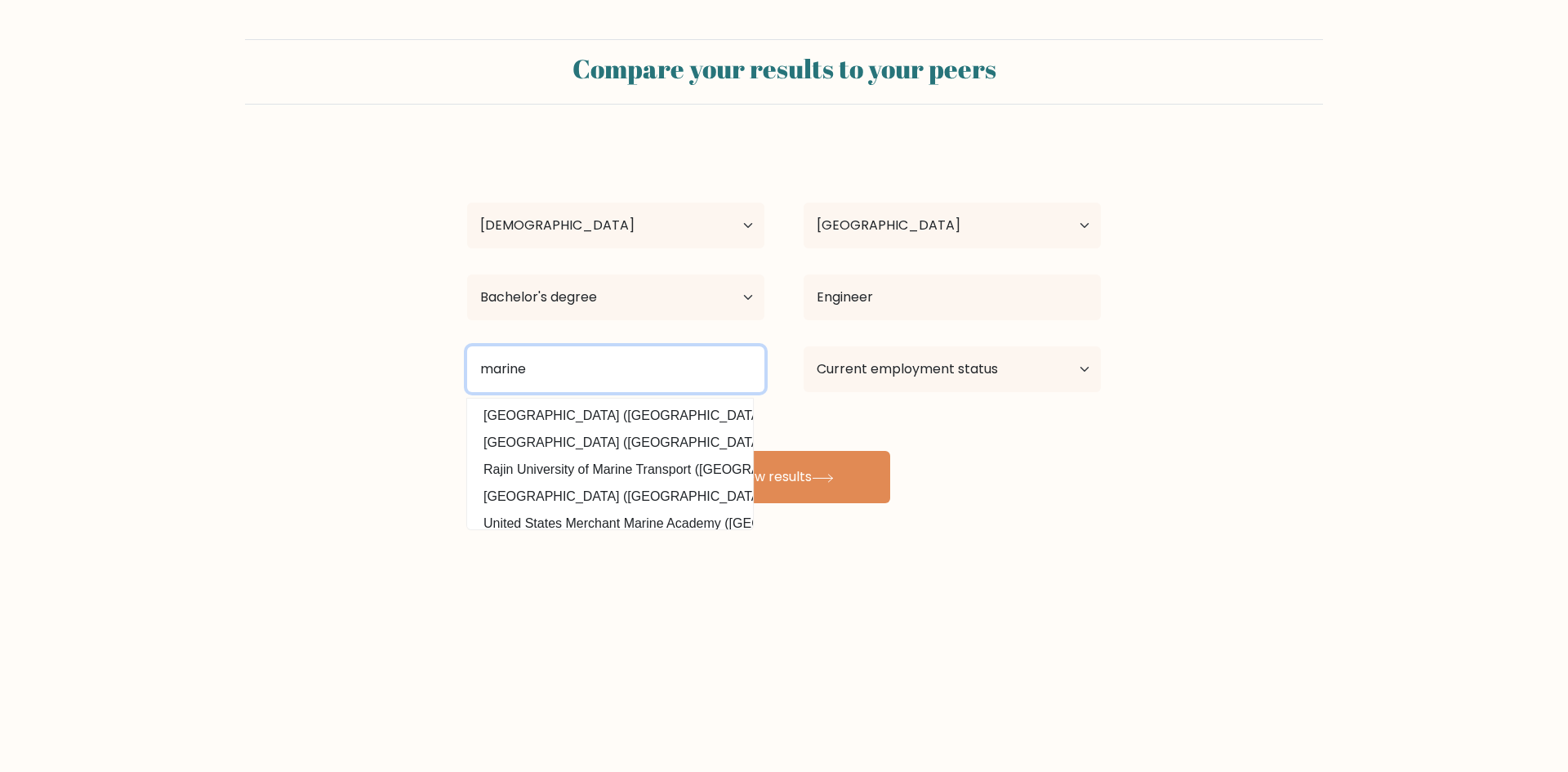
type input "marine"
click at [1060, 484] on div "Jhon Phillip Desamparado Age Under 18 years old 18-24 years old 25-34 years old…" at bounding box center [783, 323] width 653 height 360
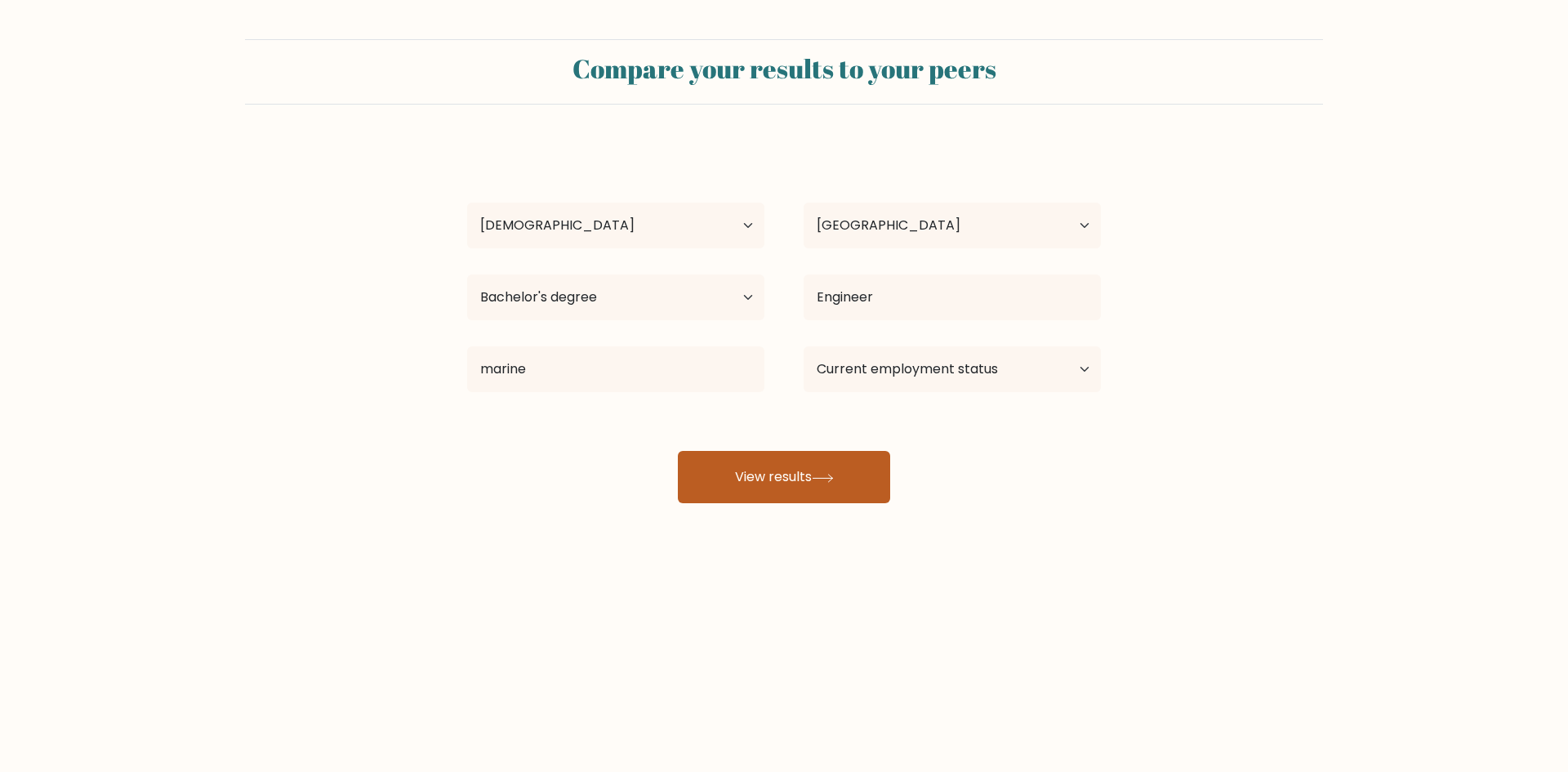
click at [854, 469] on button "View results" at bounding box center [783, 477] width 212 height 52
click at [1066, 371] on select "Current employment status Employed Student Retired Other / prefer not to answer" at bounding box center [952, 370] width 297 height 46
select select "other"
click at [804, 347] on select "Current employment status Employed Student Retired Other / prefer not to answer" at bounding box center [952, 370] width 297 height 46
click at [802, 479] on button "View results" at bounding box center [783, 477] width 212 height 52
